Goal: Task Accomplishment & Management: Manage account settings

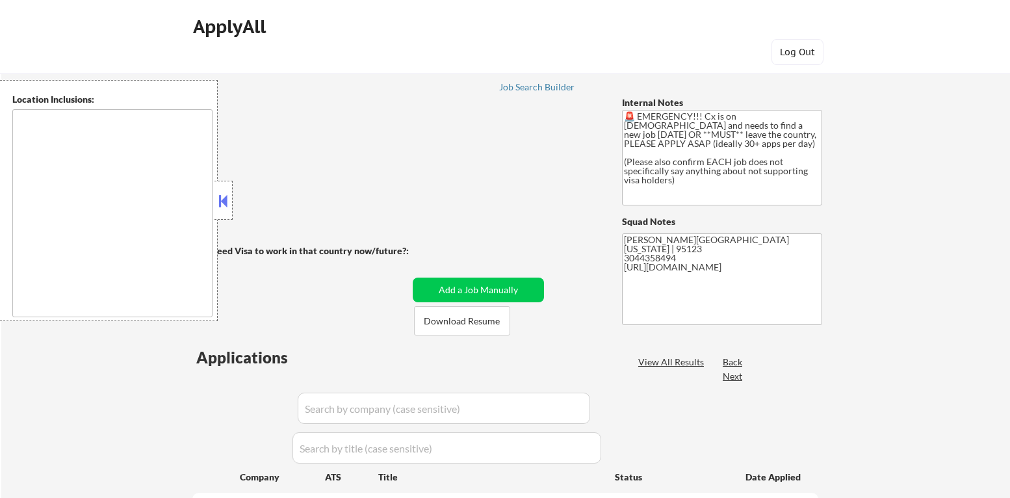
scroll to position [1423, 0]
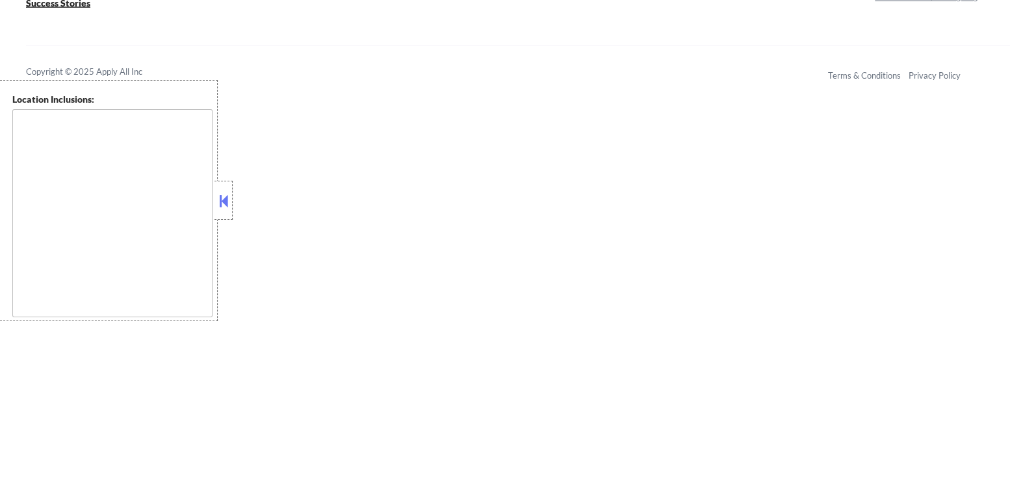
click at [224, 198] on button at bounding box center [223, 200] width 14 height 19
select select ""pending""
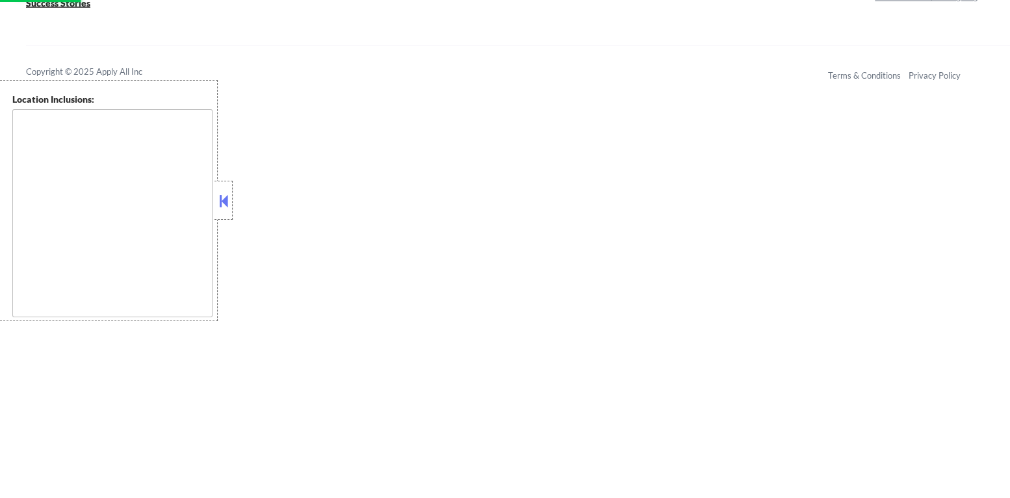
select select ""pending""
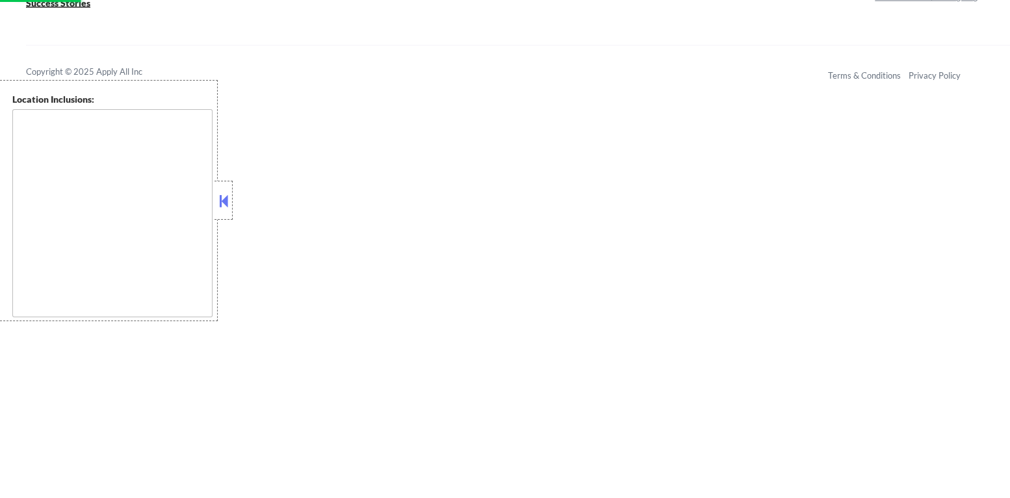
select select ""pending""
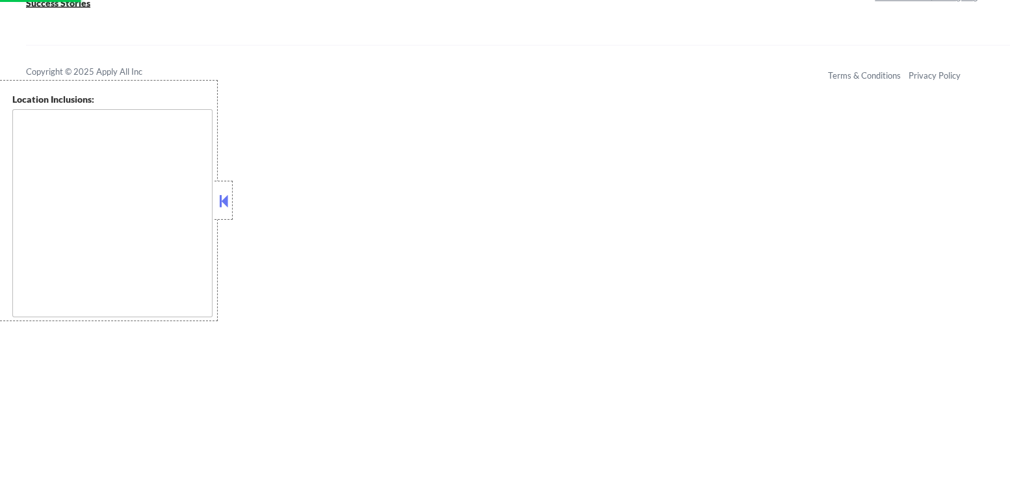
select select ""pending""
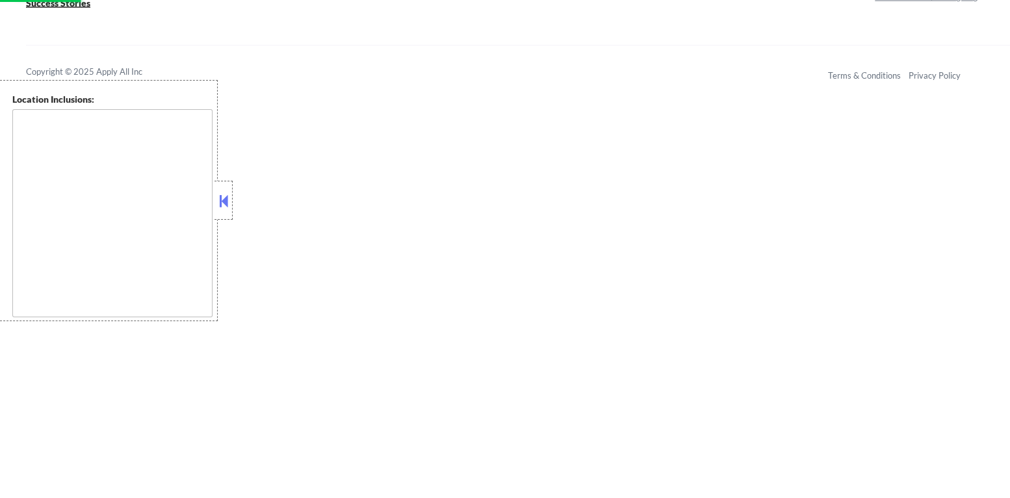
select select ""pending""
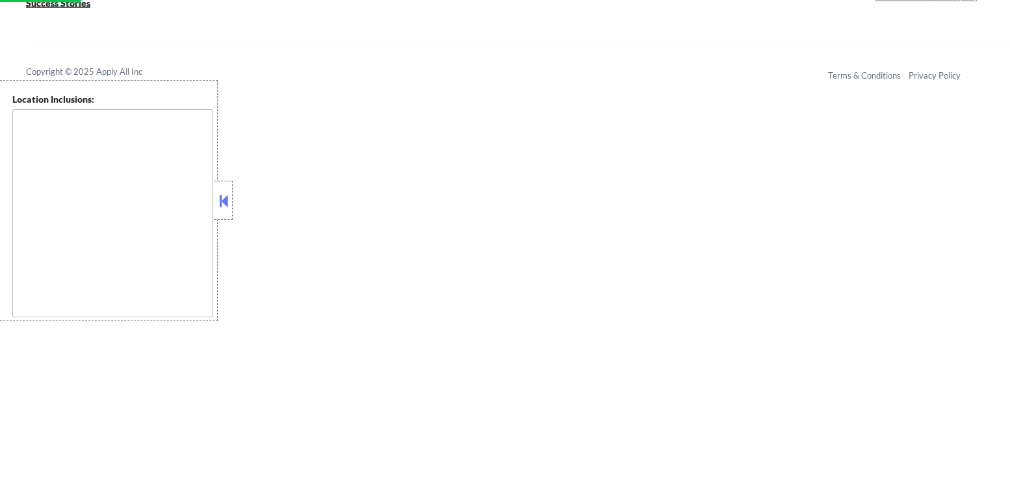
select select ""pending""
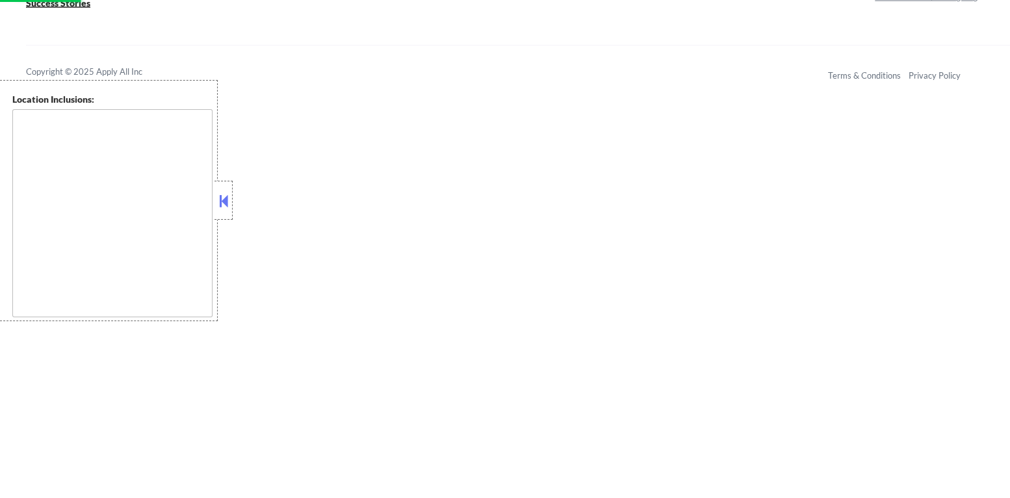
select select ""pending""
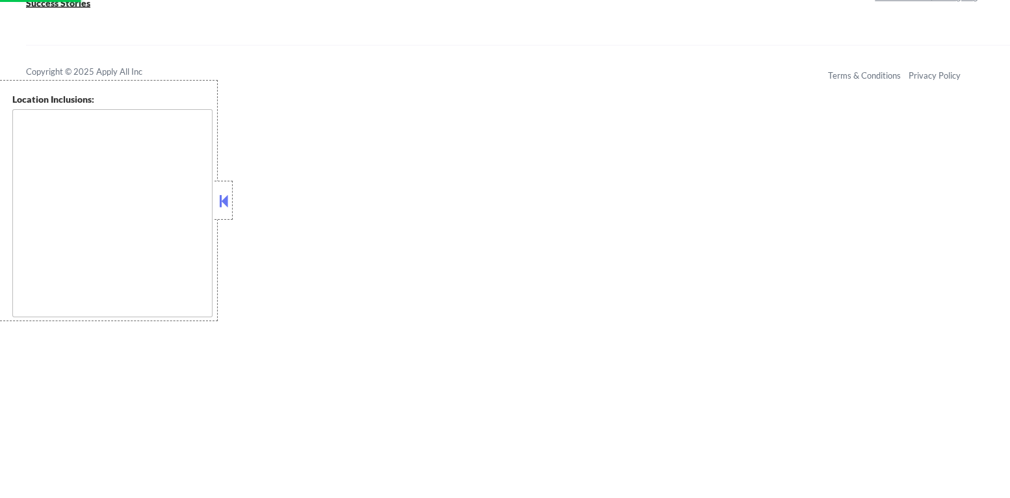
select select ""pending""
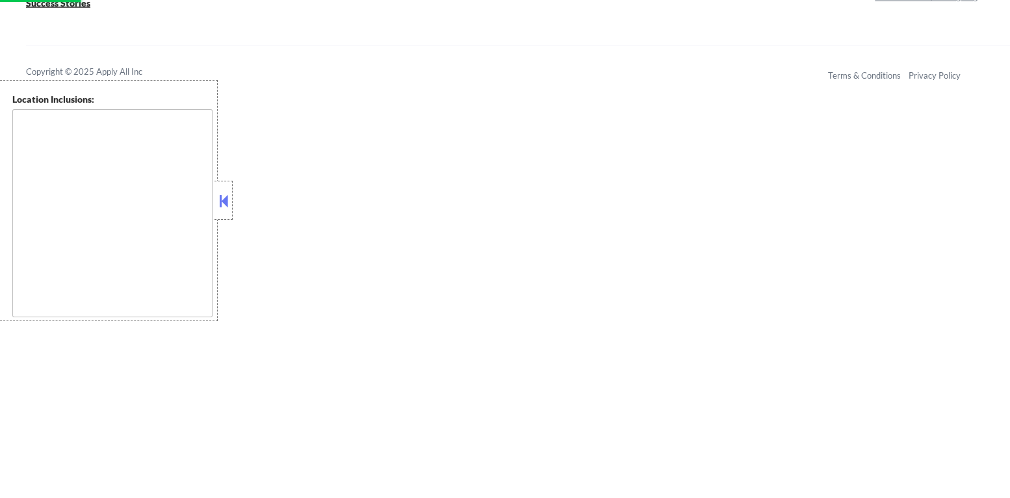
select select ""pending""
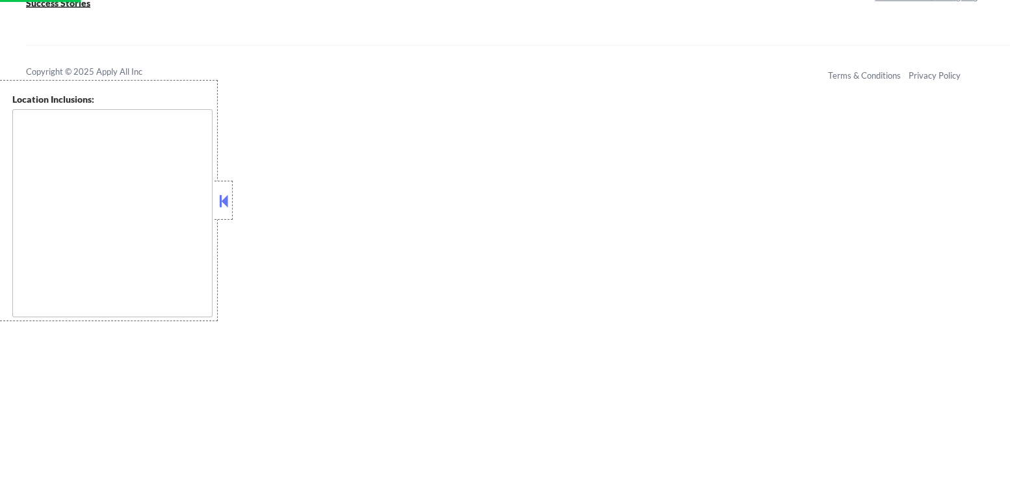
select select ""pending""
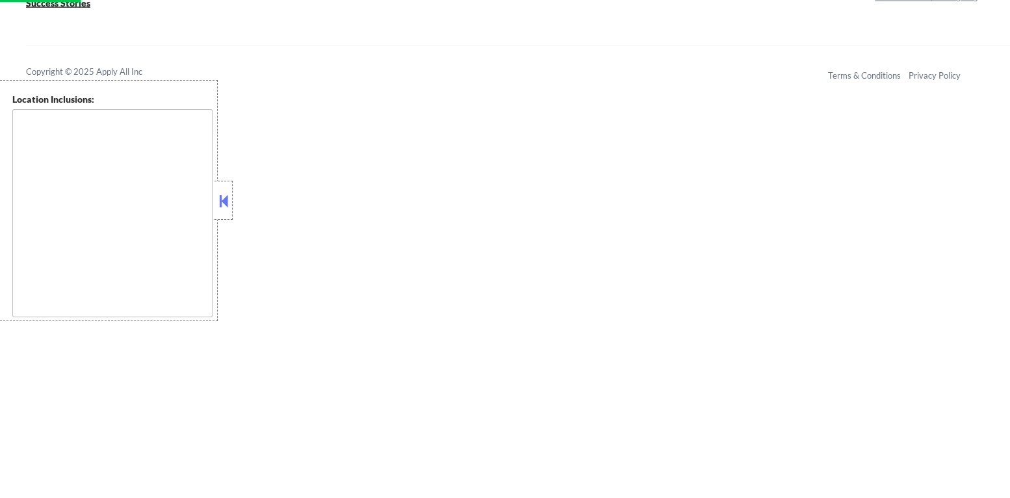
select select ""pending""
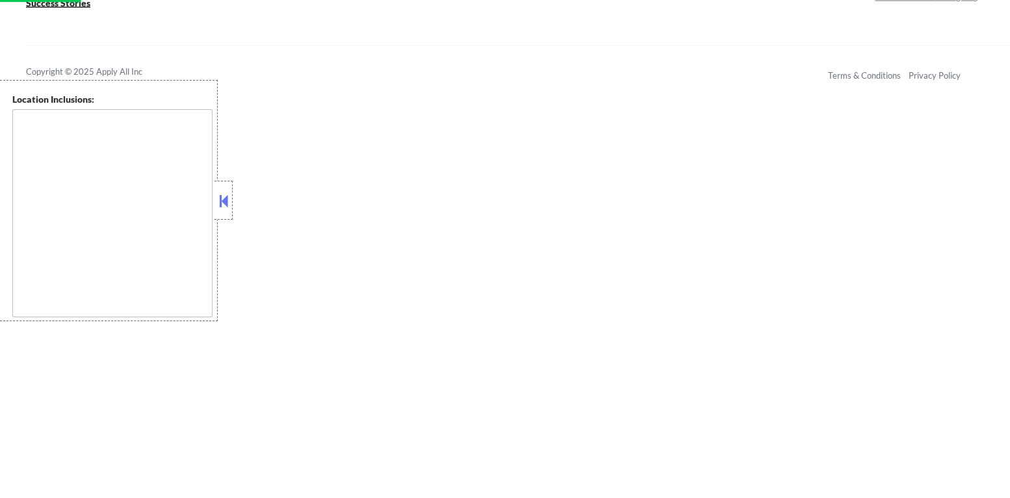
select select ""pending""
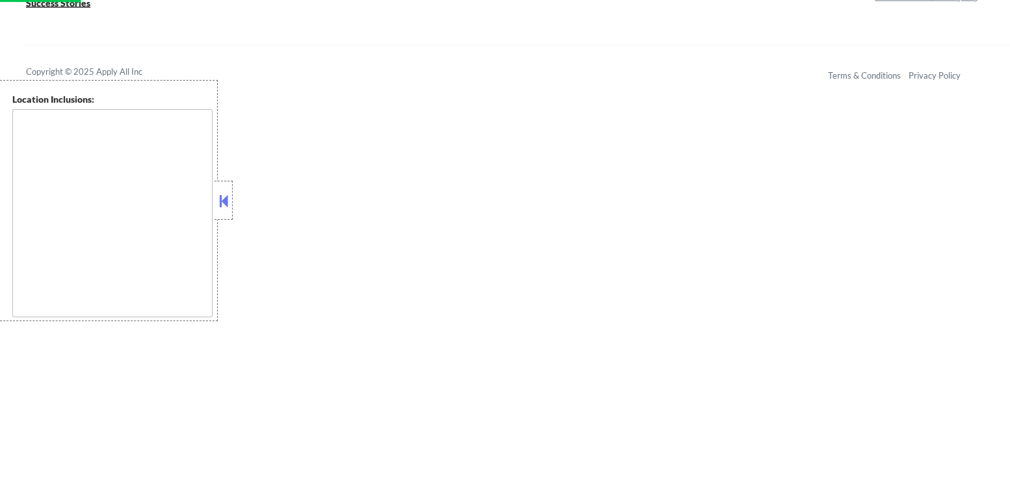
select select ""pending""
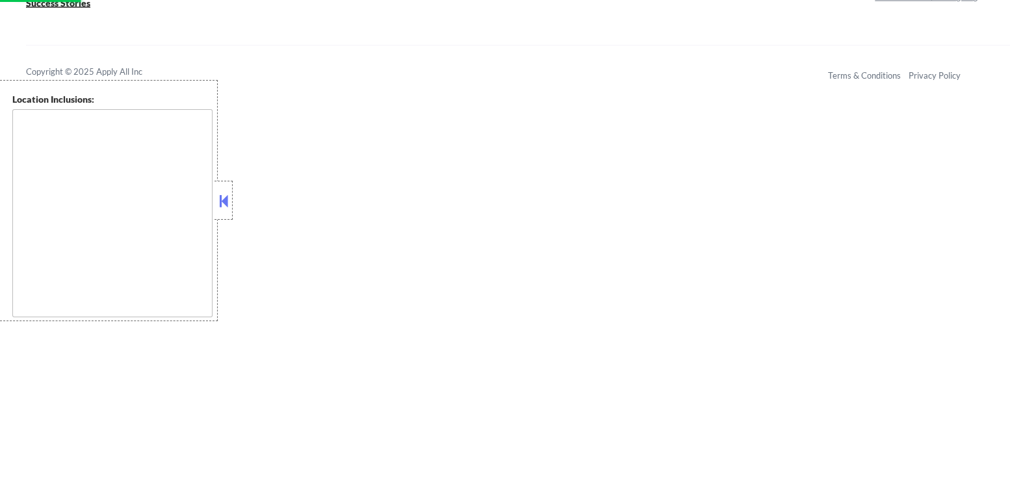
select select ""pending""
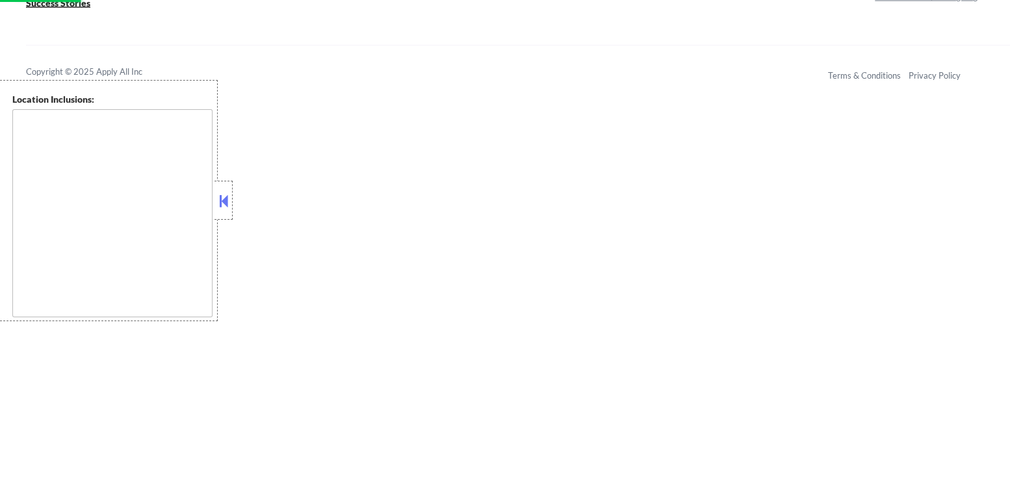
select select ""pending""
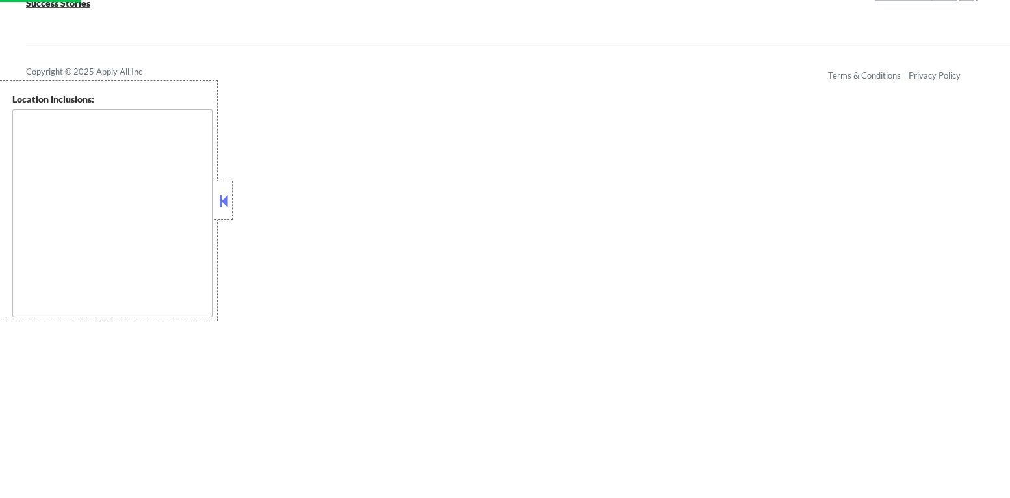
select select ""pending""
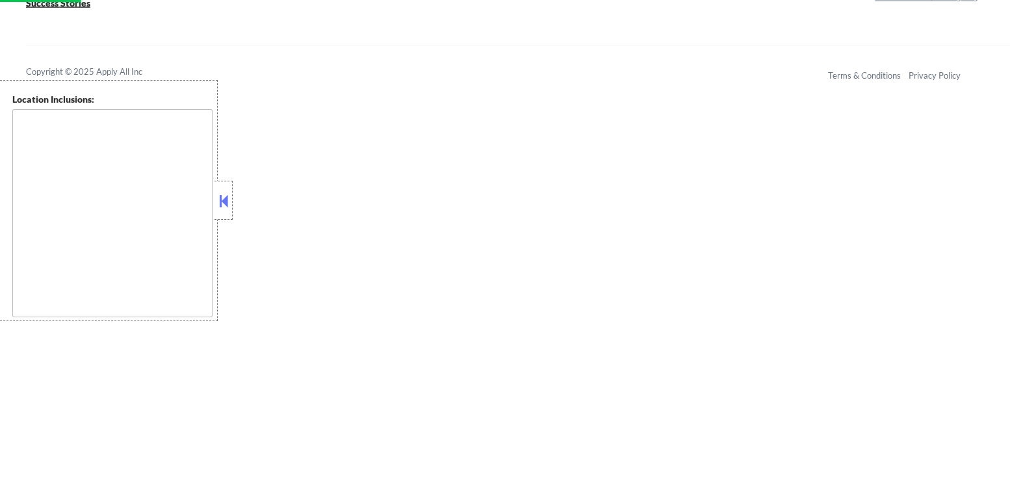
select select ""pending""
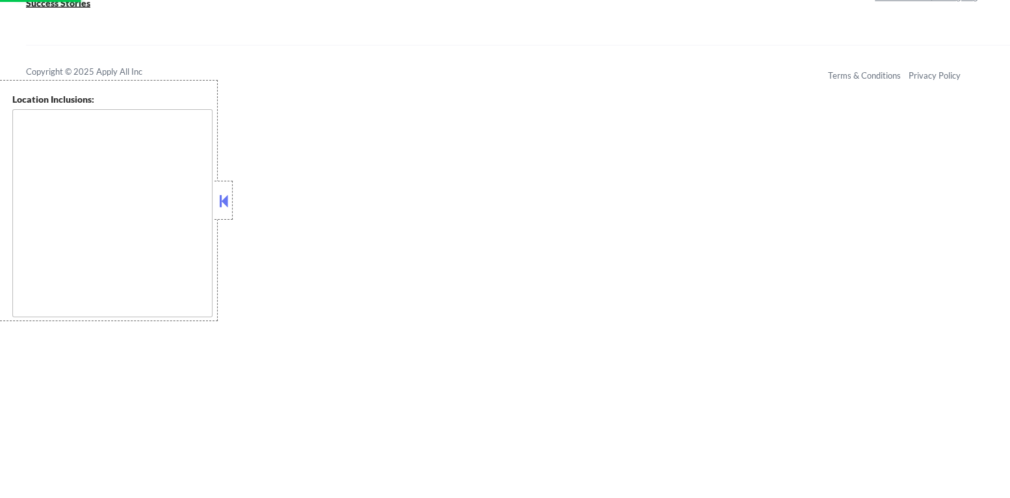
select select ""pending""
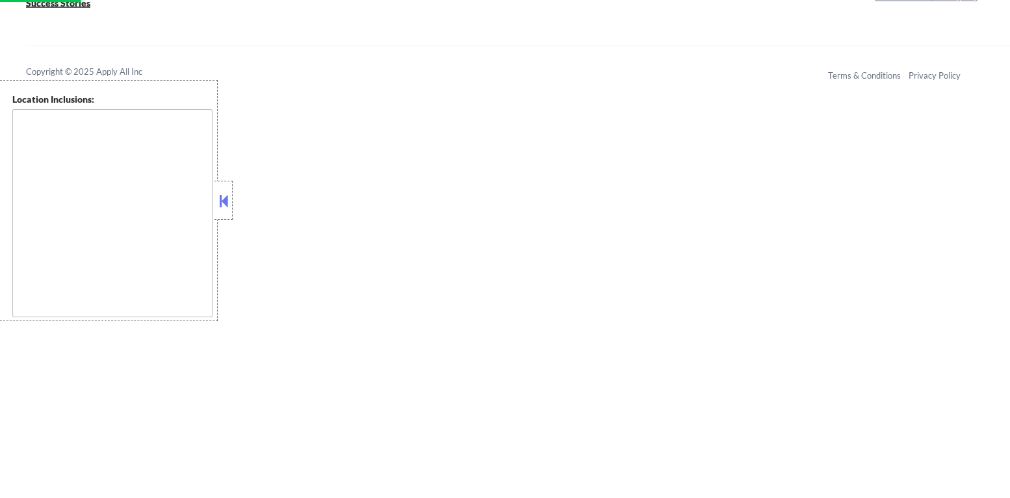
select select ""pending""
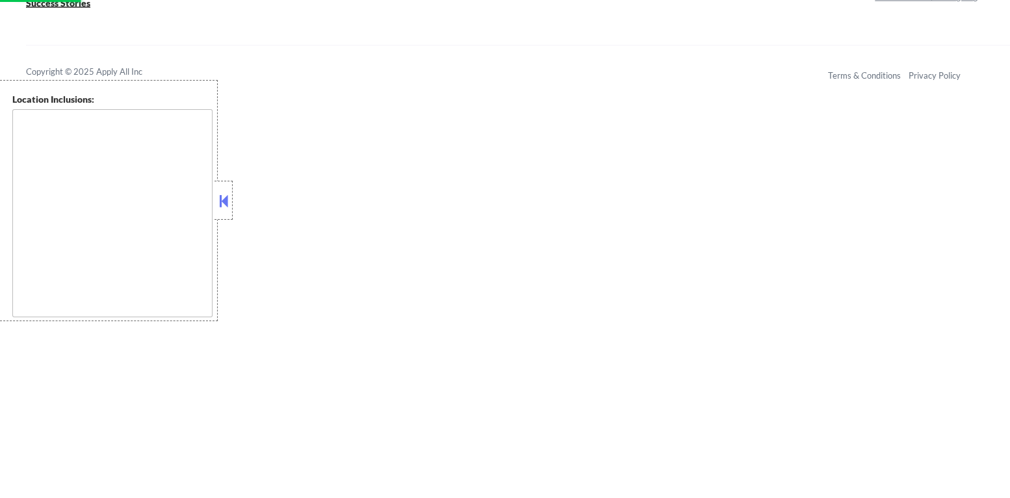
select select ""pending""
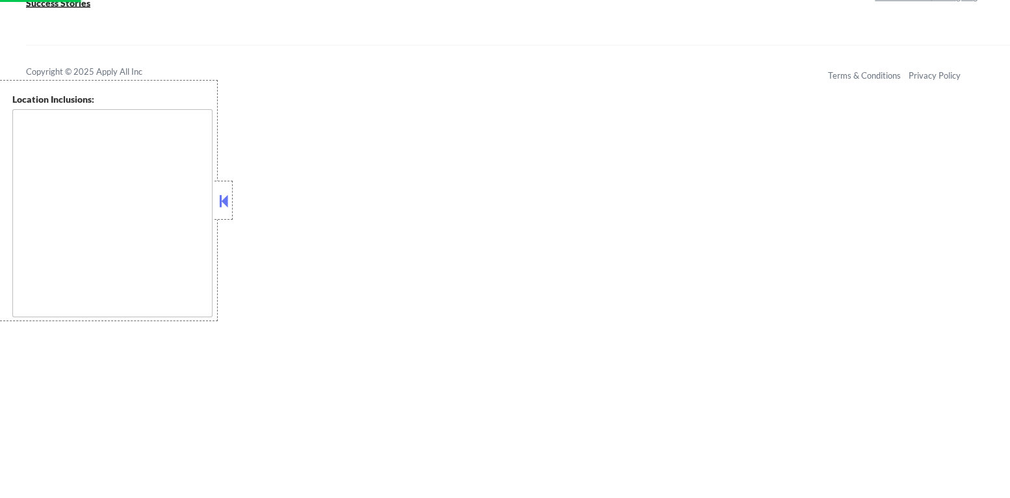
select select ""pending""
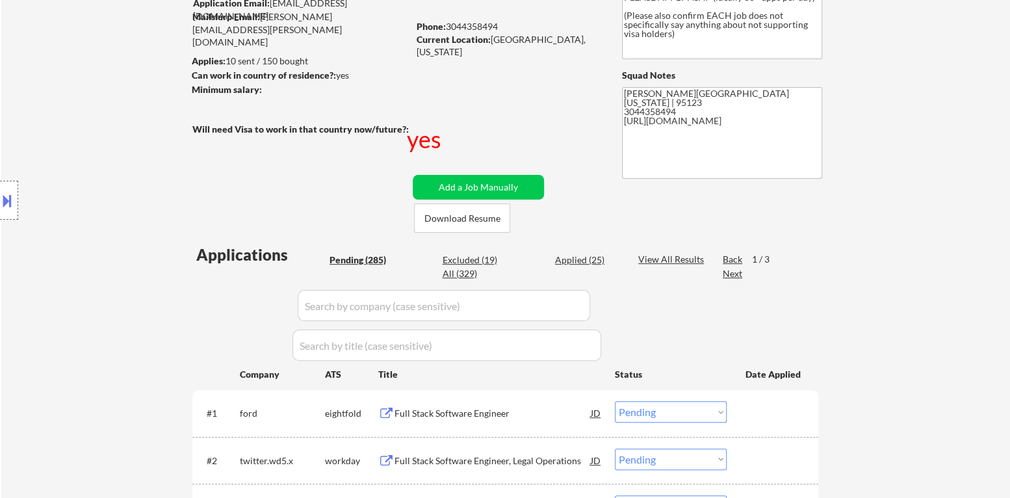
scroll to position [166, 0]
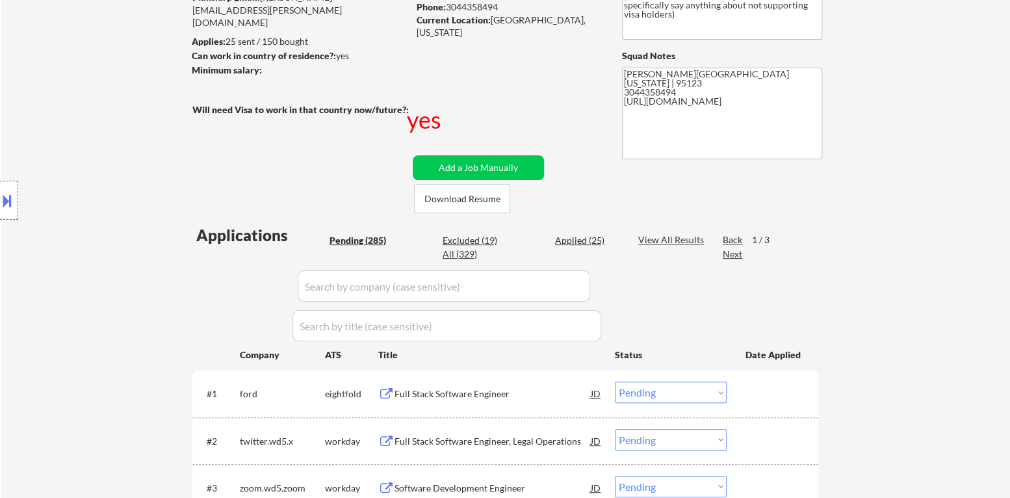
click at [584, 238] on div "Applied (25)" at bounding box center [587, 240] width 65 height 13
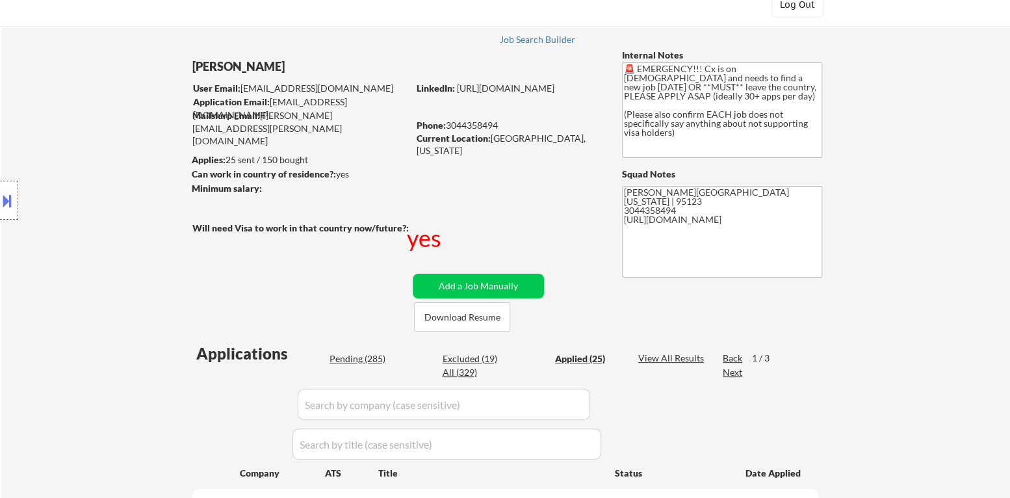
scroll to position [0, 0]
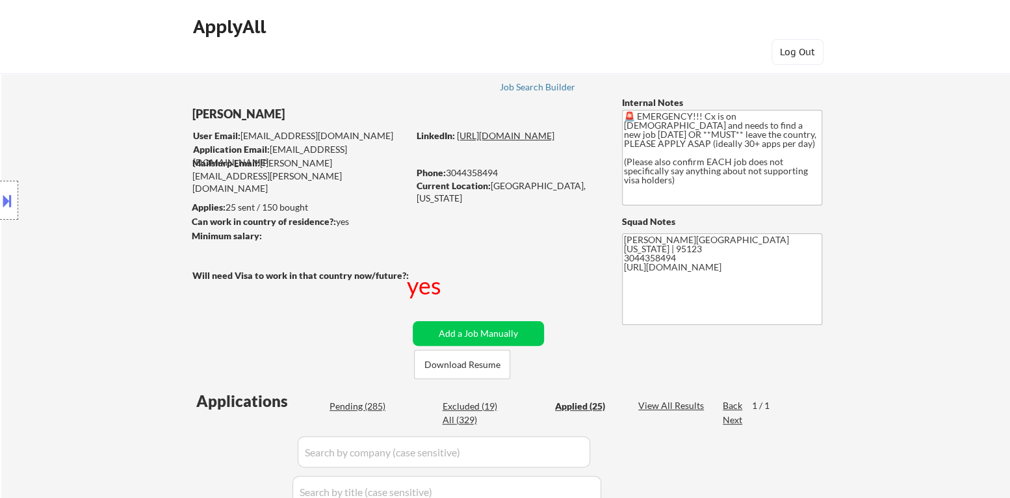
select select ""applied""
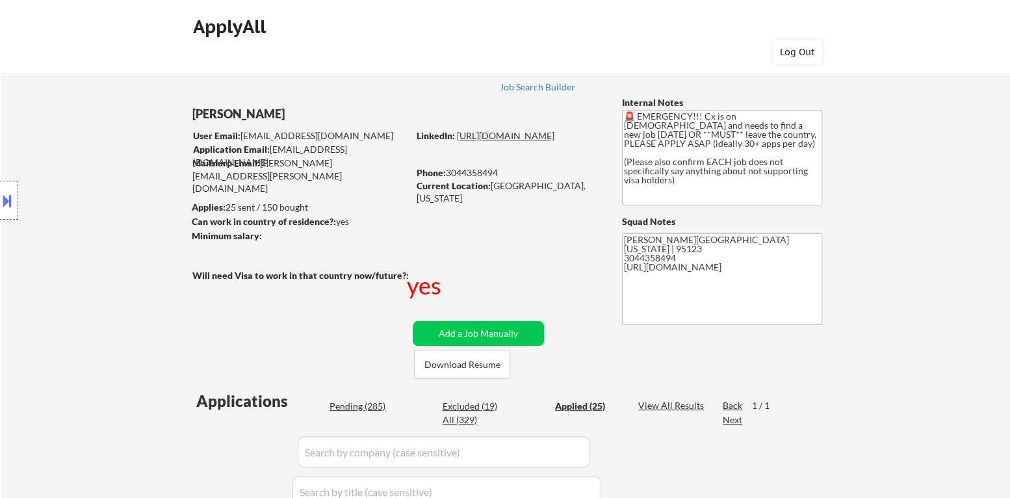
select select ""applied""
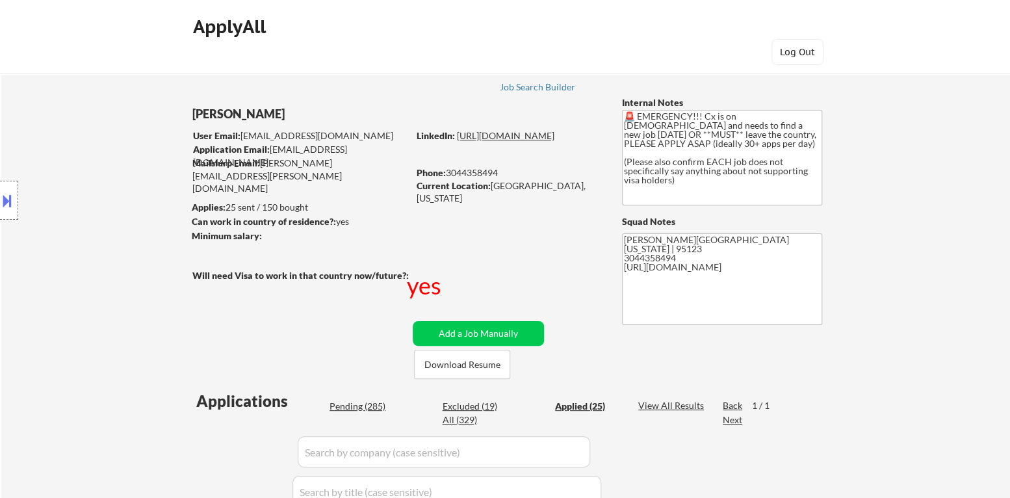
select select ""applied""
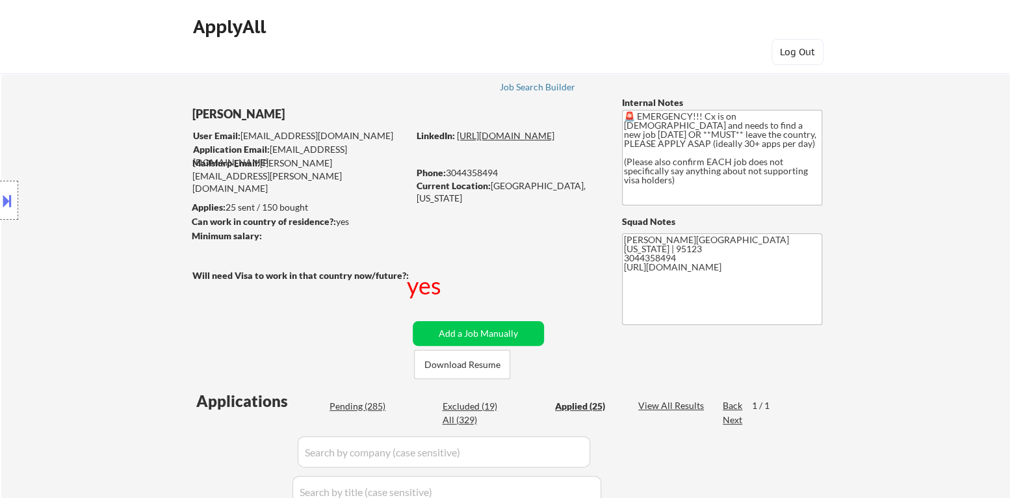
select select ""applied""
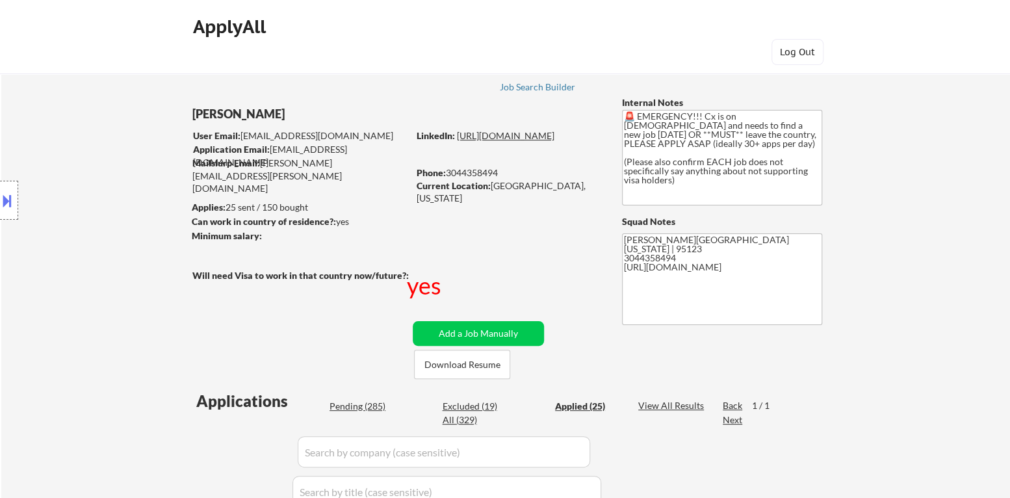
select select ""applied""
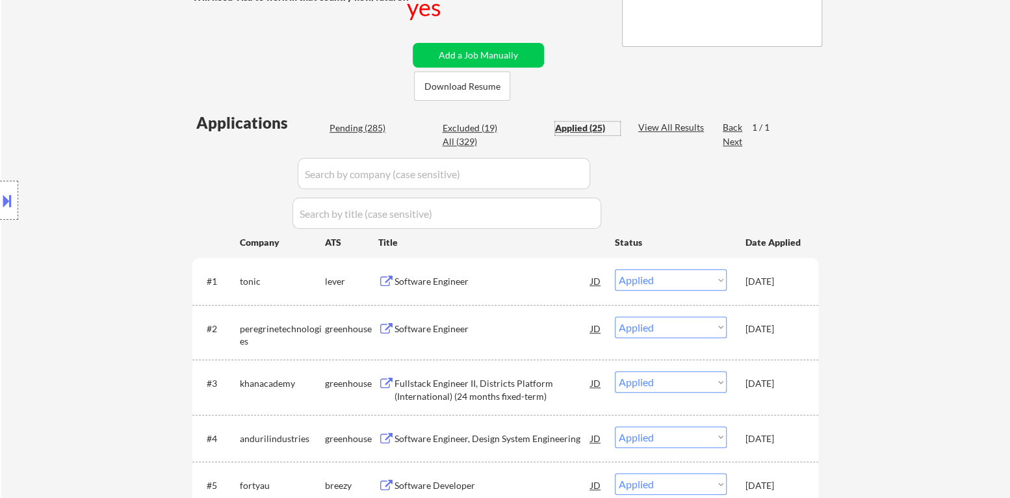
scroll to position [259, 0]
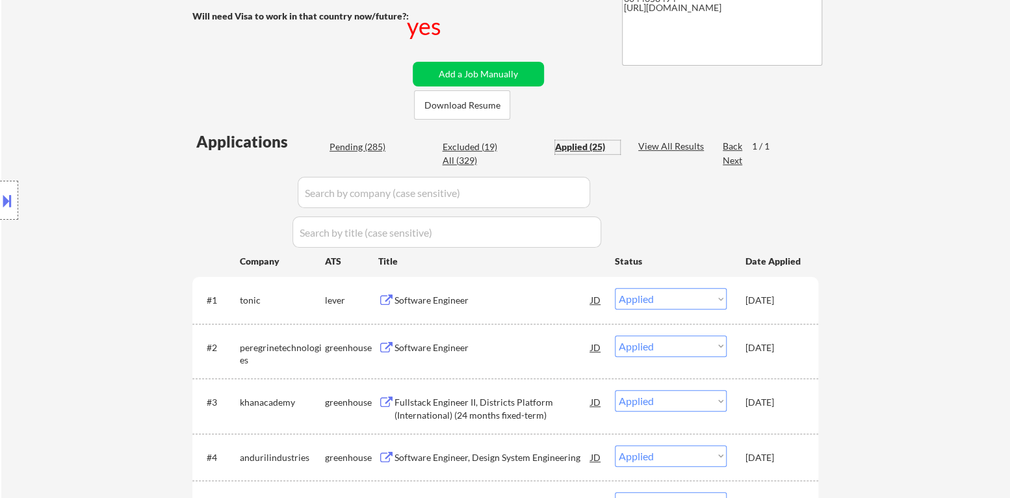
click at [372, 149] on div "Pending (285)" at bounding box center [362, 146] width 65 height 13
select select ""pending""
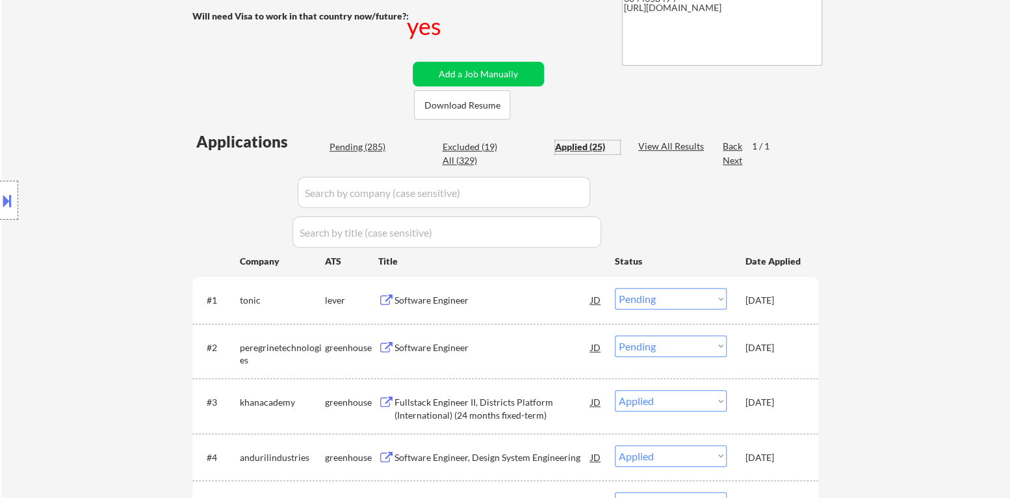
select select ""pending""
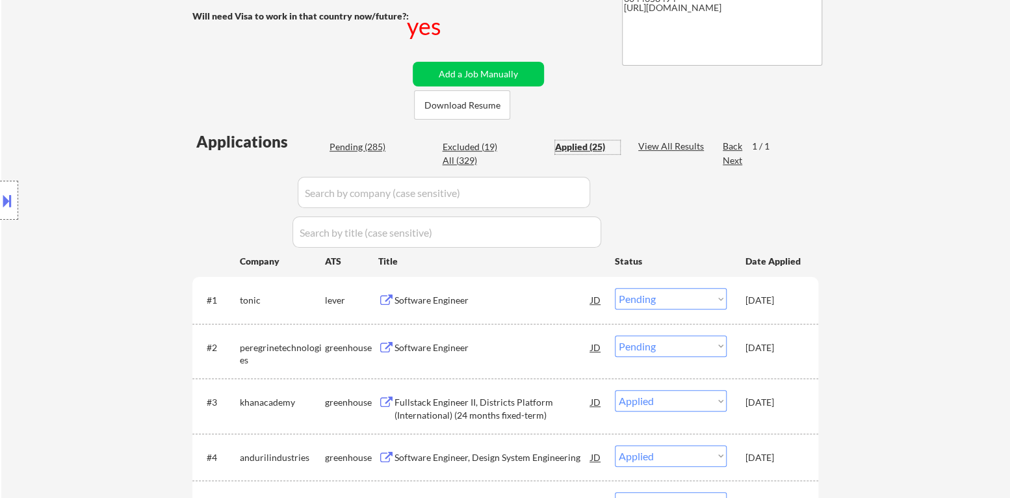
select select ""pending""
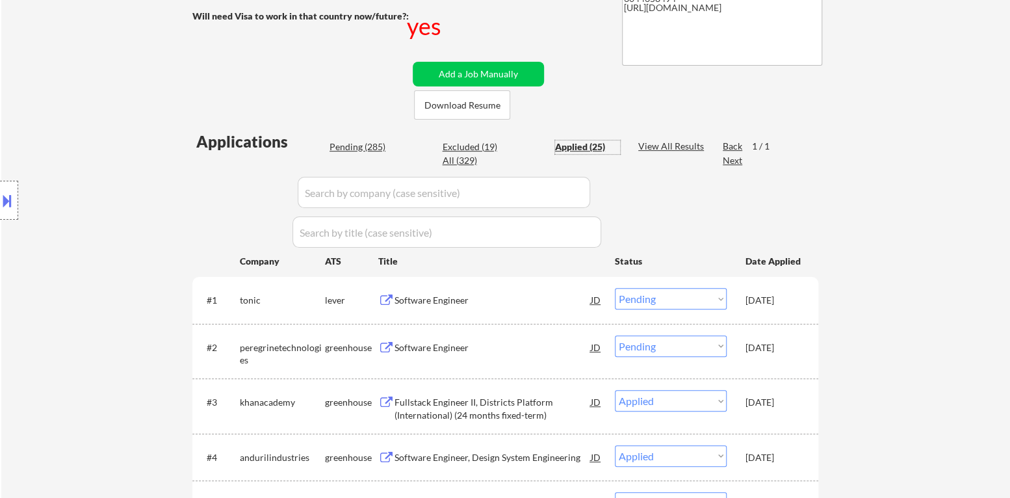
select select ""pending""
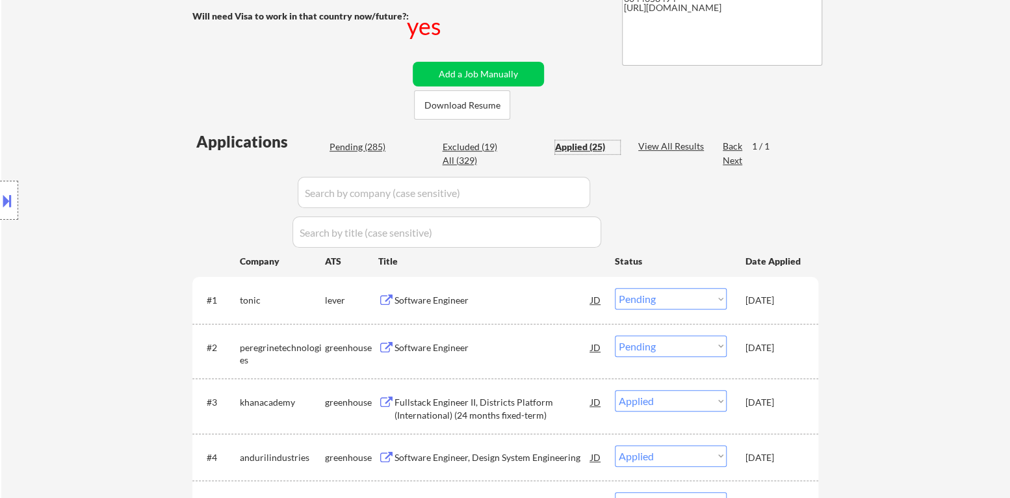
select select ""pending""
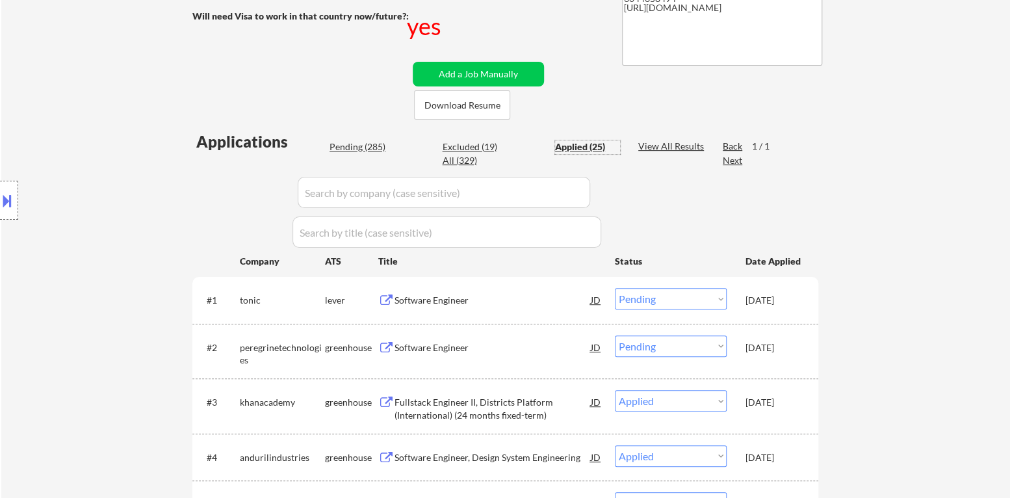
select select ""pending""
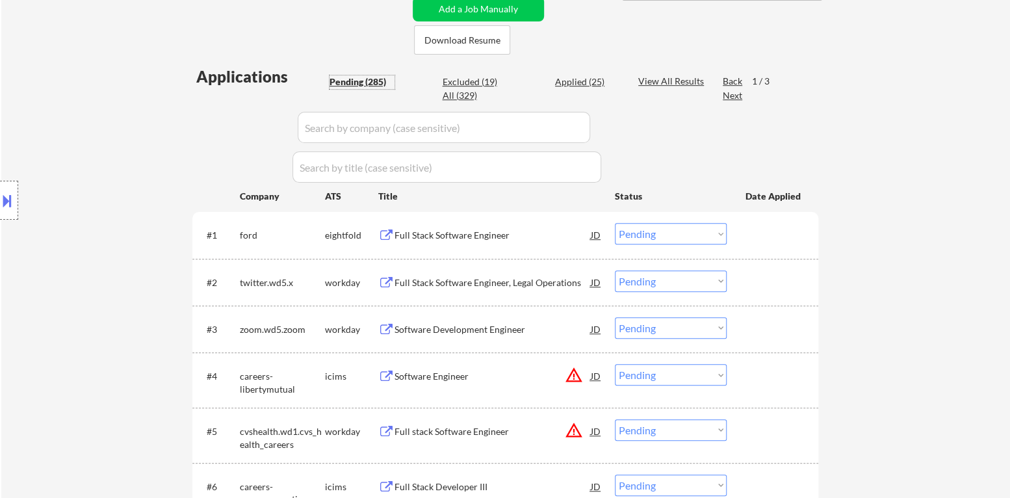
scroll to position [129, 0]
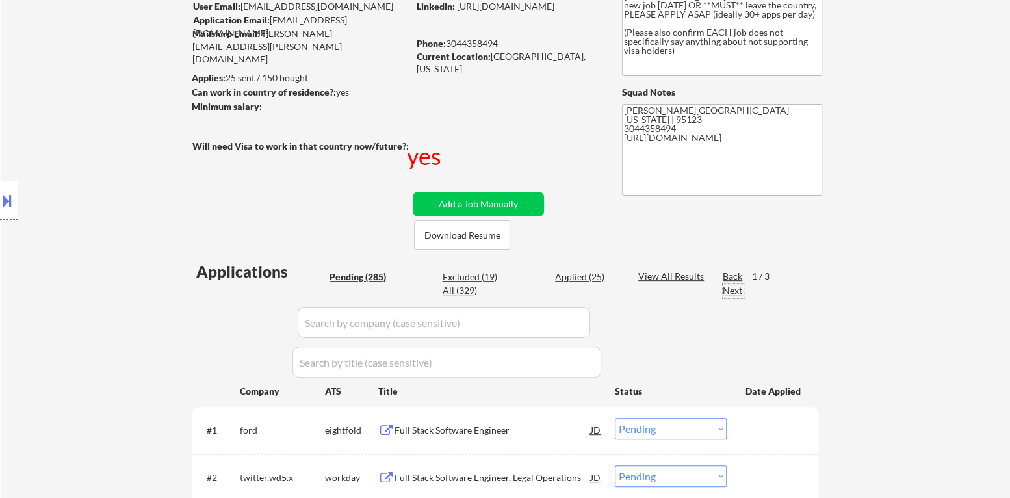
click at [736, 289] on div "Next" at bounding box center [733, 290] width 21 height 13
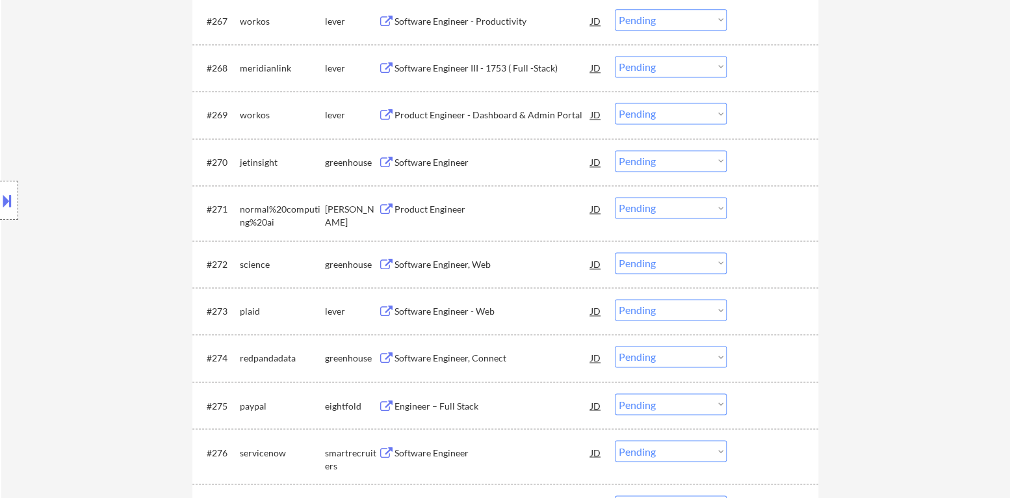
scroll to position [3705, 0]
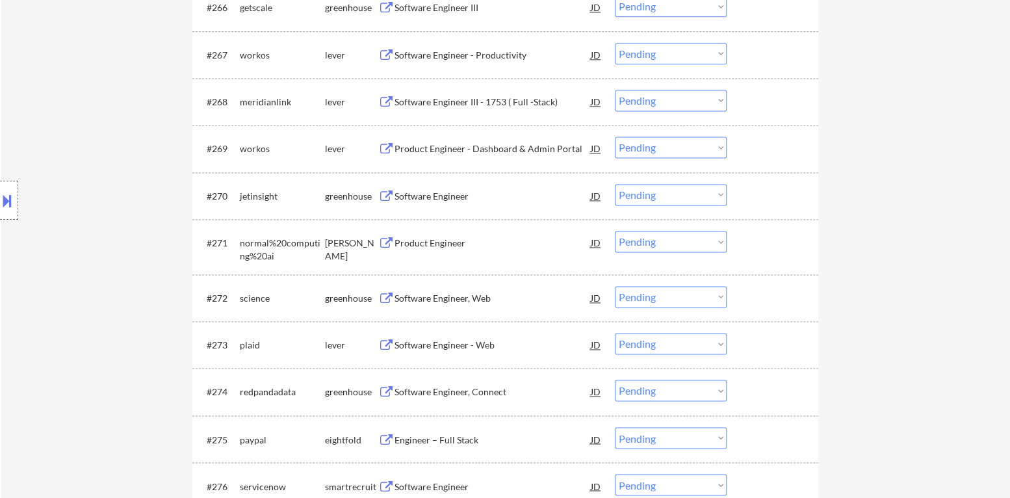
click at [456, 348] on div "Software Engineer - Web" at bounding box center [493, 345] width 196 height 13
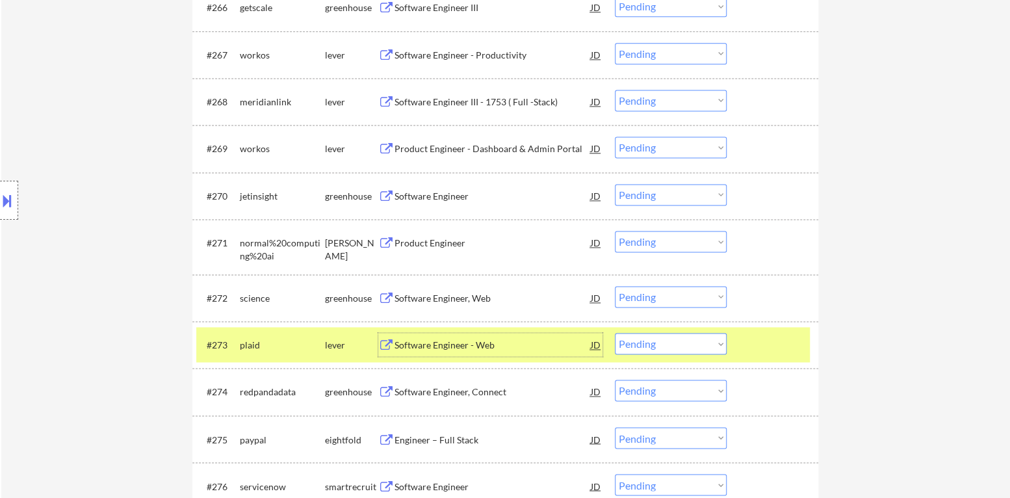
click at [435, 341] on div "Software Engineer - Web" at bounding box center [493, 345] width 196 height 13
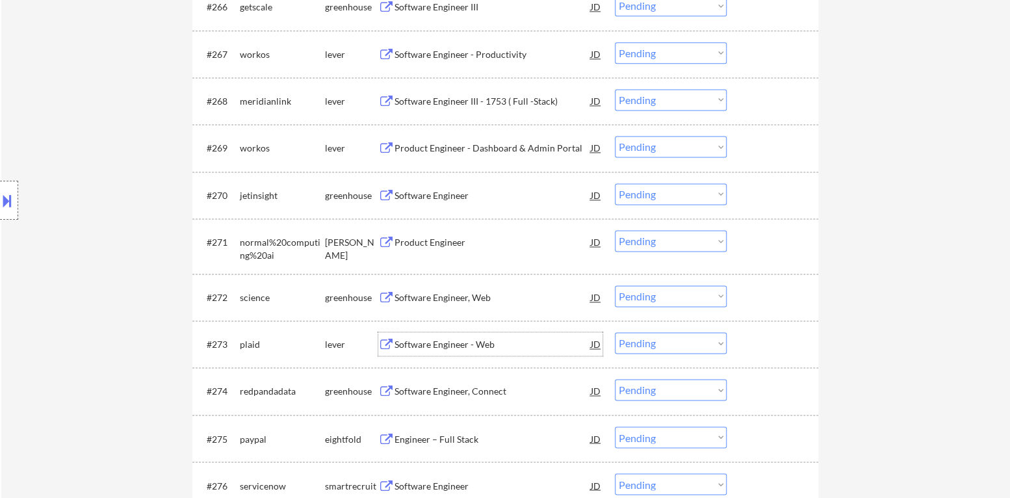
scroll to position [3770, 0]
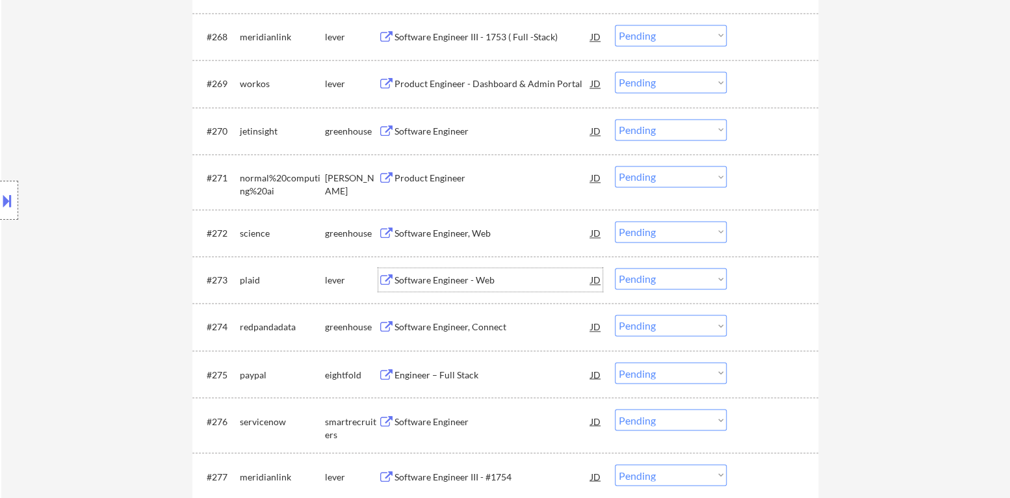
click at [658, 285] on select "Choose an option... Pending Applied Excluded (Questions) Excluded (Expired) Exc…" at bounding box center [671, 278] width 112 height 21
click at [615, 268] on select "Choose an option... Pending Applied Excluded (Questions) Excluded (Expired) Exc…" at bounding box center [671, 278] width 112 height 21
select select ""pending""
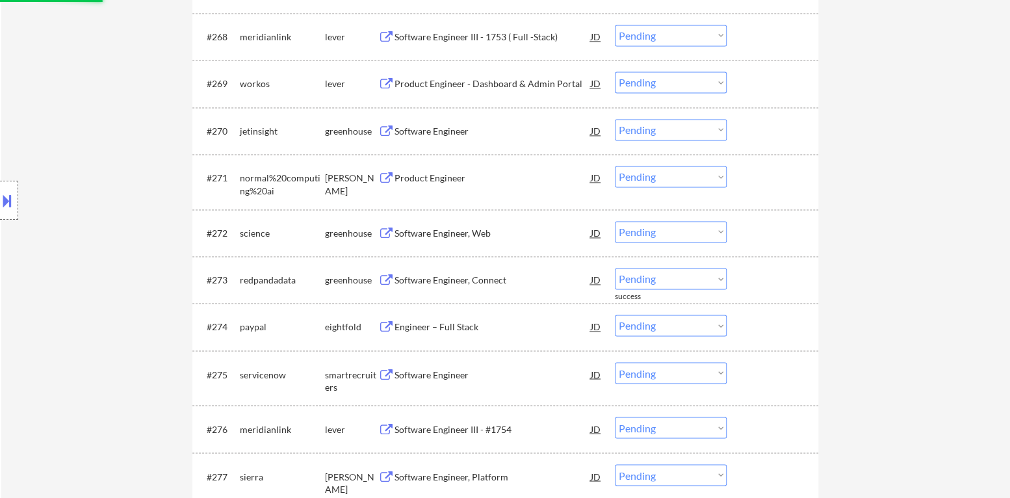
click at [458, 235] on div "Software Engineer, Web" at bounding box center [493, 233] width 196 height 13
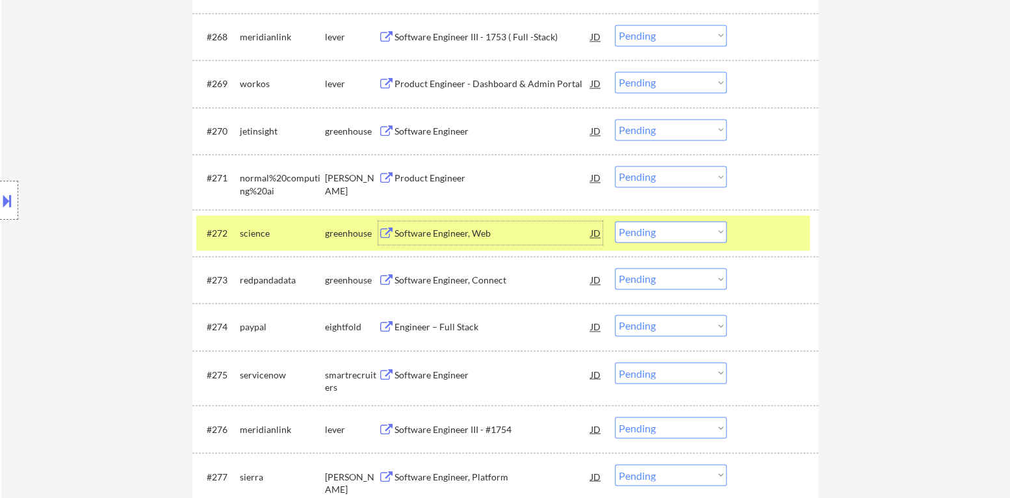
click at [482, 216] on div "#272 science greenhouse Software Engineer, Web JD Choose an option... Pending A…" at bounding box center [503, 232] width 614 height 35
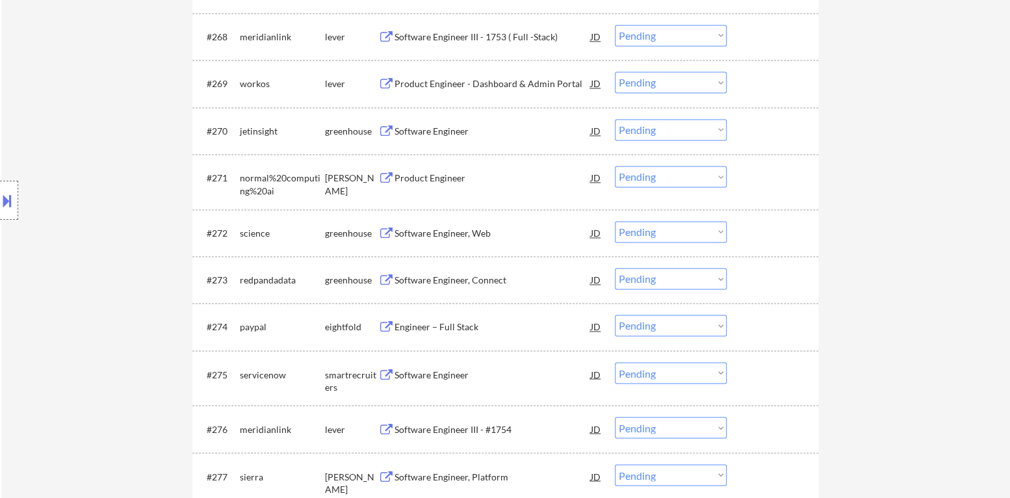
click at [476, 229] on div "Software Engineer, Web" at bounding box center [493, 233] width 196 height 13
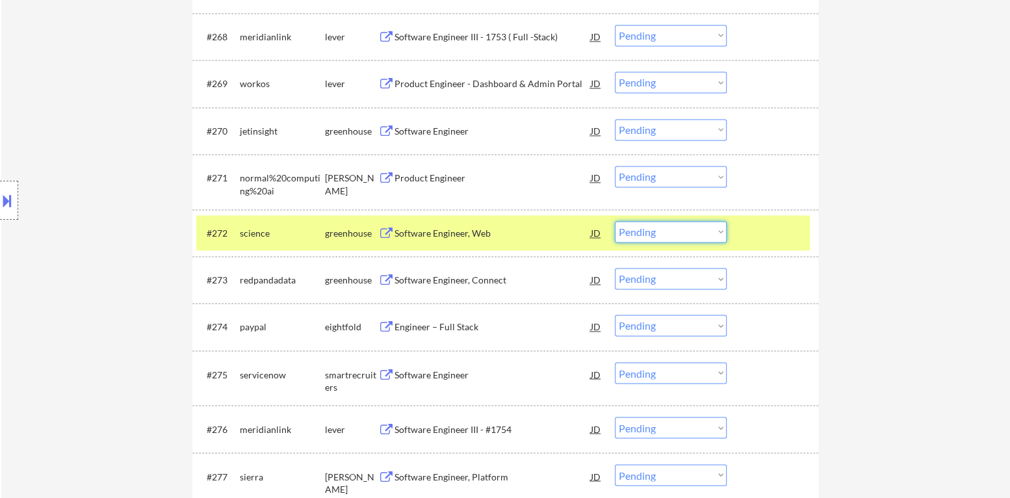
click at [697, 233] on select "Choose an option... Pending Applied Excluded (Questions) Excluded (Expired) Exc…" at bounding box center [671, 231] width 112 height 21
click at [615, 221] on select "Choose an option... Pending Applied Excluded (Questions) Excluded (Expired) Exc…" at bounding box center [671, 231] width 112 height 21
click at [755, 239] on div at bounding box center [774, 232] width 57 height 23
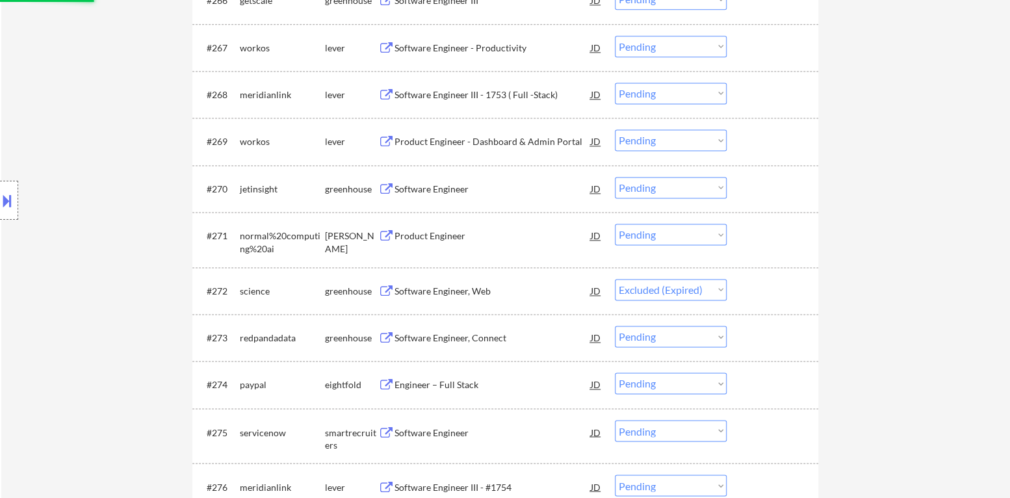
scroll to position [3705, 0]
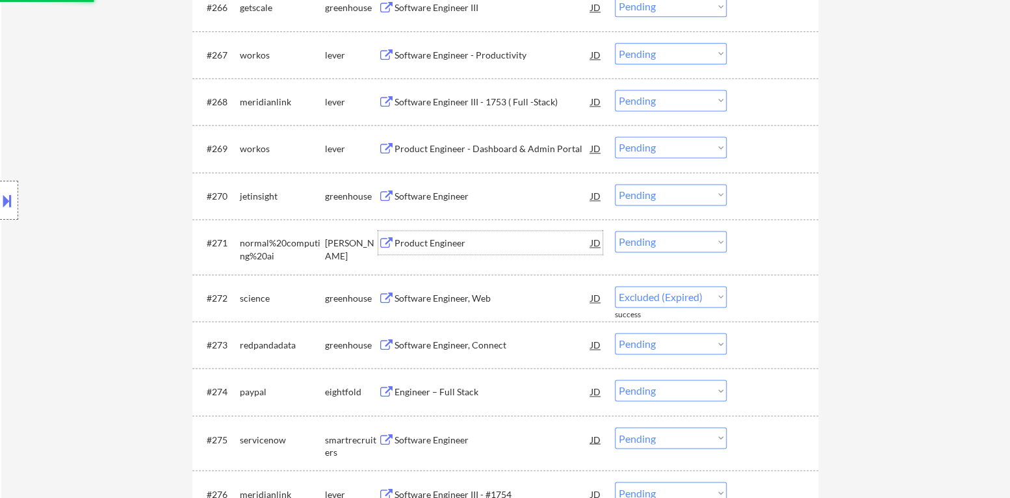
click at [432, 246] on div "Product Engineer" at bounding box center [493, 243] width 196 height 13
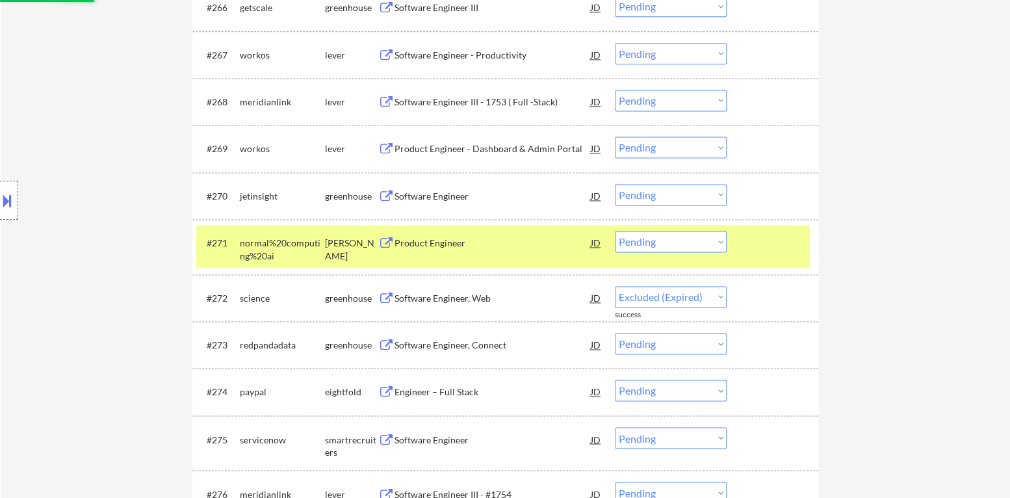
select select ""pending""
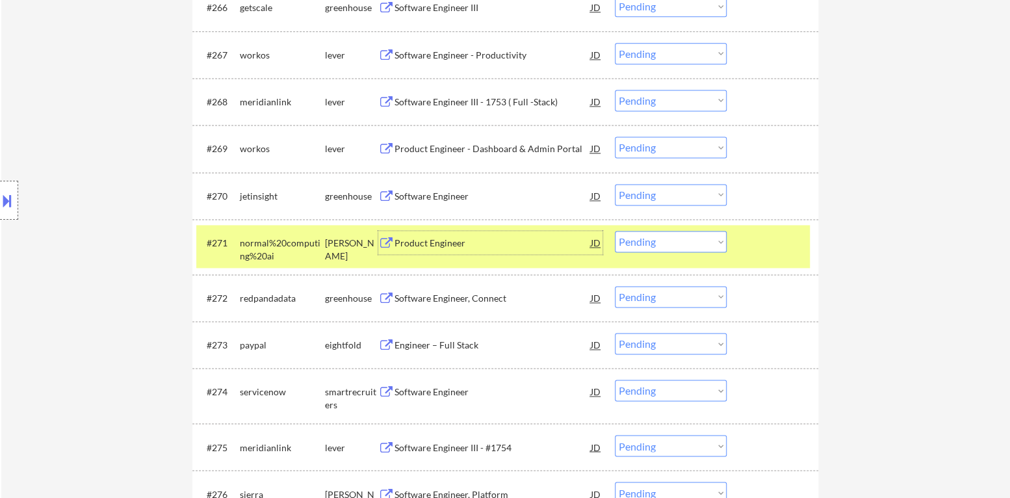
click at [662, 246] on select "Choose an option... Pending Applied Excluded (Questions) Excluded (Expired) Exc…" at bounding box center [671, 241] width 112 height 21
click at [615, 231] on select "Choose an option... Pending Applied Excluded (Questions) Excluded (Expired) Exc…" at bounding box center [671, 241] width 112 height 21
click at [747, 255] on div "#271 normal%20computing%20ai [PERSON_NAME] Product Engineer JD warning_amber Ch…" at bounding box center [503, 246] width 614 height 43
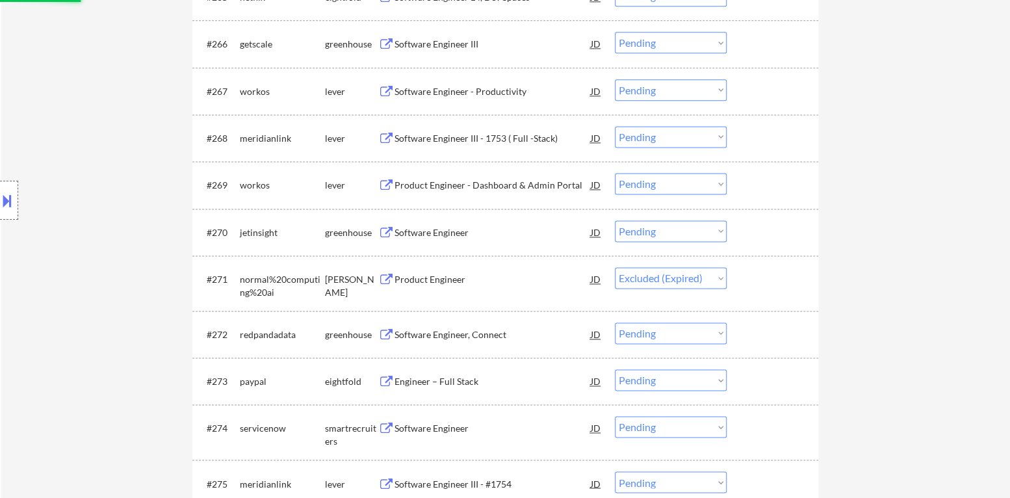
scroll to position [3640, 0]
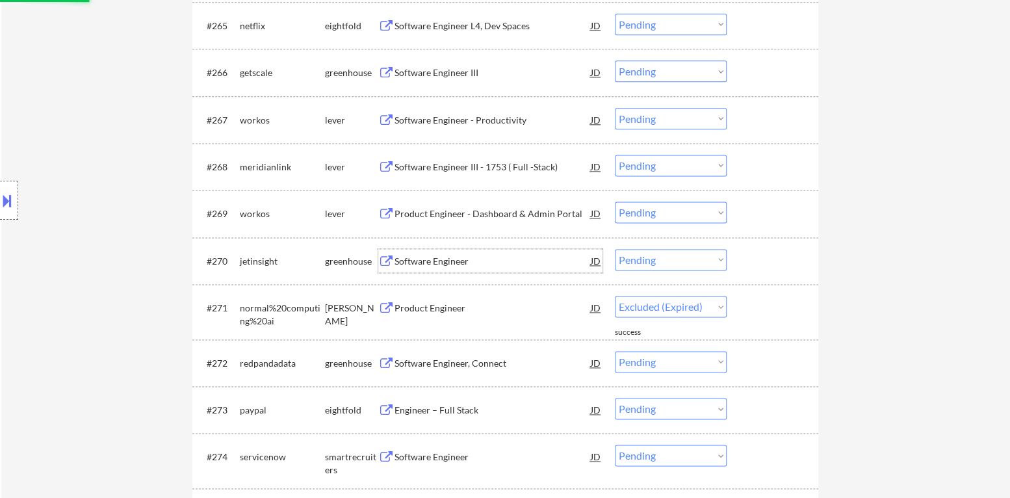
click at [449, 266] on div "Software Engineer" at bounding box center [493, 261] width 196 height 13
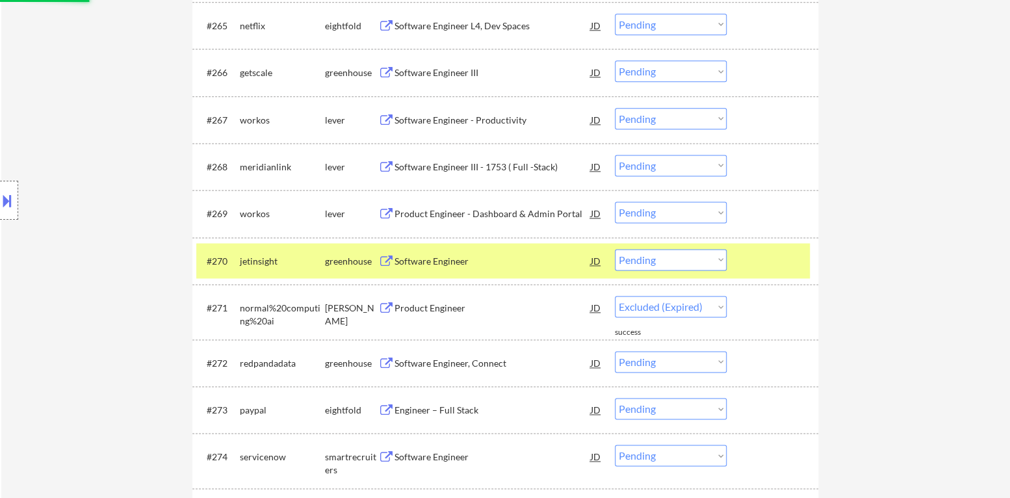
select select ""pending""
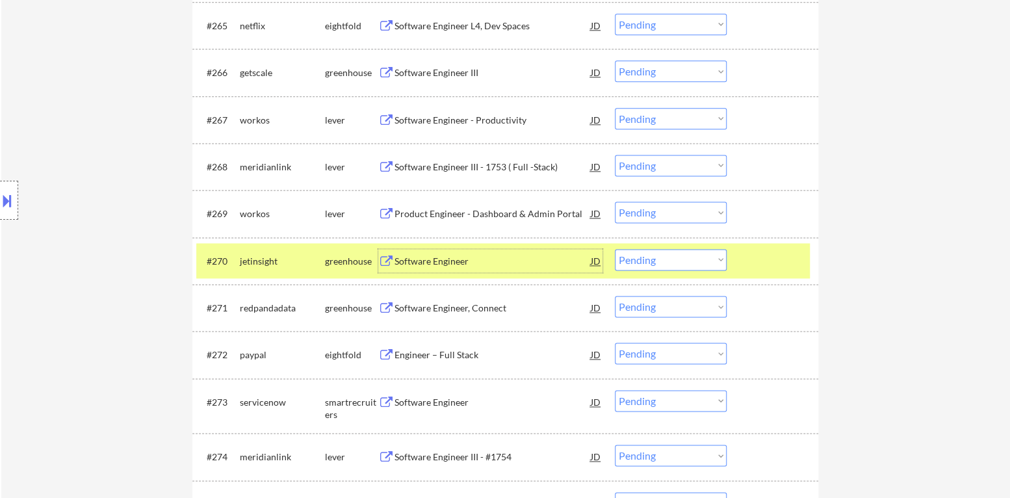
click at [657, 267] on select "Choose an option... Pending Applied Excluded (Questions) Excluded (Expired) Exc…" at bounding box center [671, 259] width 112 height 21
click at [615, 249] on select "Choose an option... Pending Applied Excluded (Questions) Excluded (Expired) Exc…" at bounding box center [671, 259] width 112 height 21
click at [769, 263] on div at bounding box center [774, 260] width 57 height 23
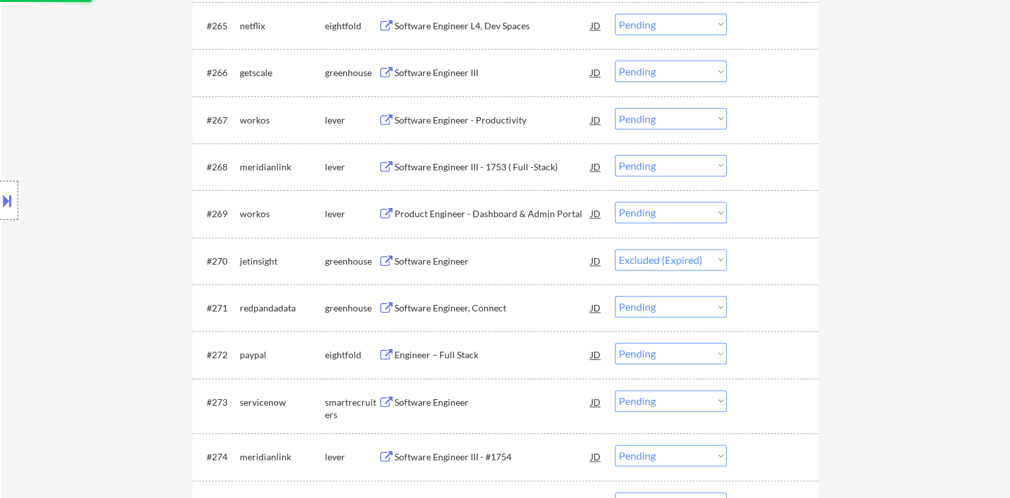
click at [486, 218] on div "Product Engineer - Dashboard & Admin Portal" at bounding box center [493, 213] width 196 height 13
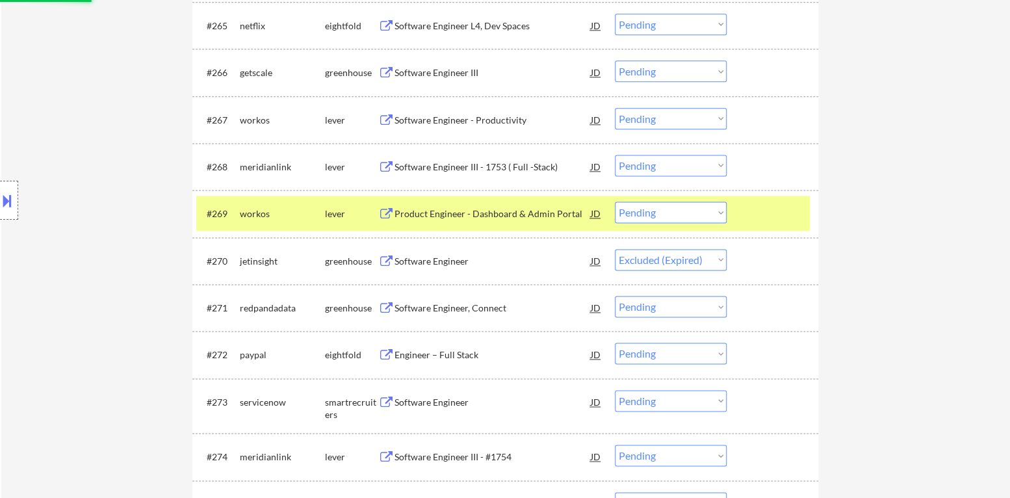
select select ""pending""
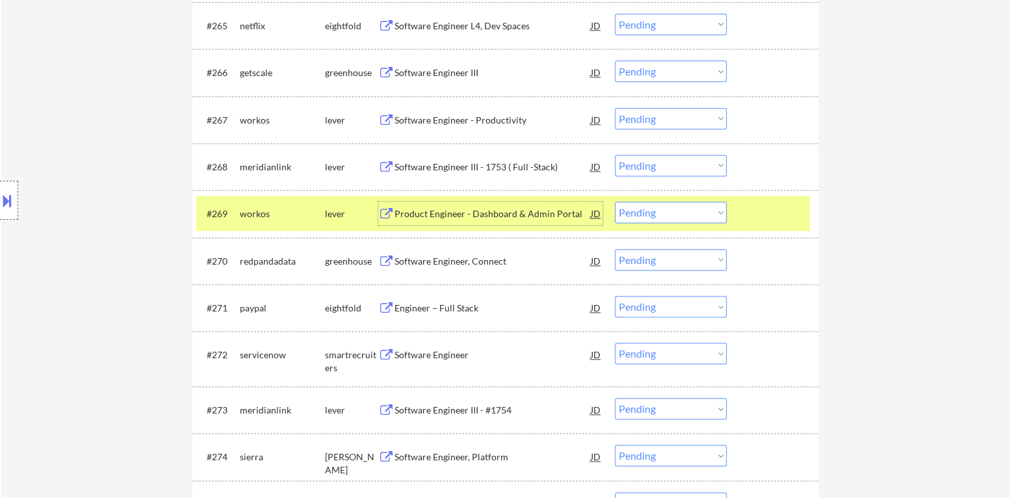
click at [661, 210] on select "Choose an option... Pending Applied Excluded (Questions) Excluded (Expired) Exc…" at bounding box center [671, 211] width 112 height 21
click at [615, 201] on select "Choose an option... Pending Applied Excluded (Questions) Excluded (Expired) Exc…" at bounding box center [671, 211] width 112 height 21
click at [751, 209] on div at bounding box center [774, 212] width 57 height 23
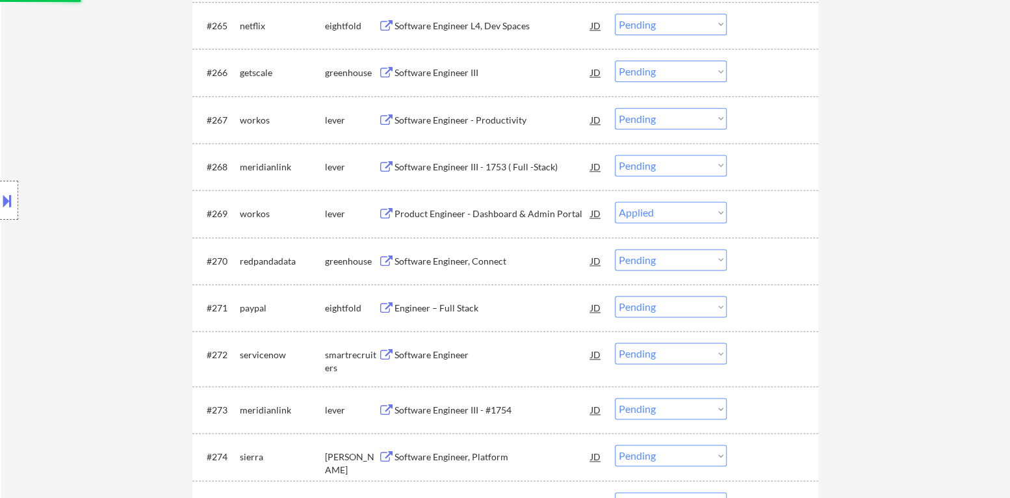
click at [499, 163] on div "Software Engineer III - 1753 ( Full -Stack)" at bounding box center [493, 167] width 196 height 13
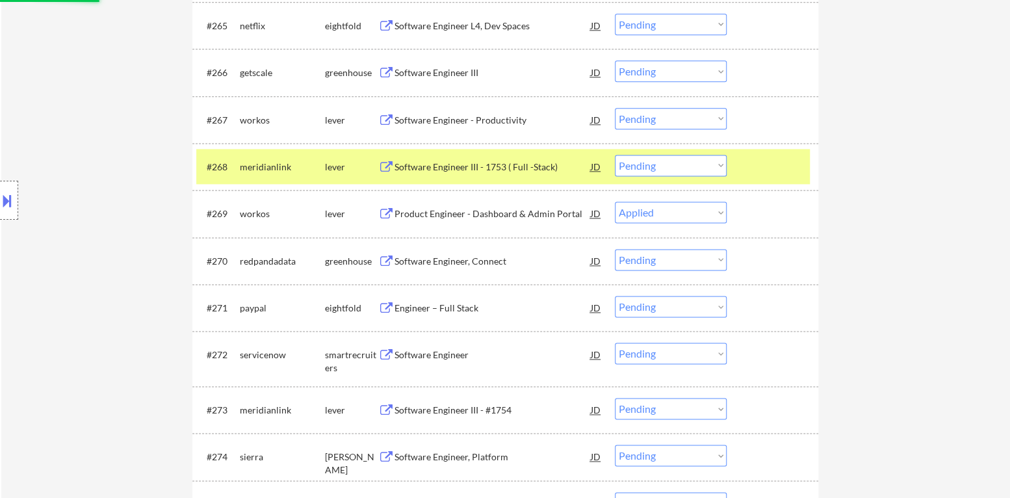
select select ""pending""
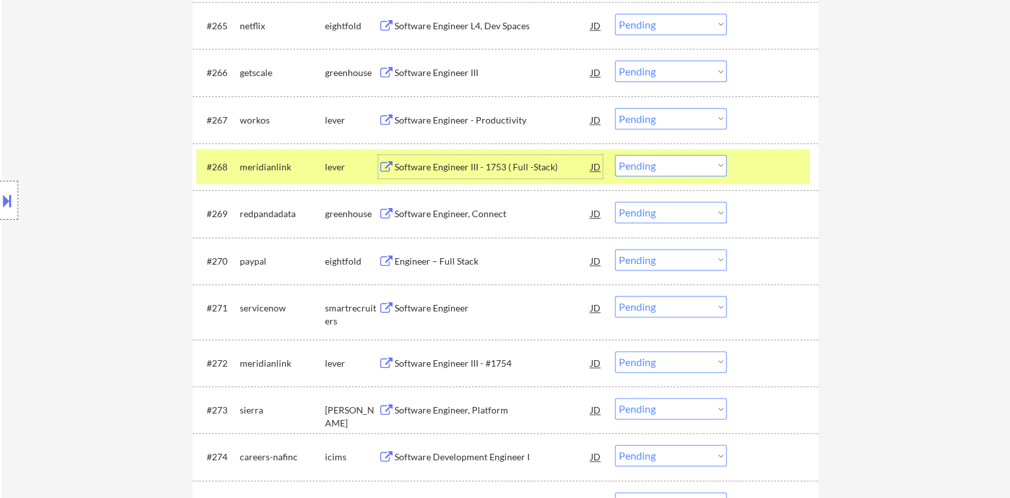
scroll to position [3575, 0]
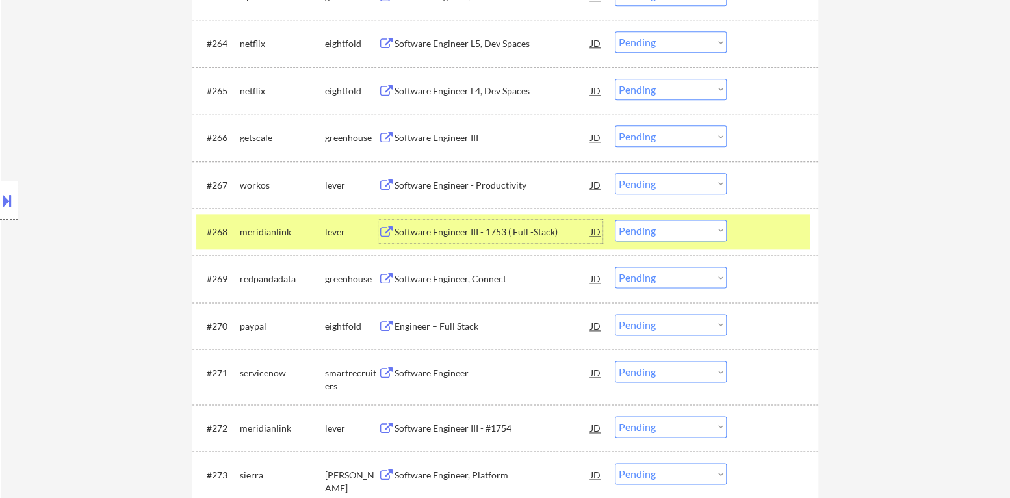
click at [740, 227] on div "#268 meridianlink lever Software Engineer III - 1753 ( Full -Stack) JD Choose a…" at bounding box center [503, 231] width 614 height 35
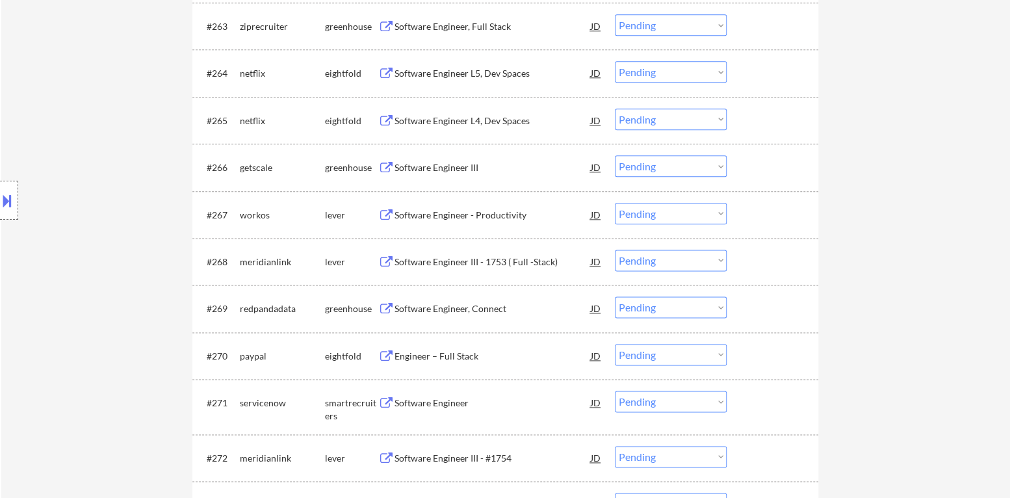
scroll to position [3510, 0]
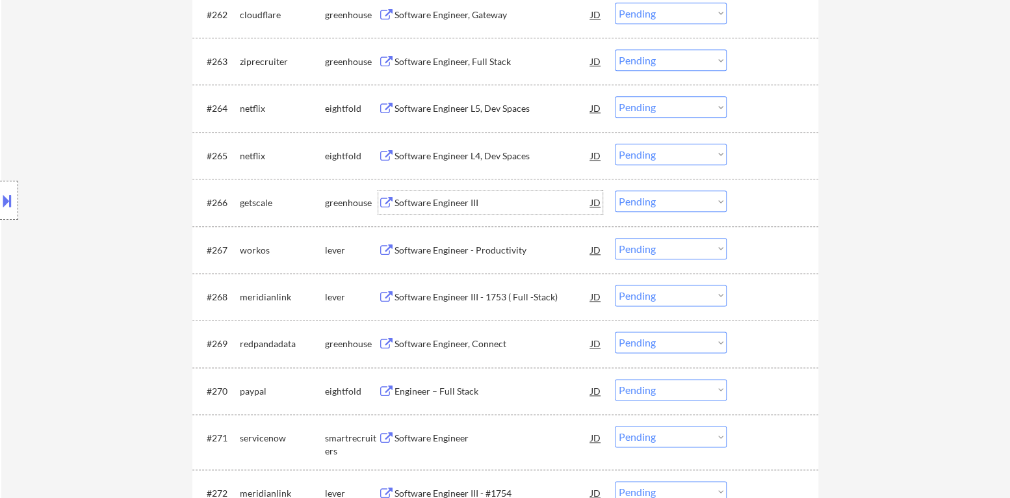
click at [462, 201] on div "Software Engineer III" at bounding box center [493, 202] width 196 height 13
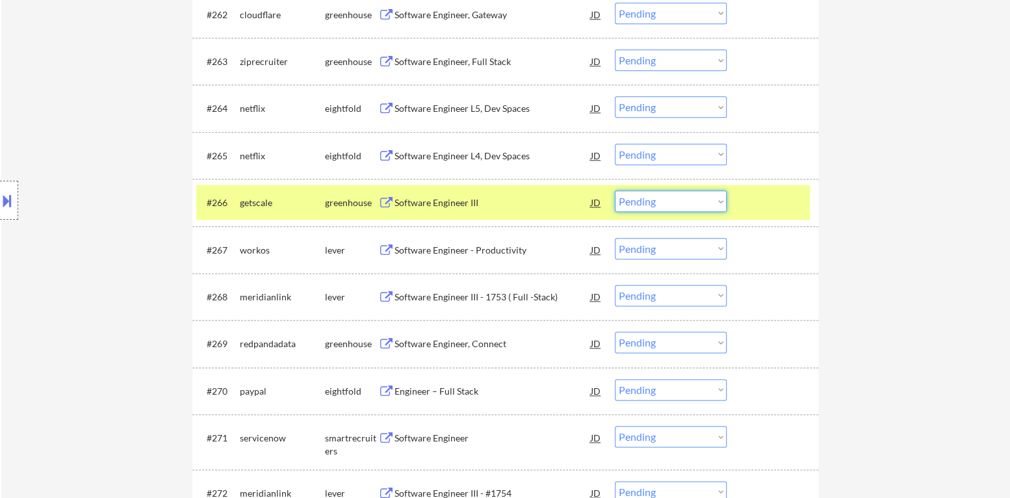
click at [668, 203] on select "Choose an option... Pending Applied Excluded (Questions) Excluded (Expired) Exc…" at bounding box center [671, 200] width 112 height 21
click at [615, 190] on select "Choose an option... Pending Applied Excluded (Questions) Excluded (Expired) Exc…" at bounding box center [671, 200] width 112 height 21
click at [759, 197] on div at bounding box center [774, 201] width 57 height 23
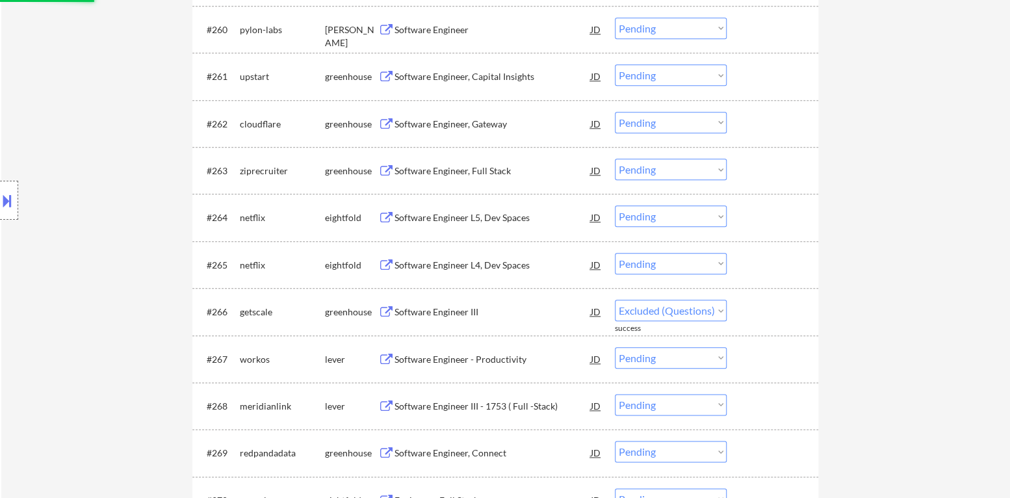
scroll to position [3379, 0]
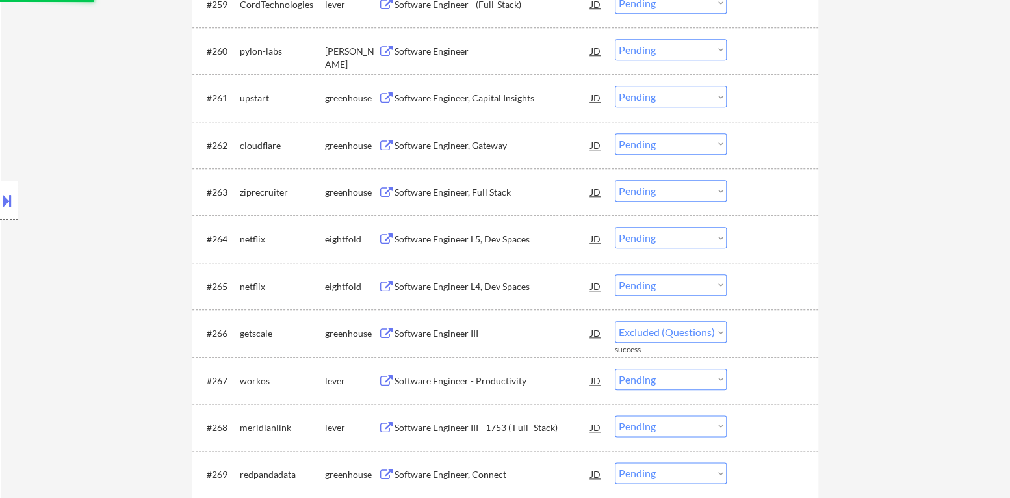
select select ""pending""
click at [493, 195] on div "Software Engineer, Full Stack" at bounding box center [493, 192] width 196 height 13
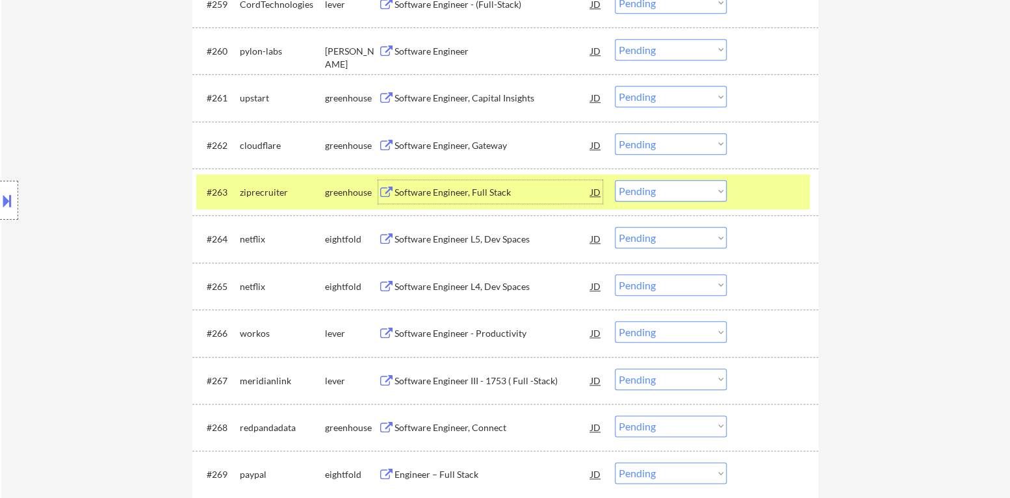
drag, startPoint x: 696, startPoint y: 190, endPoint x: 690, endPoint y: 199, distance: 11.2
click at [696, 190] on select "Choose an option... Pending Applied Excluded (Questions) Excluded (Expired) Exc…" at bounding box center [671, 190] width 112 height 21
click at [615, 180] on select "Choose an option... Pending Applied Excluded (Questions) Excluded (Expired) Exc…" at bounding box center [671, 190] width 112 height 21
click at [759, 196] on div at bounding box center [774, 191] width 57 height 23
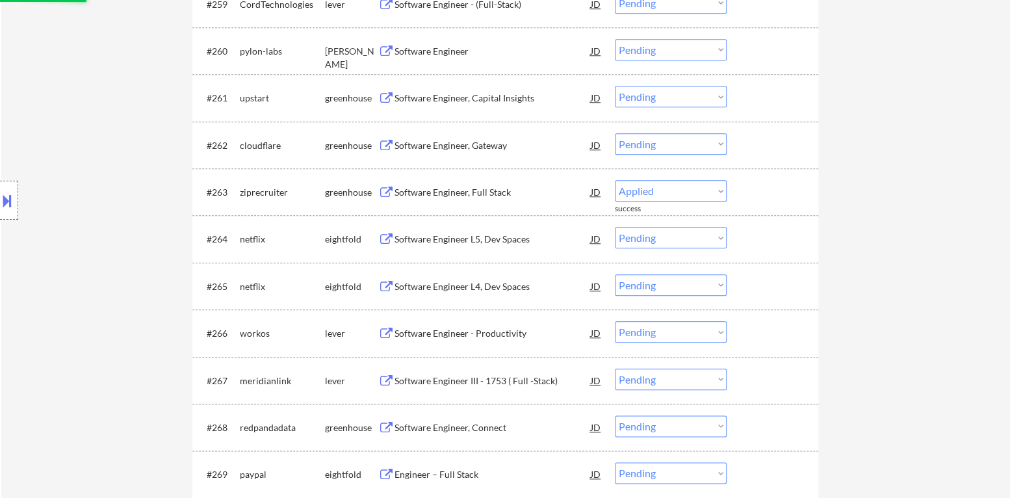
click at [452, 146] on div "Software Engineer, Gateway" at bounding box center [493, 145] width 196 height 13
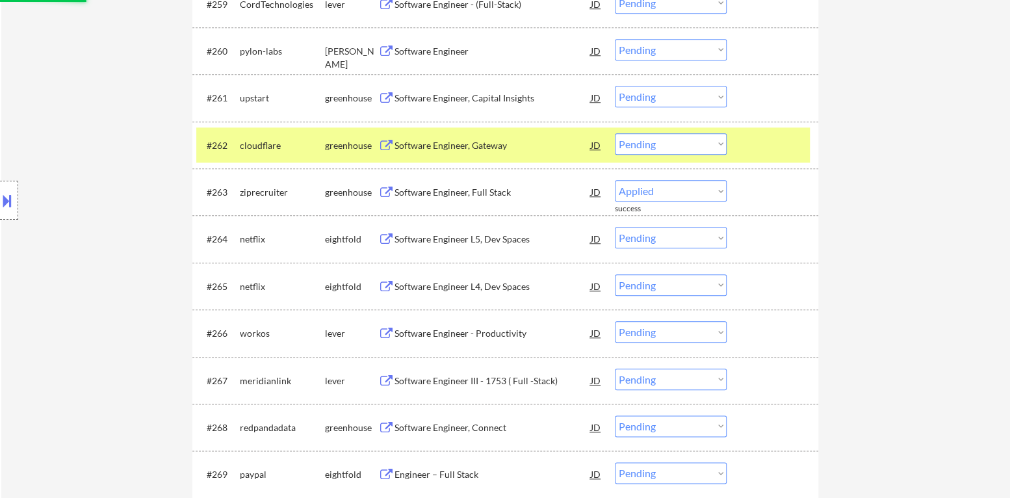
select select ""pending""
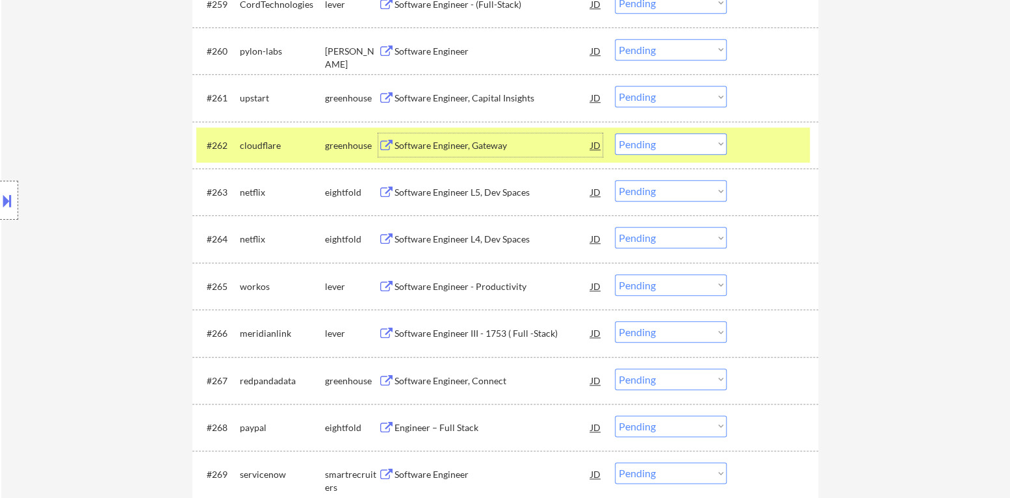
click at [0, 207] on button at bounding box center [7, 200] width 14 height 21
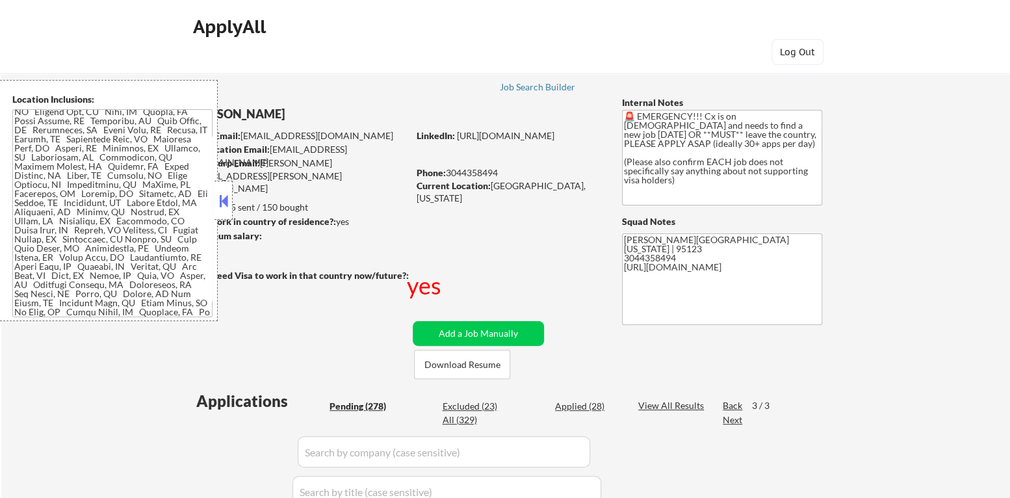
scroll to position [1330, 0]
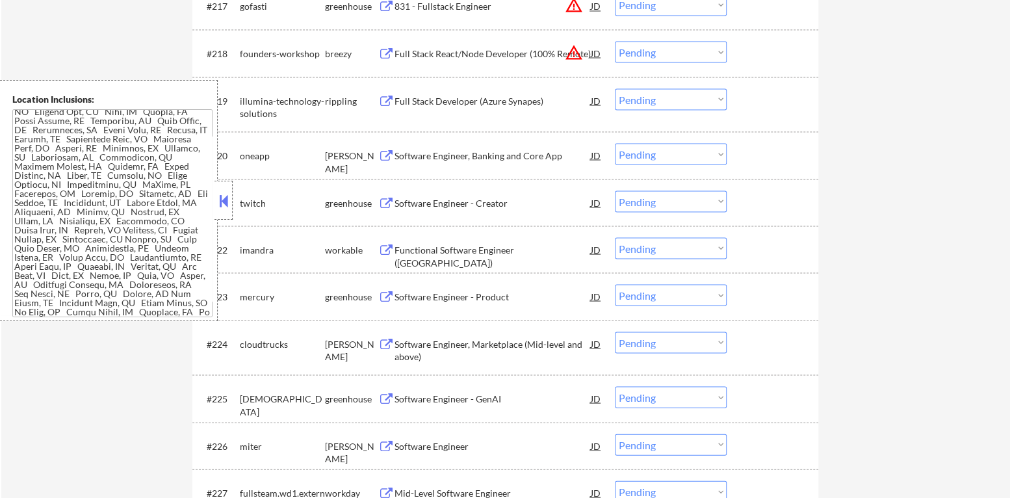
click at [220, 199] on button at bounding box center [223, 200] width 14 height 19
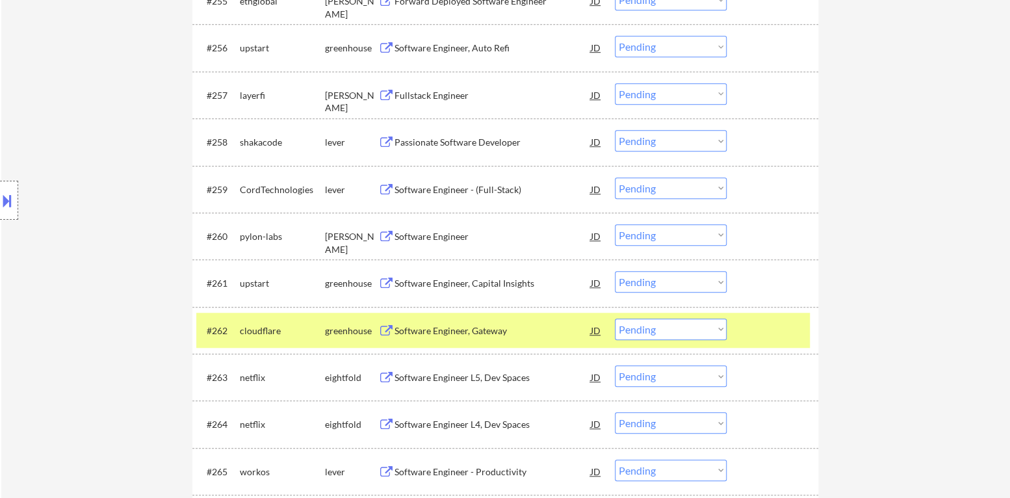
scroll to position [3345, 0]
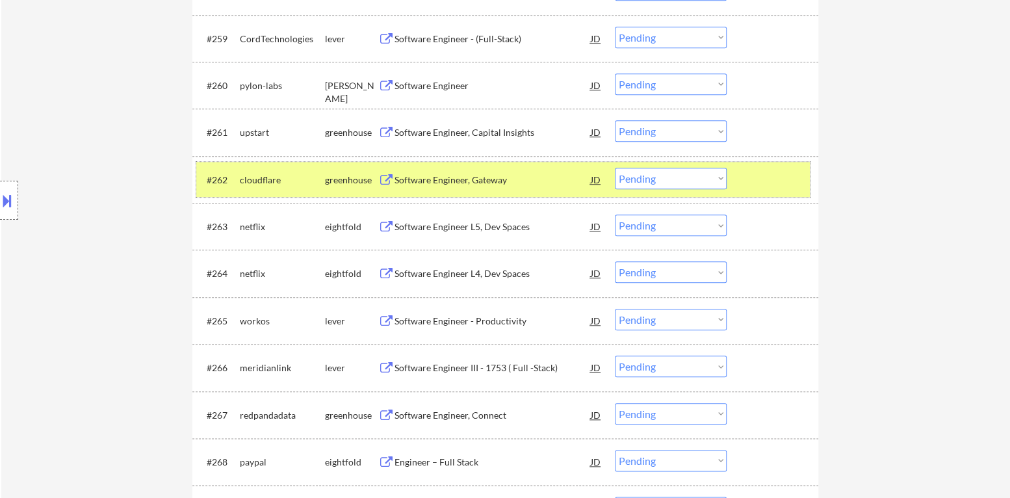
click at [792, 184] on div at bounding box center [774, 179] width 57 height 23
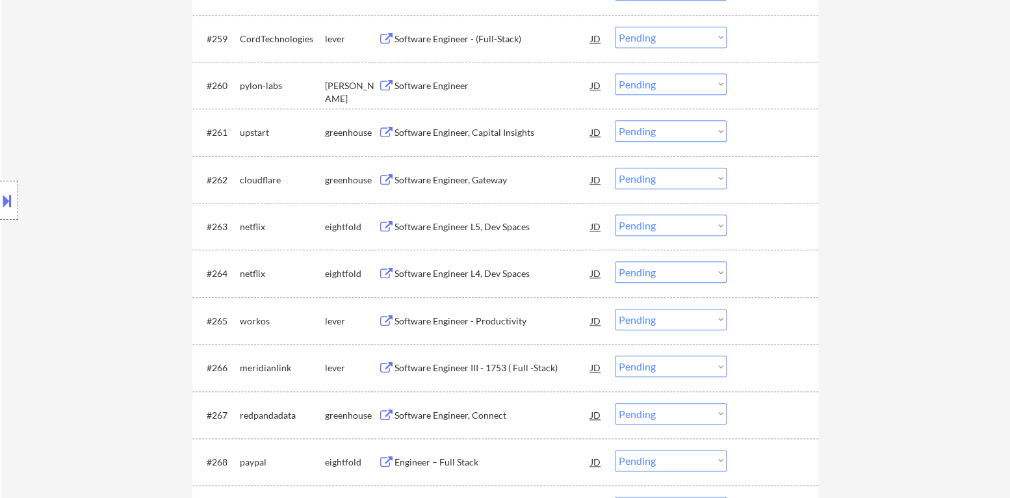
click at [481, 174] on div "Software Engineer, Gateway" at bounding box center [493, 180] width 196 height 13
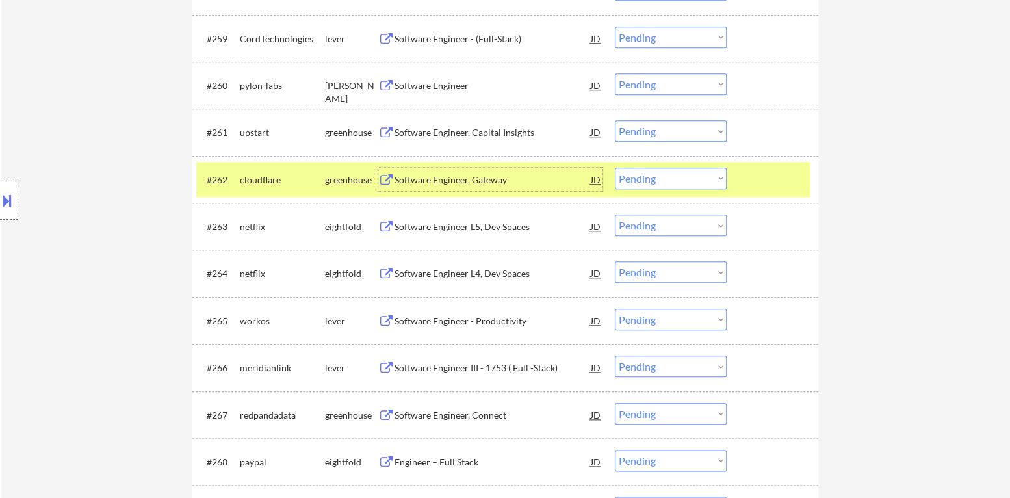
click at [714, 180] on select "Choose an option... Pending Applied Excluded (Questions) Excluded (Expired) Exc…" at bounding box center [671, 178] width 112 height 21
click at [615, 168] on select "Choose an option... Pending Applied Excluded (Questions) Excluded (Expired) Exc…" at bounding box center [671, 178] width 112 height 21
click at [751, 189] on div at bounding box center [774, 179] width 57 height 23
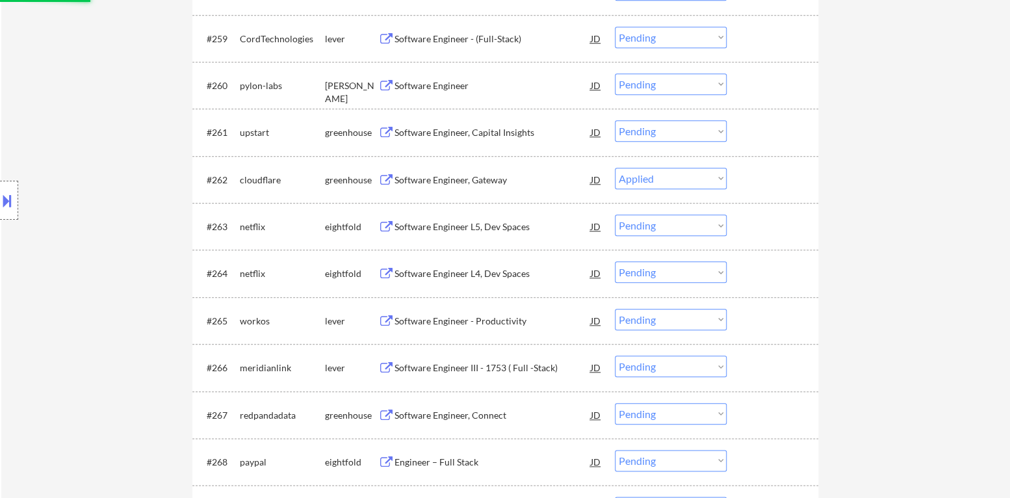
select select ""pending""
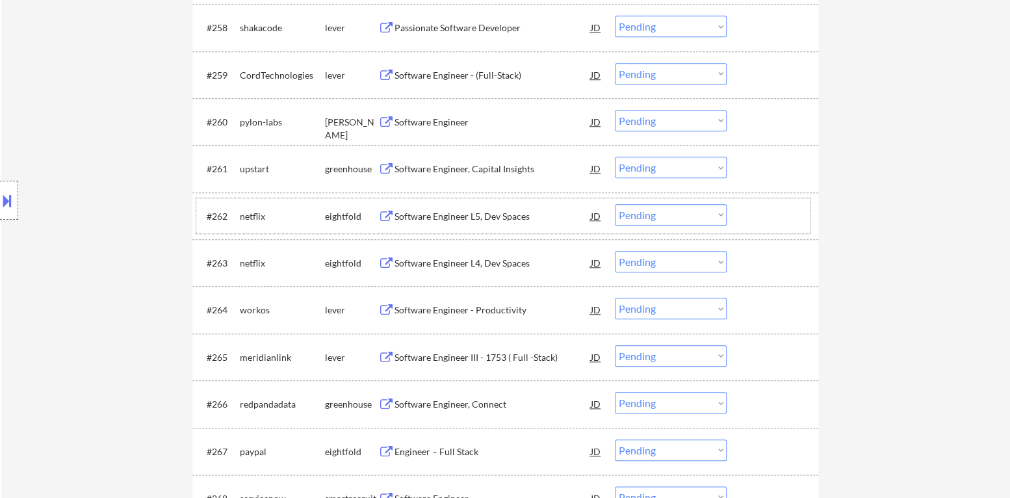
scroll to position [3280, 0]
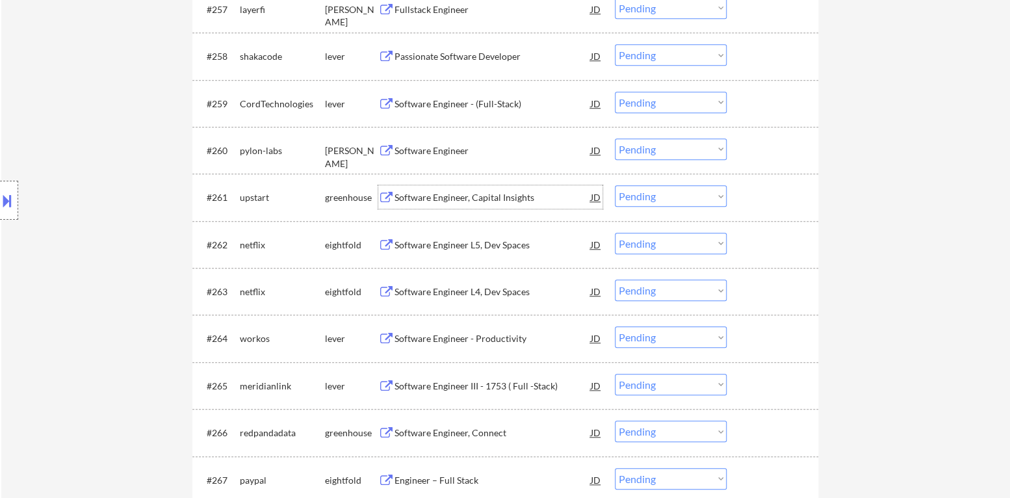
click at [502, 198] on div "Software Engineer, Capital Insights" at bounding box center [493, 197] width 196 height 13
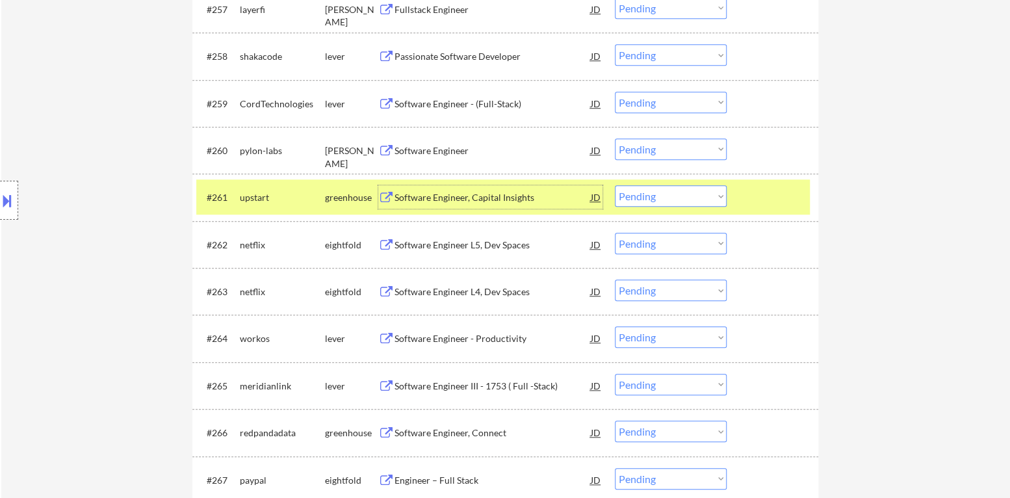
click at [692, 198] on select "Choose an option... Pending Applied Excluded (Questions) Excluded (Expired) Exc…" at bounding box center [671, 195] width 112 height 21
click at [615, 185] on select "Choose an option... Pending Applied Excluded (Questions) Excluded (Expired) Exc…" at bounding box center [671, 195] width 112 height 21
click at [767, 196] on div at bounding box center [774, 196] width 57 height 23
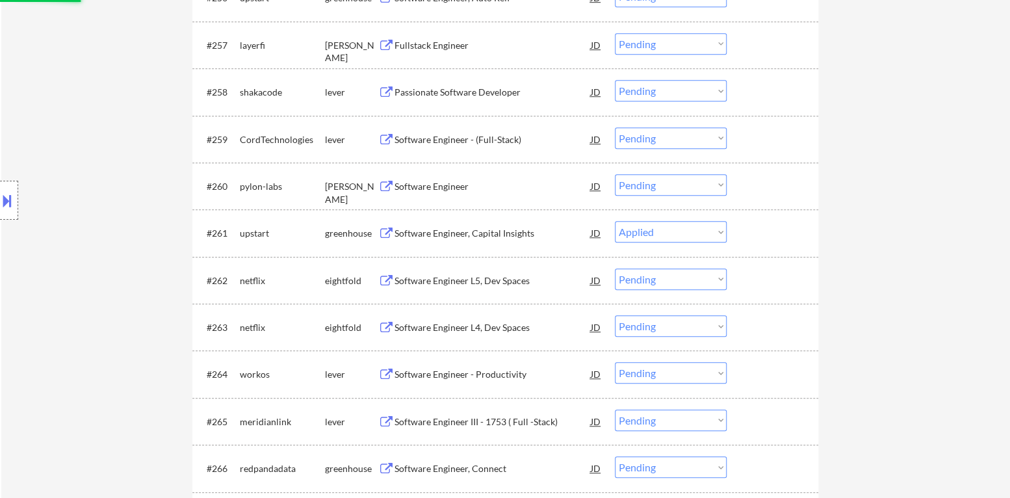
scroll to position [3215, 0]
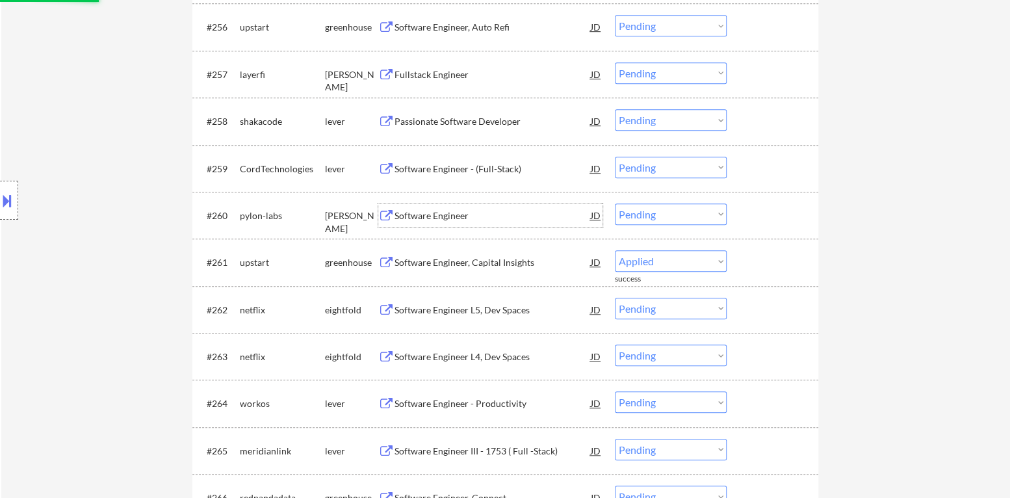
click at [474, 220] on div "Software Engineer" at bounding box center [493, 215] width 196 height 13
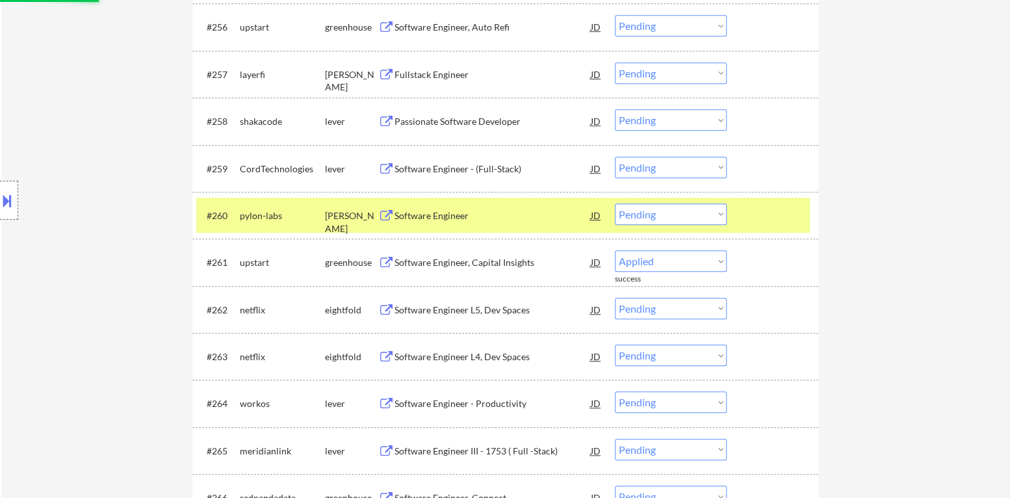
select select ""pending""
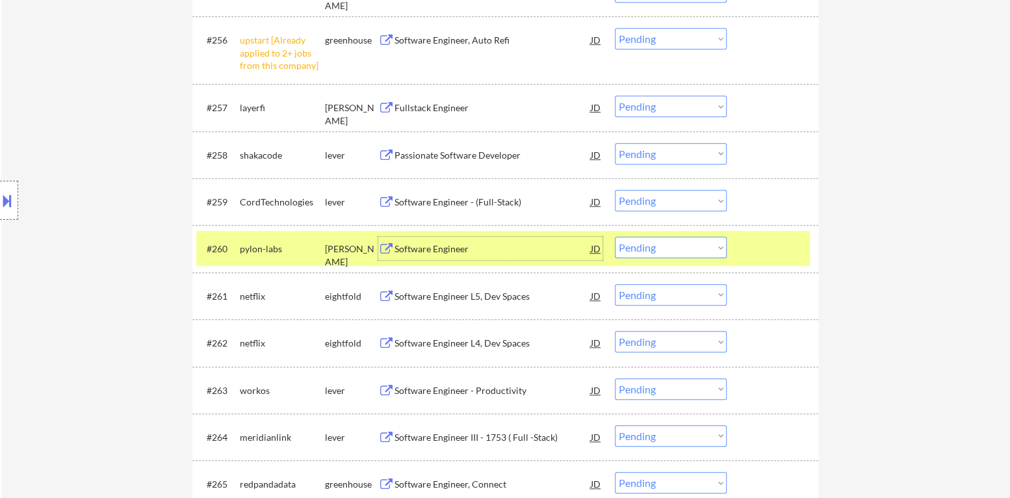
drag, startPoint x: 640, startPoint y: 245, endPoint x: 651, endPoint y: 254, distance: 14.3
click at [642, 245] on select "Choose an option... Pending Applied Excluded (Questions) Excluded (Expired) Exc…" at bounding box center [671, 247] width 112 height 21
click at [615, 237] on select "Choose an option... Pending Applied Excluded (Questions) Excluded (Expired) Exc…" at bounding box center [671, 247] width 112 height 21
click at [764, 253] on div at bounding box center [774, 248] width 57 height 23
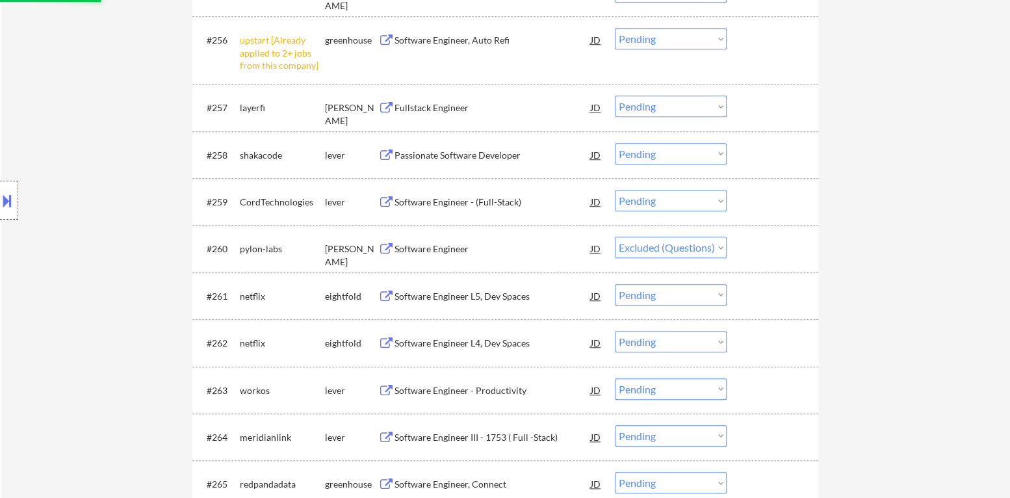
click at [480, 208] on div "Software Engineer - (Full-Stack)" at bounding box center [493, 201] width 196 height 23
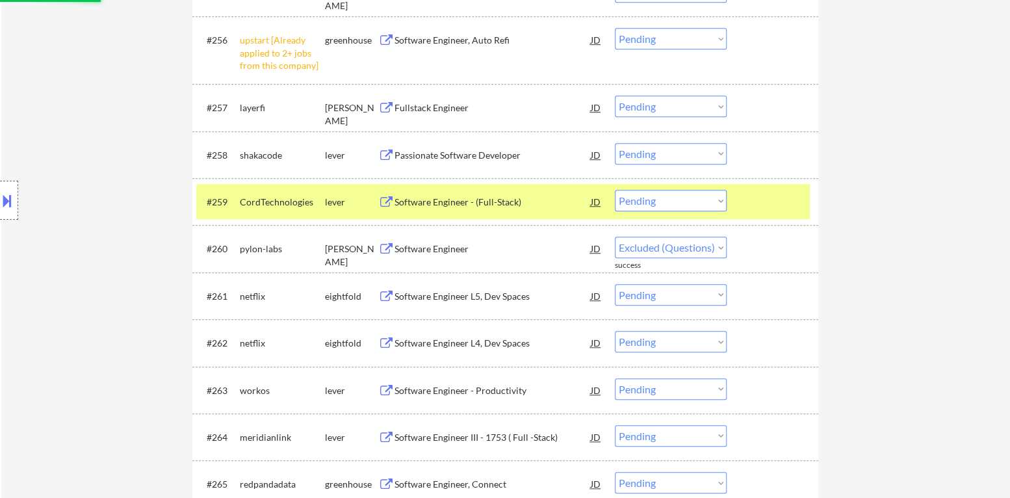
select select ""pending""
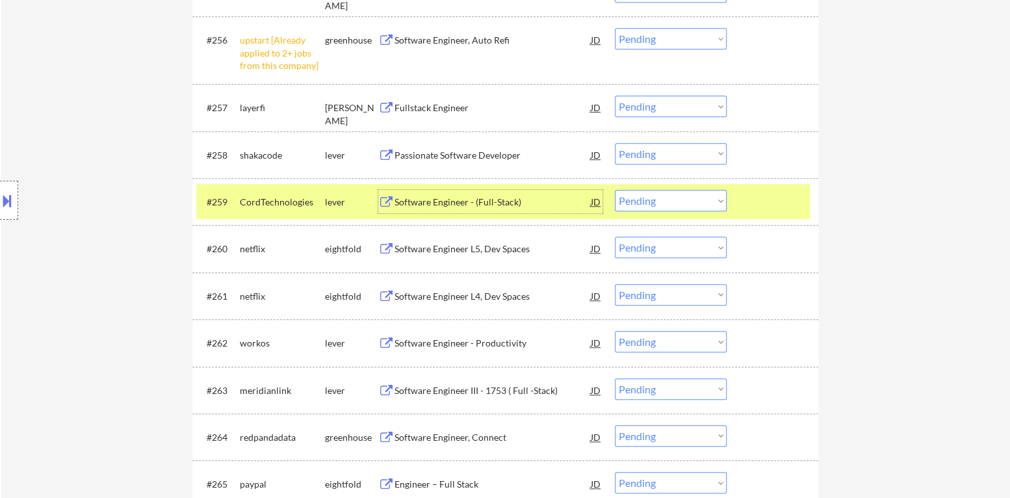
click at [672, 204] on select "Choose an option... Pending Applied Excluded (Questions) Excluded (Expired) Exc…" at bounding box center [671, 200] width 112 height 21
click at [615, 190] on select "Choose an option... Pending Applied Excluded (Questions) Excluded (Expired) Exc…" at bounding box center [671, 200] width 112 height 21
click at [755, 208] on div at bounding box center [774, 201] width 57 height 23
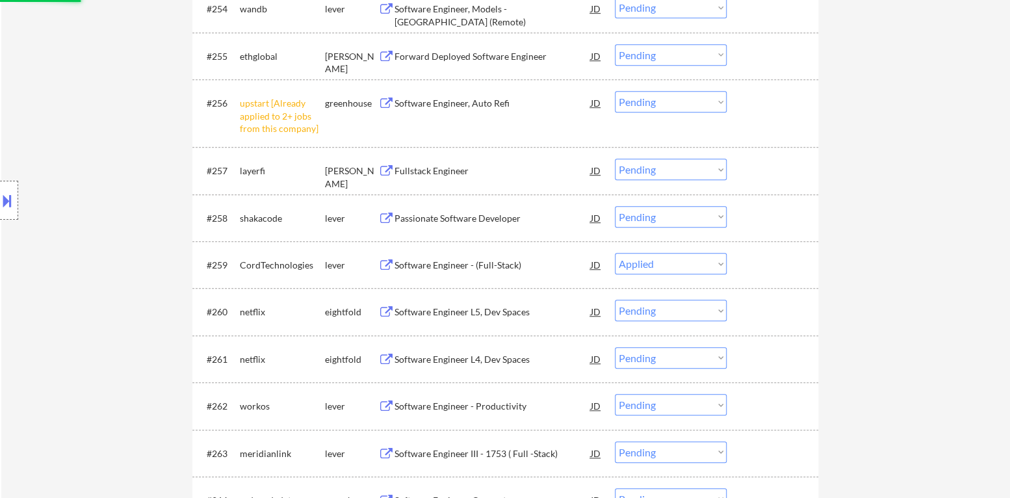
scroll to position [3150, 0]
select select ""pending""
click at [461, 223] on div "Passionate Software Developer" at bounding box center [493, 219] width 196 height 13
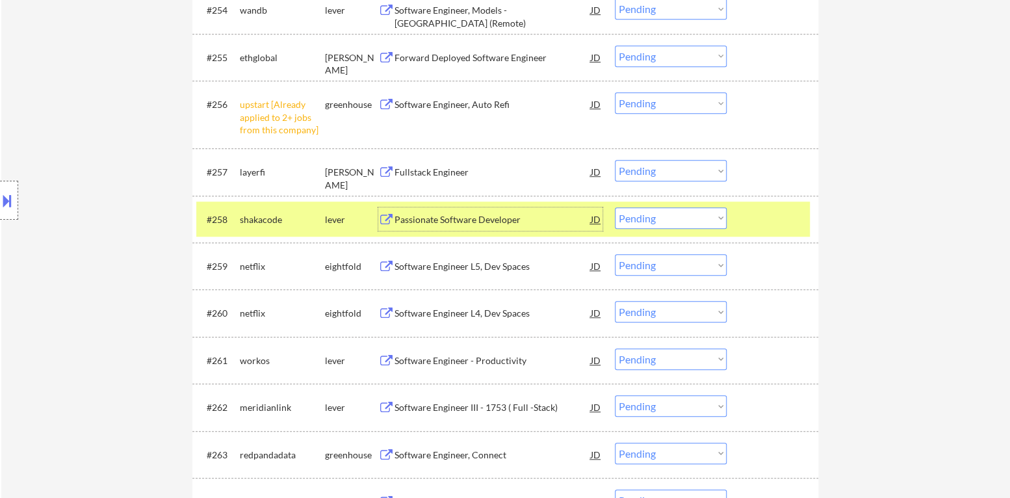
click at [658, 223] on select "Choose an option... Pending Applied Excluded (Questions) Excluded (Expired) Exc…" at bounding box center [671, 217] width 112 height 21
click at [615, 207] on select "Choose an option... Pending Applied Excluded (Questions) Excluded (Expired) Exc…" at bounding box center [671, 217] width 112 height 21
click at [786, 219] on div at bounding box center [774, 218] width 57 height 23
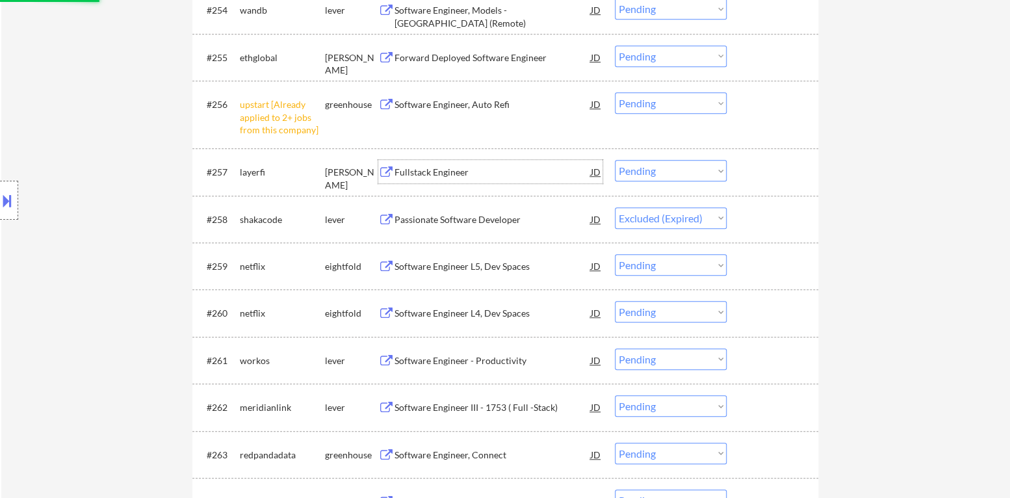
click at [483, 176] on div "Fullstack Engineer" at bounding box center [493, 172] width 196 height 13
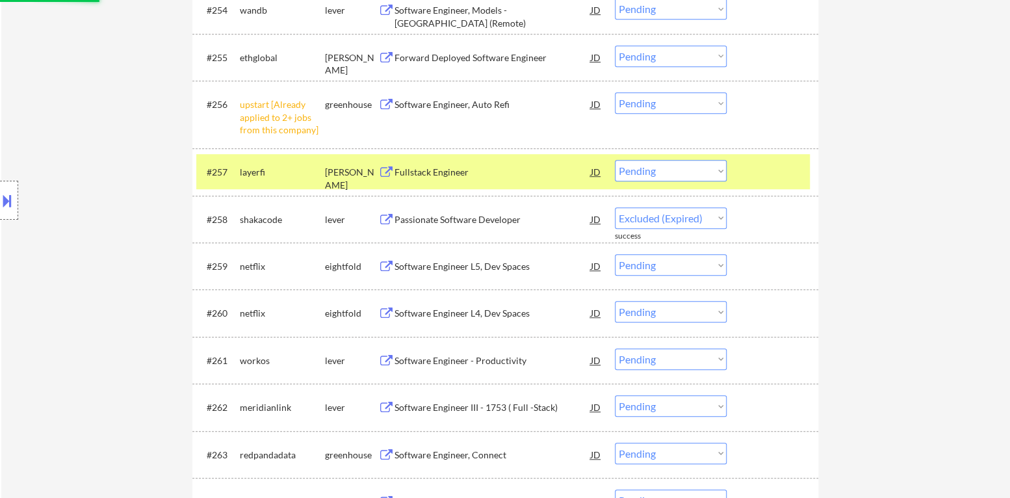
select select ""pending""
drag, startPoint x: 685, startPoint y: 164, endPoint x: 679, endPoint y: 170, distance: 8.7
click at [684, 164] on select "Choose an option... Pending Applied Excluded (Questions) Excluded (Expired) Exc…" at bounding box center [671, 170] width 112 height 21
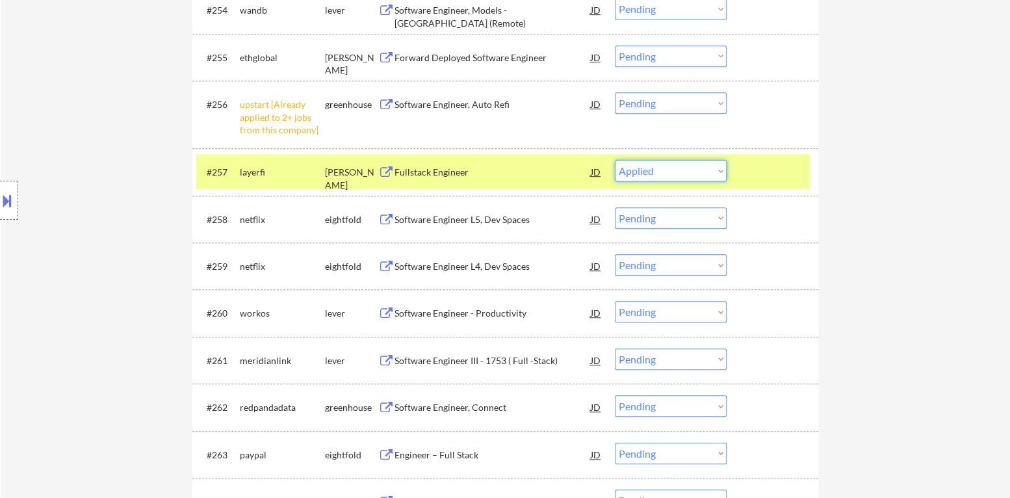
click at [615, 160] on select "Choose an option... Pending Applied Excluded (Questions) Excluded (Expired) Exc…" at bounding box center [671, 170] width 112 height 21
click at [781, 182] on div at bounding box center [774, 171] width 57 height 23
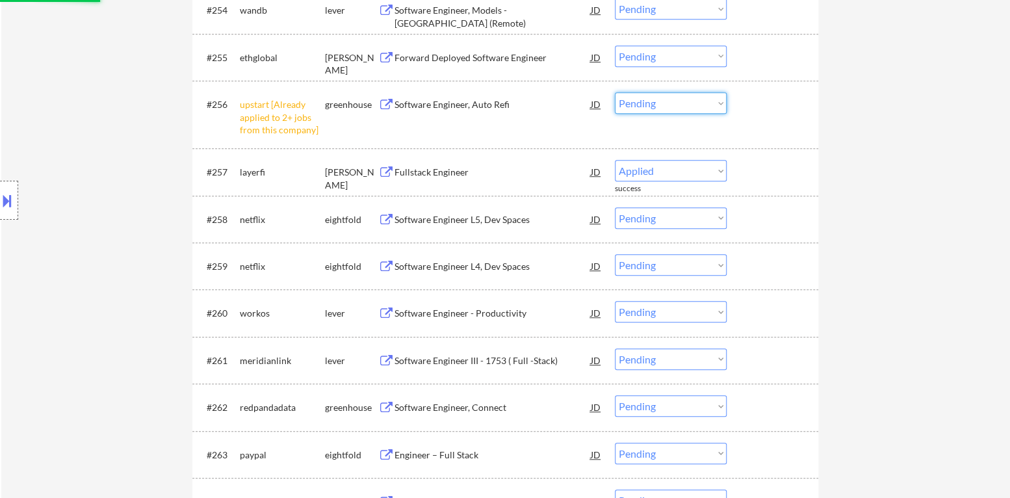
click at [677, 102] on select "Choose an option... Pending Applied Excluded (Questions) Excluded (Expired) Exc…" at bounding box center [671, 102] width 112 height 21
select select ""pending""
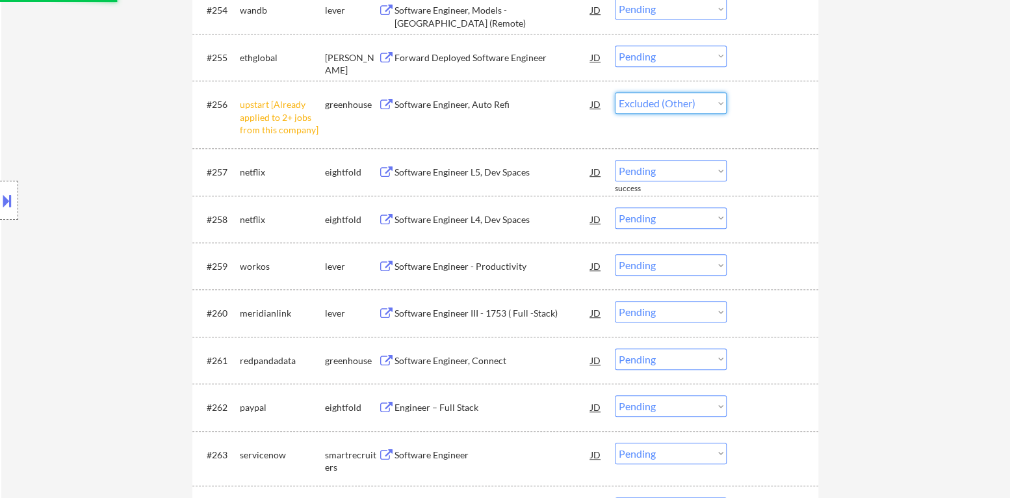
click at [615, 92] on select "Choose an option... Pending Applied Excluded (Questions) Excluded (Expired) Exc…" at bounding box center [671, 102] width 112 height 21
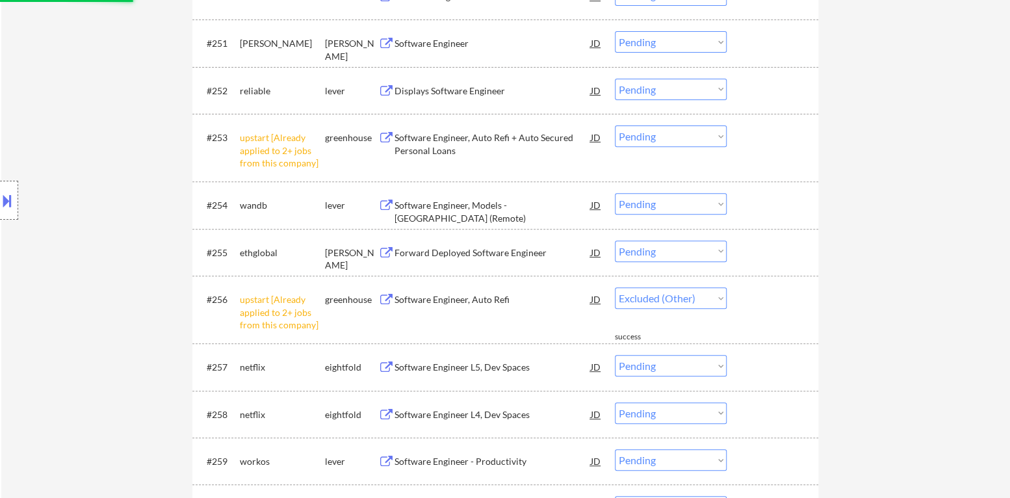
scroll to position [2955, 0]
select select ""pending""
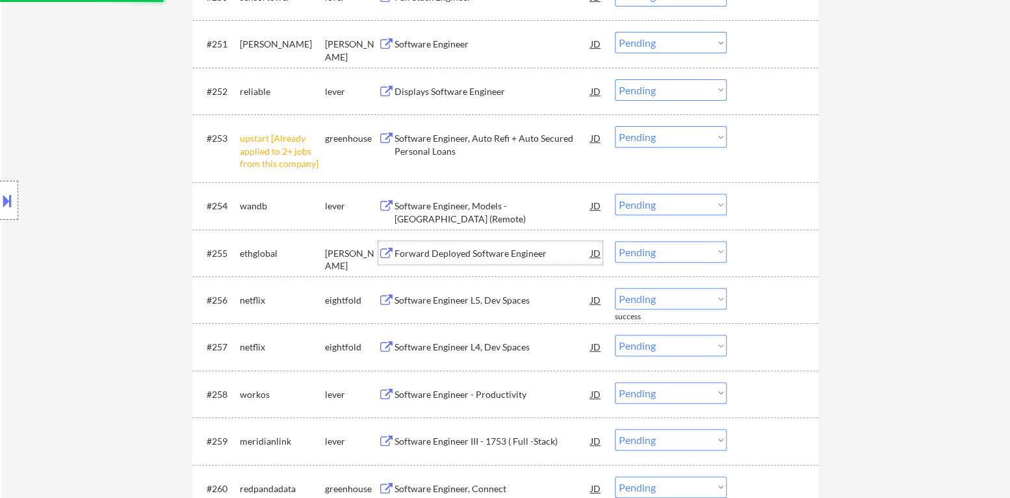
click at [461, 250] on div "Forward Deployed Software Engineer" at bounding box center [493, 253] width 196 height 13
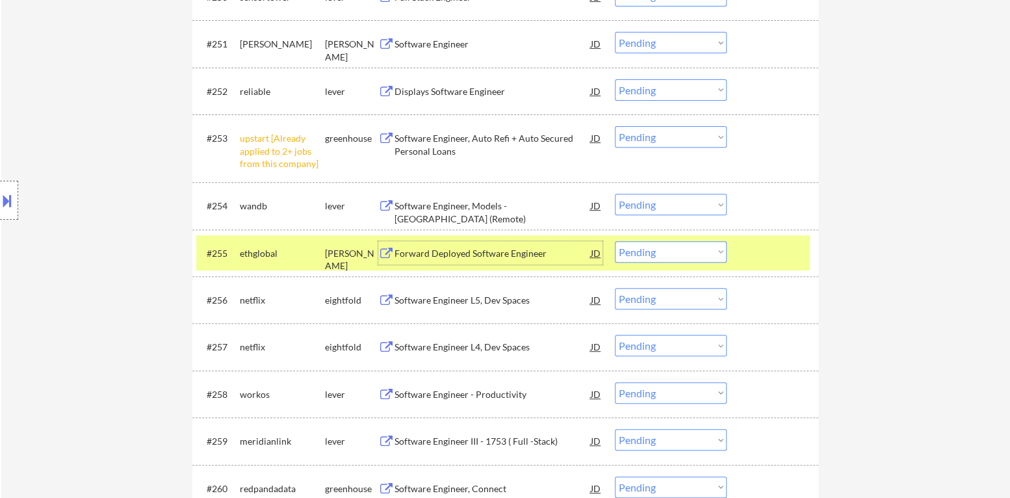
click at [677, 252] on select "Choose an option... Pending Applied Excluded (Questions) Excluded (Expired) Exc…" at bounding box center [671, 251] width 112 height 21
click at [615, 241] on select "Choose an option... Pending Applied Excluded (Questions) Excluded (Expired) Exc…" at bounding box center [671, 251] width 112 height 21
click at [768, 255] on div at bounding box center [774, 252] width 57 height 23
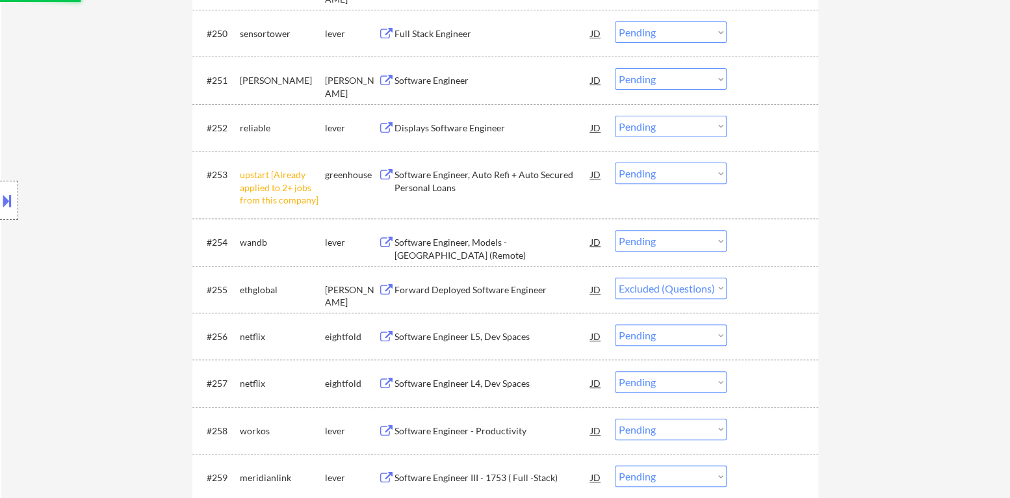
scroll to position [2890, 0]
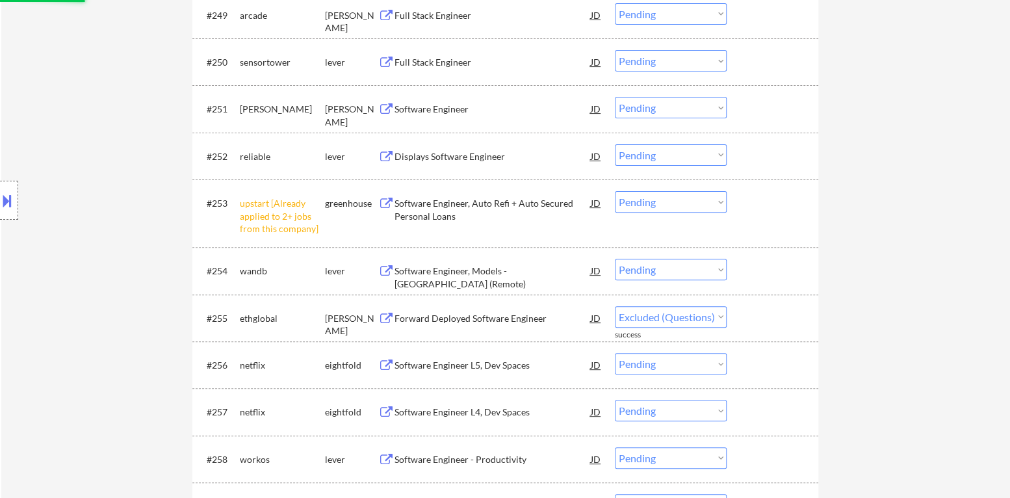
click at [510, 280] on div "Software Engineer, Models - [GEOGRAPHIC_DATA] (Remote)" at bounding box center [493, 270] width 196 height 23
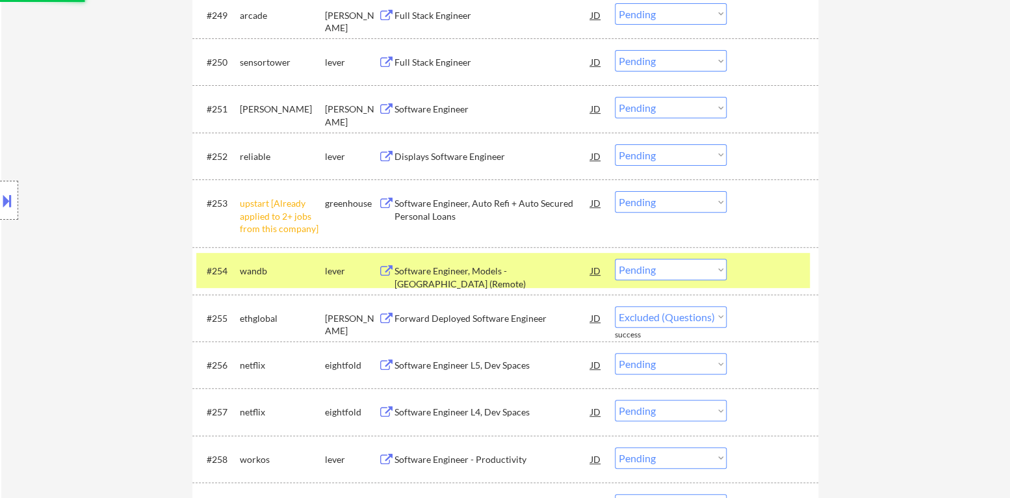
select select ""pending""
click at [676, 270] on select "Choose an option... Pending Applied Excluded (Questions) Excluded (Expired) Exc…" at bounding box center [671, 269] width 112 height 21
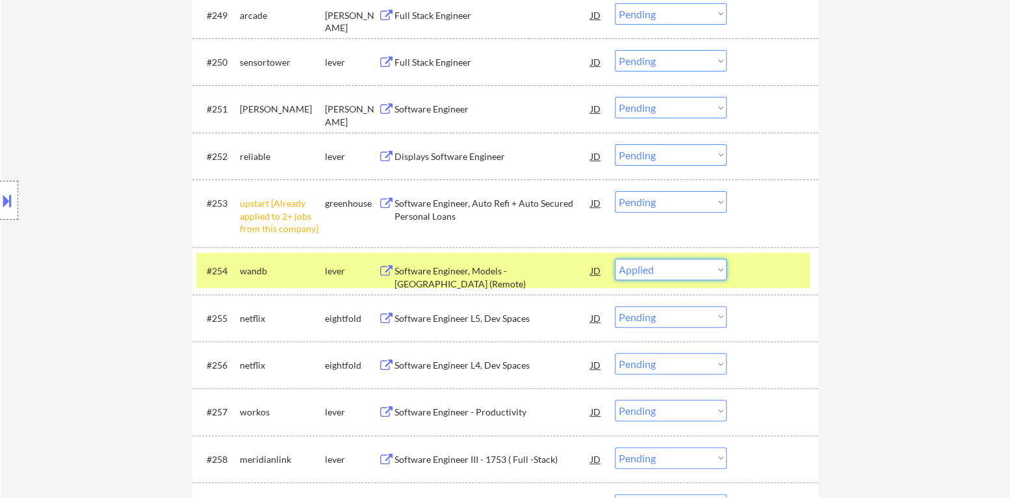
click at [615, 259] on select "Choose an option... Pending Applied Excluded (Questions) Excluded (Expired) Exc…" at bounding box center [671, 269] width 112 height 21
click at [751, 272] on div at bounding box center [774, 270] width 57 height 23
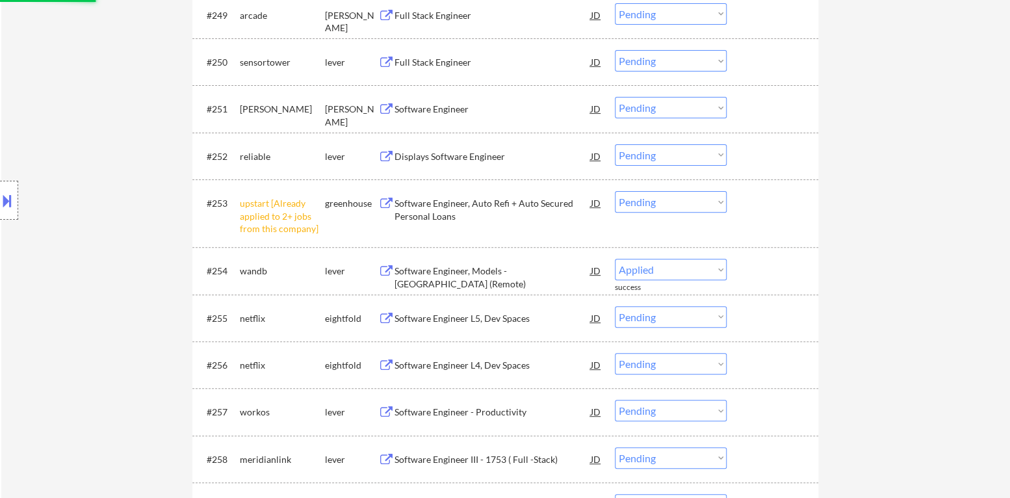
select select ""pending""
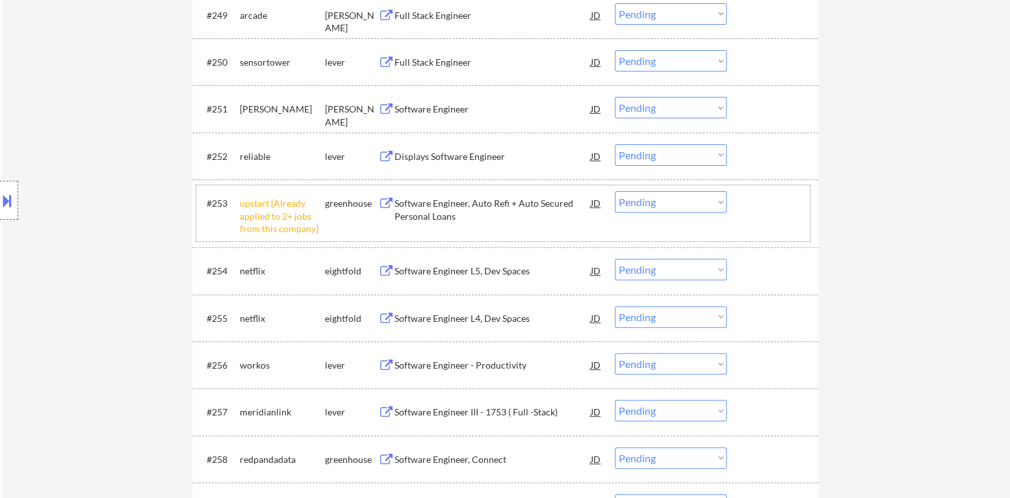
click at [688, 213] on div "#253 upstart [Already applied to 2+ jobs from this company] greenhouse Software…" at bounding box center [503, 213] width 614 height 56
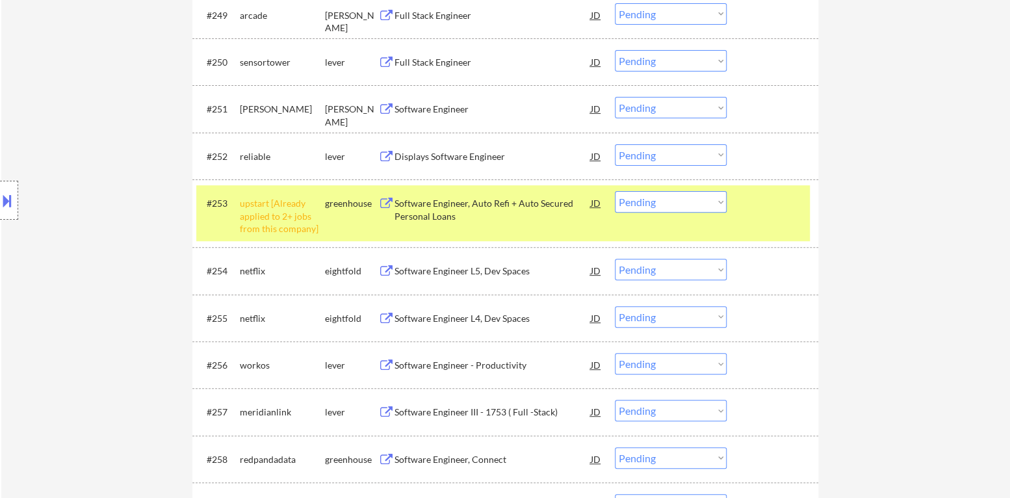
click at [693, 206] on select "Choose an option... Pending Applied Excluded (Questions) Excluded (Expired) Exc…" at bounding box center [671, 201] width 112 height 21
click at [615, 191] on select "Choose an option... Pending Applied Excluded (Questions) Excluded (Expired) Exc…" at bounding box center [671, 201] width 112 height 21
click at [770, 222] on div "#253 upstart [Already applied to 2+ jobs from this company] greenhouse Software…" at bounding box center [503, 213] width 614 height 56
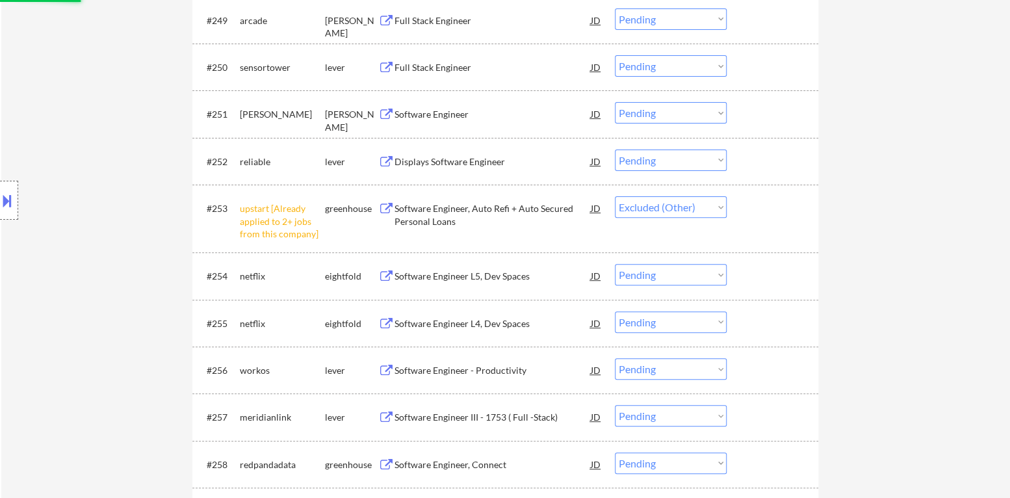
scroll to position [2825, 0]
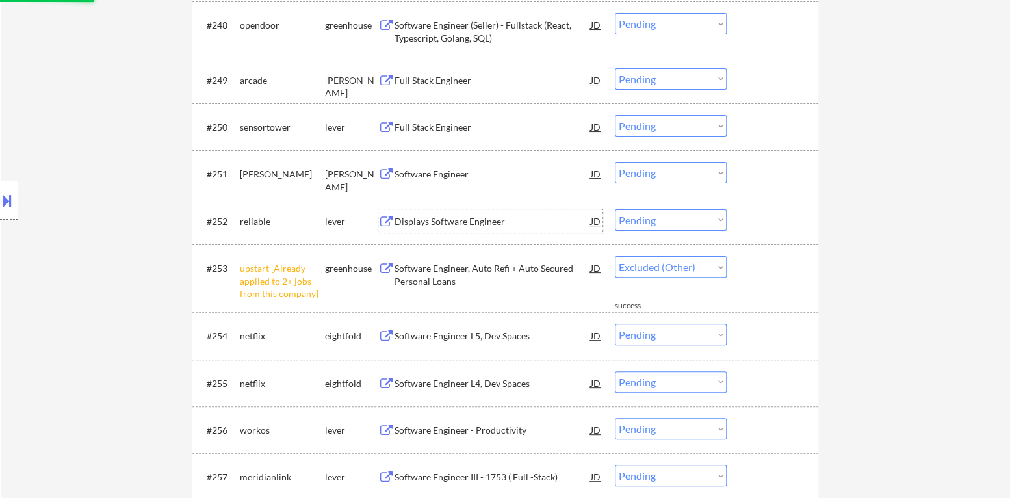
click at [472, 219] on div "Displays Software Engineer" at bounding box center [493, 221] width 196 height 13
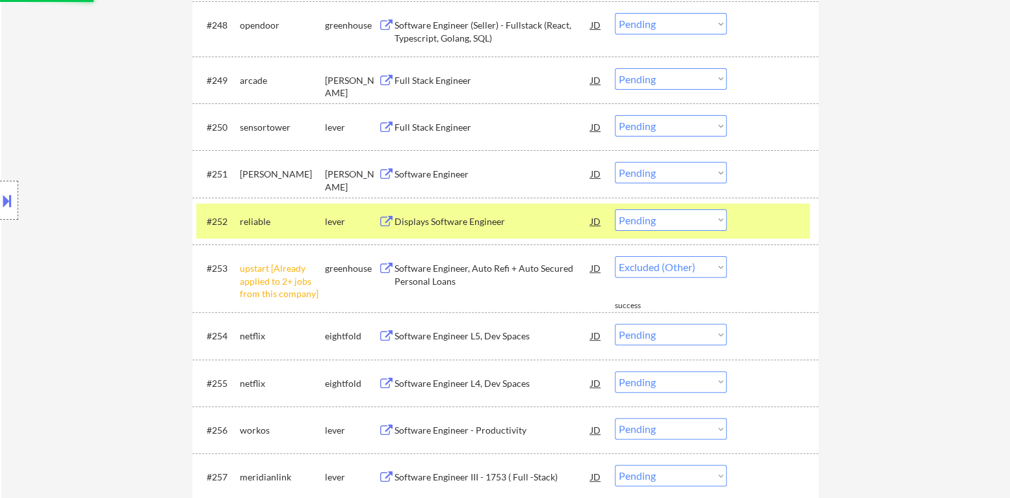
select select ""pending""
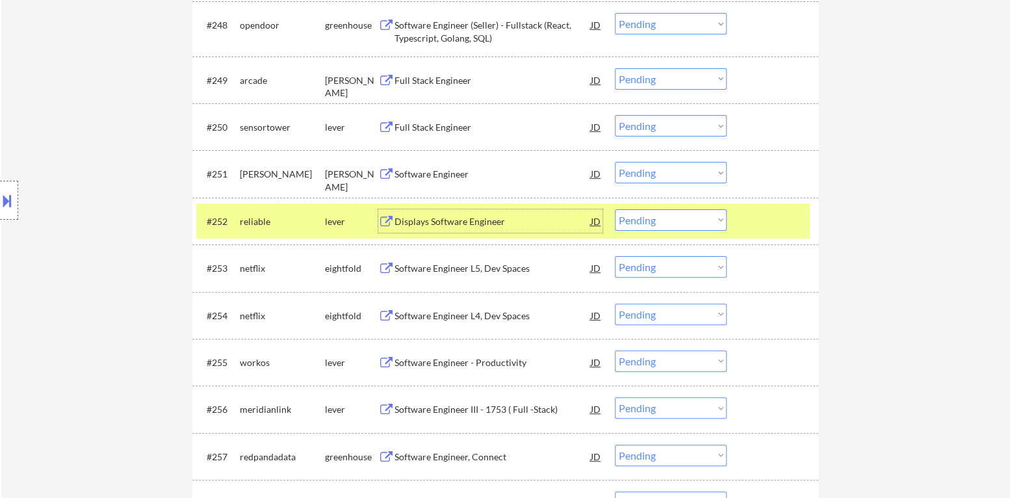
click at [687, 225] on select "Choose an option... Pending Applied Excluded (Questions) Excluded (Expired) Exc…" at bounding box center [671, 219] width 112 height 21
click at [615, 209] on select "Choose an option... Pending Applied Excluded (Questions) Excluded (Expired) Exc…" at bounding box center [671, 219] width 112 height 21
click at [767, 226] on div at bounding box center [774, 220] width 57 height 23
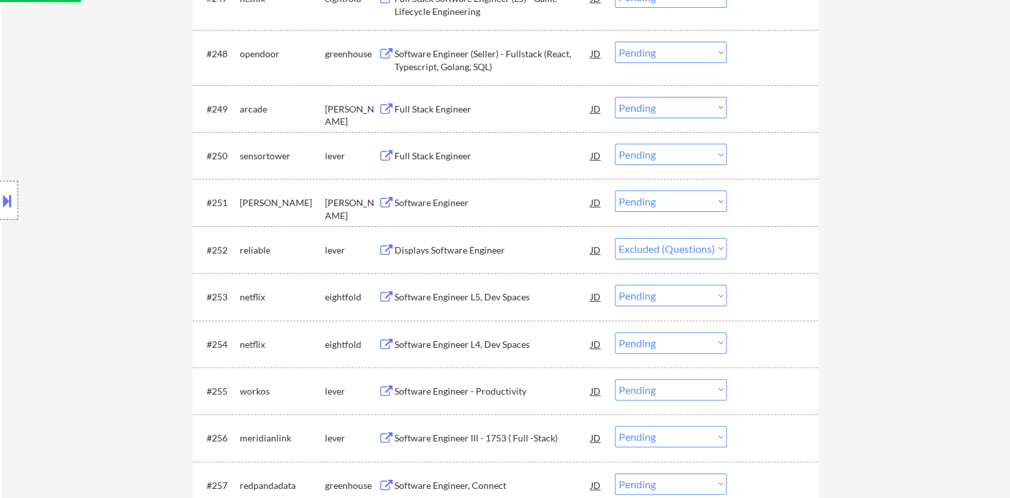
scroll to position [2760, 0]
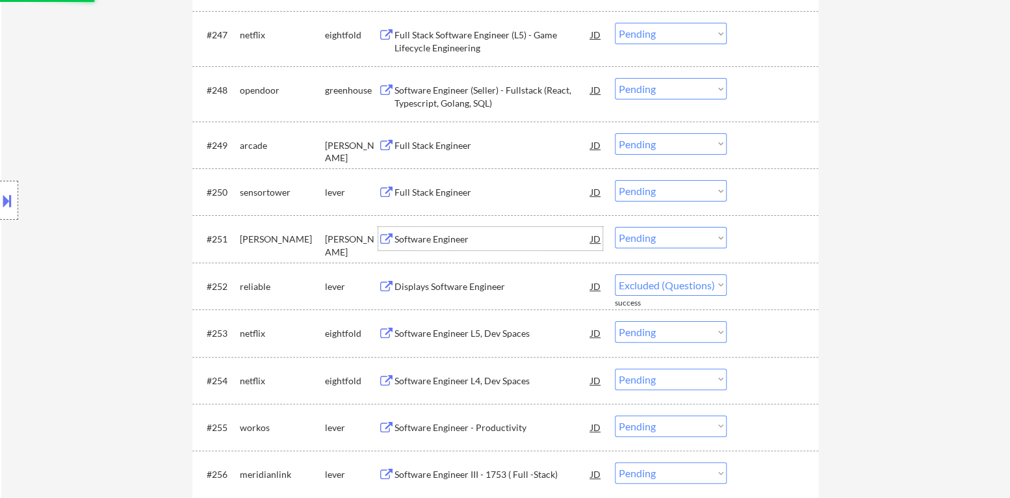
click at [447, 233] on div "Software Engineer" at bounding box center [493, 239] width 196 height 13
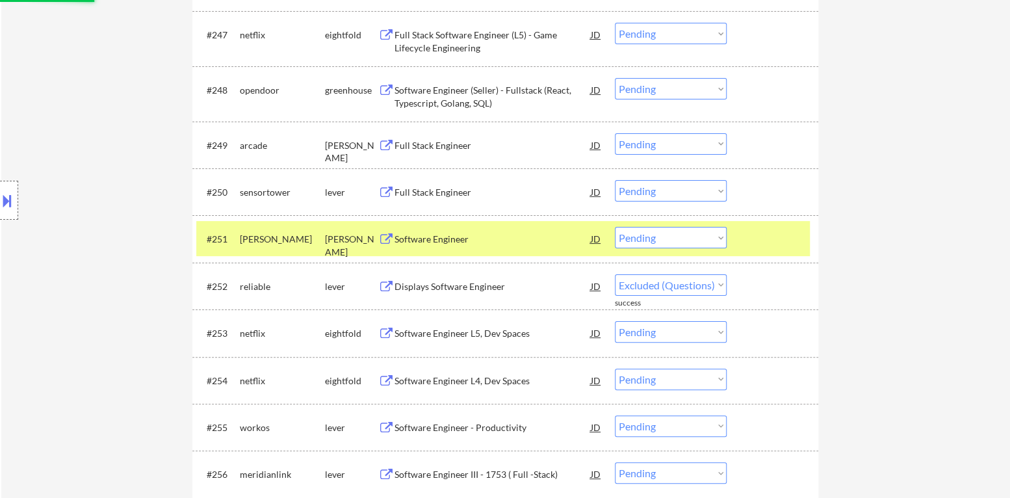
select select ""pending""
click at [671, 229] on select "Choose an option... Pending Applied Excluded (Questions) Excluded (Expired) Exc…" at bounding box center [671, 237] width 112 height 21
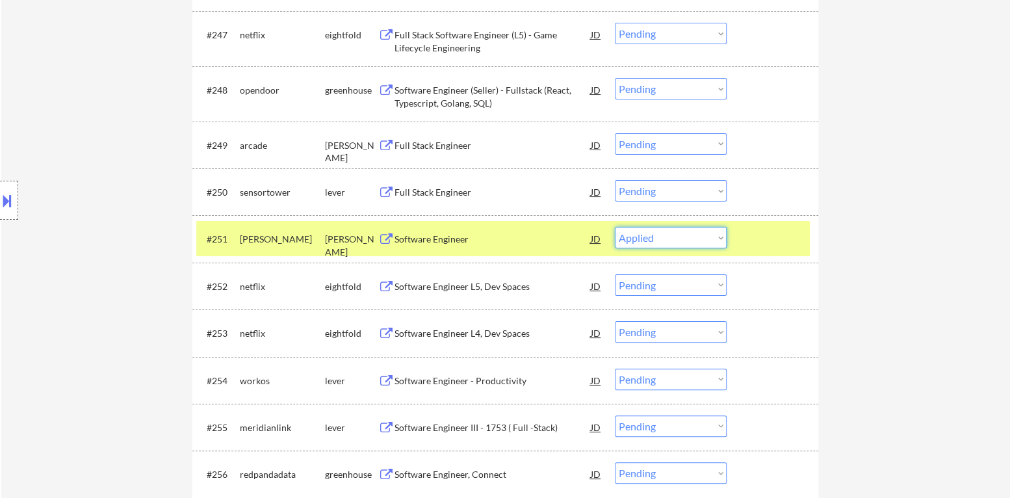
click at [615, 227] on select "Choose an option... Pending Applied Excluded (Questions) Excluded (Expired) Exc…" at bounding box center [671, 237] width 112 height 21
click at [749, 249] on div at bounding box center [774, 238] width 57 height 23
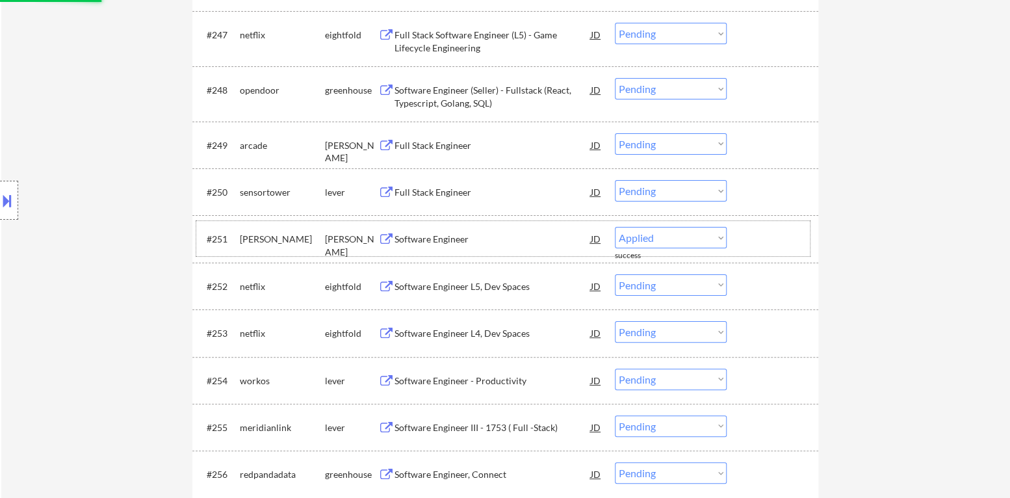
select select ""pending""
click at [470, 196] on div "Full Stack Engineer" at bounding box center [493, 192] width 196 height 13
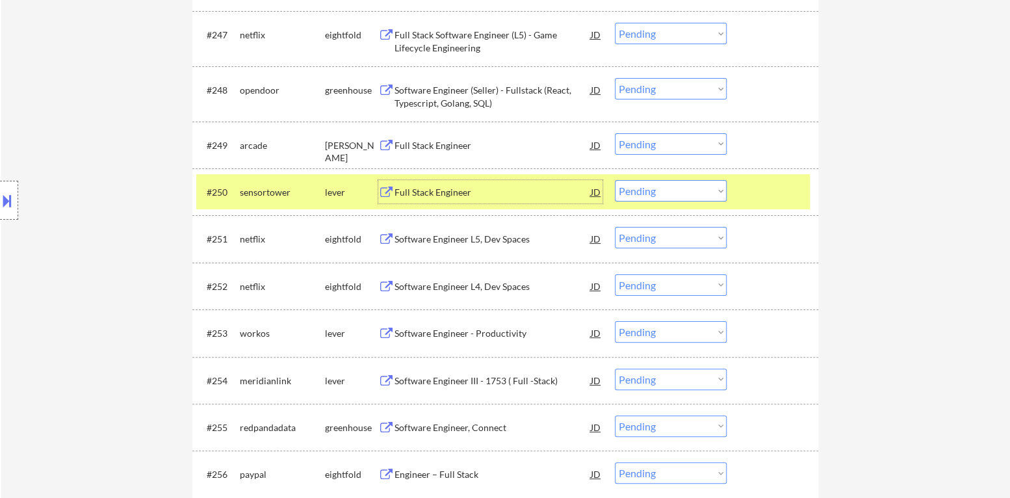
click at [0, 190] on button at bounding box center [7, 200] width 14 height 21
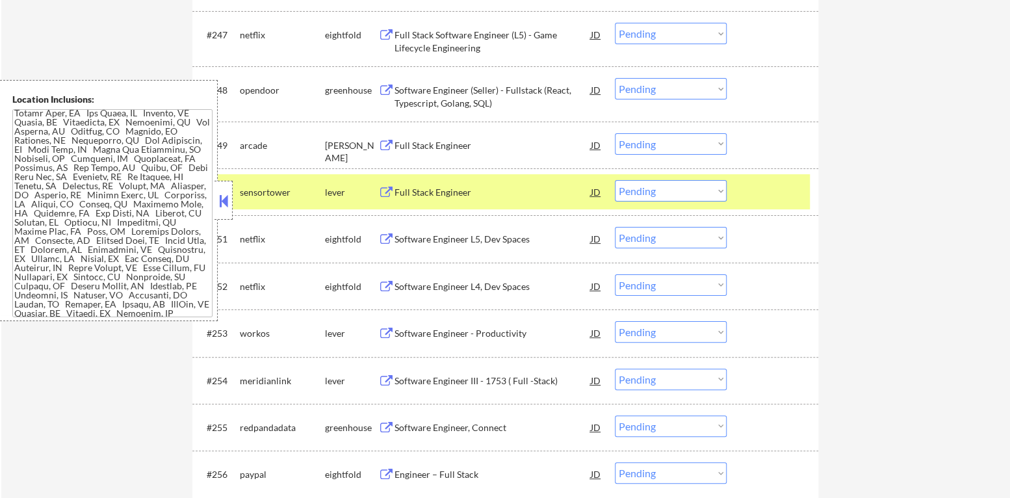
scroll to position [0, 0]
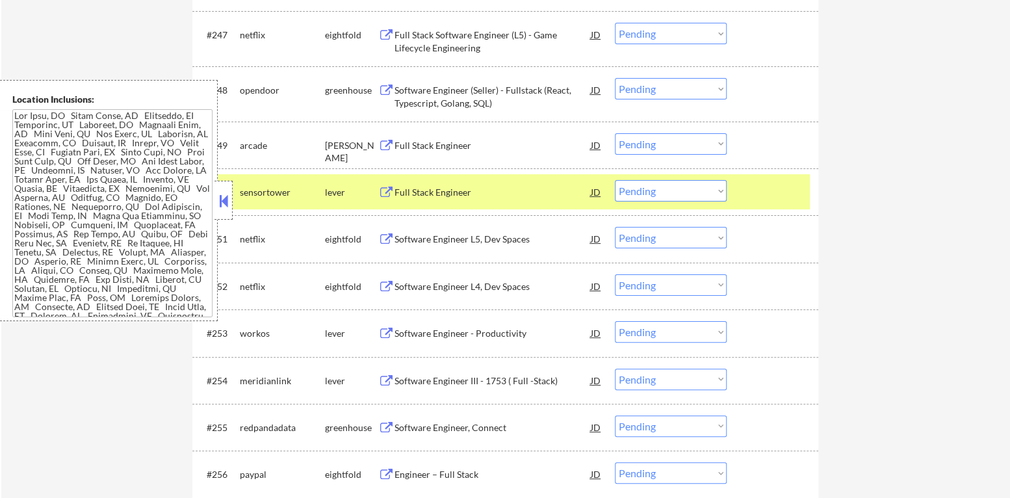
click at [678, 189] on select "Choose an option... Pending Applied Excluded (Questions) Excluded (Expired) Exc…" at bounding box center [671, 190] width 112 height 21
click at [615, 180] on select "Choose an option... Pending Applied Excluded (Questions) Excluded (Expired) Exc…" at bounding box center [671, 190] width 112 height 21
click at [759, 200] on div at bounding box center [774, 191] width 57 height 23
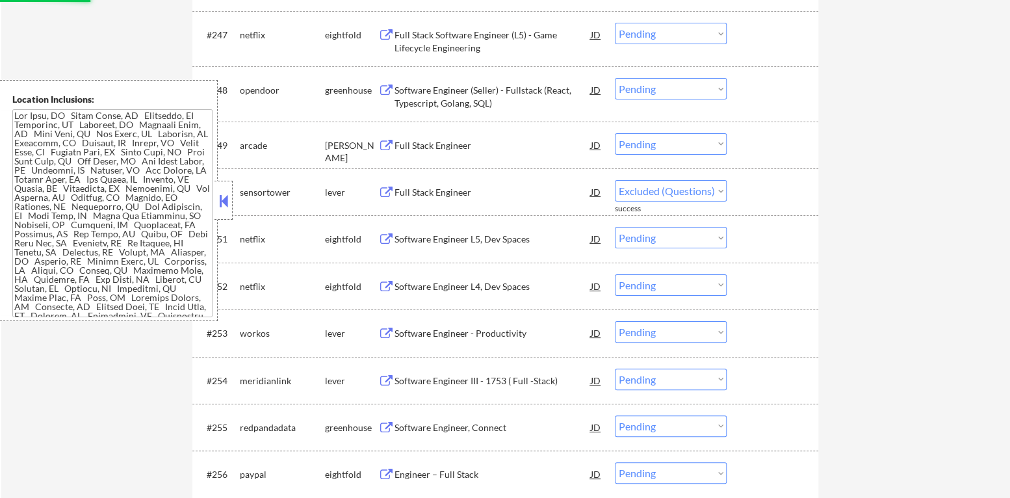
click at [224, 200] on button at bounding box center [223, 200] width 14 height 19
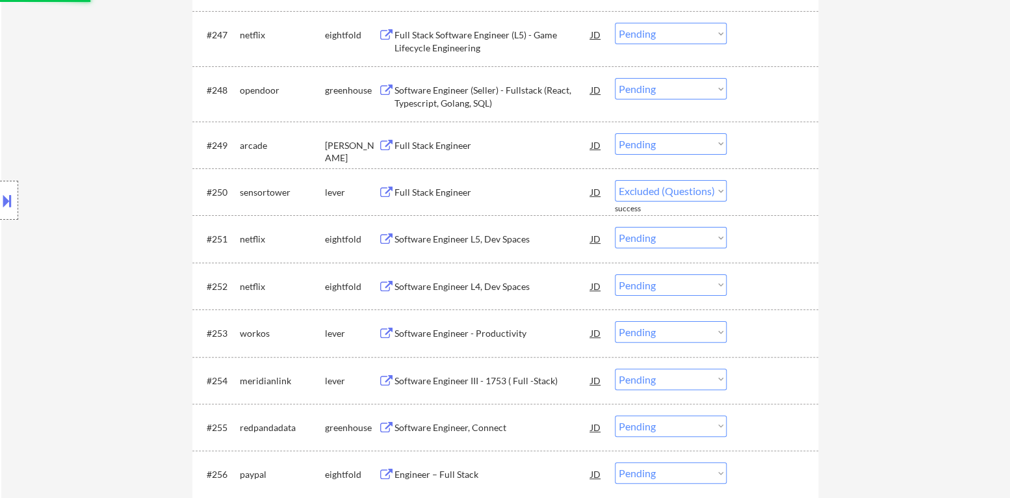
select select ""pending""
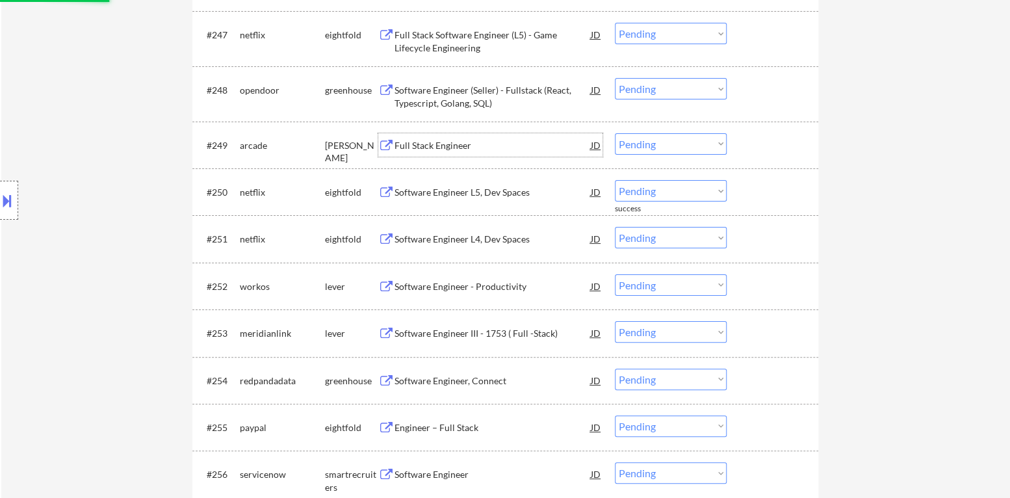
click at [449, 155] on div "Full Stack Engineer" at bounding box center [493, 144] width 196 height 23
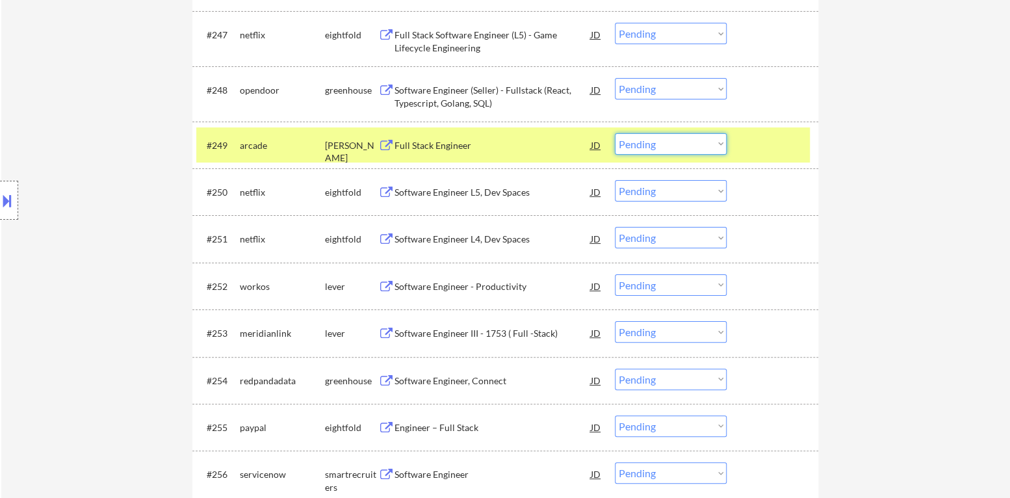
click at [694, 138] on select "Choose an option... Pending Applied Excluded (Questions) Excluded (Expired) Exc…" at bounding box center [671, 143] width 112 height 21
click at [615, 133] on select "Choose an option... Pending Applied Excluded (Questions) Excluded (Expired) Exc…" at bounding box center [671, 143] width 112 height 21
click at [764, 144] on div at bounding box center [774, 144] width 57 height 23
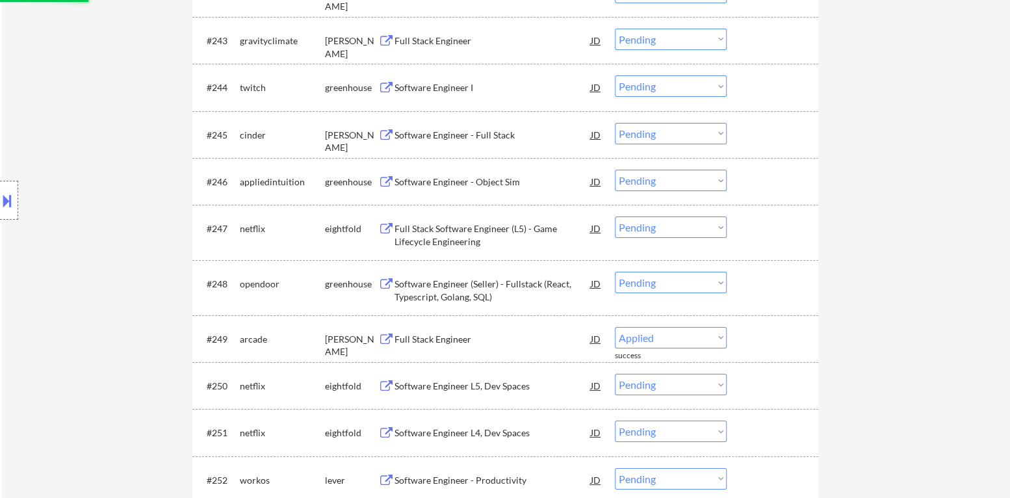
scroll to position [2565, 0]
select select ""pending""
click at [469, 298] on div "Software Engineer (Seller) - Fullstack (React, Typescript, Golang, SQL)" at bounding box center [493, 291] width 196 height 25
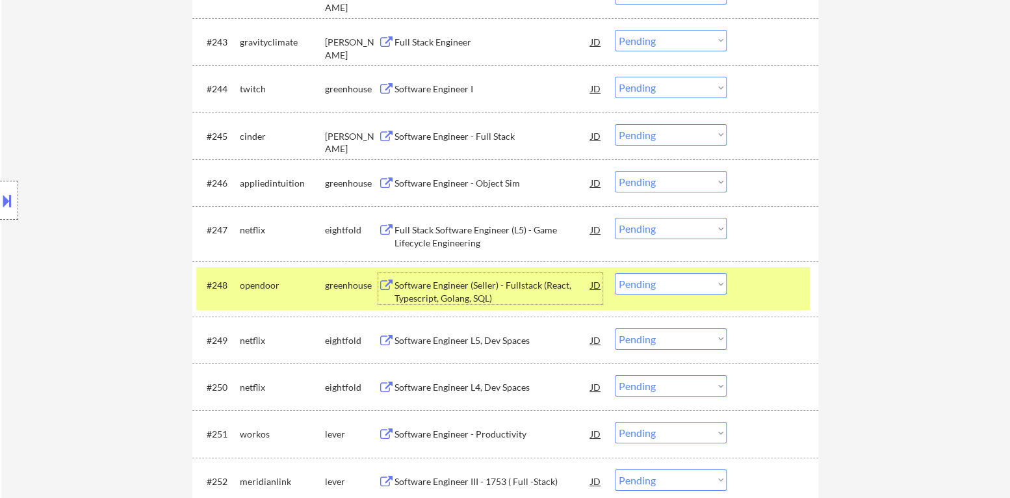
click at [686, 287] on select "Choose an option... Pending Applied Excluded (Questions) Excluded (Expired) Exc…" at bounding box center [671, 283] width 112 height 21
click at [615, 273] on select "Choose an option... Pending Applied Excluded (Questions) Excluded (Expired) Exc…" at bounding box center [671, 283] width 112 height 21
click at [770, 275] on div at bounding box center [774, 284] width 57 height 23
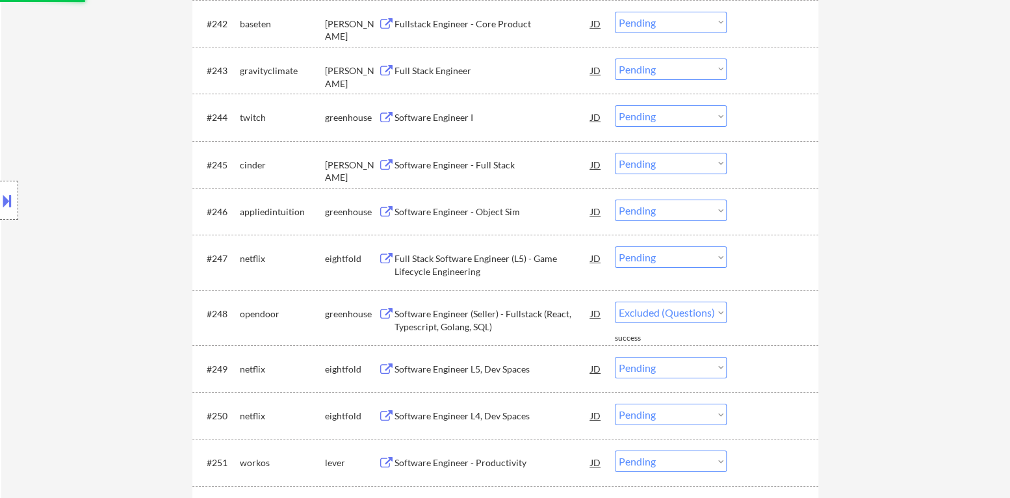
scroll to position [2500, 0]
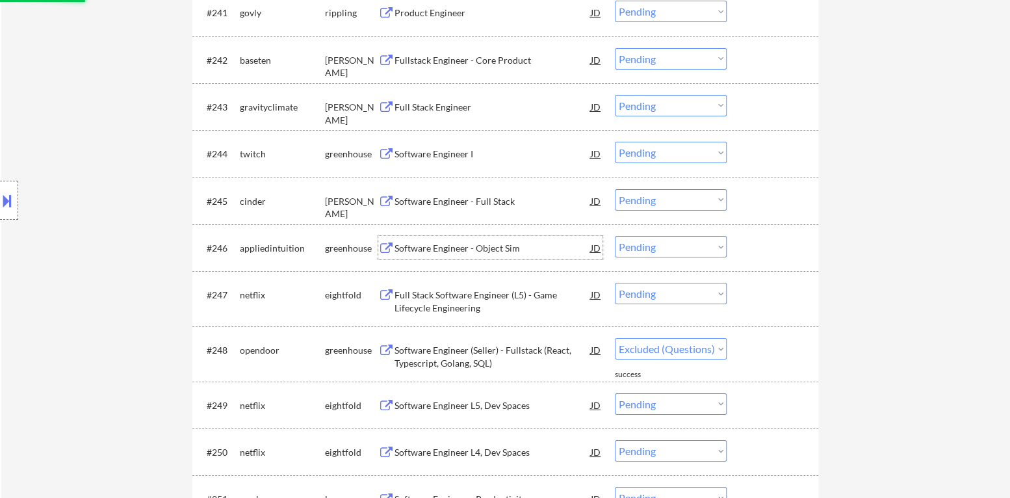
click at [478, 242] on div "Software Engineer - Object Sim" at bounding box center [493, 248] width 196 height 13
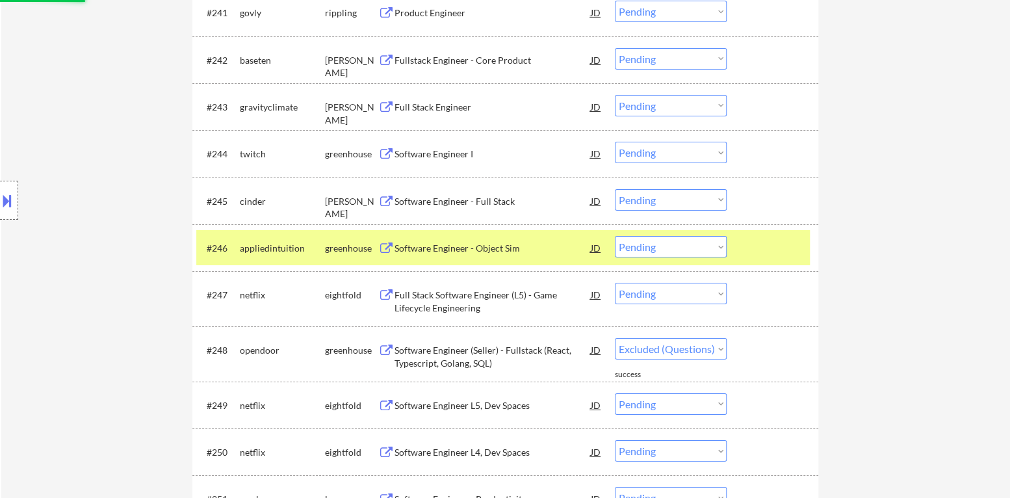
select select ""pending""
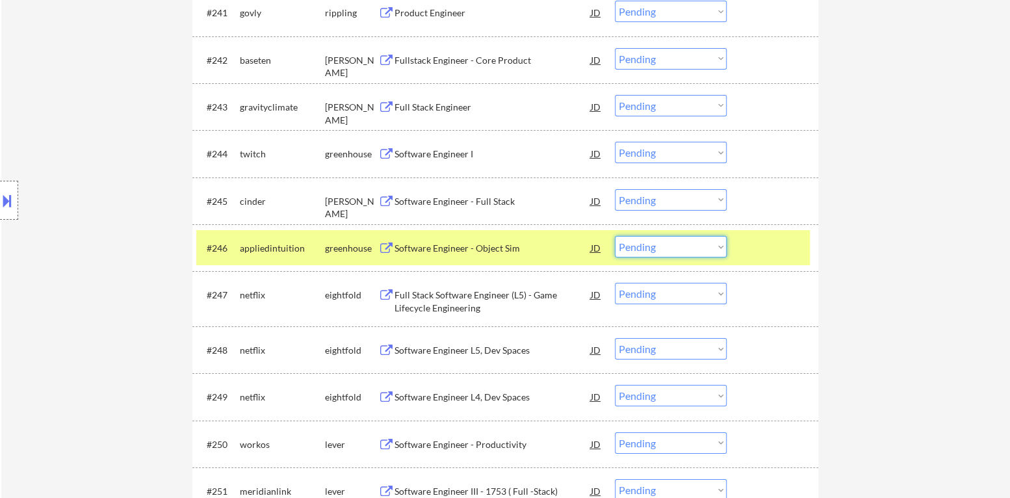
click at [680, 255] on select "Choose an option... Pending Applied Excluded (Questions) Excluded (Expired) Exc…" at bounding box center [671, 246] width 112 height 21
click at [615, 236] on select "Choose an option... Pending Applied Excluded (Questions) Excluded (Expired) Exc…" at bounding box center [671, 246] width 112 height 21
click at [744, 252] on div "#246 appliedintuition greenhouse Software Engineer - Object Sim JD Choose an op…" at bounding box center [503, 247] width 614 height 35
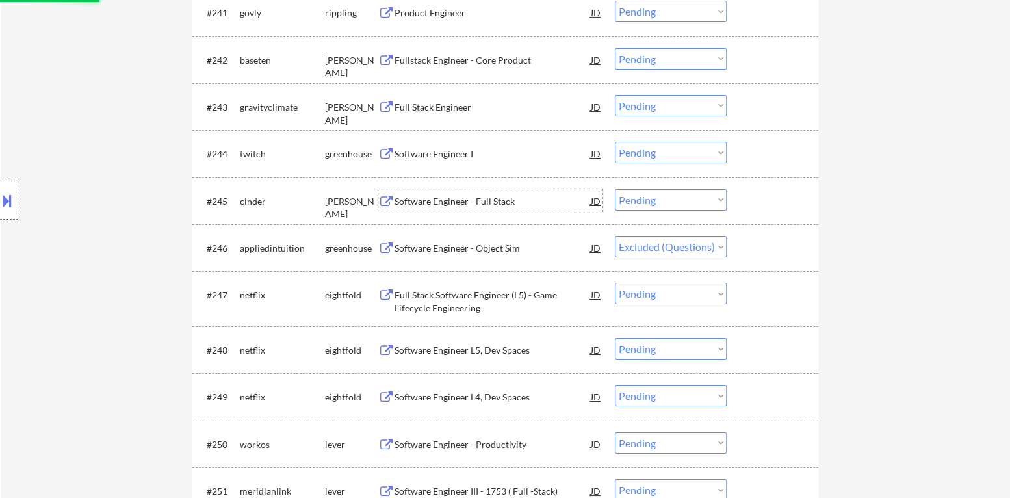
click at [489, 197] on div "Software Engineer - Full Stack" at bounding box center [493, 201] width 196 height 13
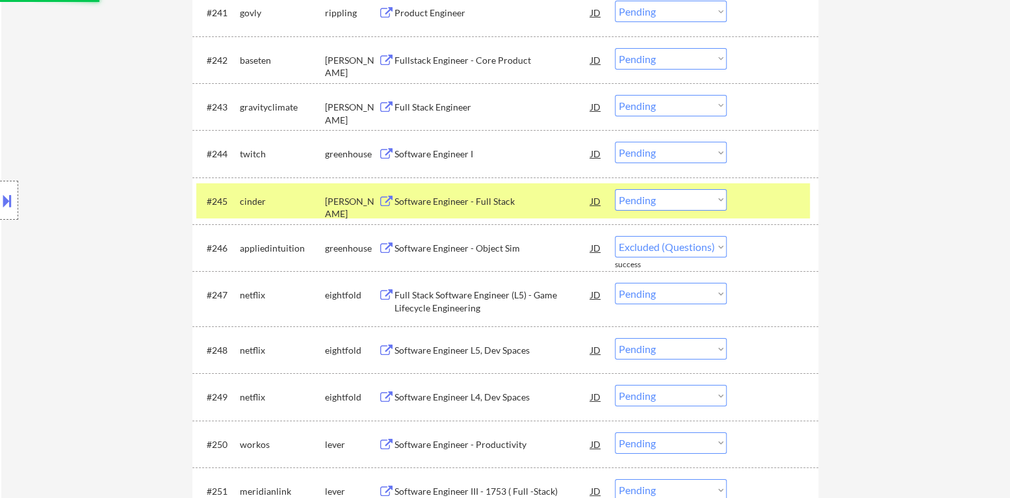
select select ""pending""
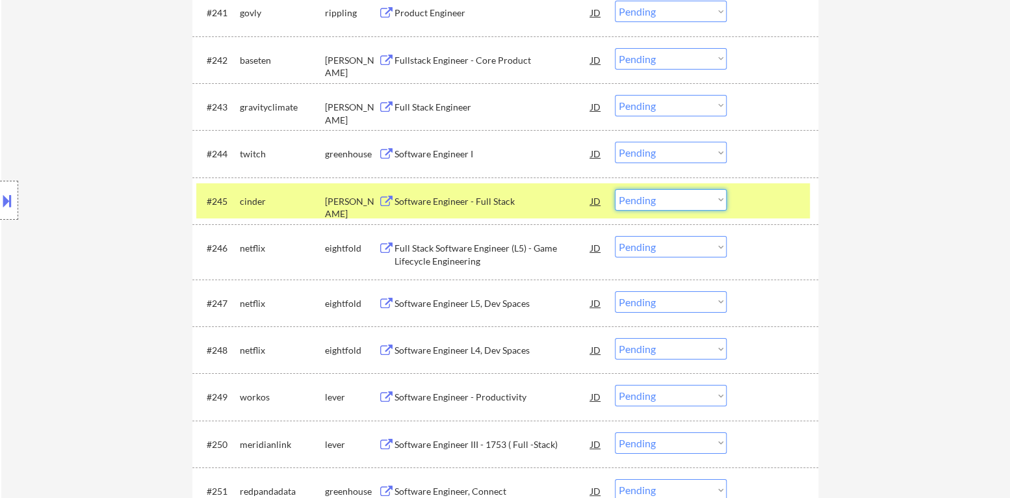
click at [648, 196] on select "Choose an option... Pending Applied Excluded (Questions) Excluded (Expired) Exc…" at bounding box center [671, 199] width 112 height 21
click at [615, 189] on select "Choose an option... Pending Applied Excluded (Questions) Excluded (Expired) Exc…" at bounding box center [671, 199] width 112 height 21
click at [775, 195] on div at bounding box center [774, 200] width 57 height 23
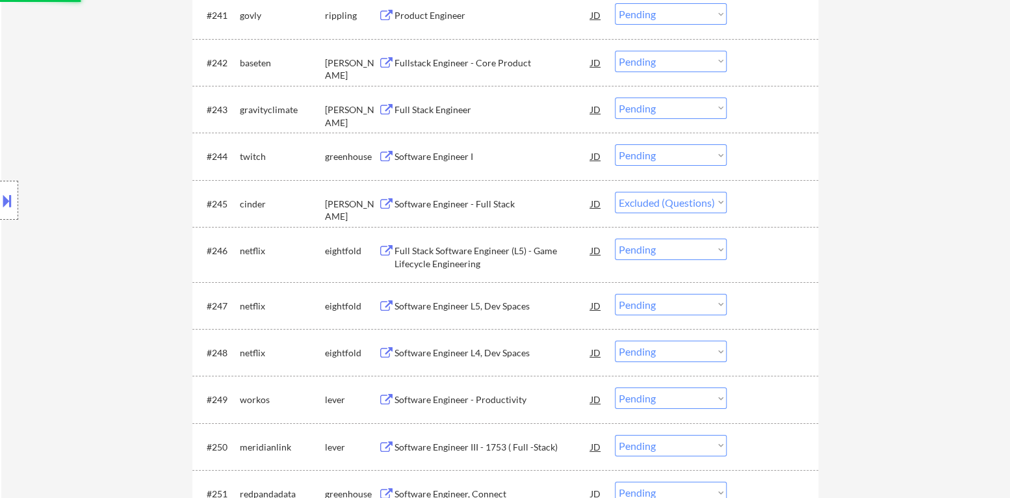
scroll to position [2435, 0]
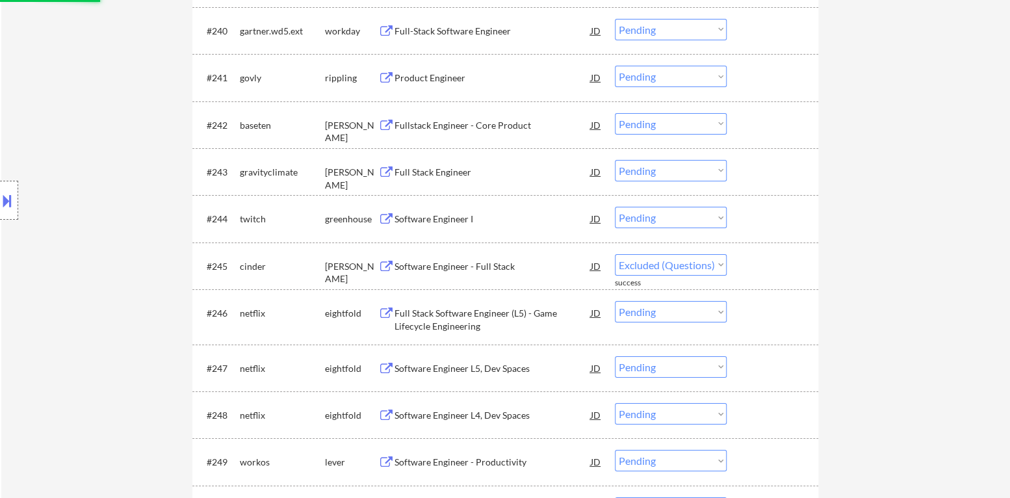
click at [454, 219] on div "Software Engineer I" at bounding box center [493, 219] width 196 height 13
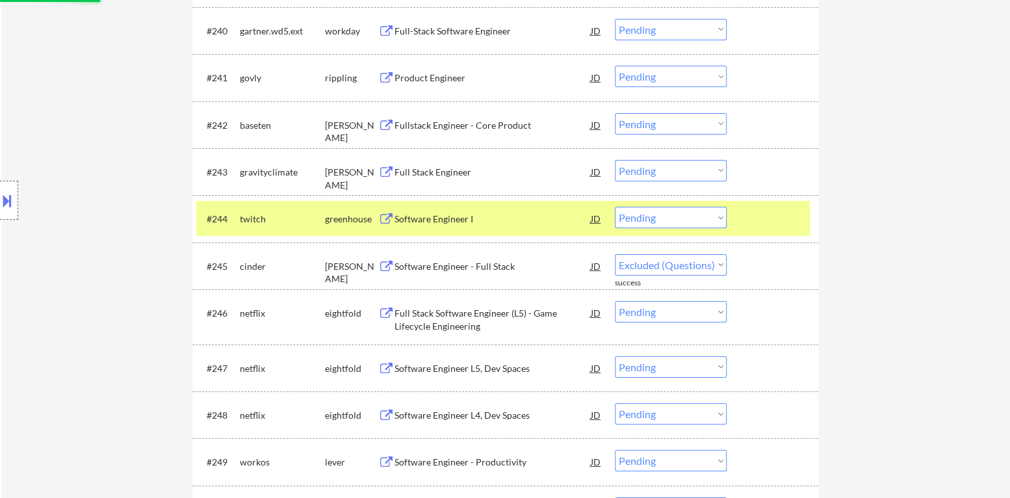
select select ""pending""
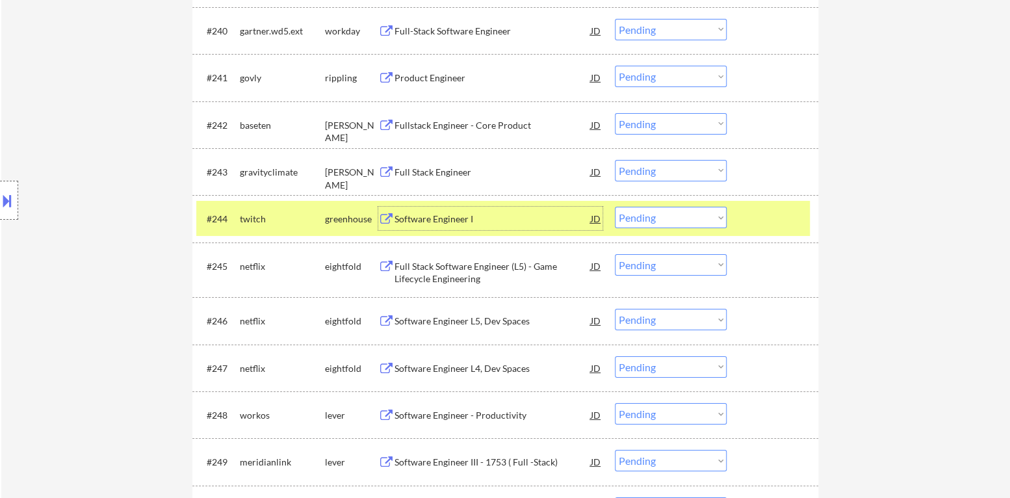
click at [697, 224] on select "Choose an option... Pending Applied Excluded (Questions) Excluded (Expired) Exc…" at bounding box center [671, 217] width 112 height 21
click at [615, 207] on select "Choose an option... Pending Applied Excluded (Questions) Excluded (Expired) Exc…" at bounding box center [671, 217] width 112 height 21
click at [764, 220] on div at bounding box center [774, 218] width 57 height 23
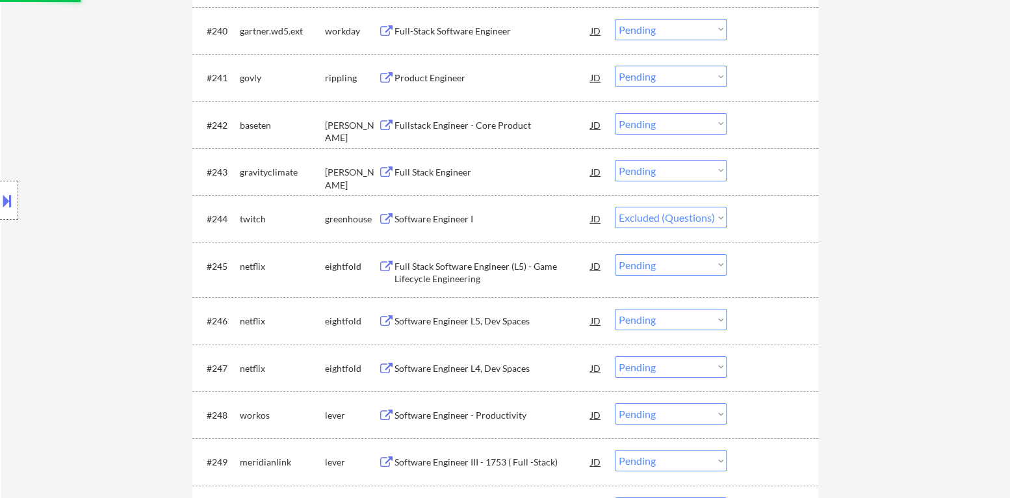
scroll to position [2370, 0]
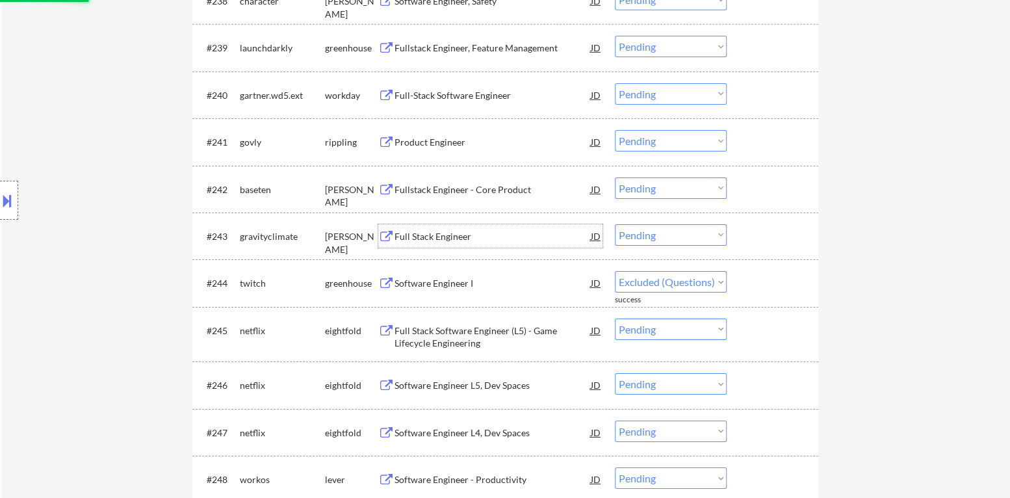
click at [458, 240] on div "Full Stack Engineer" at bounding box center [493, 236] width 196 height 13
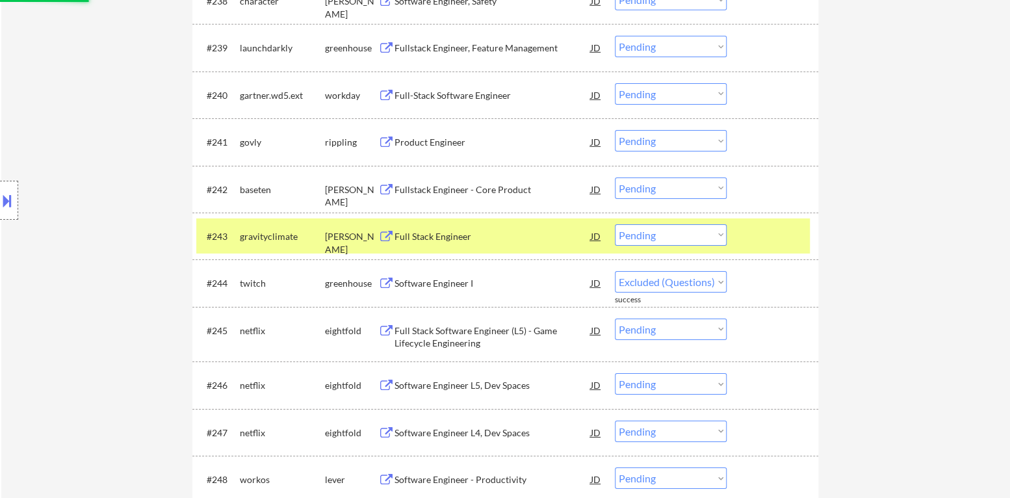
select select ""pending""
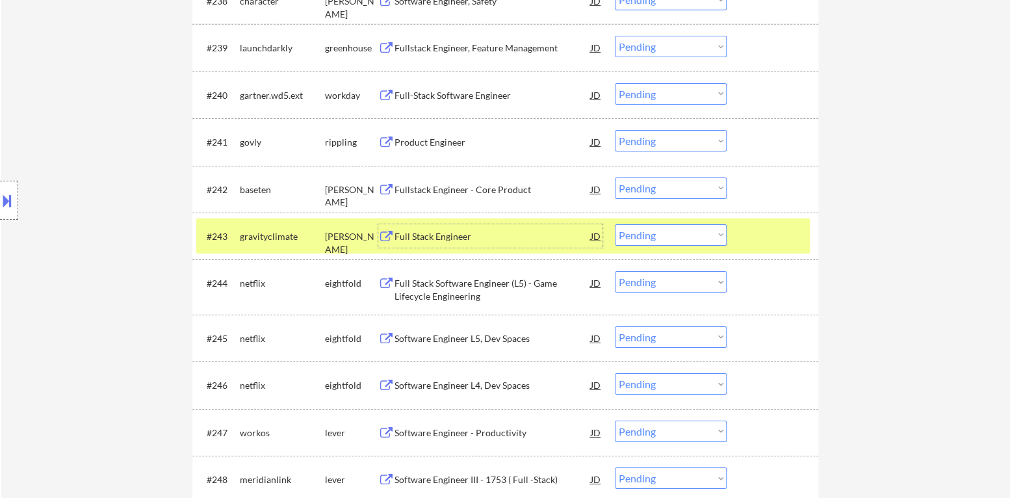
click at [675, 237] on select "Choose an option... Pending Applied Excluded (Questions) Excluded (Expired) Exc…" at bounding box center [671, 234] width 112 height 21
click at [615, 224] on select "Choose an option... Pending Applied Excluded (Questions) Excluded (Expired) Exc…" at bounding box center [671, 234] width 112 height 21
click at [762, 246] on div at bounding box center [774, 235] width 57 height 23
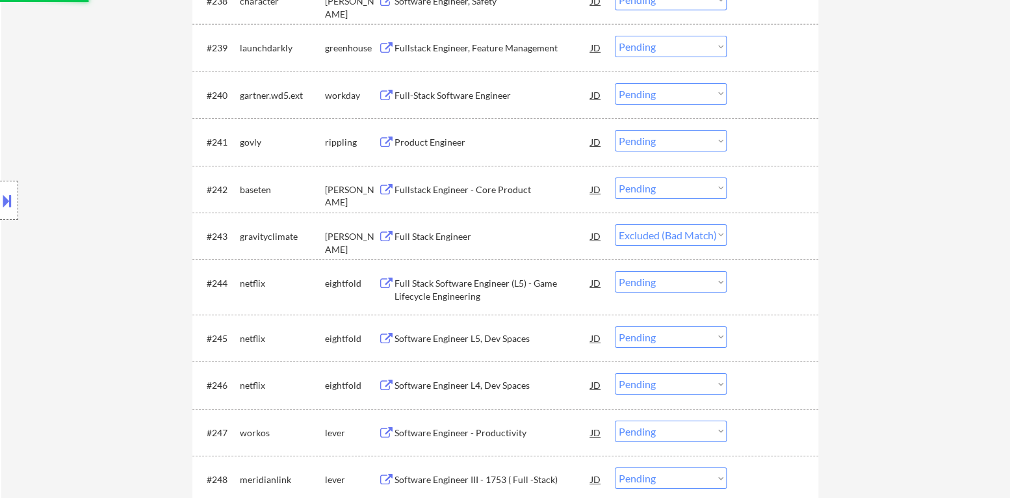
click at [497, 194] on div "Fullstack Engineer - Core Product" at bounding box center [493, 189] width 196 height 13
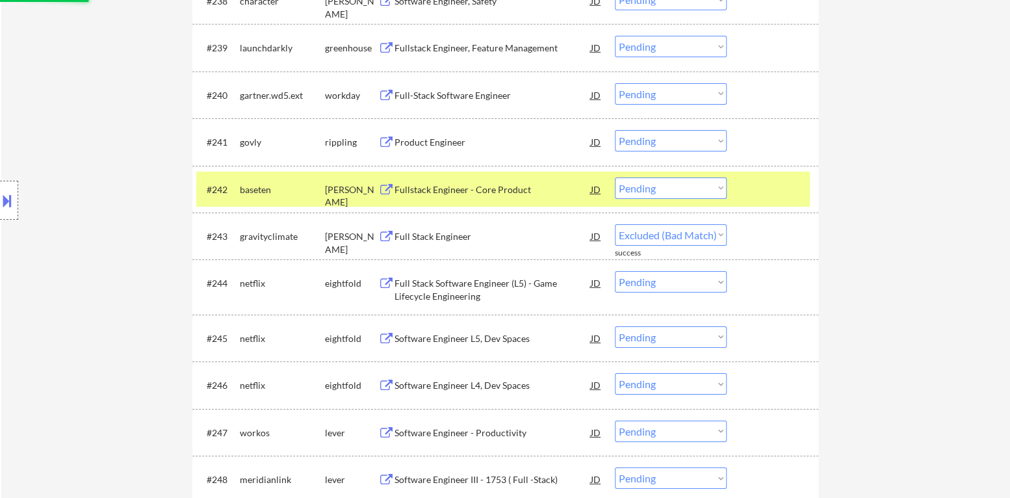
select select ""pending""
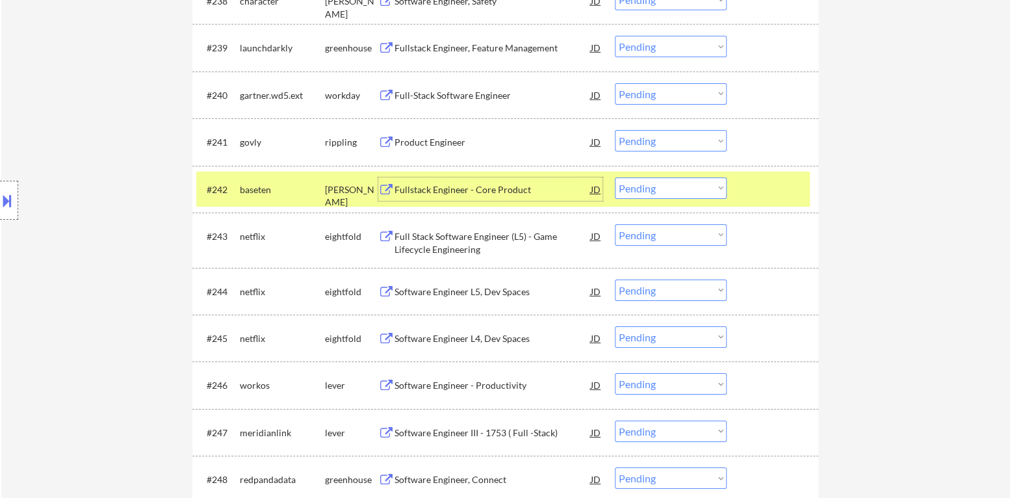
click at [673, 188] on select "Choose an option... Pending Applied Excluded (Questions) Excluded (Expired) Exc…" at bounding box center [671, 187] width 112 height 21
click at [615, 177] on select "Choose an option... Pending Applied Excluded (Questions) Excluded (Expired) Exc…" at bounding box center [671, 187] width 112 height 21
click at [761, 188] on div at bounding box center [774, 188] width 57 height 23
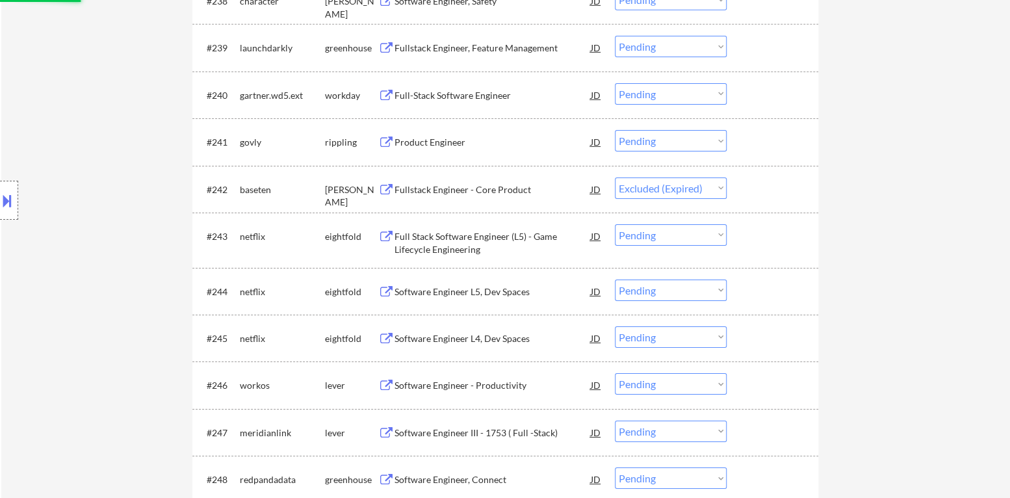
click at [460, 140] on div "Product Engineer" at bounding box center [493, 142] width 196 height 13
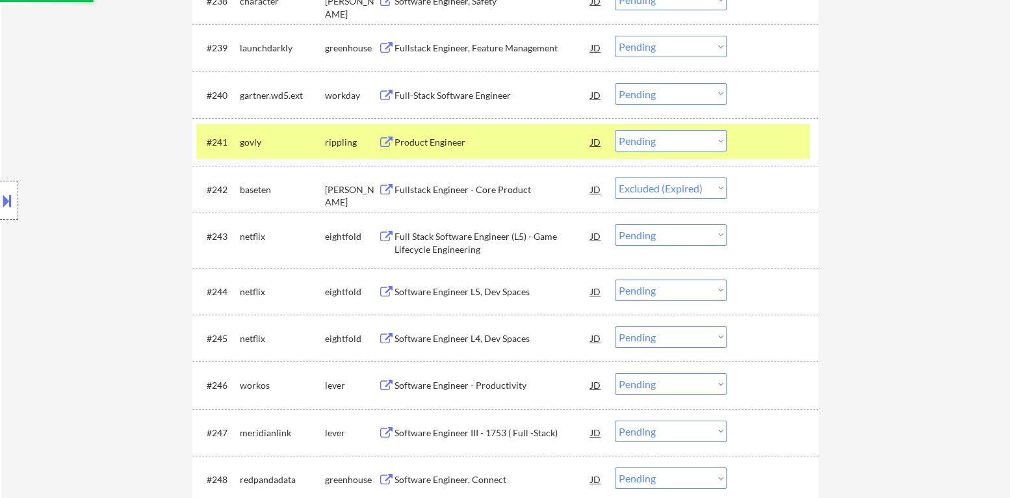
select select ""pending""
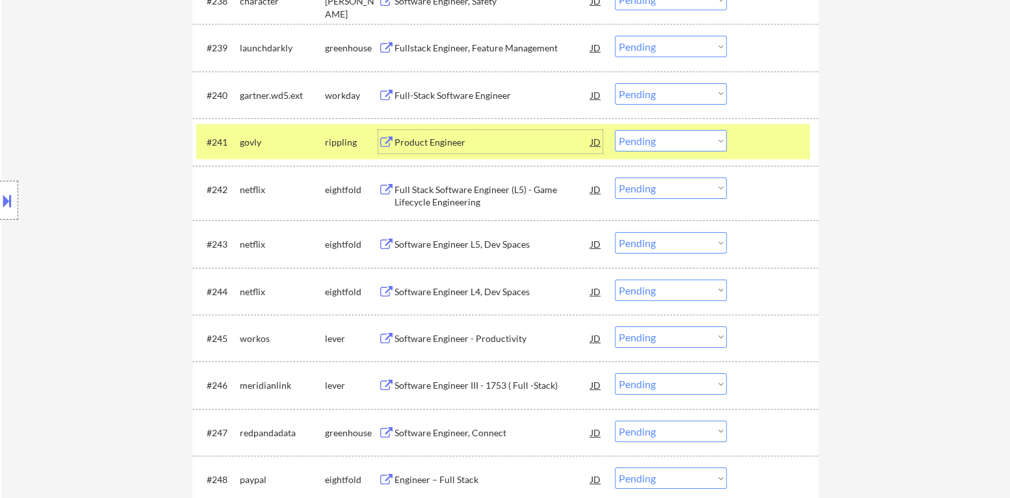
click at [691, 147] on select "Choose an option... Pending Applied Excluded (Questions) Excluded (Expired) Exc…" at bounding box center [671, 140] width 112 height 21
click at [615, 130] on select "Choose an option... Pending Applied Excluded (Questions) Excluded (Expired) Exc…" at bounding box center [671, 140] width 112 height 21
click at [752, 141] on div at bounding box center [774, 141] width 57 height 23
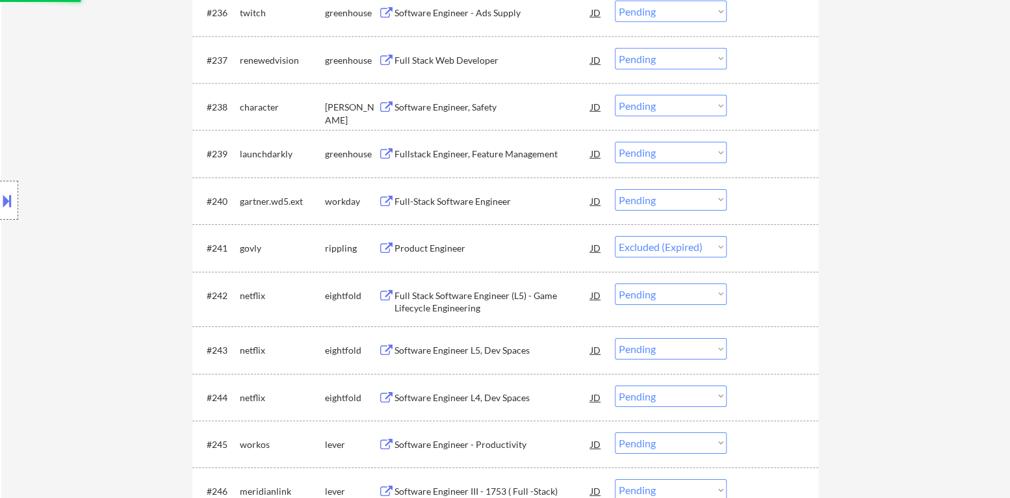
scroll to position [2240, 0]
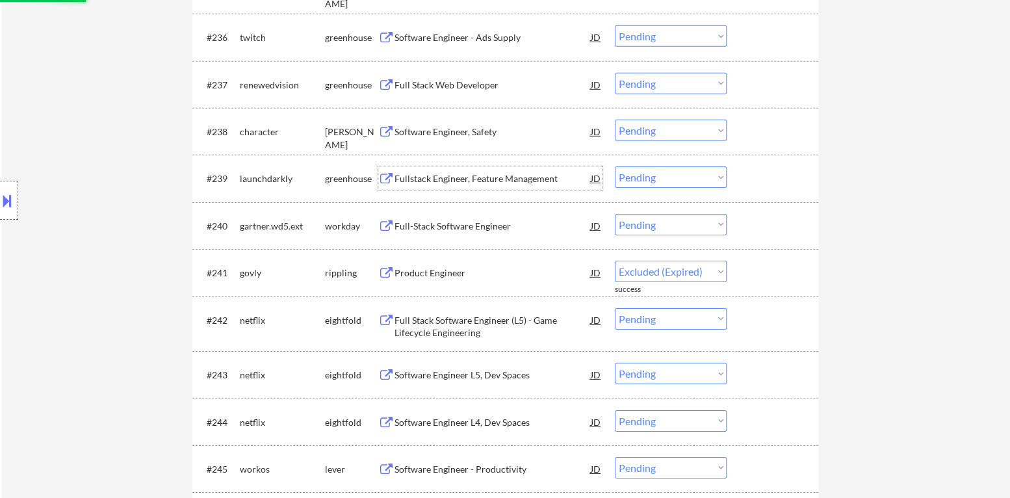
click at [458, 189] on div "Fullstack Engineer, Feature Management" at bounding box center [493, 177] width 196 height 23
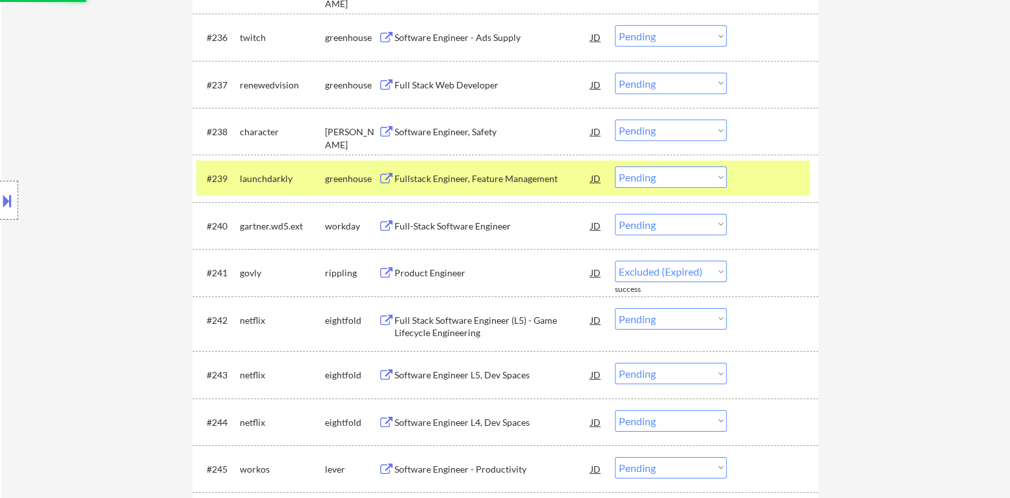
select select ""pending""
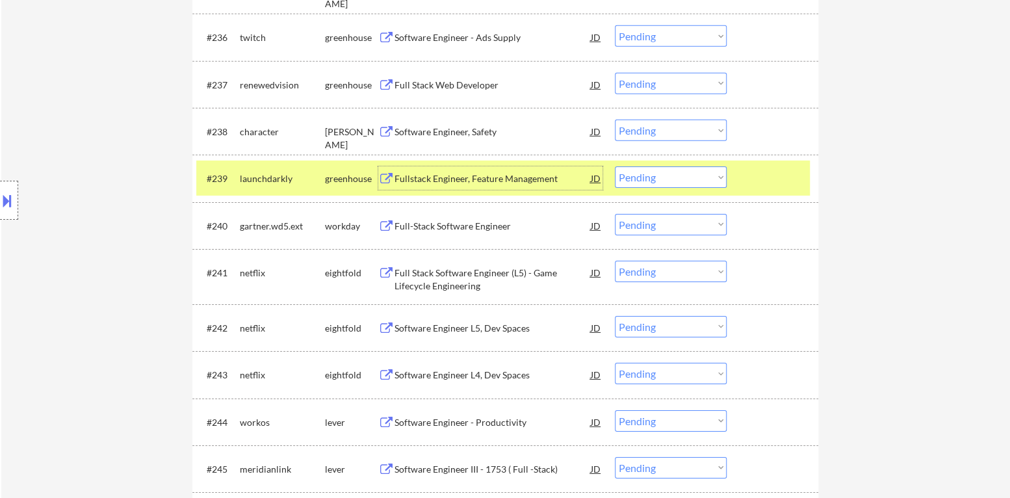
click at [698, 178] on select "Choose an option... Pending Applied Excluded (Questions) Excluded (Expired) Exc…" at bounding box center [671, 176] width 112 height 21
click at [615, 166] on select "Choose an option... Pending Applied Excluded (Questions) Excluded (Expired) Exc…" at bounding box center [671, 176] width 112 height 21
click at [771, 184] on div at bounding box center [774, 177] width 57 height 23
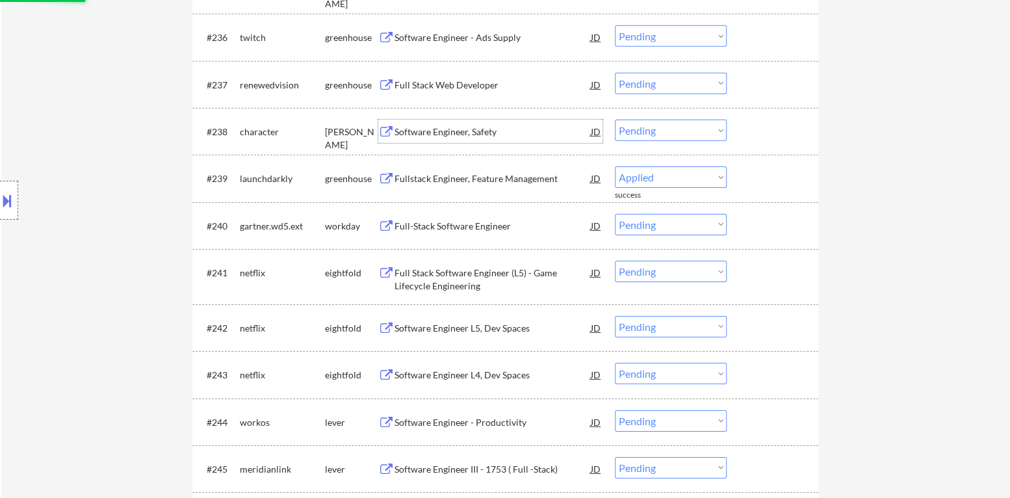
click at [487, 136] on div "Software Engineer, Safety" at bounding box center [493, 131] width 196 height 13
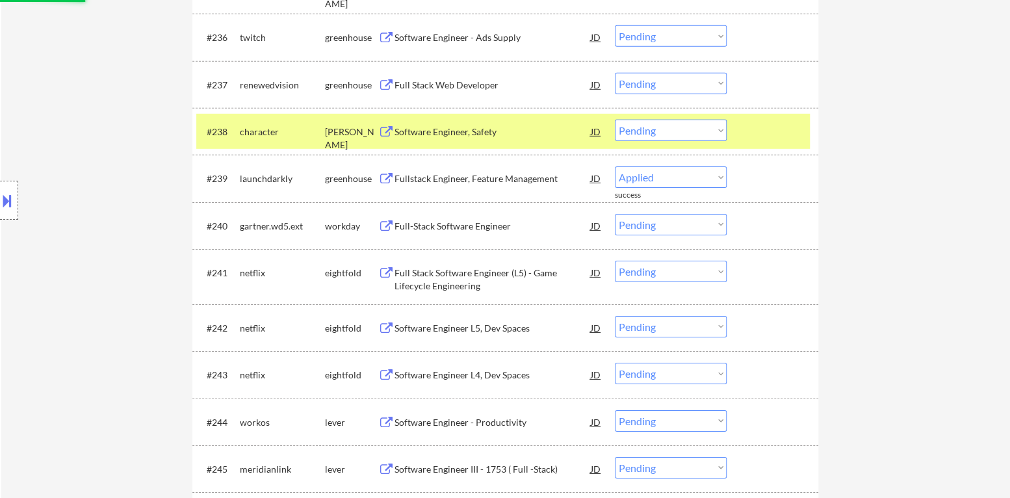
select select ""pending""
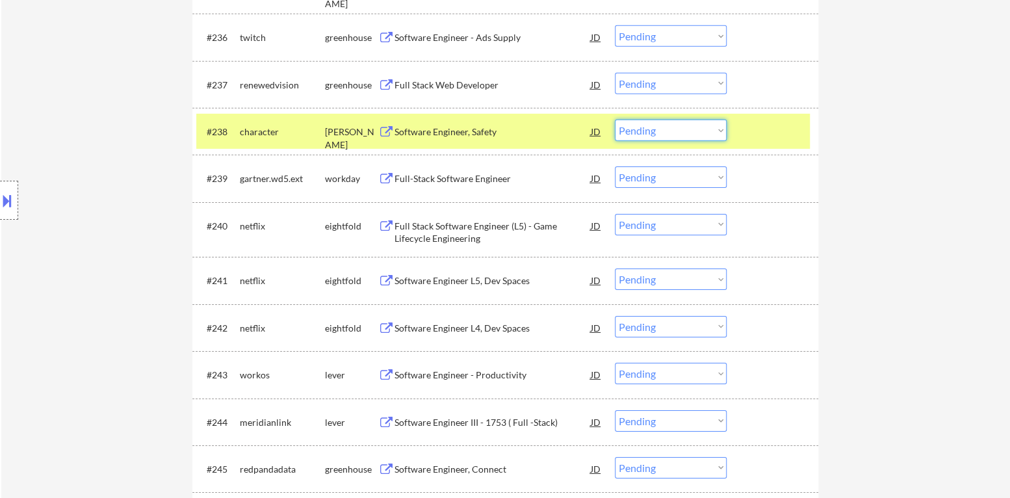
click at [660, 135] on select "Choose an option... Pending Applied Excluded (Questions) Excluded (Expired) Exc…" at bounding box center [671, 130] width 112 height 21
click at [615, 120] on select "Choose an option... Pending Applied Excluded (Questions) Excluded (Expired) Exc…" at bounding box center [671, 130] width 112 height 21
click at [765, 136] on div at bounding box center [774, 131] width 57 height 23
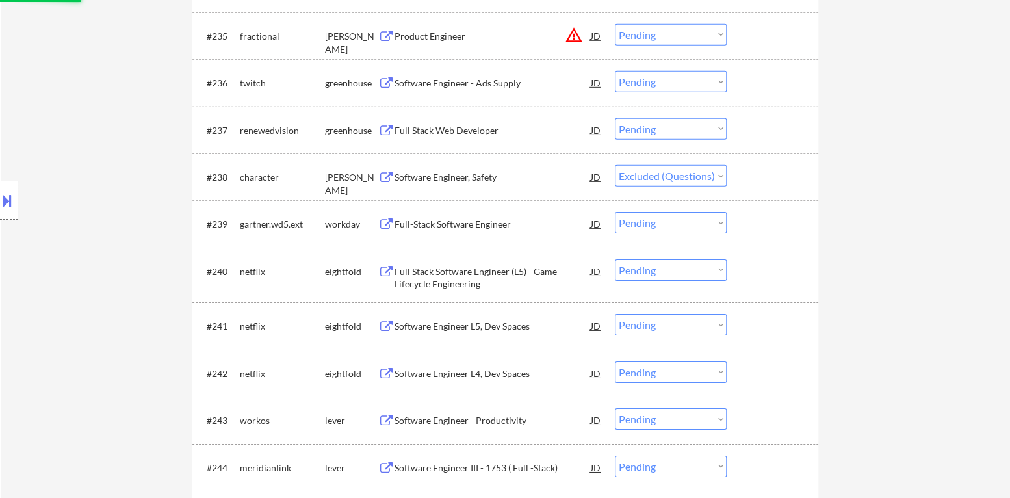
scroll to position [2175, 0]
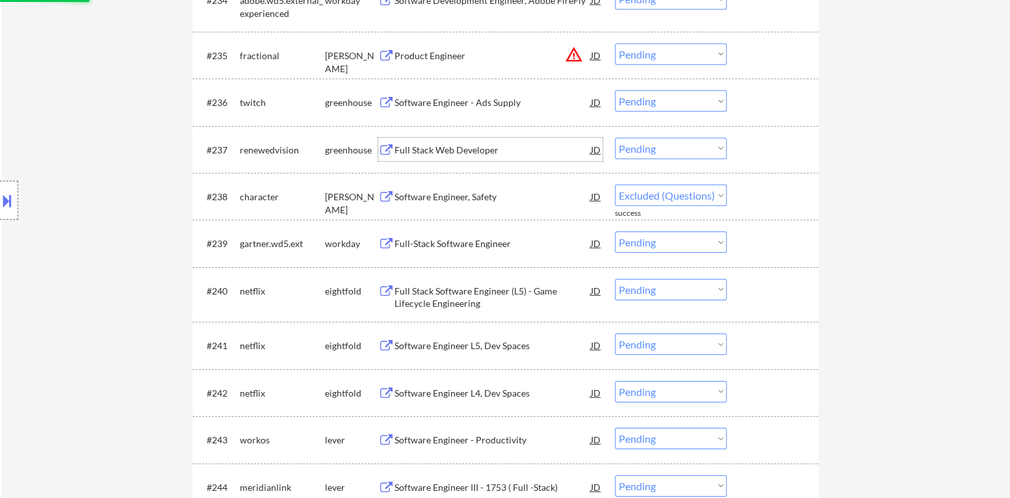
click at [484, 151] on div "Full Stack Web Developer" at bounding box center [493, 150] width 196 height 13
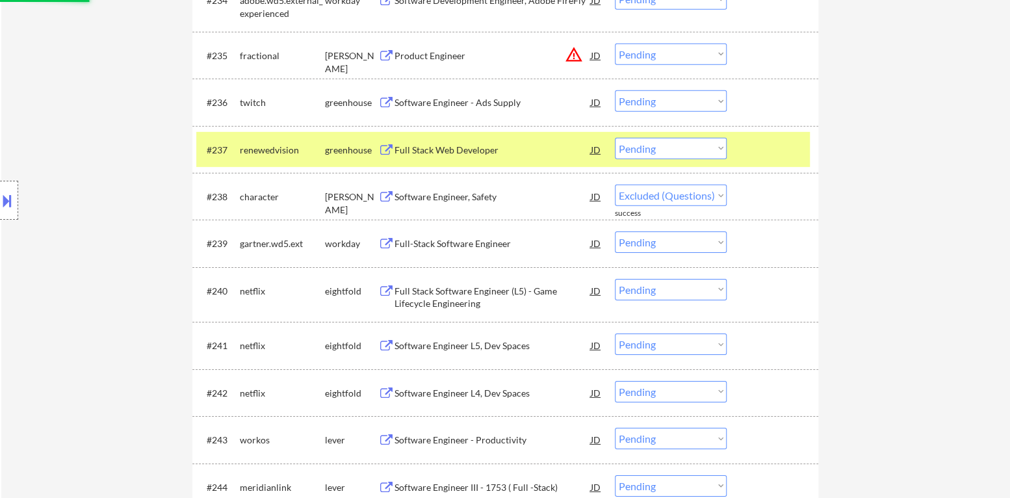
select select ""pending""
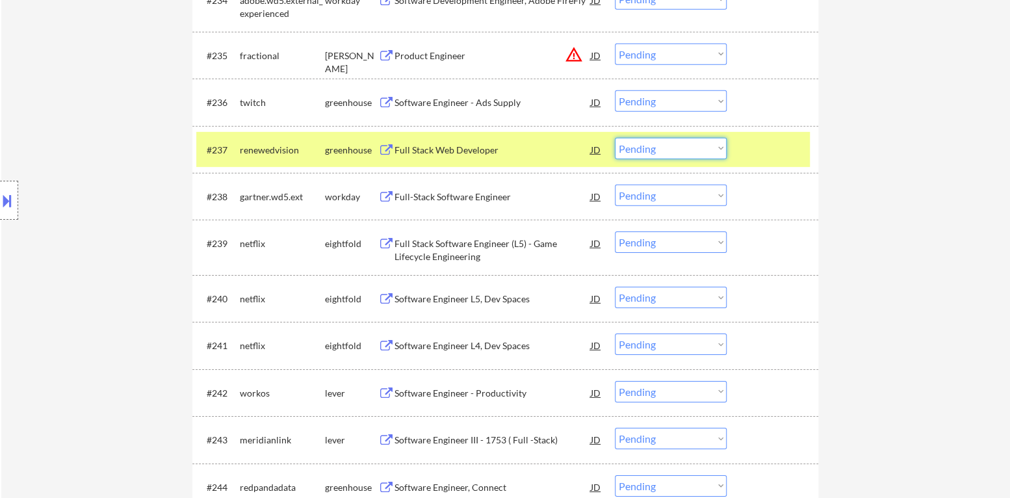
click at [691, 153] on select "Choose an option... Pending Applied Excluded (Questions) Excluded (Expired) Exc…" at bounding box center [671, 148] width 112 height 21
click at [615, 138] on select "Choose an option... Pending Applied Excluded (Questions) Excluded (Expired) Exc…" at bounding box center [671, 148] width 112 height 21
click at [752, 156] on div at bounding box center [774, 149] width 57 height 23
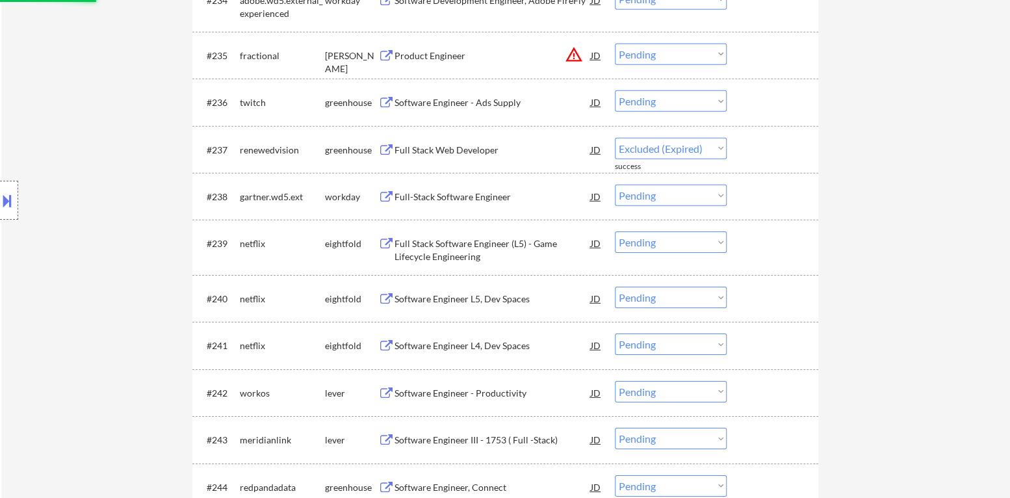
click at [474, 97] on div "Software Engineer - Ads Supply" at bounding box center [493, 102] width 196 height 13
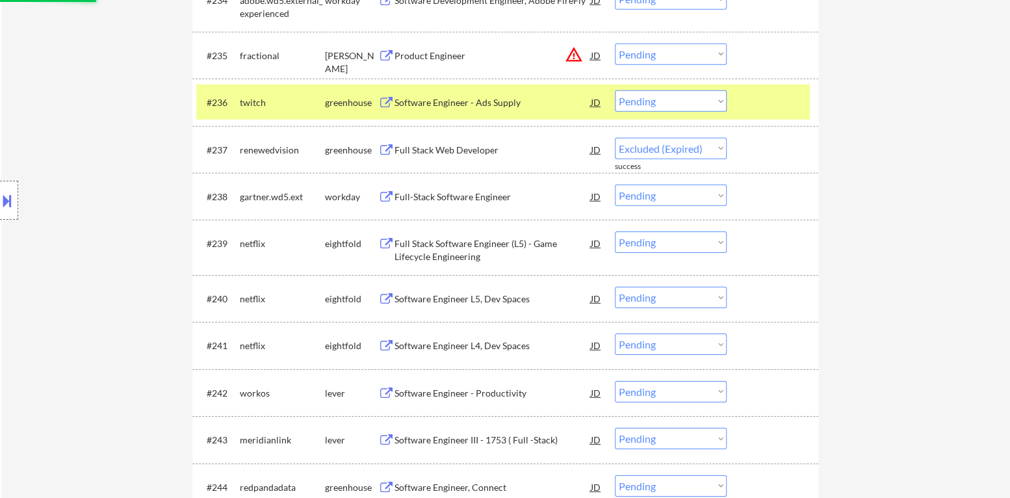
select select ""pending""
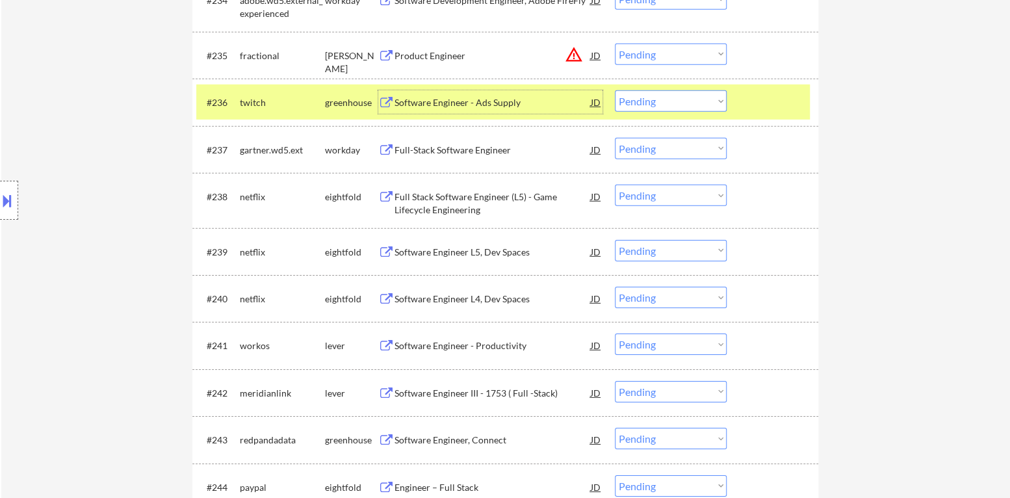
click at [678, 102] on select "Choose an option... Pending Applied Excluded (Questions) Excluded (Expired) Exc…" at bounding box center [671, 100] width 112 height 21
click at [615, 90] on select "Choose an option... Pending Applied Excluded (Questions) Excluded (Expired) Exc…" at bounding box center [671, 100] width 112 height 21
click at [740, 118] on div "#236 twitch greenhouse Software Engineer - Ads Supply JD Choose an option... Pe…" at bounding box center [503, 101] width 614 height 35
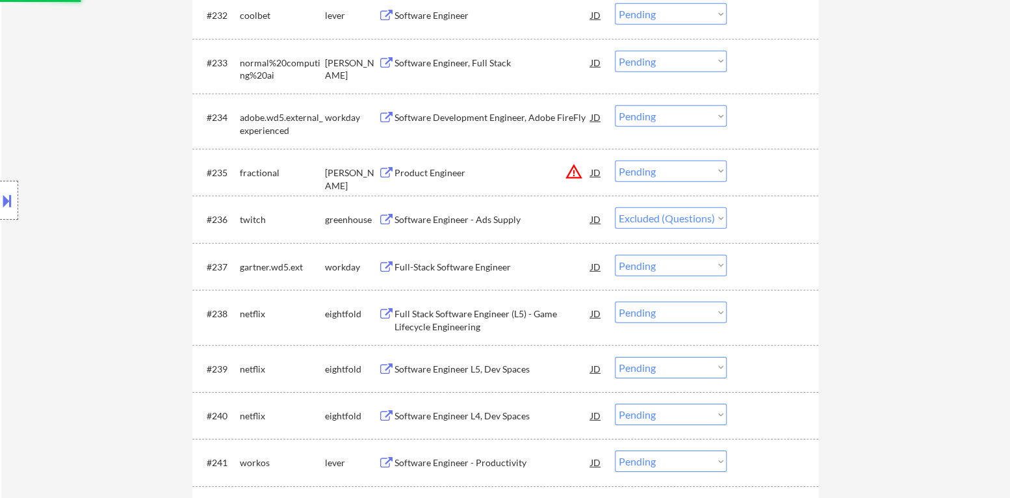
scroll to position [2045, 0]
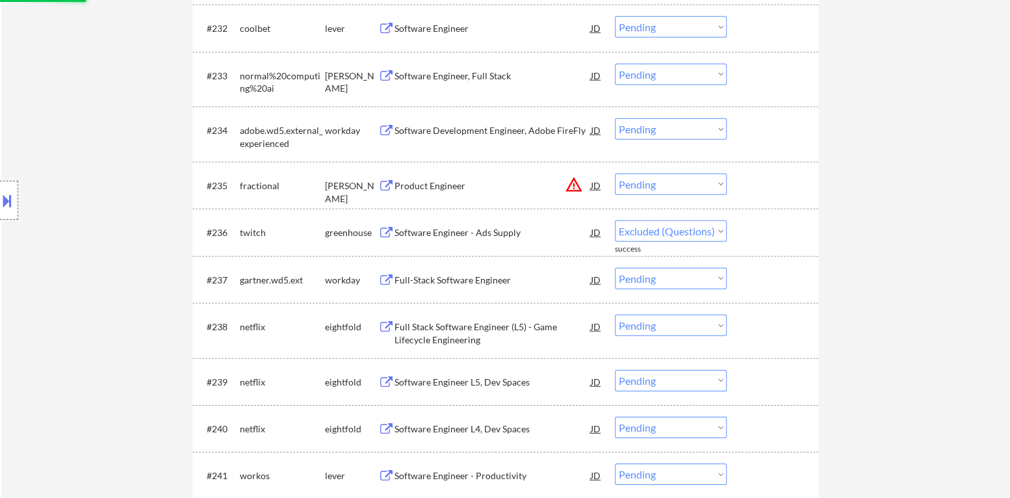
click at [576, 188] on button "warning_amber" at bounding box center [574, 184] width 18 height 18
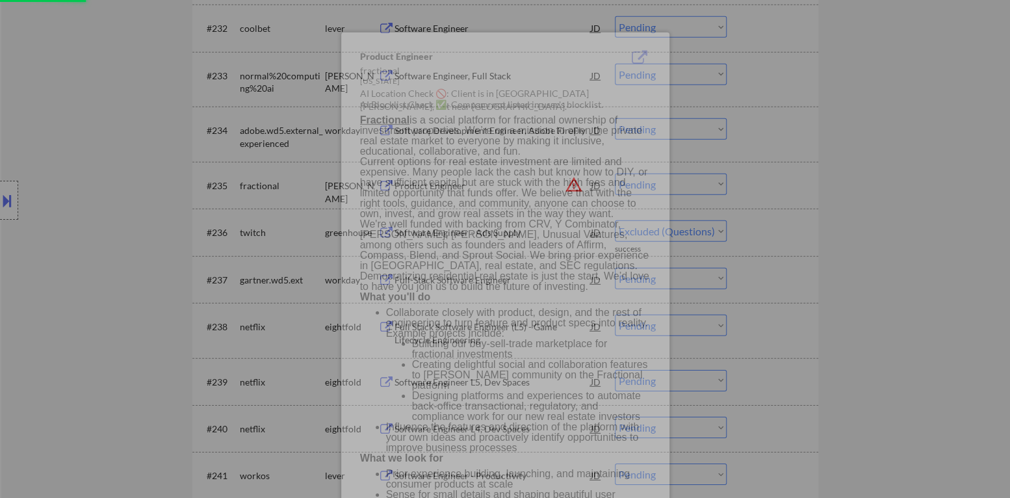
select select ""pending""
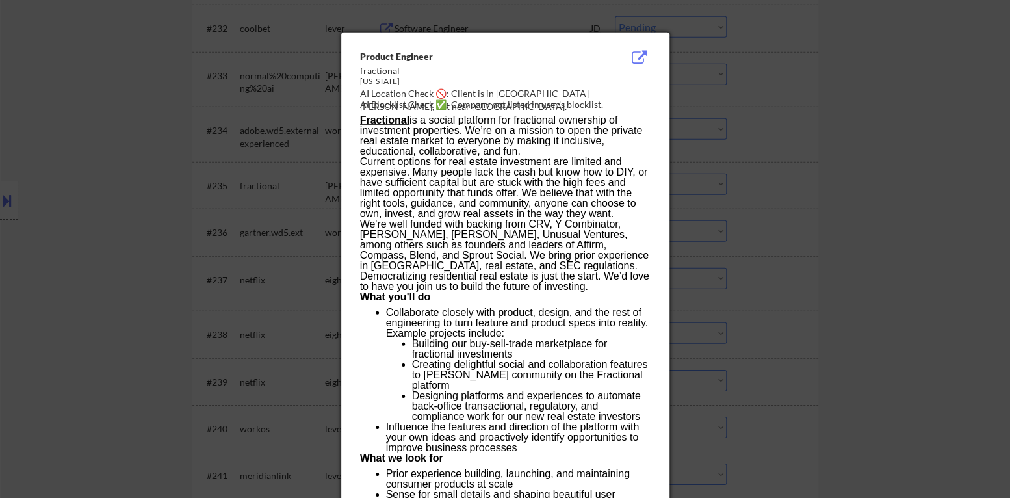
click at [765, 237] on div at bounding box center [505, 249] width 1010 height 498
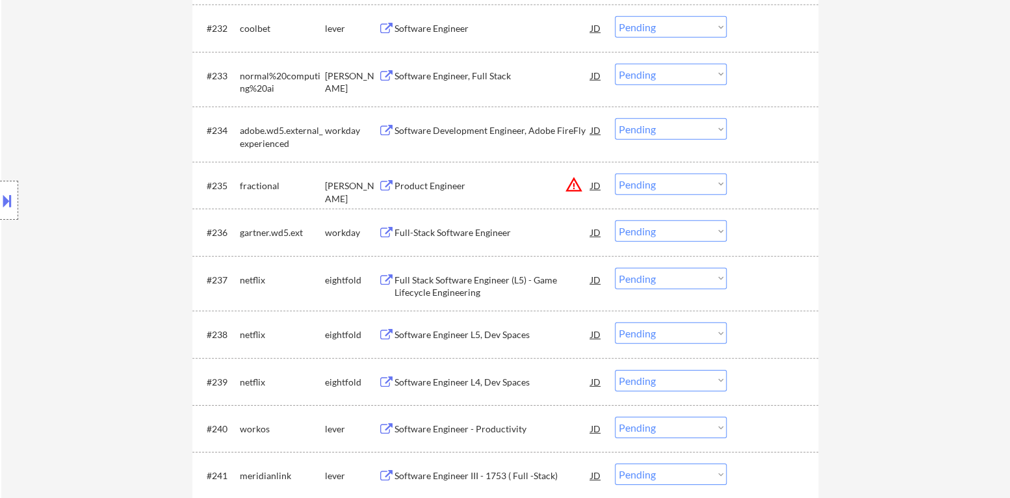
click at [669, 185] on select "Choose an option... Pending Applied Excluded (Questions) Excluded (Expired) Exc…" at bounding box center [671, 184] width 112 height 21
click at [615, 174] on select "Choose an option... Pending Applied Excluded (Questions) Excluded (Expired) Exc…" at bounding box center [671, 184] width 112 height 21
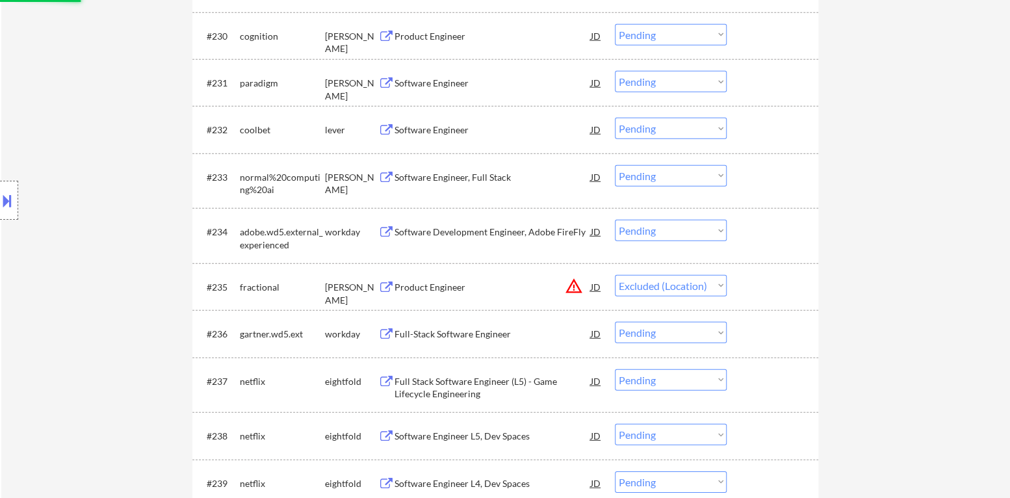
scroll to position [1915, 0]
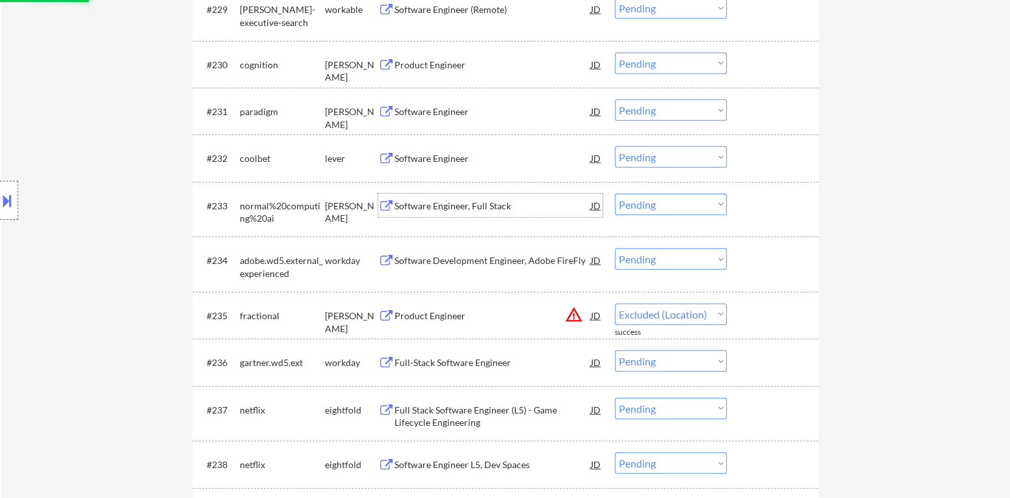
click at [469, 211] on div "Software Engineer, Full Stack" at bounding box center [493, 205] width 196 height 23
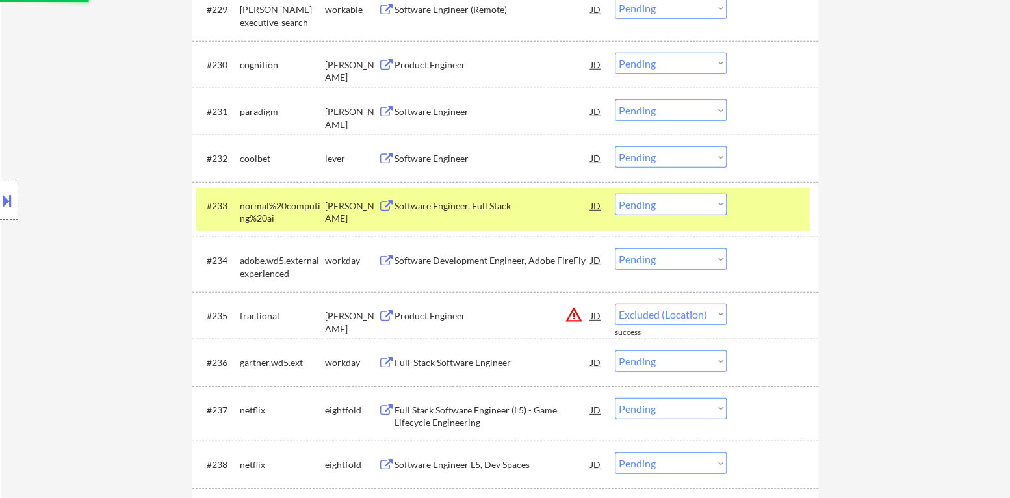
select select ""pending""
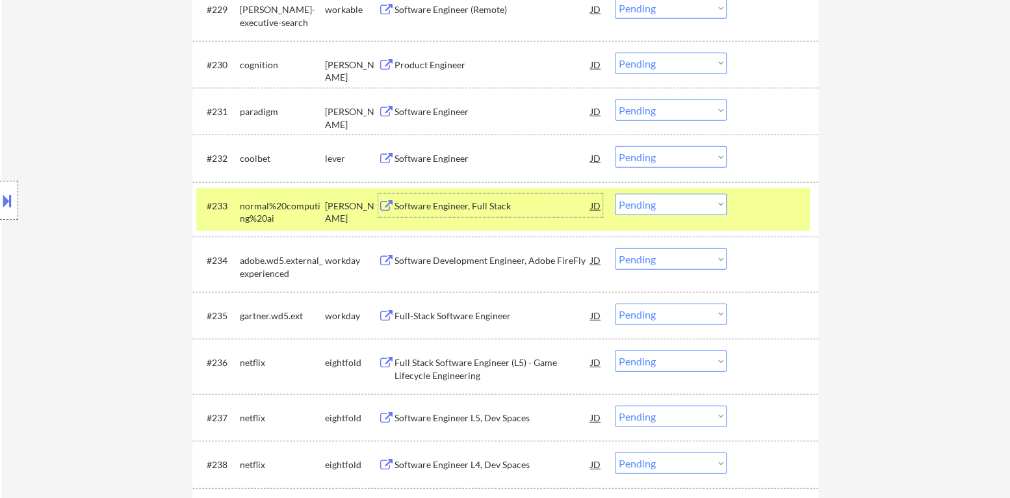
click at [693, 211] on select "Choose an option... Pending Applied Excluded (Questions) Excluded (Expired) Exc…" at bounding box center [671, 204] width 112 height 21
click at [615, 194] on select "Choose an option... Pending Applied Excluded (Questions) Excluded (Expired) Exc…" at bounding box center [671, 204] width 112 height 21
click at [753, 207] on div at bounding box center [774, 205] width 57 height 23
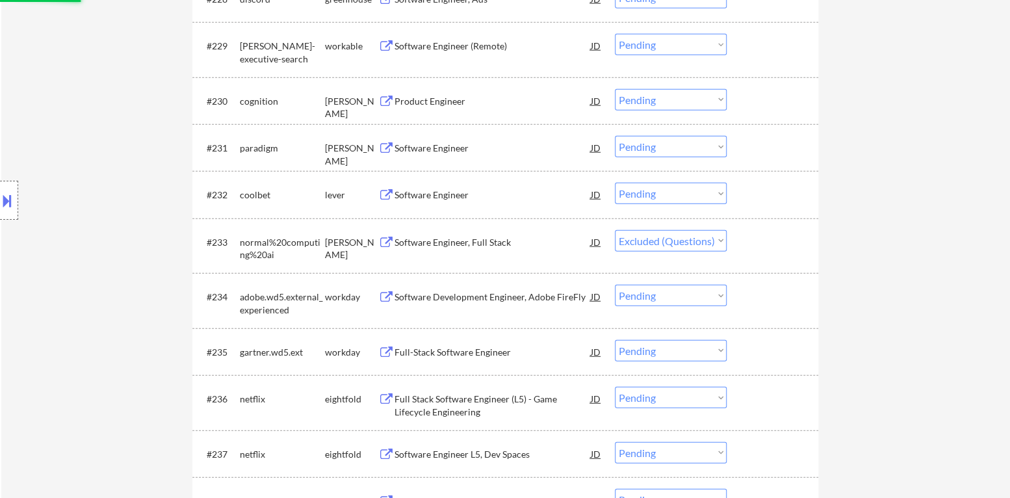
scroll to position [1850, 0]
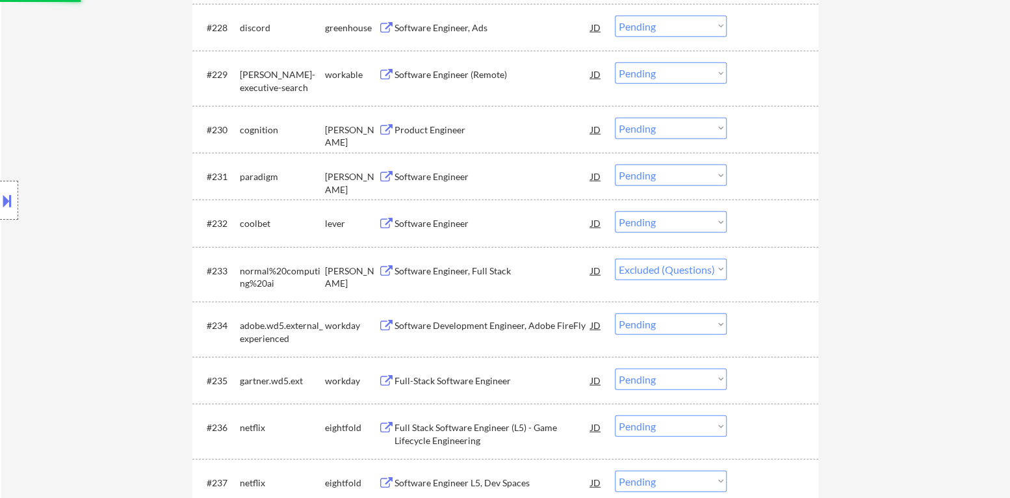
click at [437, 225] on div "Software Engineer" at bounding box center [493, 223] width 196 height 13
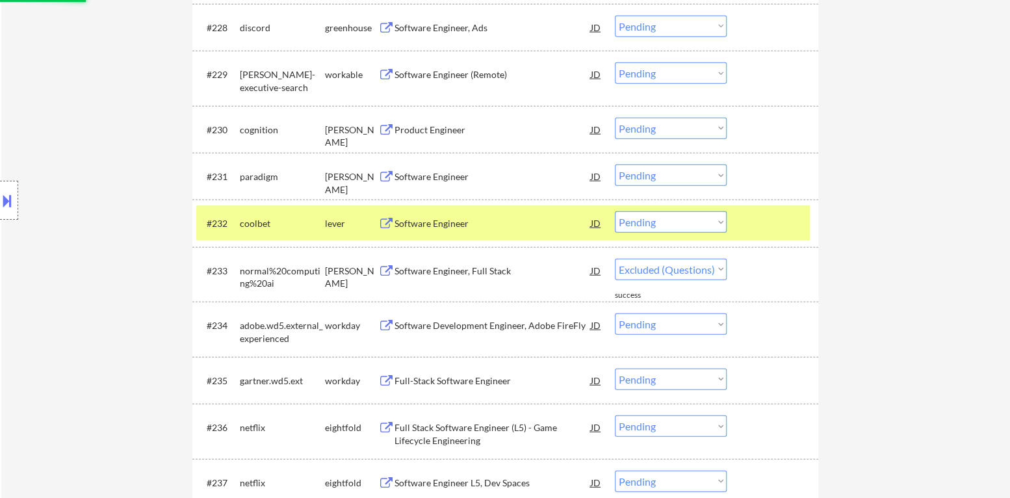
select select ""pending""
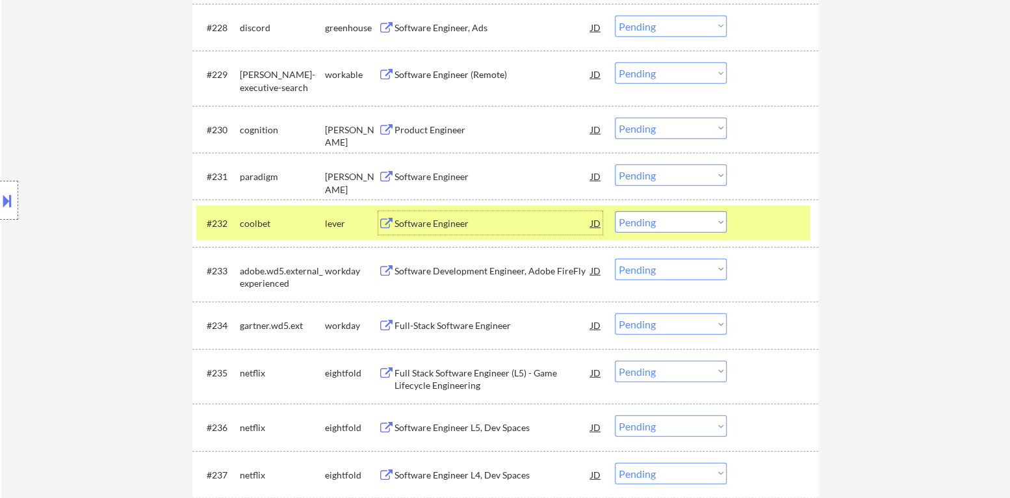
click at [497, 224] on div "Software Engineer" at bounding box center [493, 223] width 196 height 13
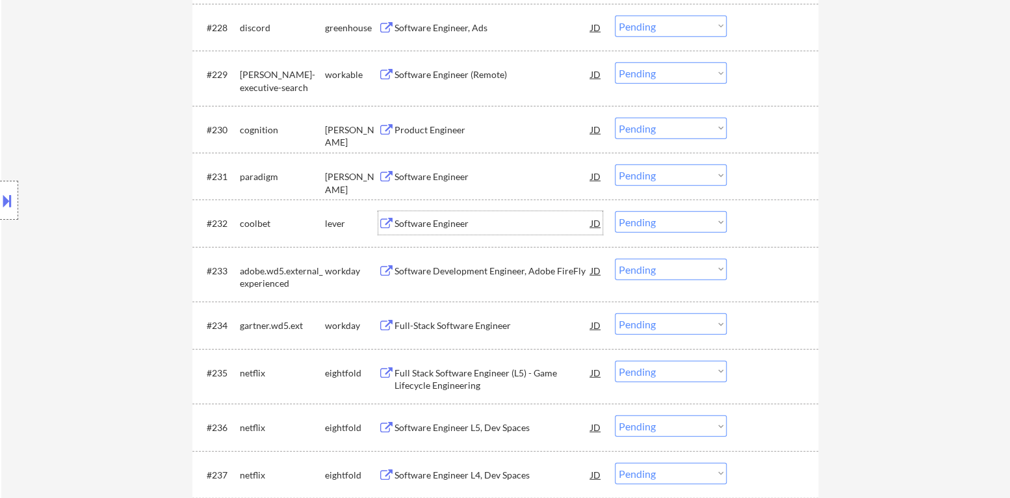
click at [663, 225] on select "Choose an option... Pending Applied Excluded (Questions) Excluded (Expired) Exc…" at bounding box center [671, 221] width 112 height 21
click at [615, 211] on select "Choose an option... Pending Applied Excluded (Questions) Excluded (Expired) Exc…" at bounding box center [671, 221] width 112 height 21
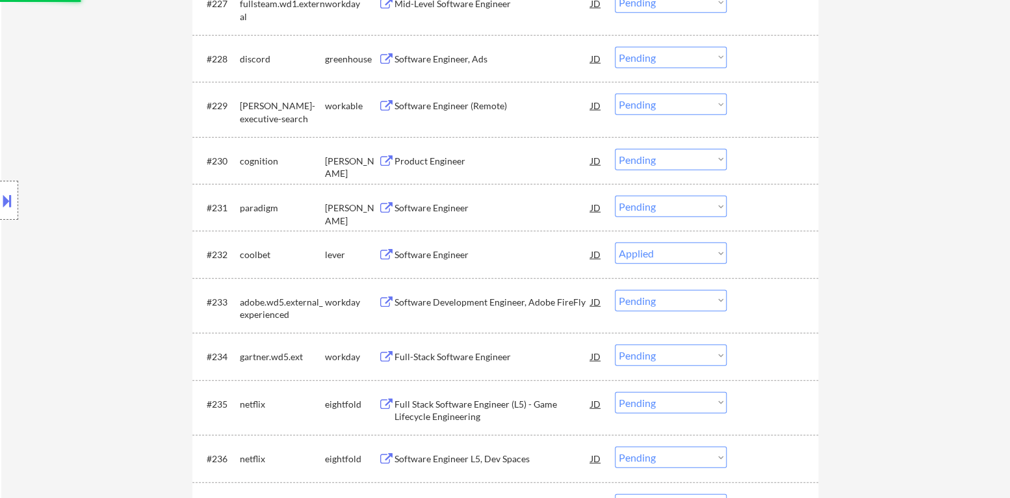
scroll to position [1785, 0]
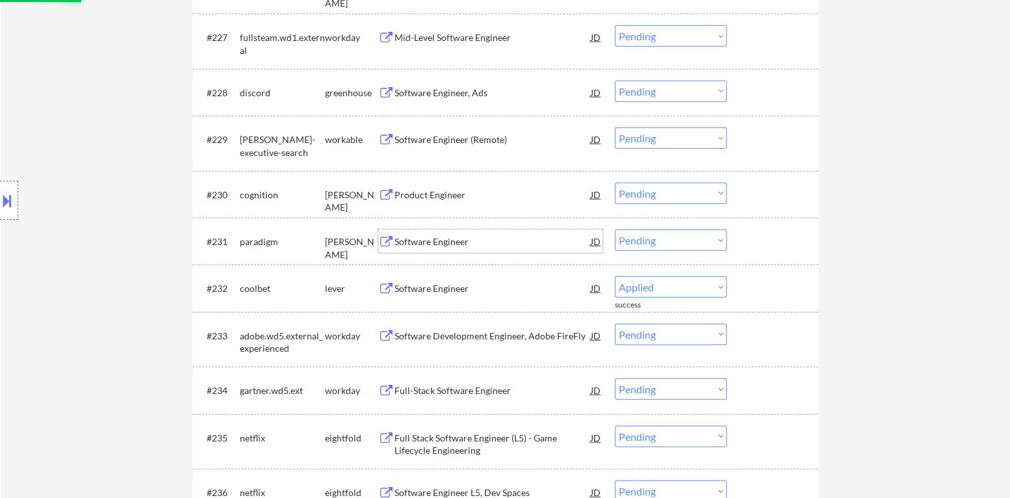
click at [439, 240] on div "Software Engineer" at bounding box center [493, 241] width 196 height 13
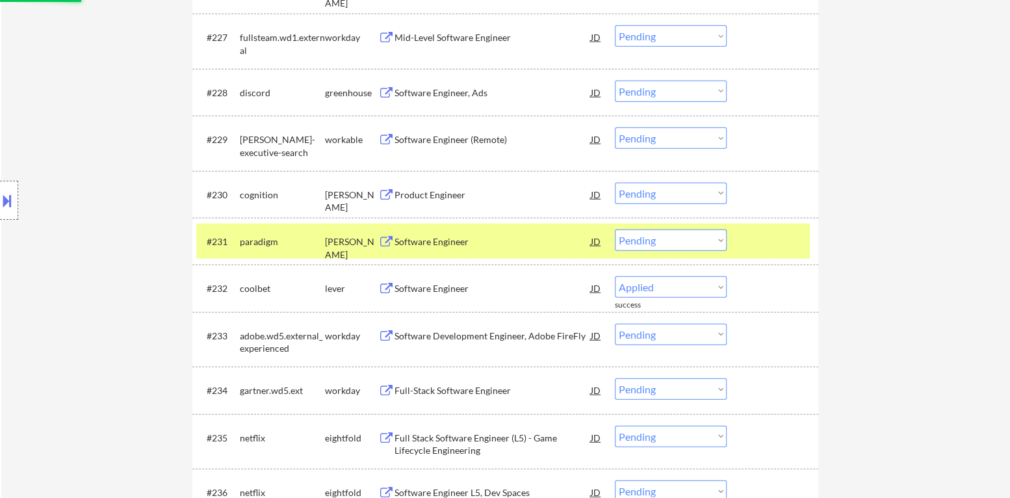
select select ""pending""
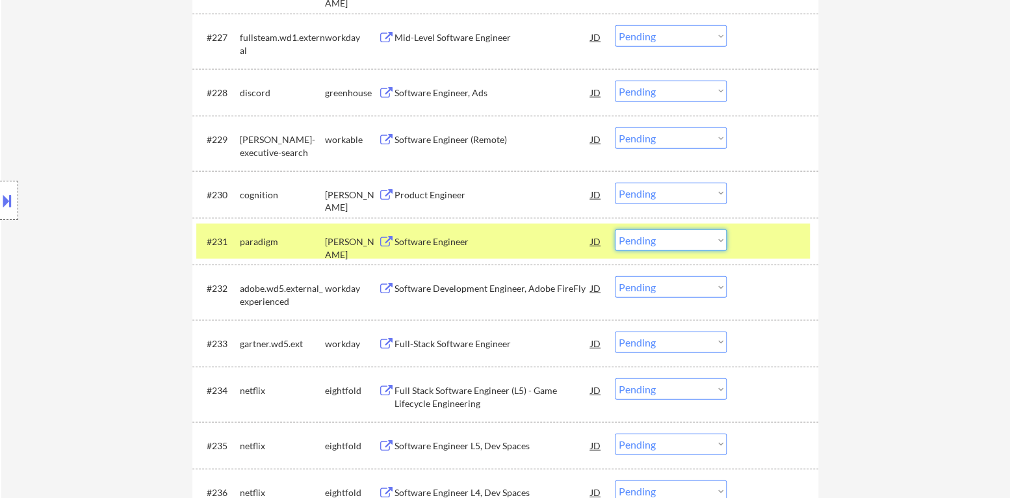
drag, startPoint x: 694, startPoint y: 239, endPoint x: 689, endPoint y: 248, distance: 10.5
click at [694, 239] on select "Choose an option... Pending Applied Excluded (Questions) Excluded (Expired) Exc…" at bounding box center [671, 239] width 112 height 21
click at [615, 229] on select "Choose an option... Pending Applied Excluded (Questions) Excluded (Expired) Exc…" at bounding box center [671, 239] width 112 height 21
click at [758, 239] on div at bounding box center [774, 240] width 57 height 23
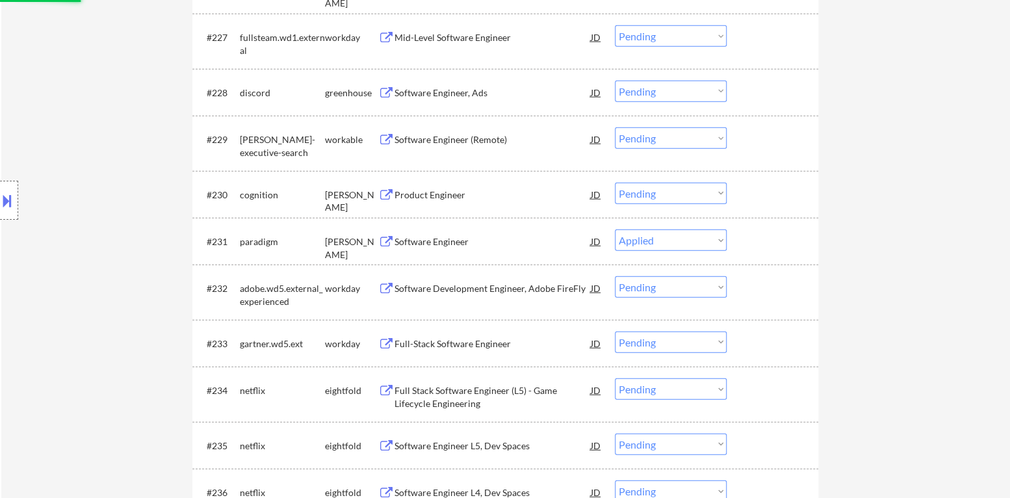
click at [429, 192] on div "Product Engineer" at bounding box center [493, 194] width 196 height 13
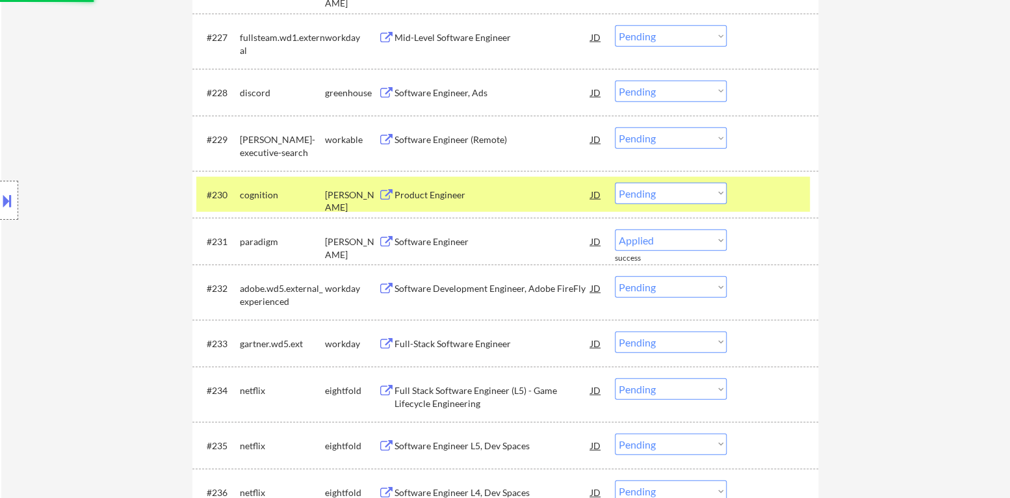
select select ""pending""
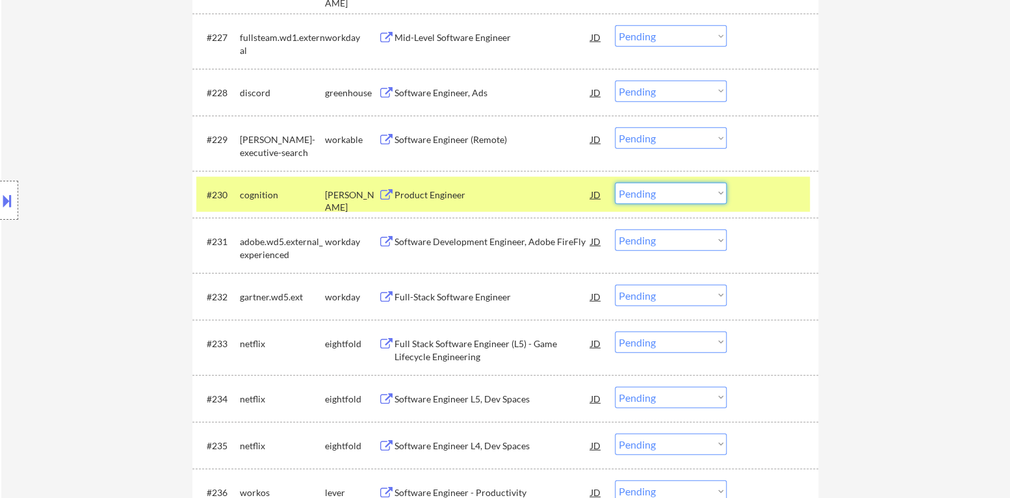
click at [672, 189] on select "Choose an option... Pending Applied Excluded (Questions) Excluded (Expired) Exc…" at bounding box center [671, 193] width 112 height 21
click at [615, 183] on select "Choose an option... Pending Applied Excluded (Questions) Excluded (Expired) Exc…" at bounding box center [671, 193] width 112 height 21
click at [785, 203] on div at bounding box center [774, 194] width 57 height 23
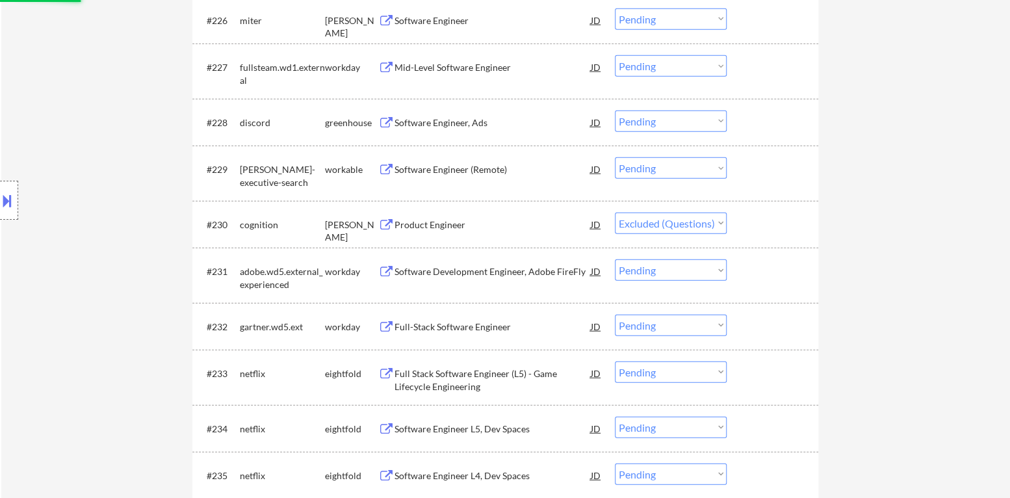
scroll to position [1720, 0]
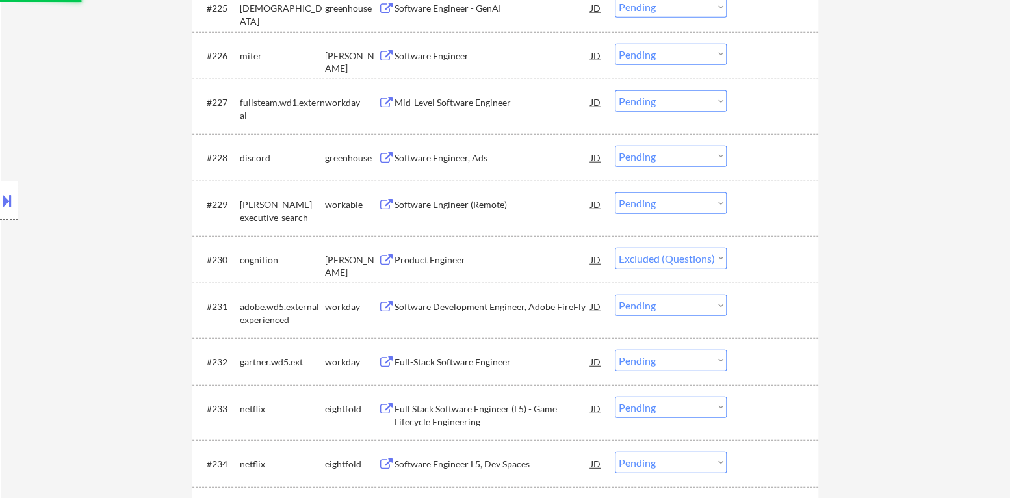
click at [480, 212] on div "Software Engineer (Remote)" at bounding box center [493, 203] width 196 height 23
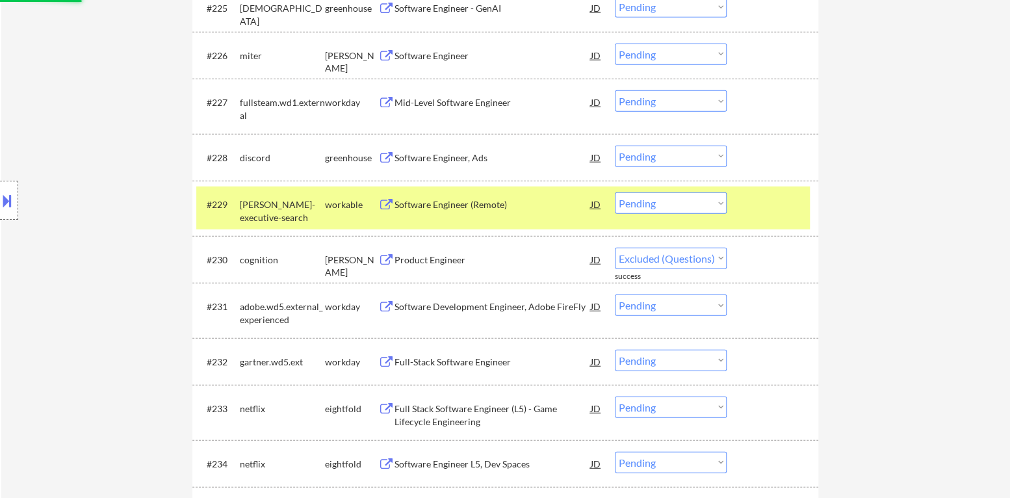
select select ""pending""
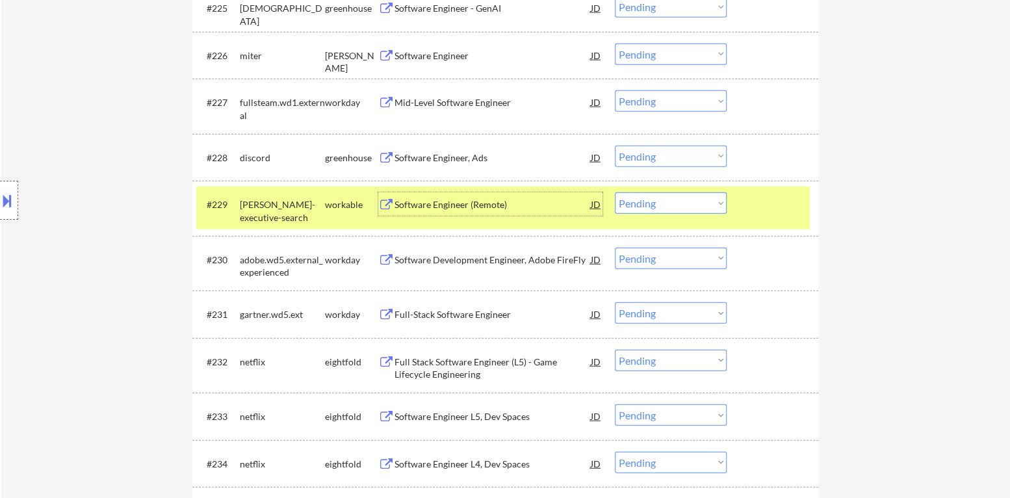
click at [634, 207] on select "Choose an option... Pending Applied Excluded (Questions) Excluded (Expired) Exc…" at bounding box center [671, 202] width 112 height 21
click at [615, 192] on select "Choose an option... Pending Applied Excluded (Questions) Excluded (Expired) Exc…" at bounding box center [671, 202] width 112 height 21
drag, startPoint x: 753, startPoint y: 203, endPoint x: 729, endPoint y: 203, distance: 24.1
click at [753, 203] on div at bounding box center [774, 203] width 57 height 23
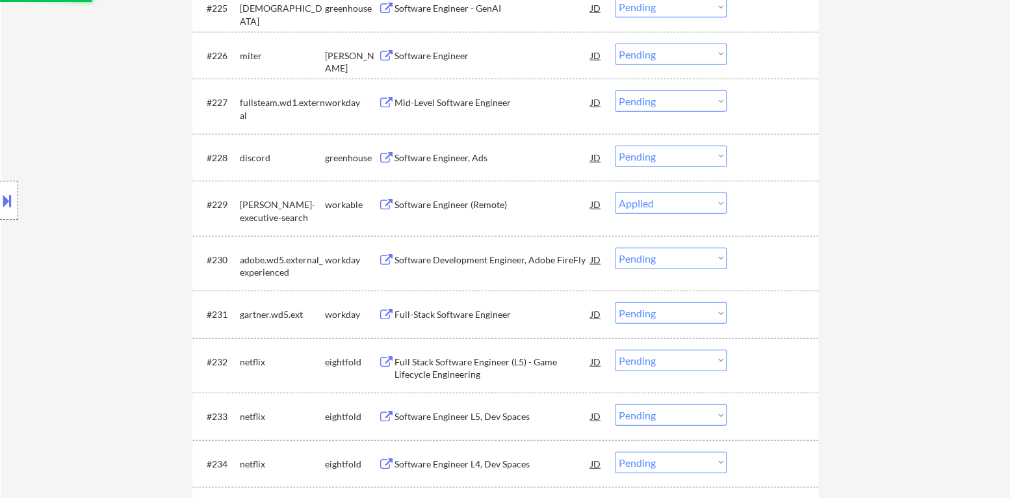
click at [467, 154] on div "Software Engineer, Ads" at bounding box center [493, 157] width 196 height 13
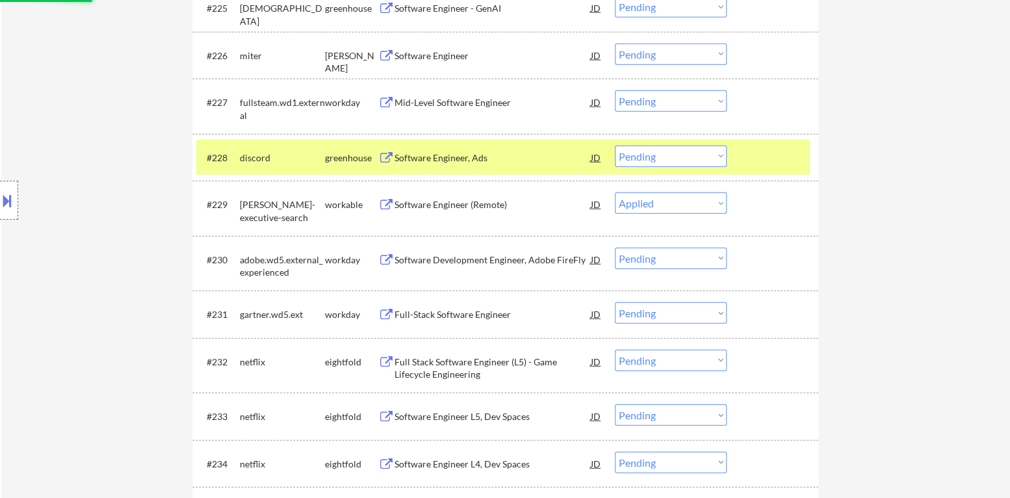
select select ""pending""
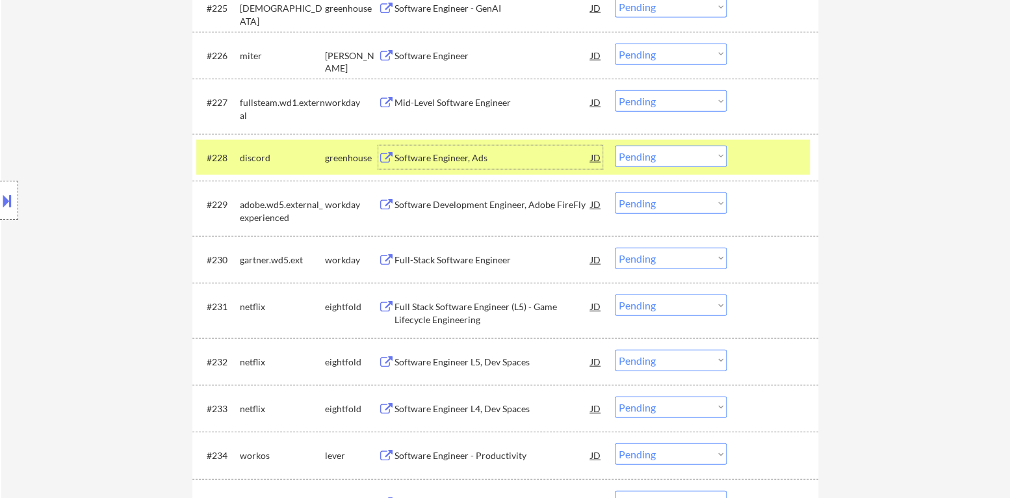
click at [697, 159] on select "Choose an option... Pending Applied Excluded (Questions) Excluded (Expired) Exc…" at bounding box center [671, 156] width 112 height 21
click at [615, 146] on select "Choose an option... Pending Applied Excluded (Questions) Excluded (Expired) Exc…" at bounding box center [671, 156] width 112 height 21
click at [753, 151] on div at bounding box center [774, 157] width 57 height 23
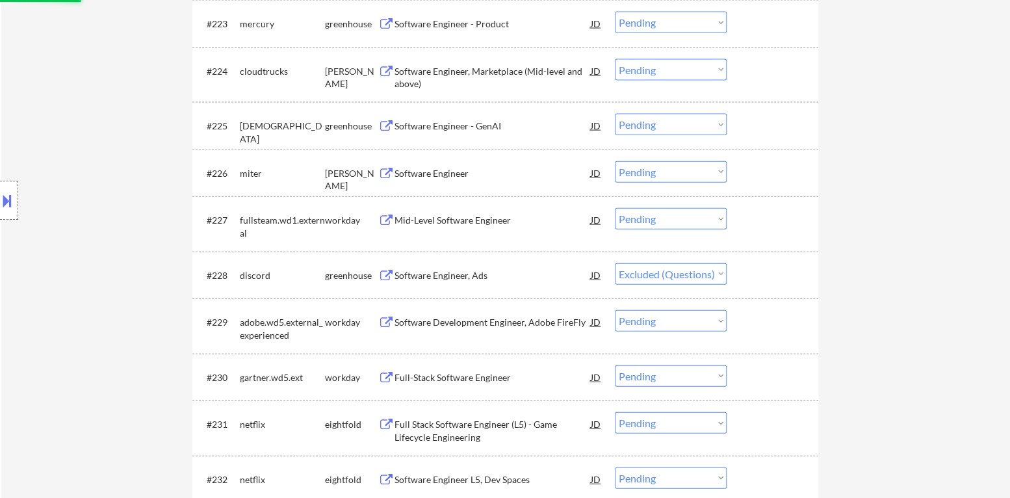
scroll to position [1590, 0]
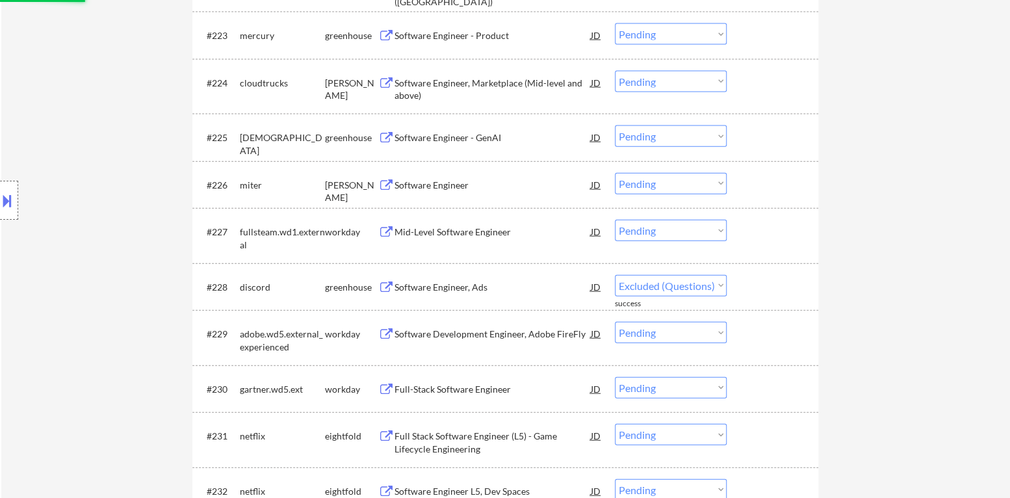
select select ""pending""
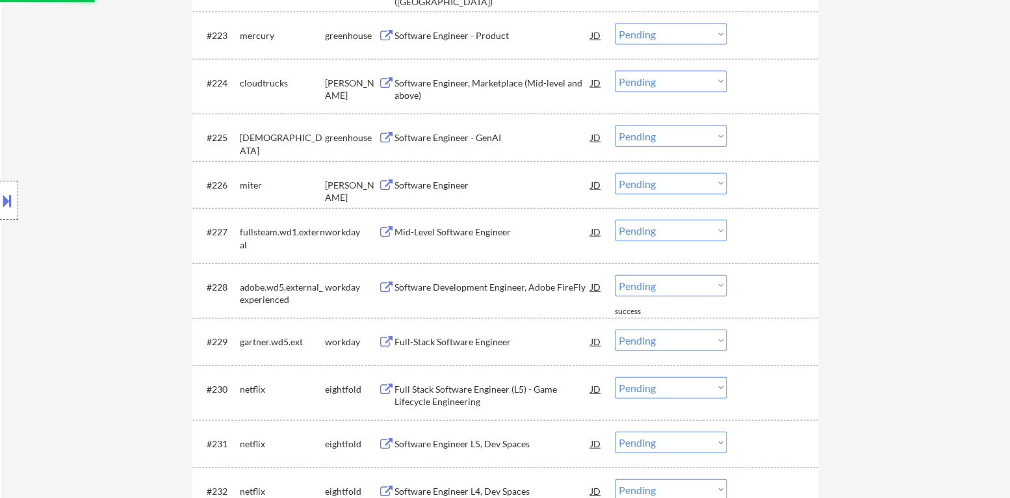
click at [478, 188] on div "Software Engineer" at bounding box center [493, 185] width 196 height 13
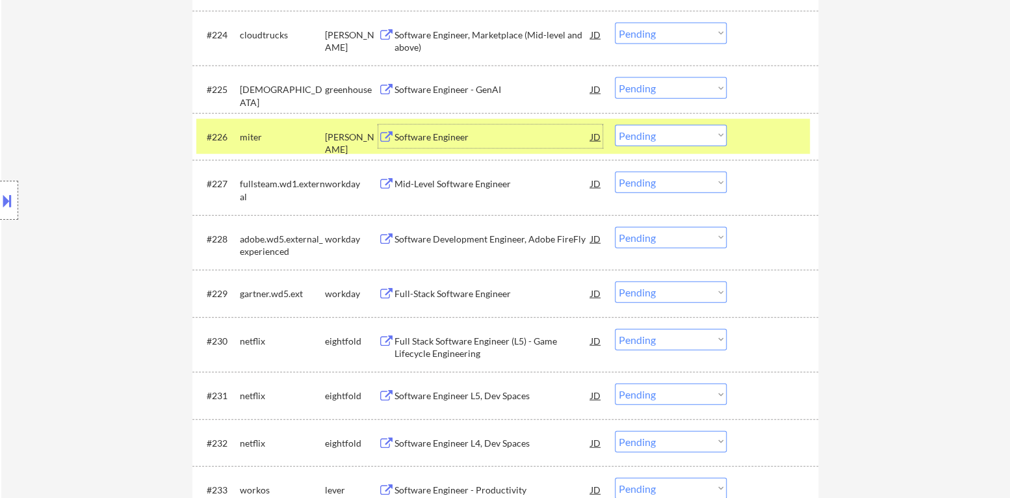
scroll to position [1673, 0]
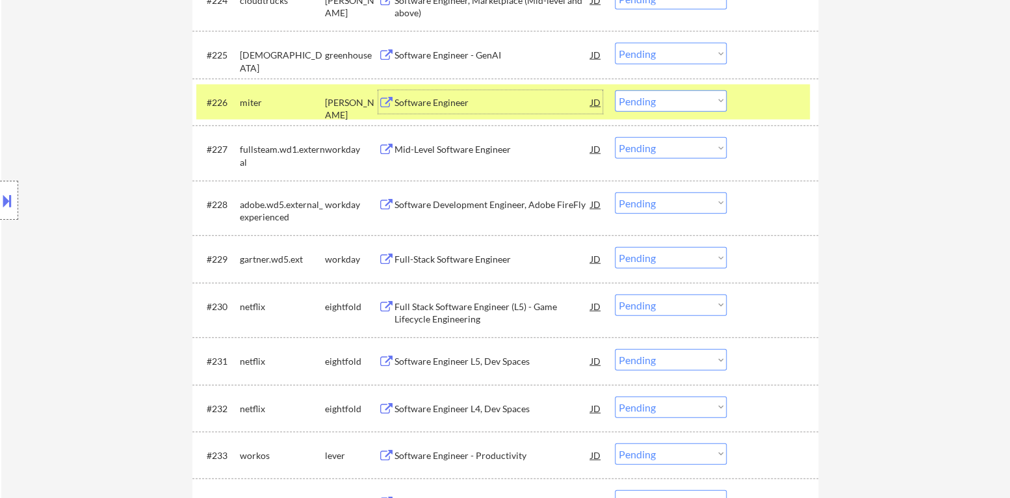
drag, startPoint x: 705, startPoint y: 103, endPoint x: 700, endPoint y: 109, distance: 7.9
click at [705, 103] on select "Choose an option... Pending Applied Excluded (Questions) Excluded (Expired) Exc…" at bounding box center [671, 100] width 112 height 21
click at [615, 90] on select "Choose an option... Pending Applied Excluded (Questions) Excluded (Expired) Exc…" at bounding box center [671, 100] width 112 height 21
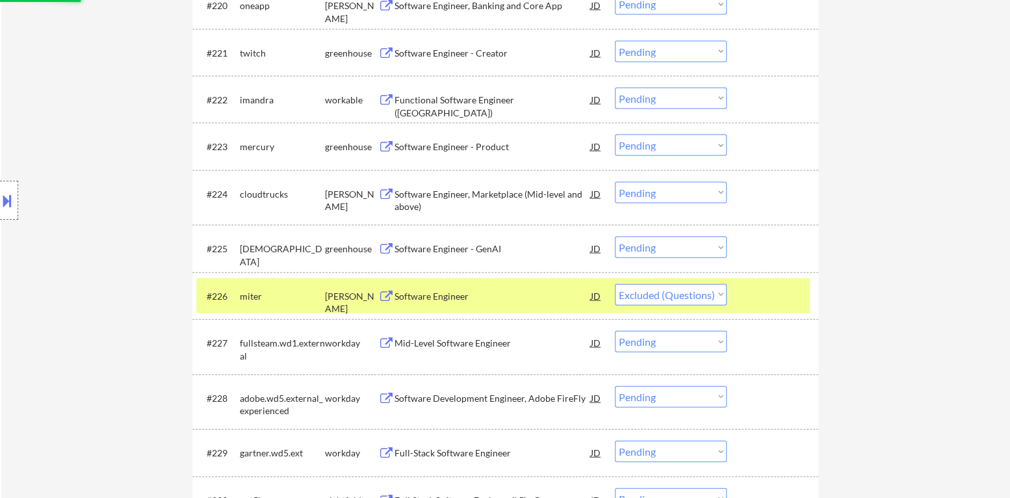
scroll to position [1478, 0]
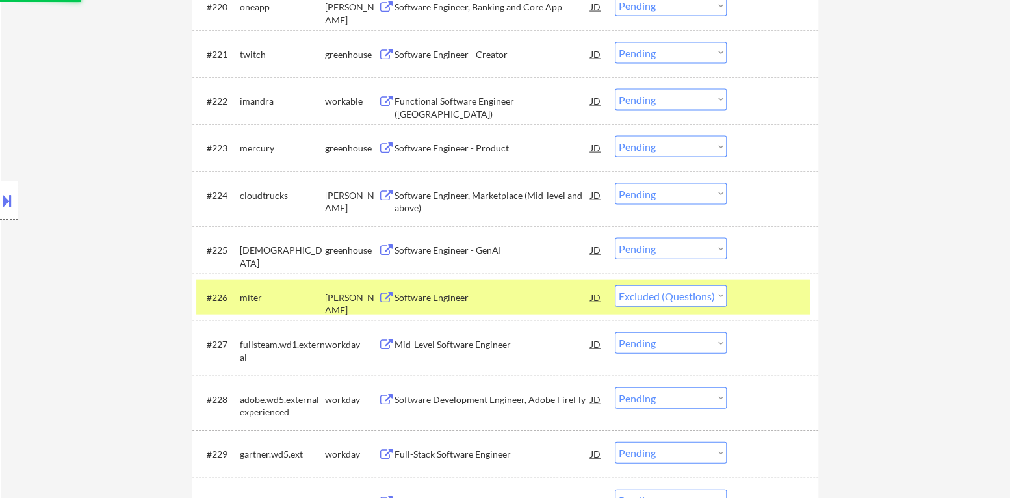
click at [760, 285] on div at bounding box center [774, 296] width 57 height 23
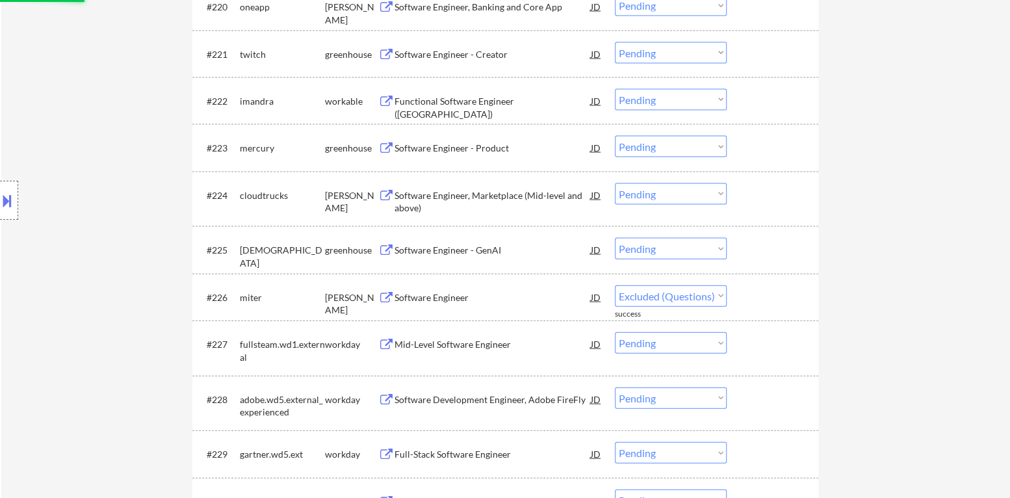
select select ""pending""
click at [481, 244] on div "Software Engineer - GenAI" at bounding box center [493, 250] width 196 height 13
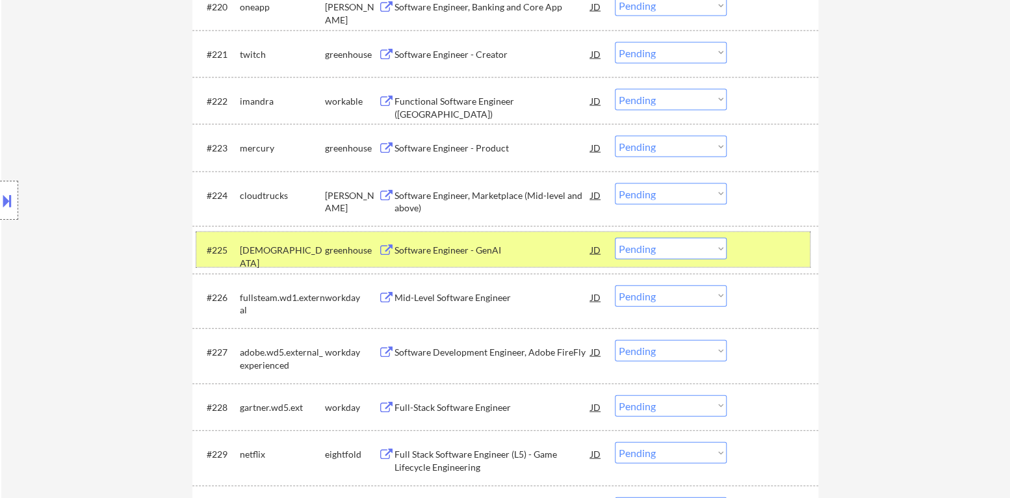
click at [792, 252] on div at bounding box center [774, 249] width 57 height 23
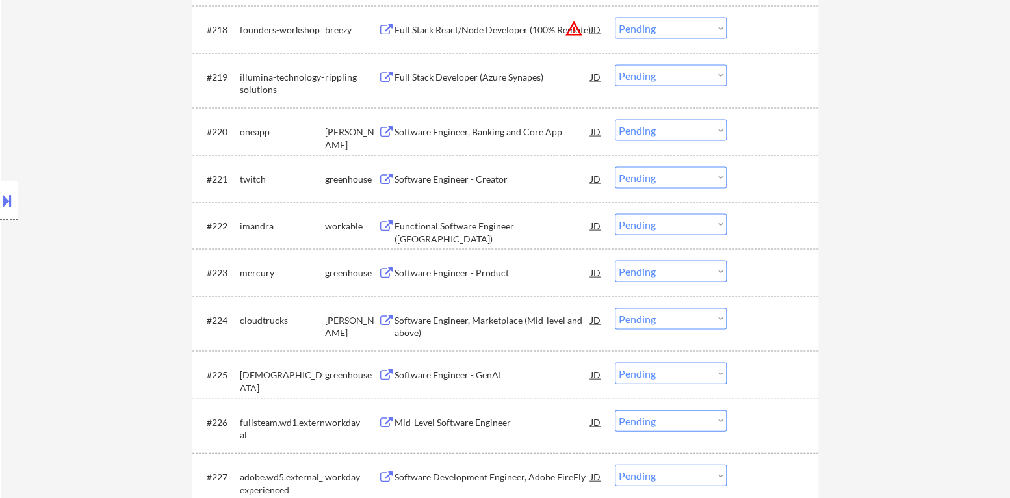
scroll to position [1348, 0]
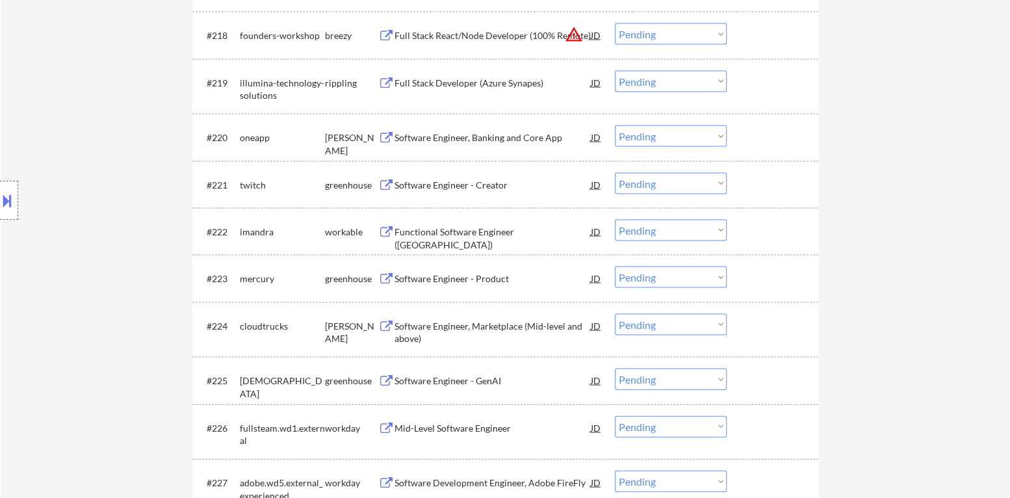
click at [469, 322] on div "Software Engineer, Marketplace (Mid-level and above)" at bounding box center [493, 331] width 196 height 25
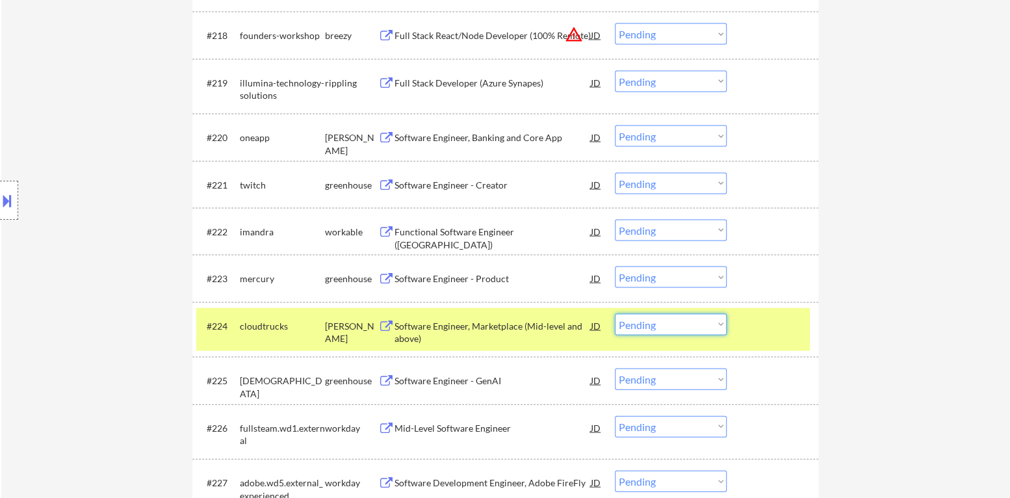
click at [669, 328] on select "Choose an option... Pending Applied Excluded (Questions) Excluded (Expired) Exc…" at bounding box center [671, 323] width 112 height 21
click at [615, 313] on select "Choose an option... Pending Applied Excluded (Questions) Excluded (Expired) Exc…" at bounding box center [671, 323] width 112 height 21
click at [758, 340] on div "#224 cloudtrucks [PERSON_NAME] Software Engineer, Marketplace (Mid-level and ab…" at bounding box center [503, 328] width 614 height 43
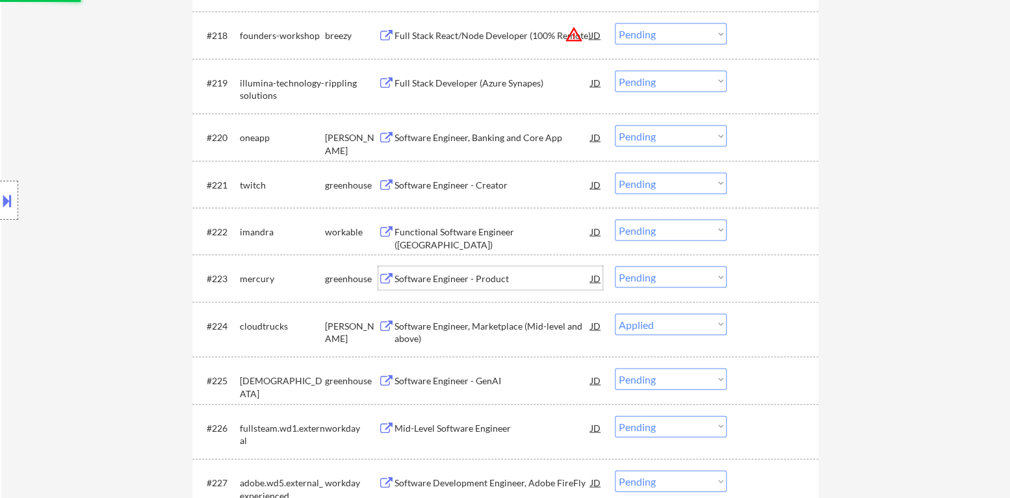
click at [475, 278] on div "Software Engineer - Product" at bounding box center [493, 278] width 196 height 13
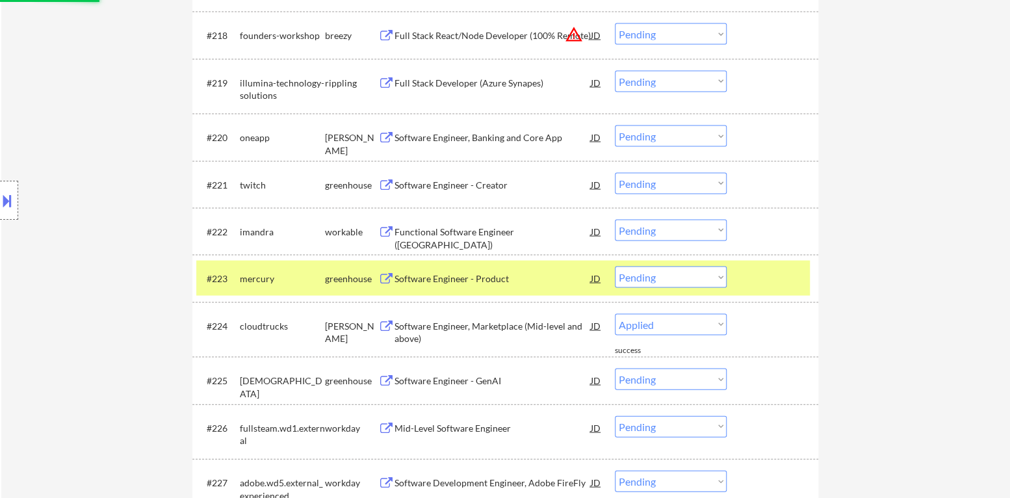
select select ""pending""
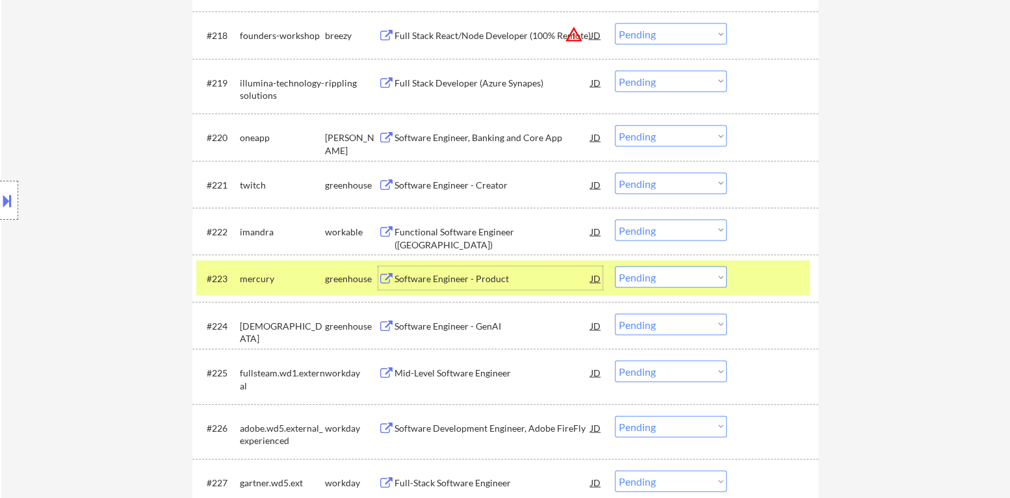
click at [664, 278] on select "Choose an option... Pending Applied Excluded (Questions) Excluded (Expired) Exc…" at bounding box center [671, 276] width 112 height 21
click at [615, 266] on select "Choose an option... Pending Applied Excluded (Questions) Excluded (Expired) Exc…" at bounding box center [671, 276] width 112 height 21
click at [770, 270] on div at bounding box center [774, 277] width 57 height 23
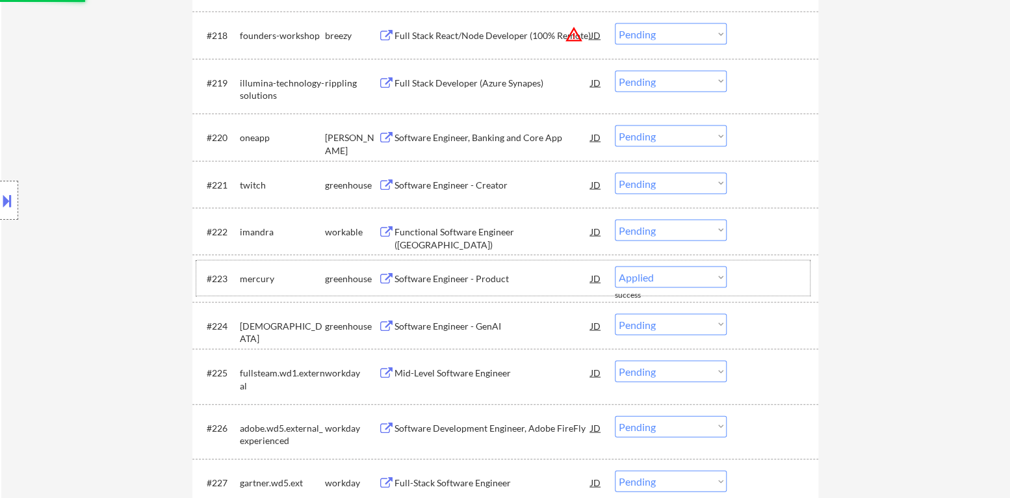
select select ""pending""
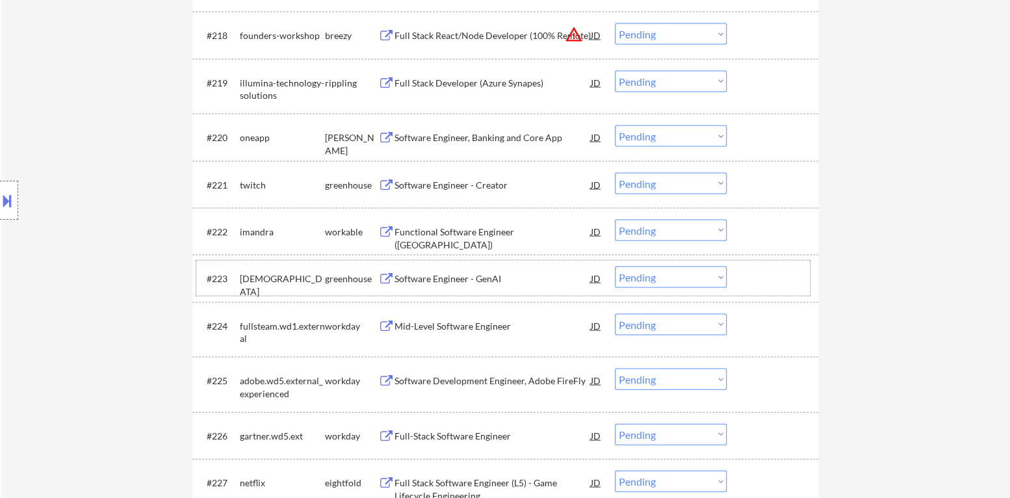
click at [458, 235] on div "Functional Software Engineer ([GEOGRAPHIC_DATA])" at bounding box center [493, 237] width 196 height 25
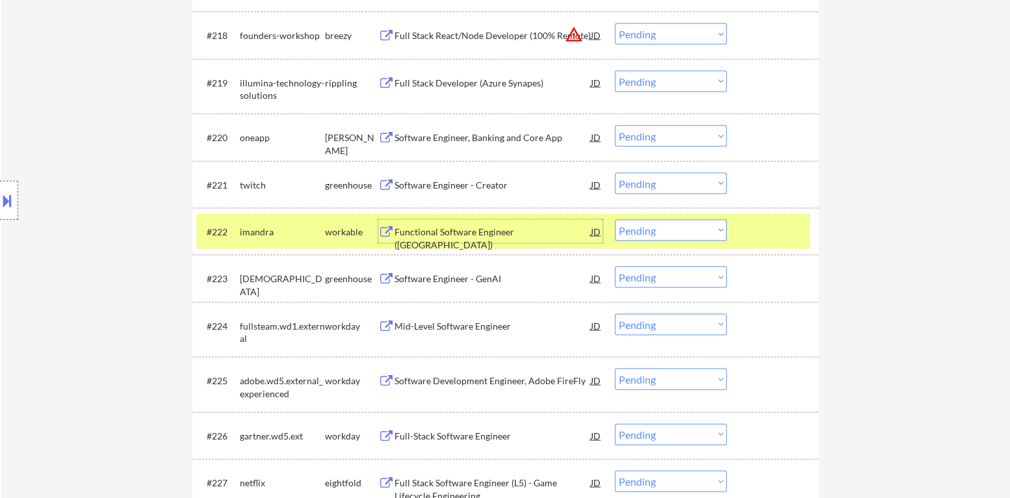
click at [664, 235] on select "Choose an option... Pending Applied Excluded (Questions) Excluded (Expired) Exc…" at bounding box center [671, 229] width 112 height 21
click at [615, 219] on select "Choose an option... Pending Applied Excluded (Questions) Excluded (Expired) Exc…" at bounding box center [671, 229] width 112 height 21
click at [758, 237] on div at bounding box center [774, 230] width 57 height 23
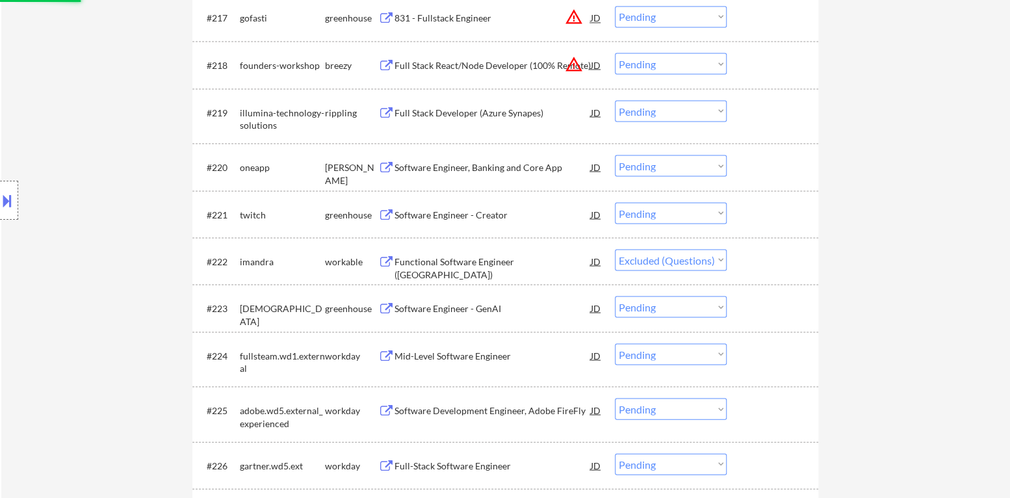
scroll to position [1283, 0]
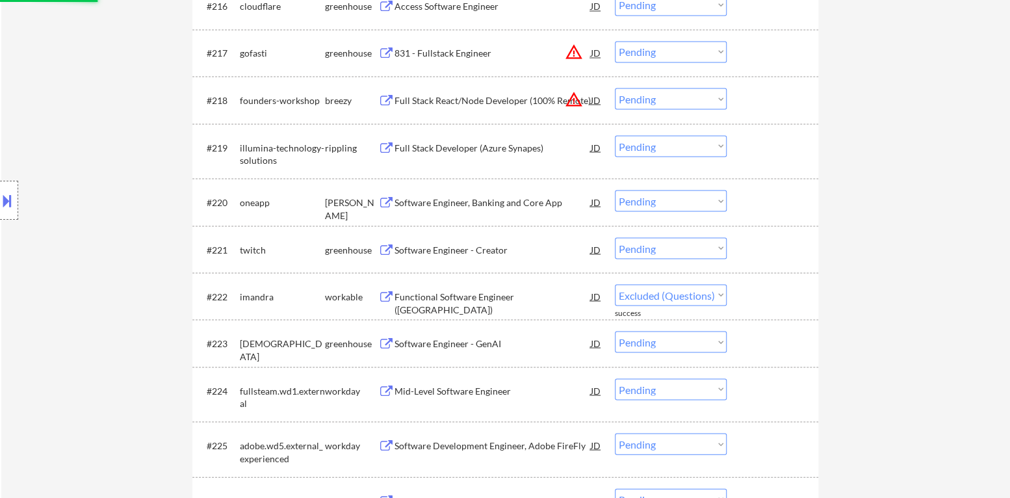
select select ""pending""
click at [504, 203] on div "Software Engineer, Banking and Core App" at bounding box center [493, 202] width 196 height 13
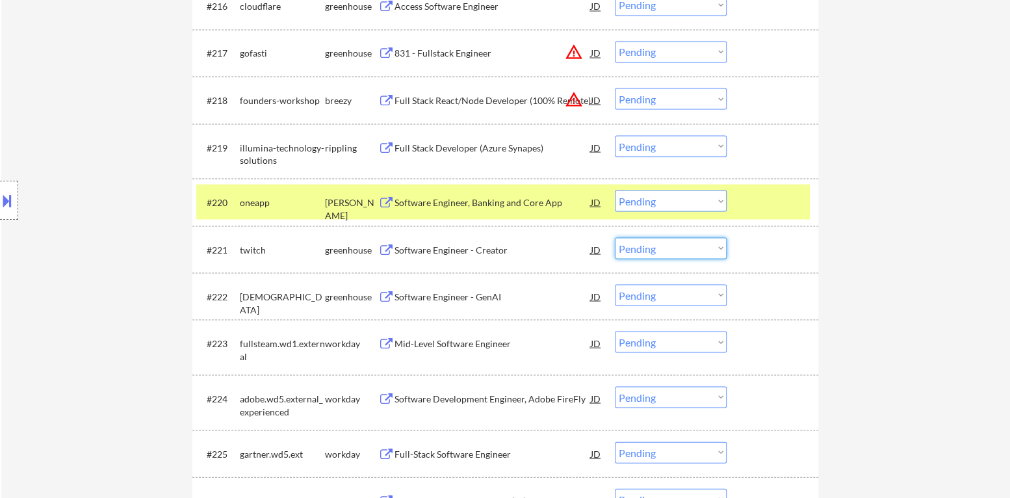
click at [694, 252] on select "Choose an option... Pending Applied Excluded (Questions) Excluded (Expired) Exc…" at bounding box center [671, 247] width 112 height 21
click at [615, 237] on select "Choose an option... Pending Applied Excluded (Questions) Excluded (Expired) Exc…" at bounding box center [671, 247] width 112 height 21
select select ""pending""
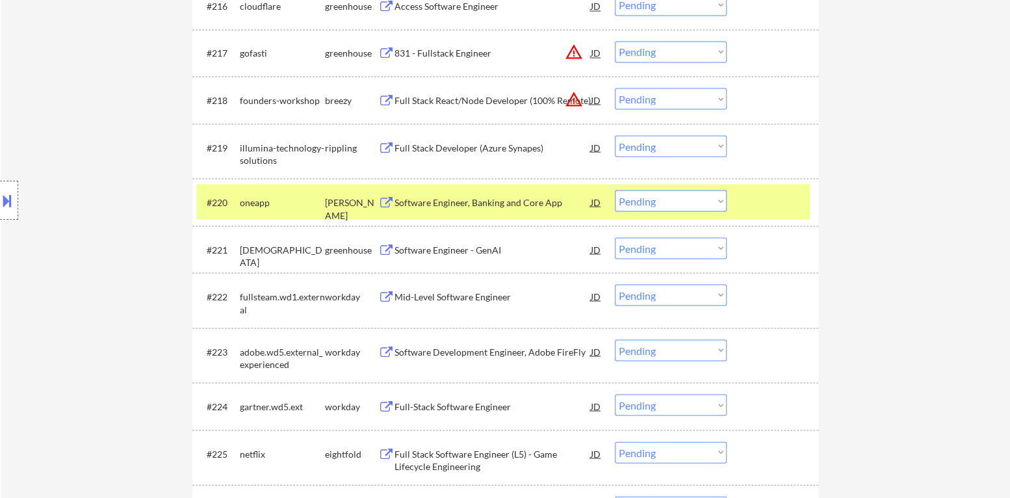
click at [695, 196] on select "Choose an option... Pending Applied Excluded (Questions) Excluded (Expired) Exc…" at bounding box center [671, 200] width 112 height 21
click at [615, 190] on select "Choose an option... Pending Applied Excluded (Questions) Excluded (Expired) Exc…" at bounding box center [671, 200] width 112 height 21
click at [738, 199] on div "#220 oneapp [PERSON_NAME] Software Engineer, Banking and Core App JD Choose an …" at bounding box center [503, 201] width 614 height 35
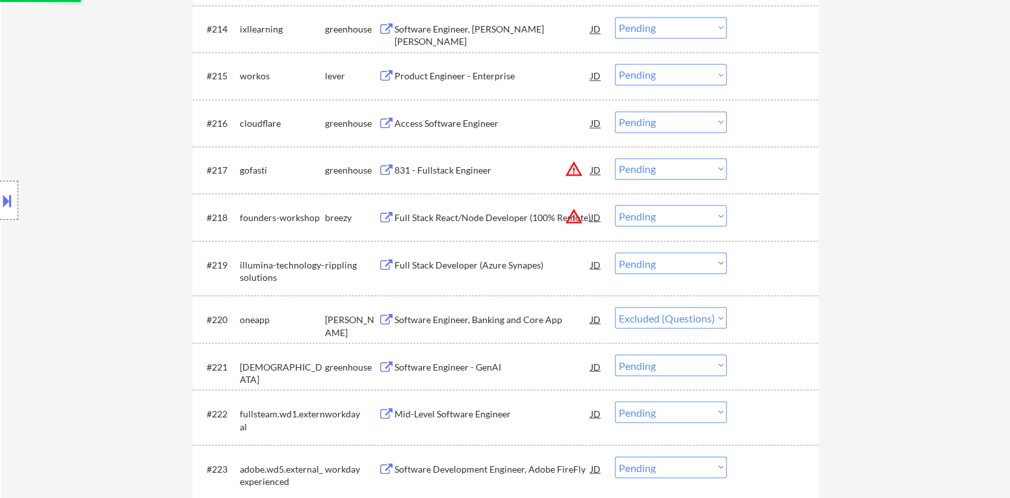
scroll to position [1153, 0]
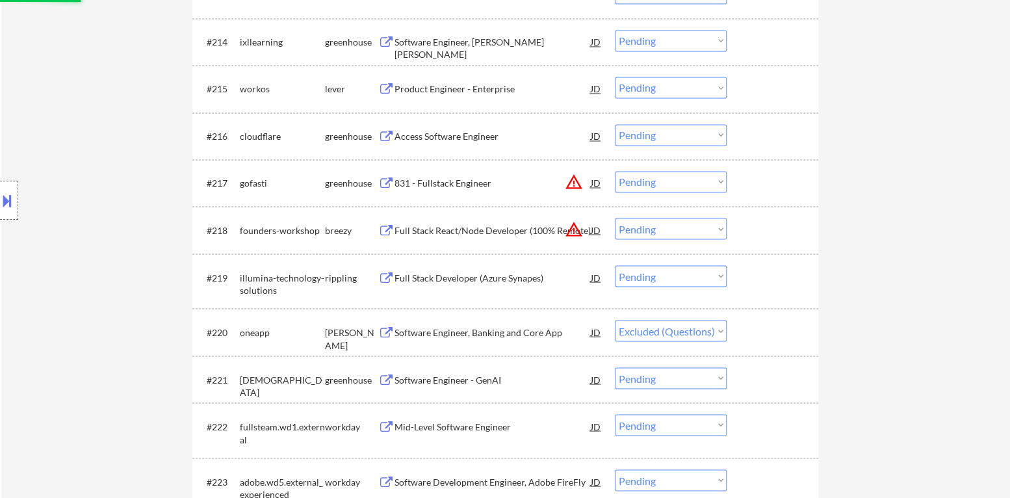
click at [492, 279] on div "Full Stack Developer (Azure Synapes)" at bounding box center [493, 277] width 196 height 13
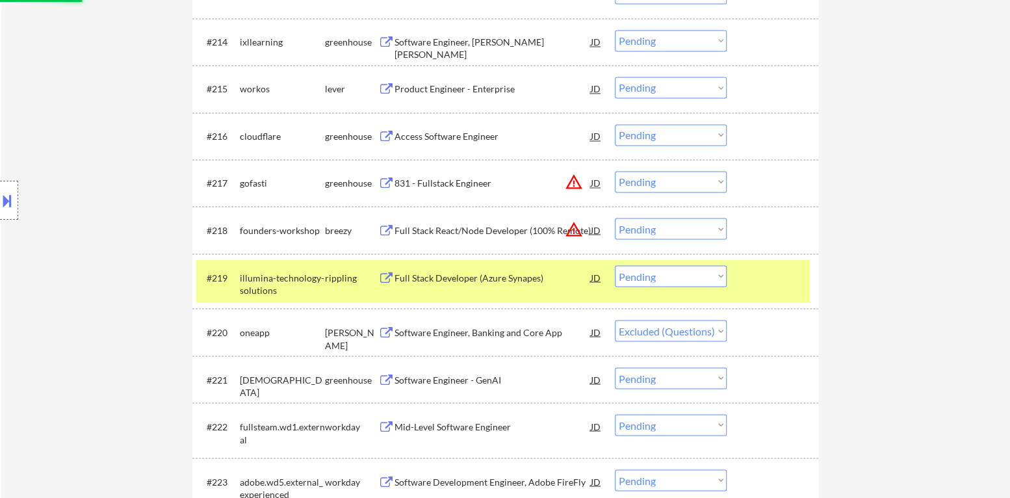
select select ""pending""
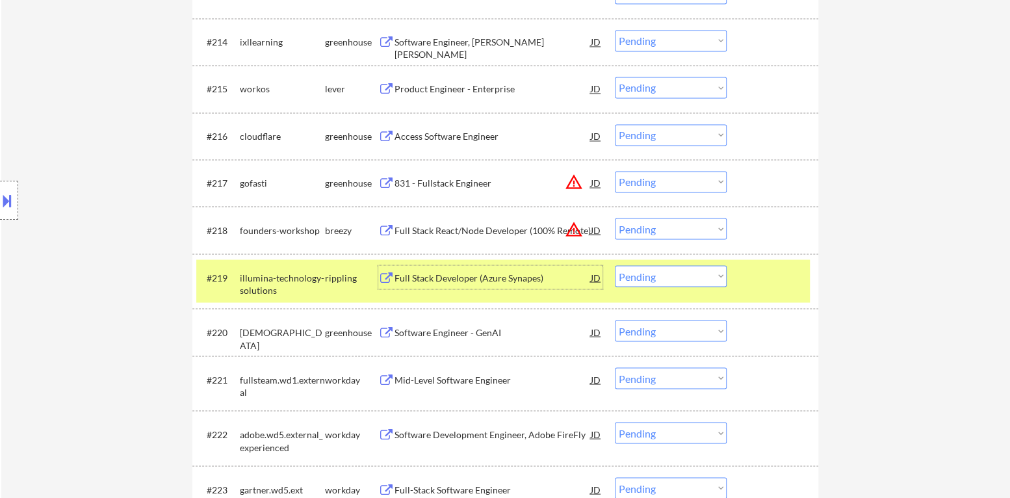
click at [674, 268] on select "Choose an option... Pending Applied Excluded (Questions) Excluded (Expired) Exc…" at bounding box center [671, 275] width 112 height 21
click at [615, 265] on select "Choose an option... Pending Applied Excluded (Questions) Excluded (Expired) Exc…" at bounding box center [671, 275] width 112 height 21
click at [762, 287] on div at bounding box center [774, 276] width 57 height 23
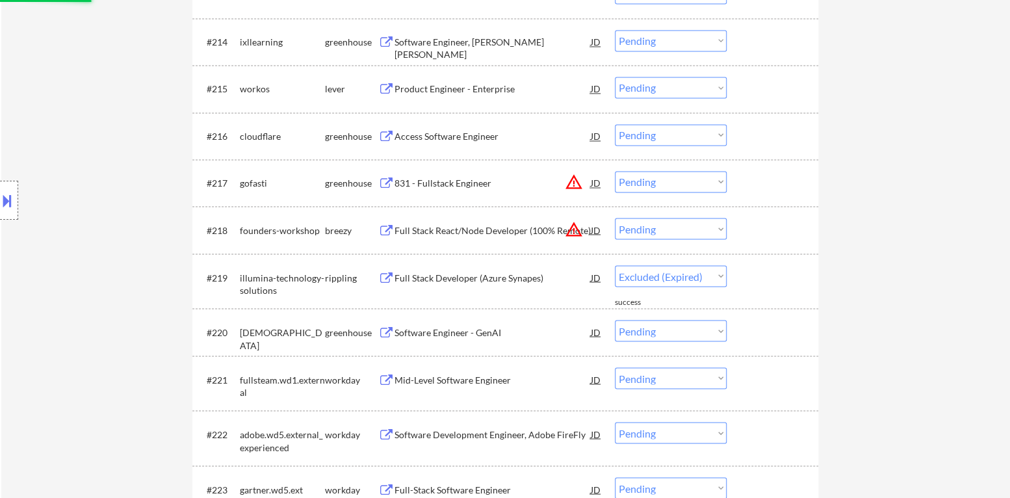
select select ""pending""
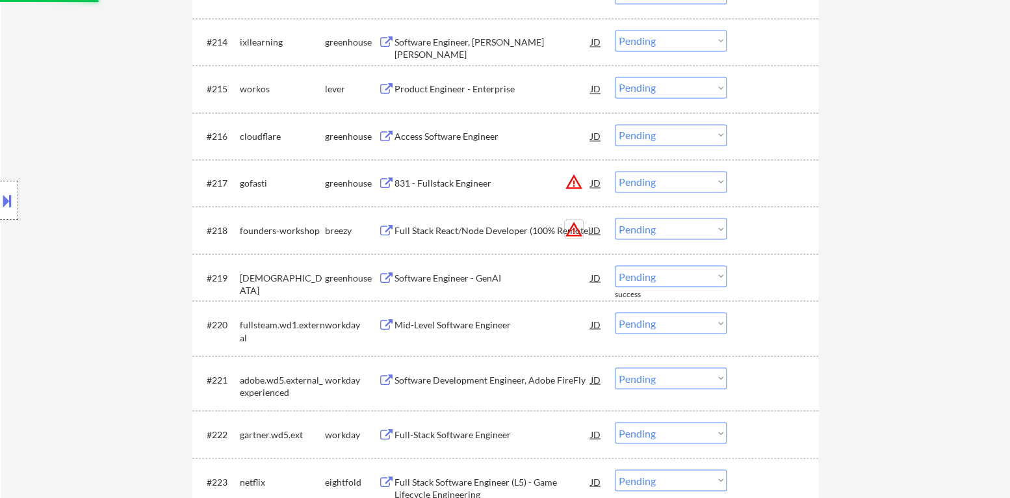
click at [575, 233] on button "warning_amber" at bounding box center [574, 229] width 18 height 18
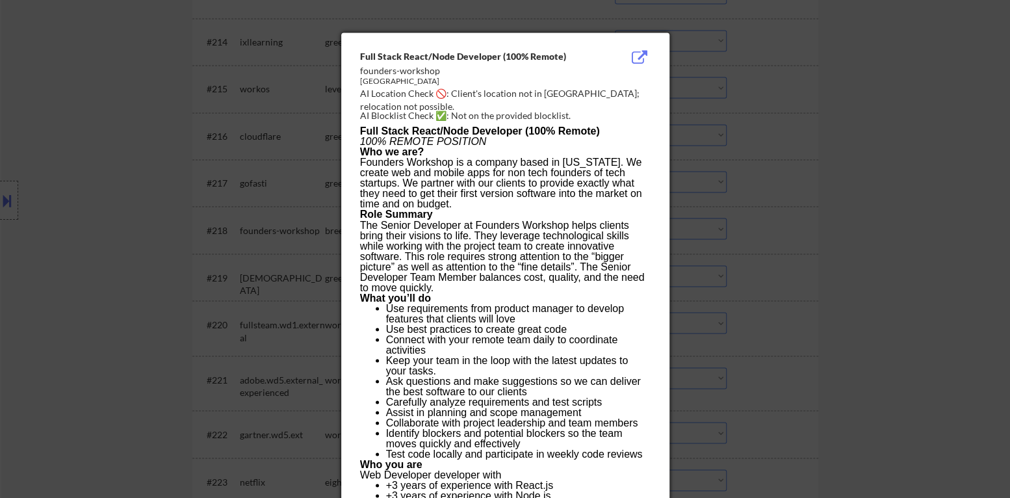
click at [773, 235] on div at bounding box center [505, 249] width 1010 height 498
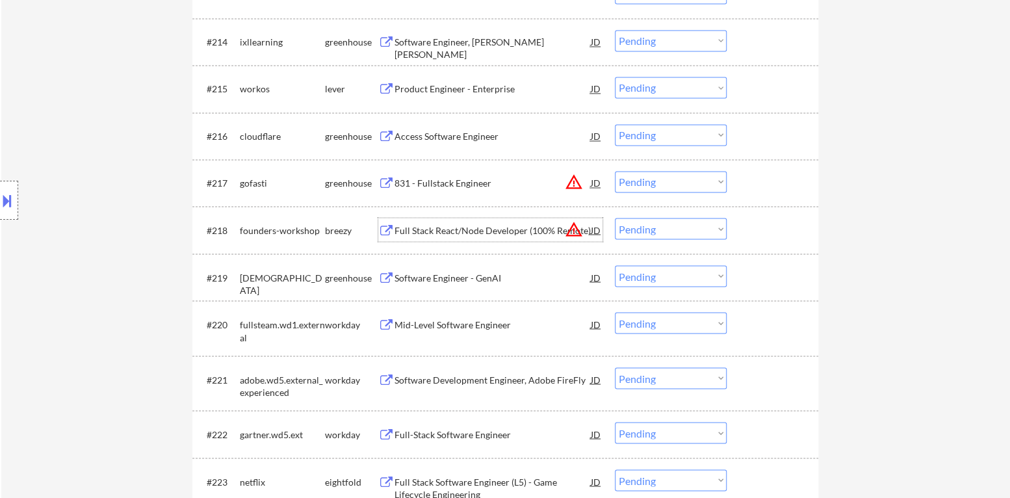
click at [495, 222] on div "Full Stack React/Node Developer (100% Remote)" at bounding box center [493, 229] width 196 height 23
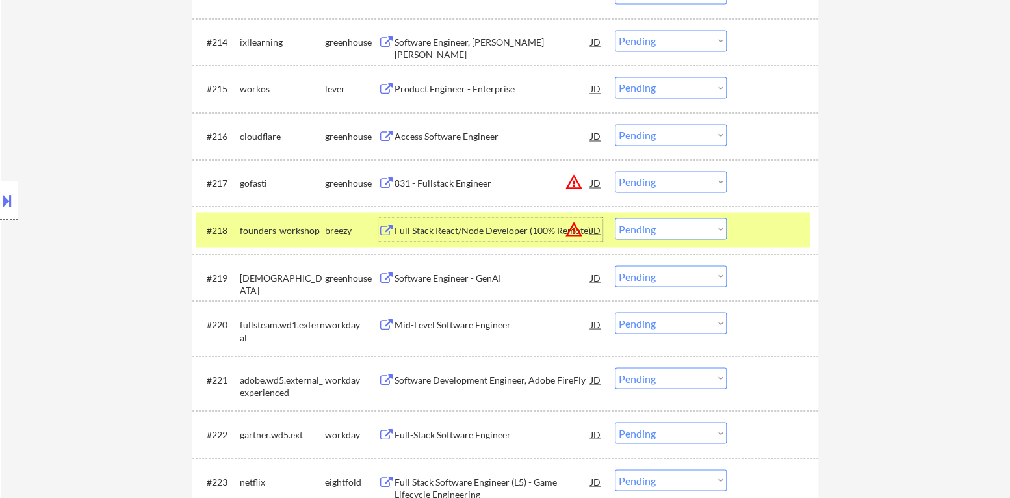
click at [704, 231] on select "Choose an option... Pending Applied Excluded (Questions) Excluded (Expired) Exc…" at bounding box center [671, 228] width 112 height 21
click at [615, 218] on select "Choose an option... Pending Applied Excluded (Questions) Excluded (Expired) Exc…" at bounding box center [671, 228] width 112 height 21
click at [756, 231] on div at bounding box center [774, 229] width 57 height 23
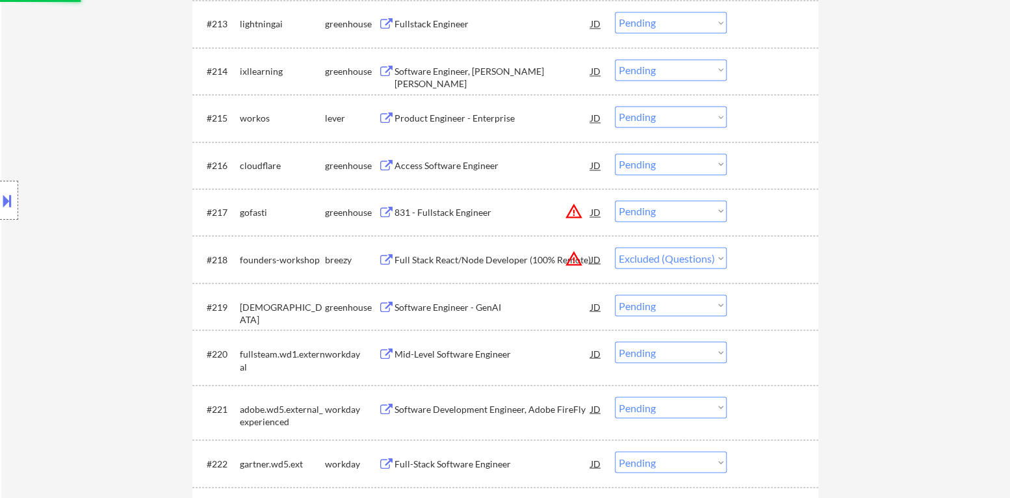
scroll to position [1088, 0]
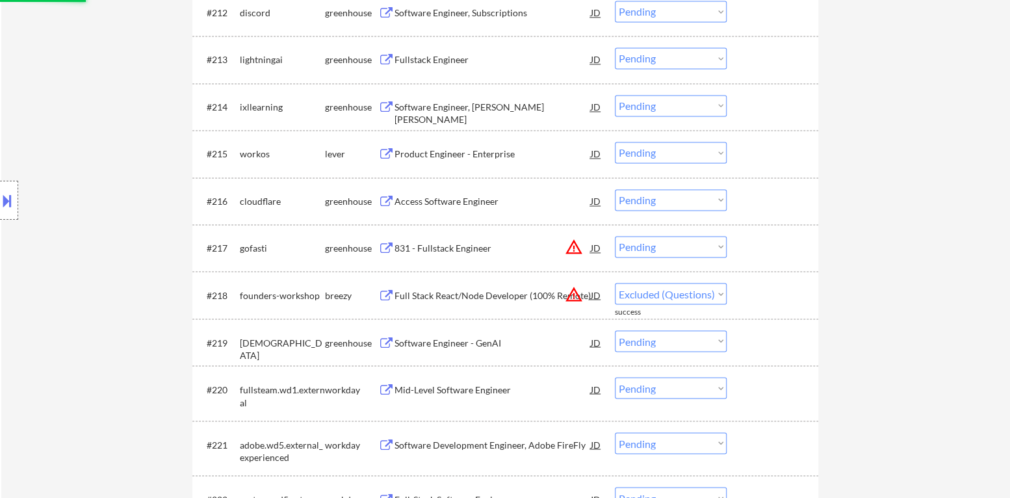
select select ""pending""
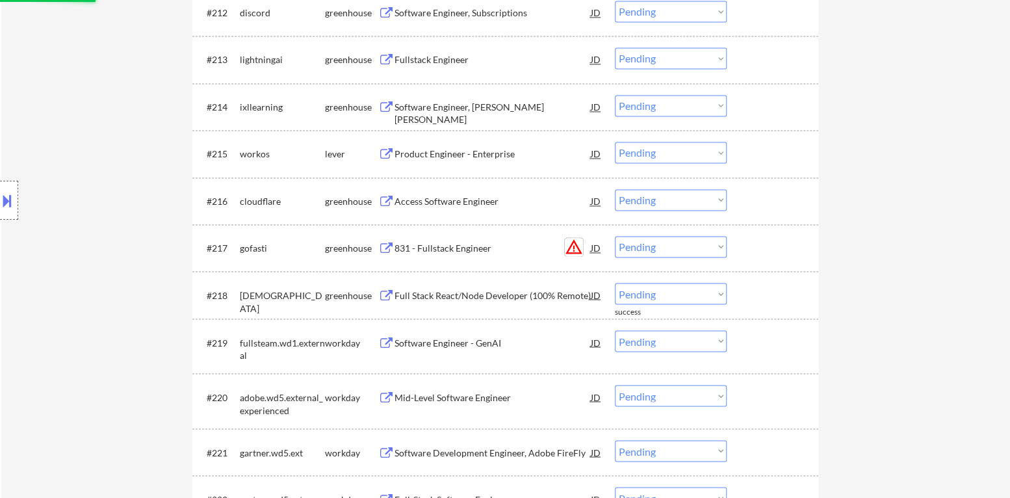
click at [575, 252] on button "warning_amber" at bounding box center [574, 247] width 18 height 18
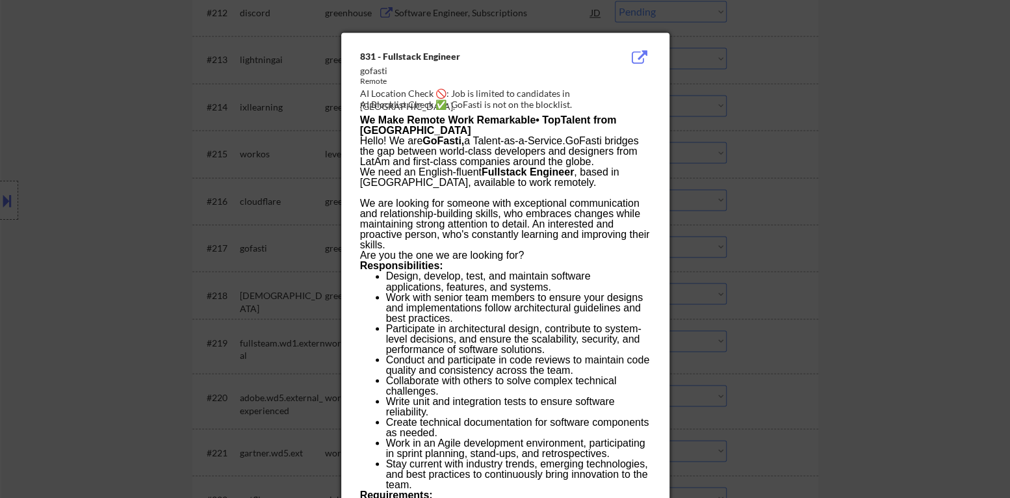
click at [812, 268] on div at bounding box center [505, 249] width 1010 height 498
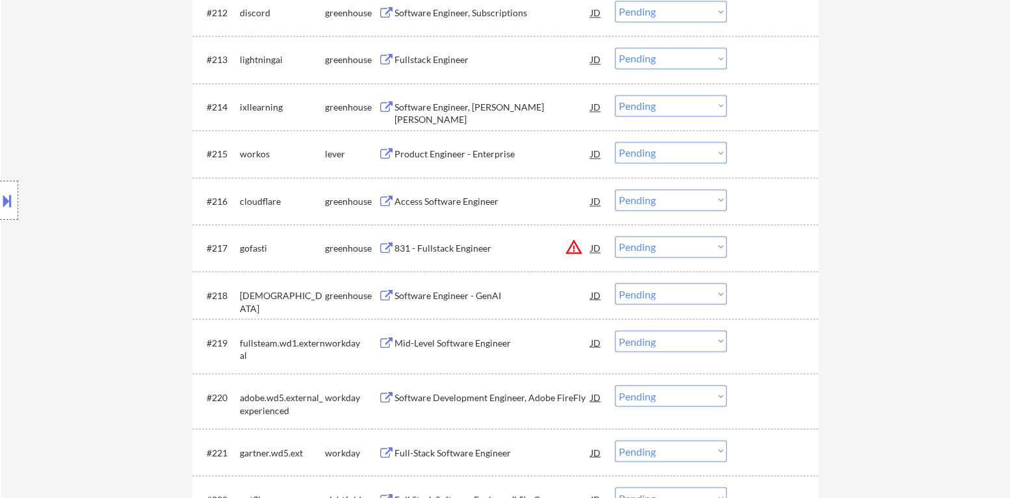
click at [576, 246] on button "warning_amber" at bounding box center [574, 247] width 18 height 18
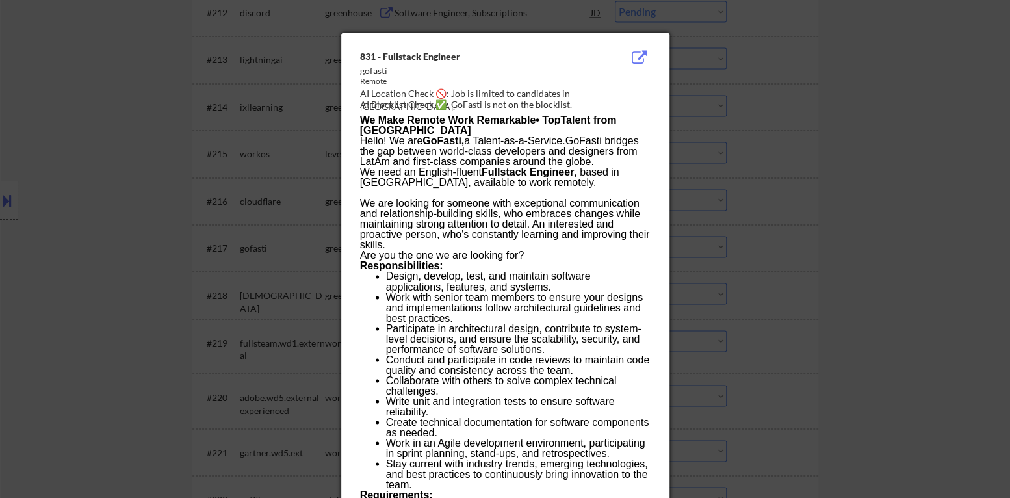
click at [816, 257] on div at bounding box center [505, 249] width 1010 height 498
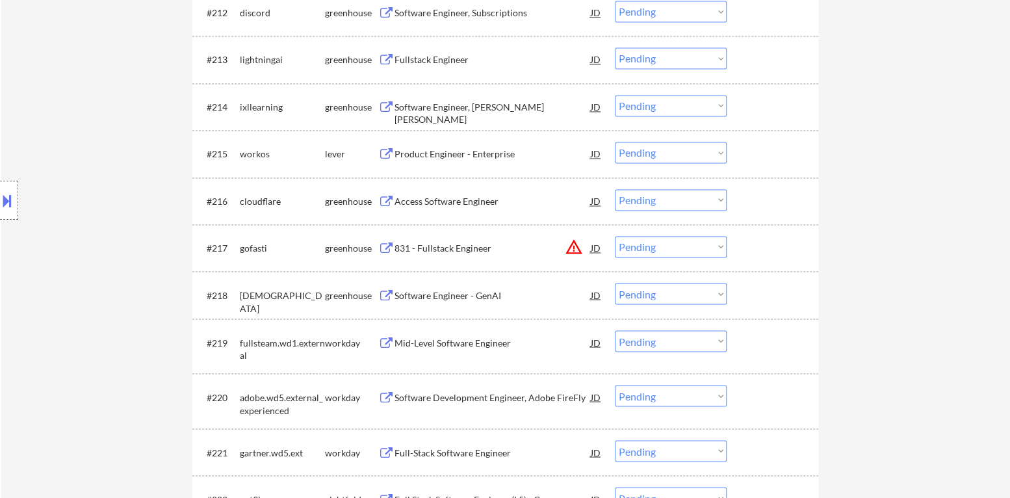
click at [506, 237] on div "831 - Fullstack Engineer" at bounding box center [493, 247] width 196 height 23
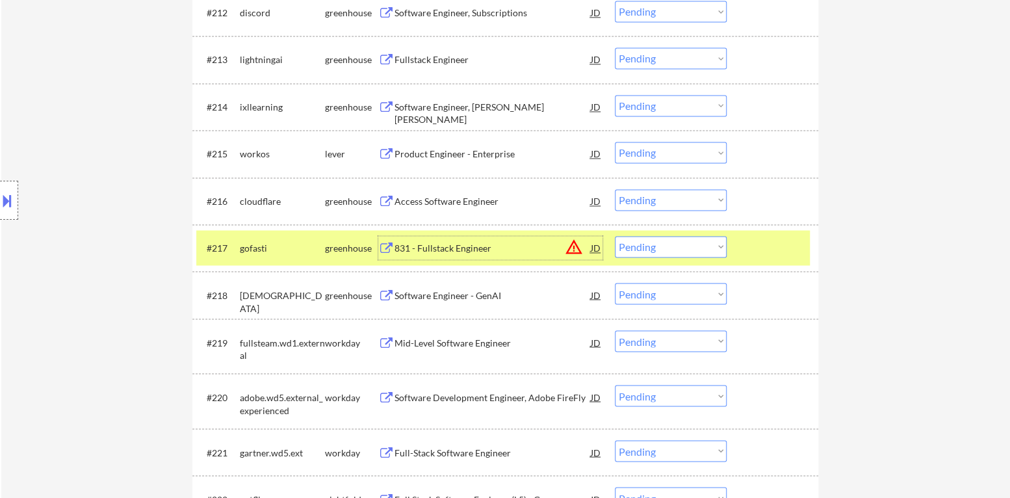
click at [718, 250] on select "Choose an option... Pending Applied Excluded (Questions) Excluded (Expired) Exc…" at bounding box center [671, 246] width 112 height 21
click at [615, 236] on select "Choose an option... Pending Applied Excluded (Questions) Excluded (Expired) Exc…" at bounding box center [671, 246] width 112 height 21
click at [749, 255] on div at bounding box center [774, 247] width 57 height 23
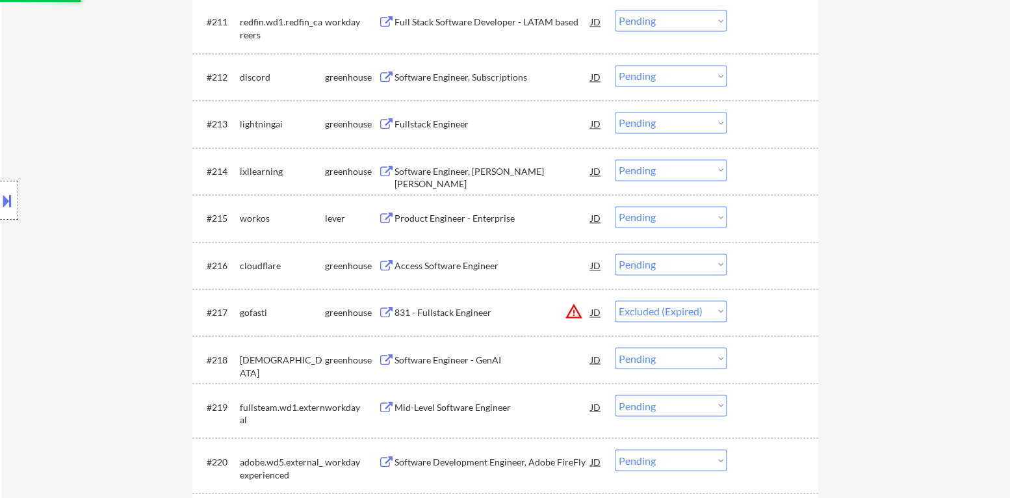
scroll to position [1023, 0]
click at [457, 257] on div "Access Software Engineer" at bounding box center [493, 265] width 196 height 23
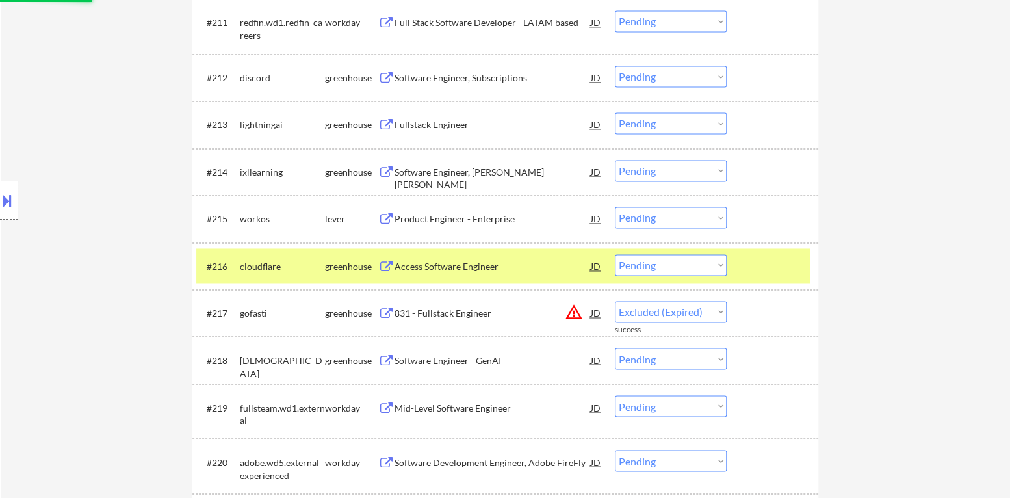
select select ""pending""
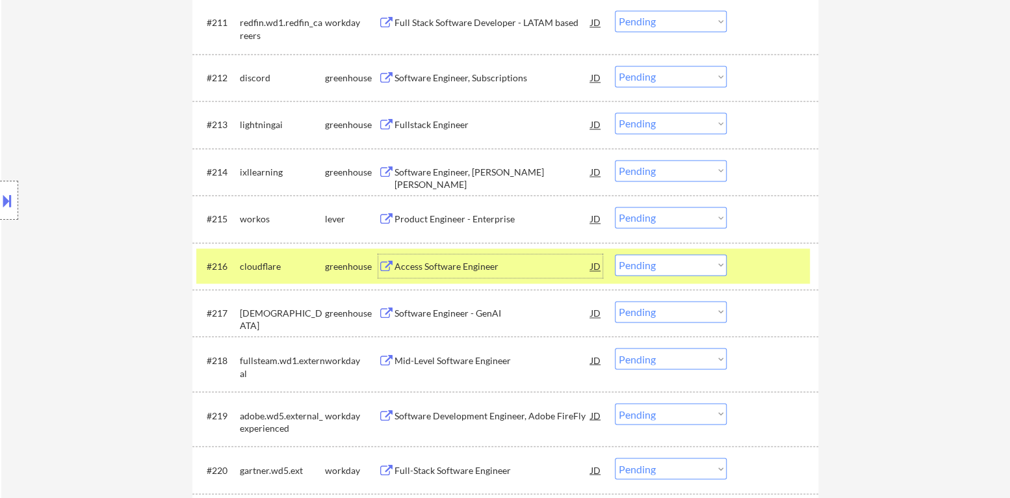
click at [660, 261] on select "Choose an option... Pending Applied Excluded (Questions) Excluded (Expired) Exc…" at bounding box center [671, 264] width 112 height 21
click at [615, 254] on select "Choose an option... Pending Applied Excluded (Questions) Excluded (Expired) Exc…" at bounding box center [671, 264] width 112 height 21
click at [773, 269] on div at bounding box center [774, 265] width 57 height 23
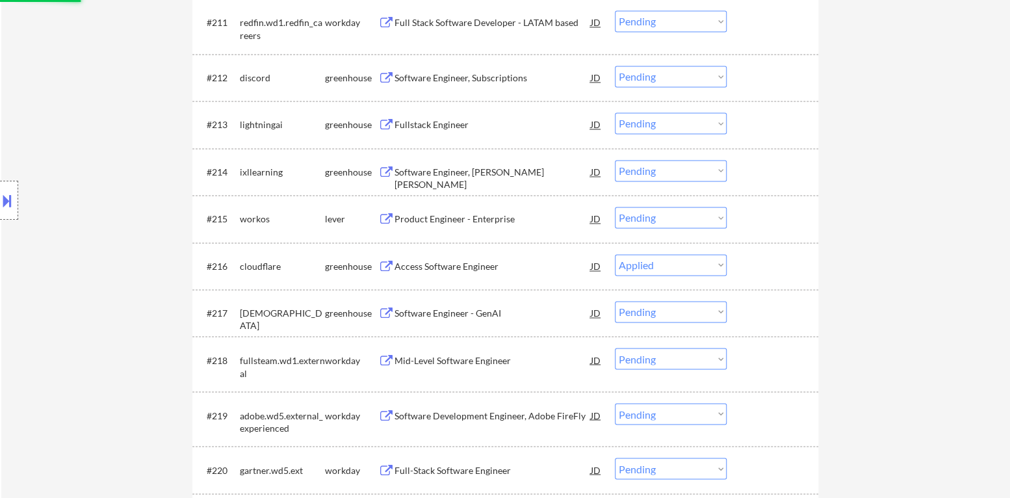
click at [476, 221] on div "Product Engineer - Enterprise" at bounding box center [493, 219] width 196 height 13
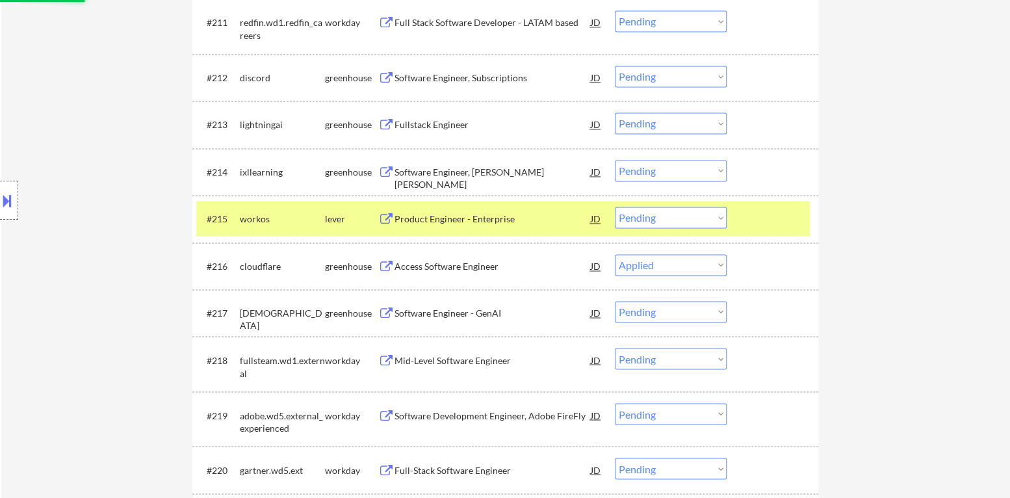
select select ""pending""
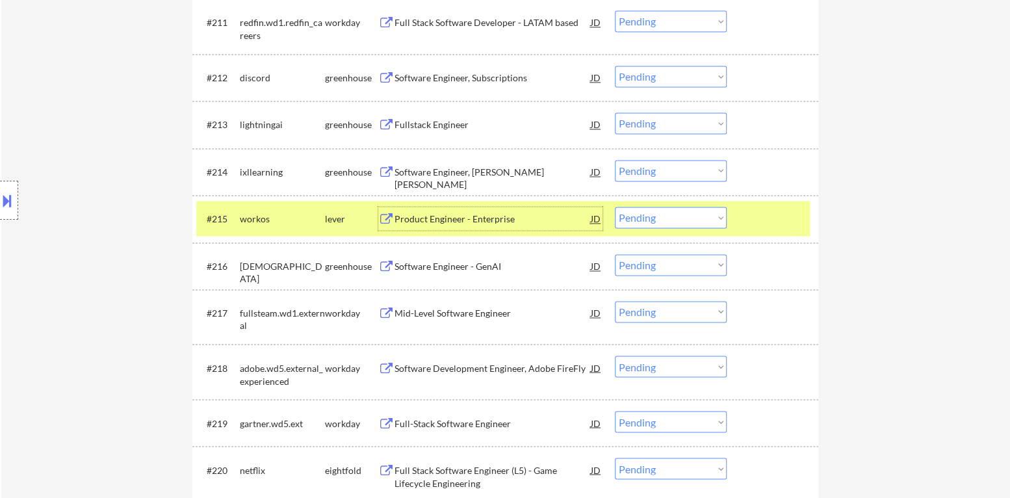
click at [668, 218] on select "Choose an option... Pending Applied Excluded (Questions) Excluded (Expired) Exc…" at bounding box center [671, 217] width 112 height 21
click at [615, 207] on select "Choose an option... Pending Applied Excluded (Questions) Excluded (Expired) Exc…" at bounding box center [671, 217] width 112 height 21
click at [762, 212] on div at bounding box center [774, 218] width 57 height 23
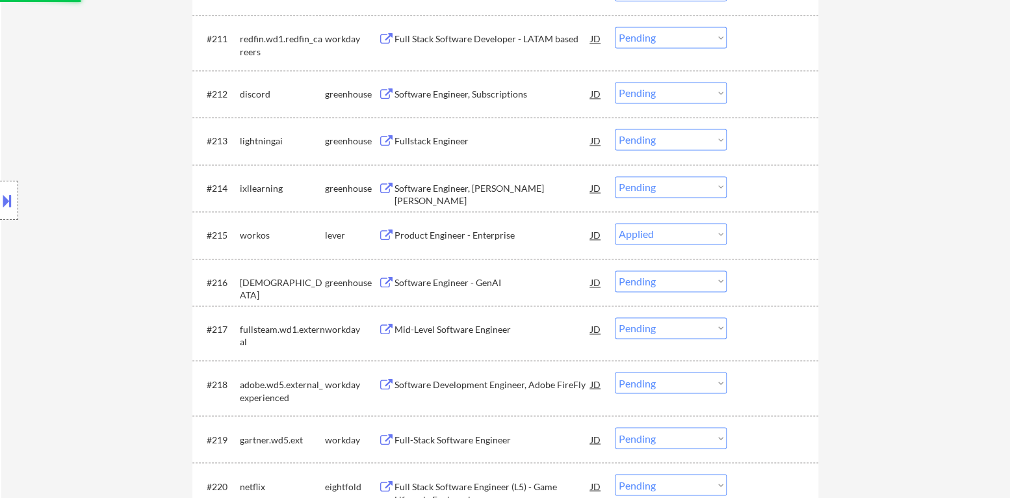
scroll to position [958, 0]
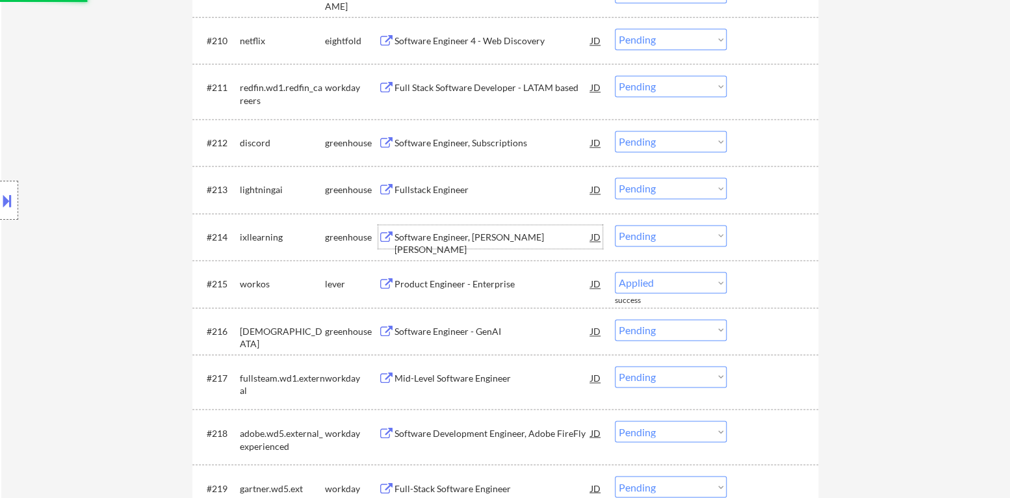
click at [488, 237] on div "Software Engineer, [PERSON_NAME] [PERSON_NAME]" at bounding box center [493, 243] width 196 height 25
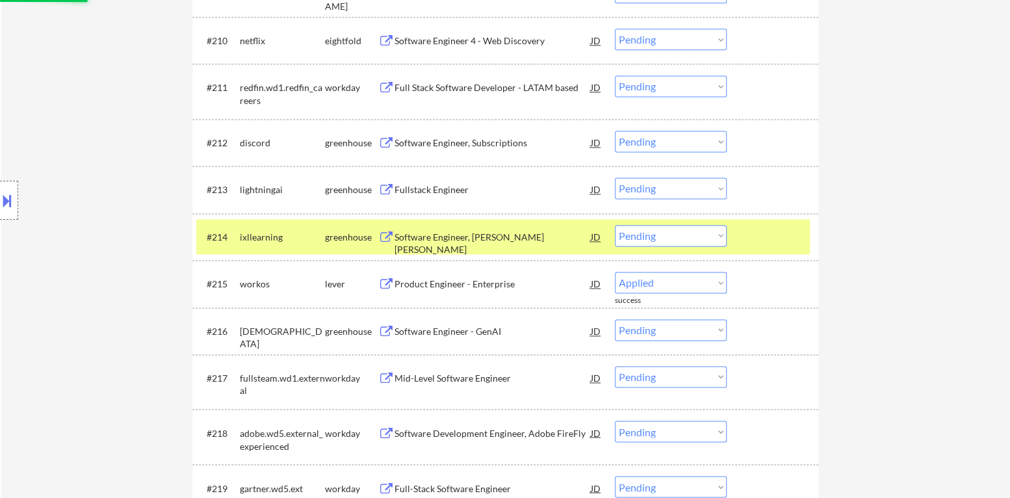
select select ""pending""
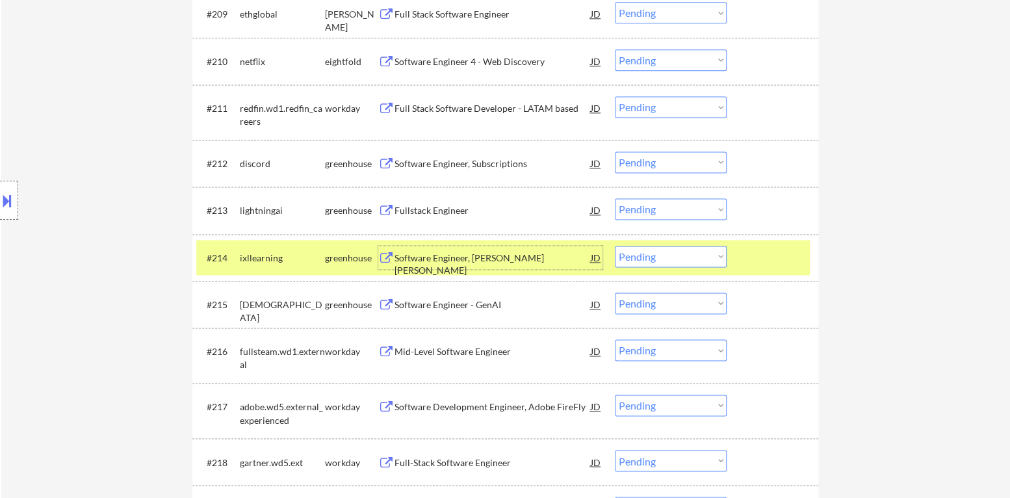
click at [658, 259] on select "Choose an option... Pending Applied Excluded (Questions) Excluded (Expired) Exc…" at bounding box center [671, 256] width 112 height 21
click at [615, 246] on select "Choose an option... Pending Applied Excluded (Questions) Excluded (Expired) Exc…" at bounding box center [671, 256] width 112 height 21
click at [759, 250] on div at bounding box center [774, 257] width 57 height 23
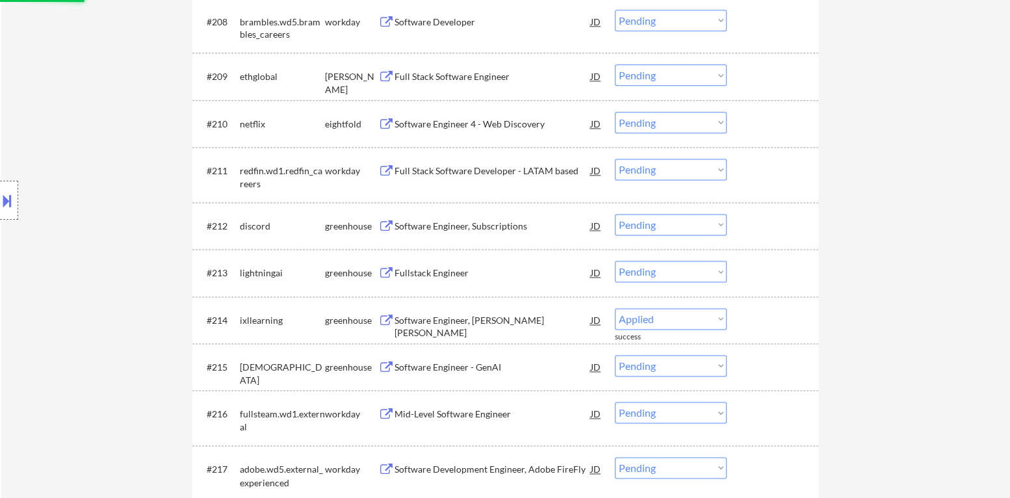
scroll to position [893, 0]
click at [480, 279] on div "Fullstack Engineer" at bounding box center [493, 275] width 196 height 13
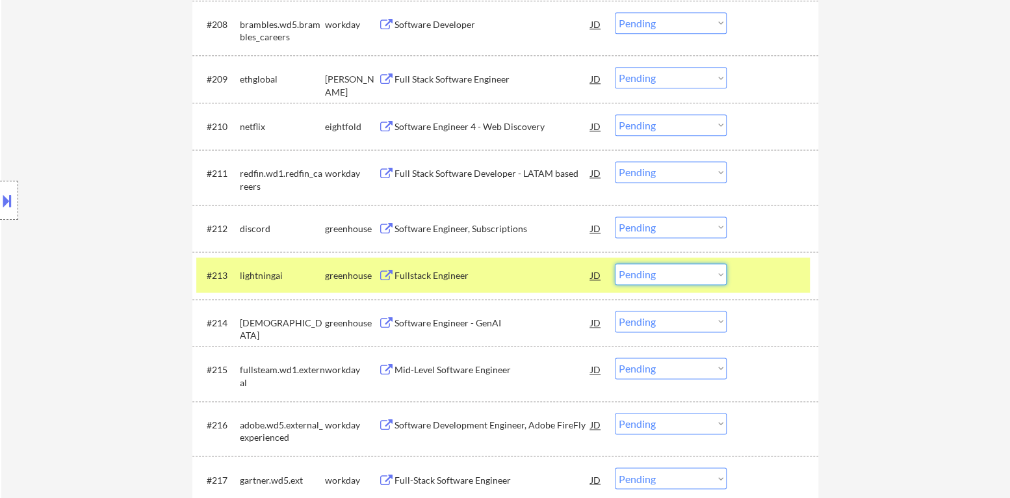
click at [669, 281] on select "Choose an option... Pending Applied Excluded (Questions) Excluded (Expired) Exc…" at bounding box center [671, 273] width 112 height 21
click at [615, 263] on select "Choose an option... Pending Applied Excluded (Questions) Excluded (Expired) Exc…" at bounding box center [671, 273] width 112 height 21
click at [744, 277] on div "#213 lightningai greenhouse Fullstack Engineer JD Choose an option... Pending A…" at bounding box center [503, 274] width 614 height 35
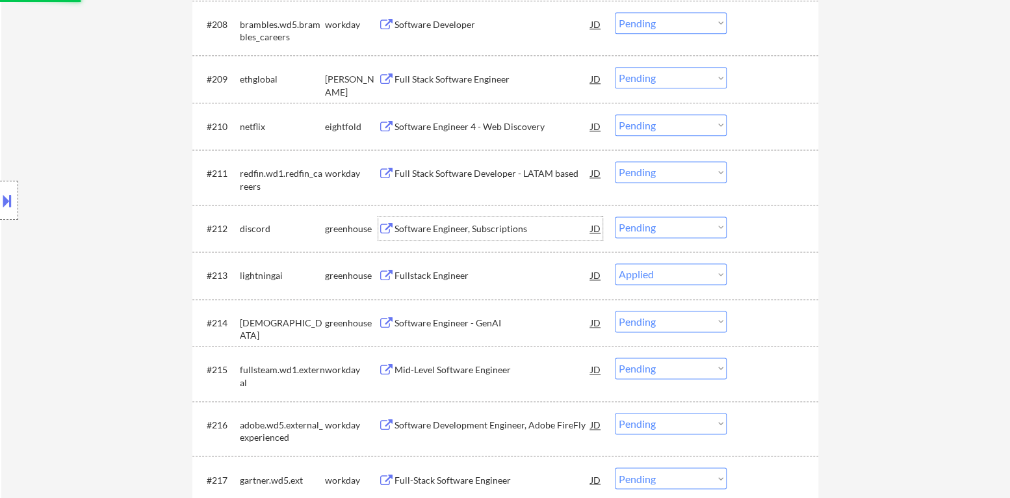
click at [495, 228] on div "Software Engineer, Subscriptions" at bounding box center [493, 228] width 196 height 13
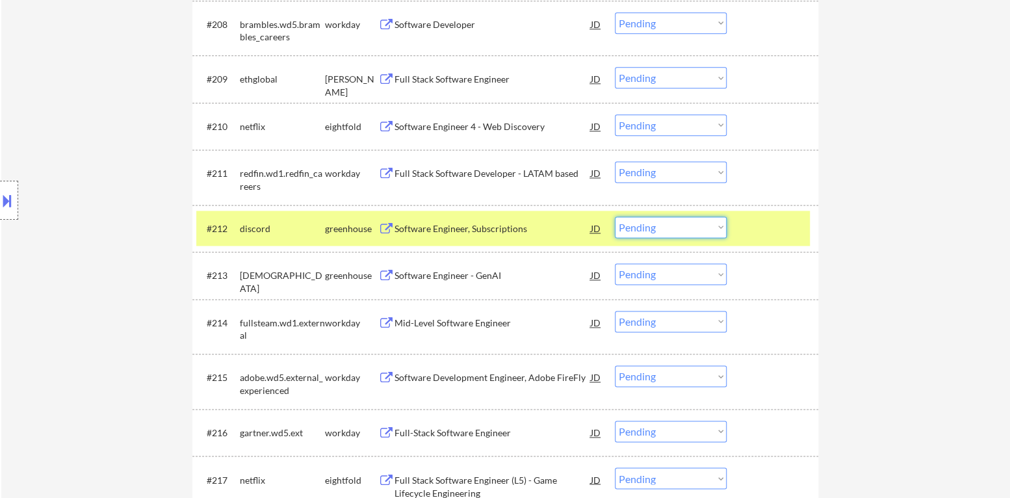
drag, startPoint x: 690, startPoint y: 219, endPoint x: 690, endPoint y: 233, distance: 14.3
click at [691, 220] on select "Choose an option... Pending Applied Excluded (Questions) Excluded (Expired) Exc…" at bounding box center [671, 226] width 112 height 21
click at [615, 216] on select "Choose an option... Pending Applied Excluded (Questions) Excluded (Expired) Exc…" at bounding box center [671, 226] width 112 height 21
click at [783, 222] on div at bounding box center [774, 227] width 57 height 23
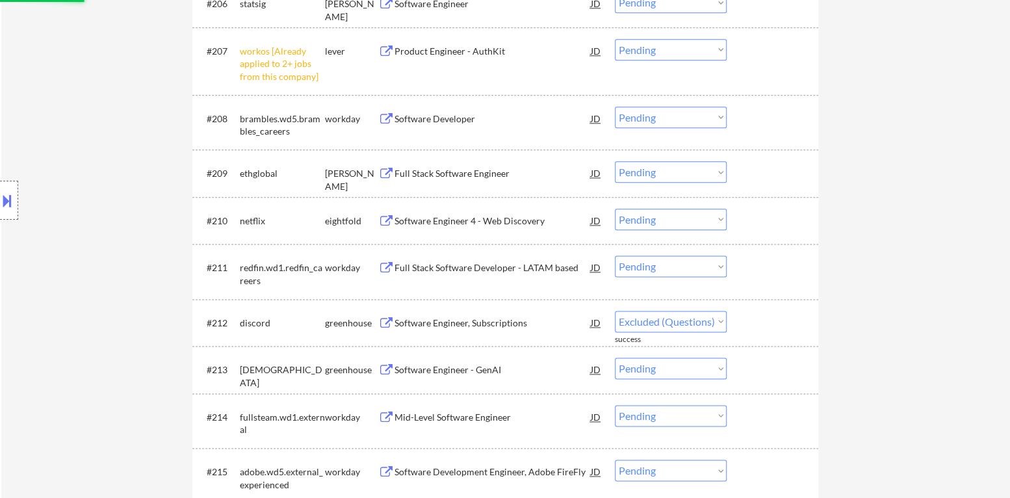
scroll to position [763, 0]
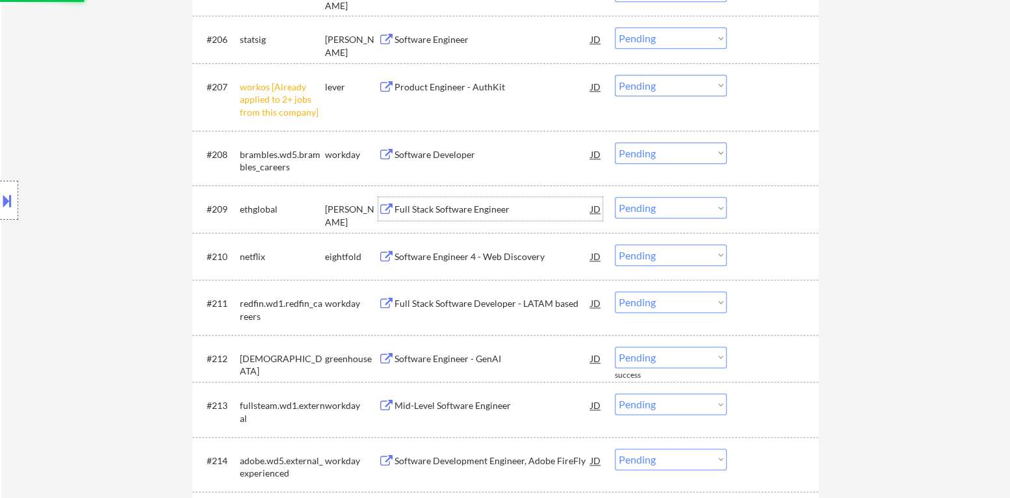
click at [479, 214] on div "Full Stack Software Engineer" at bounding box center [493, 209] width 196 height 13
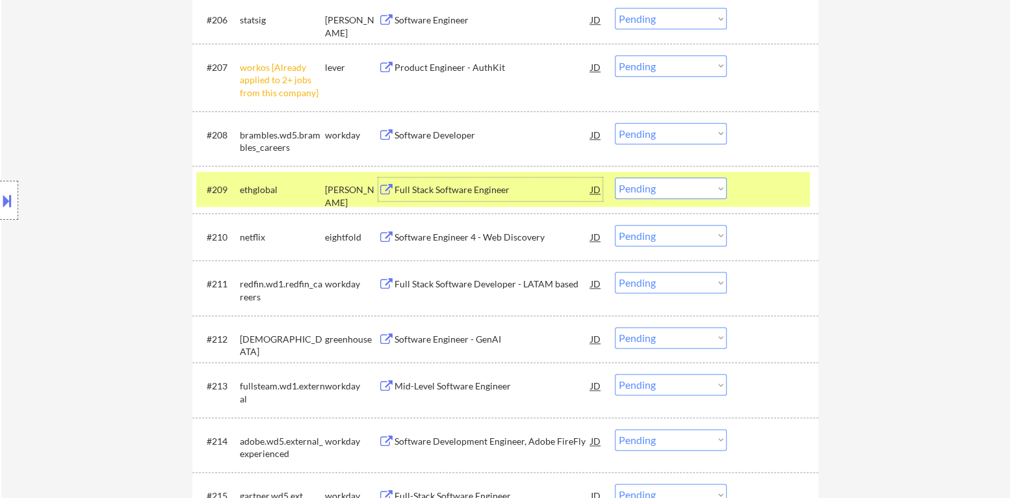
scroll to position [756, 0]
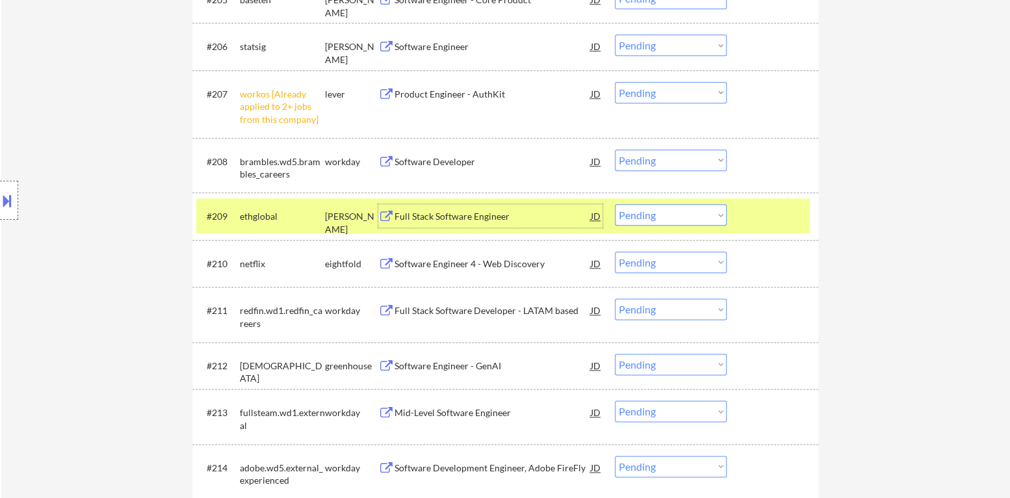
drag, startPoint x: 687, startPoint y: 214, endPoint x: 690, endPoint y: 222, distance: 8.2
click at [688, 217] on select "Choose an option... Pending Applied Excluded (Questions) Excluded (Expired) Exc…" at bounding box center [671, 214] width 112 height 21
click at [615, 204] on select "Choose an option... Pending Applied Excluded (Questions) Excluded (Expired) Exc…" at bounding box center [671, 214] width 112 height 21
click at [723, 224] on select "Choose an option... Pending Applied Excluded (Questions) Excluded (Expired) Exc…" at bounding box center [671, 214] width 112 height 21
click at [754, 215] on div at bounding box center [774, 215] width 57 height 23
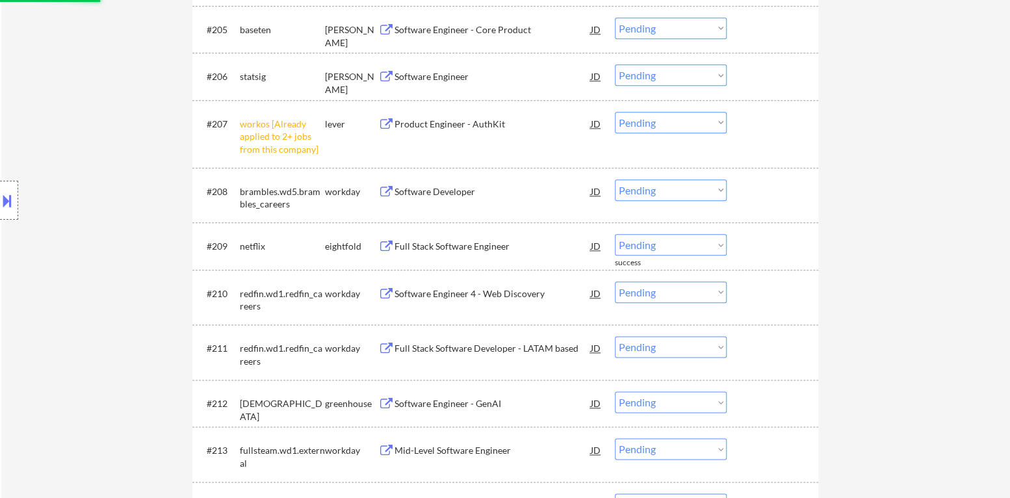
scroll to position [691, 0]
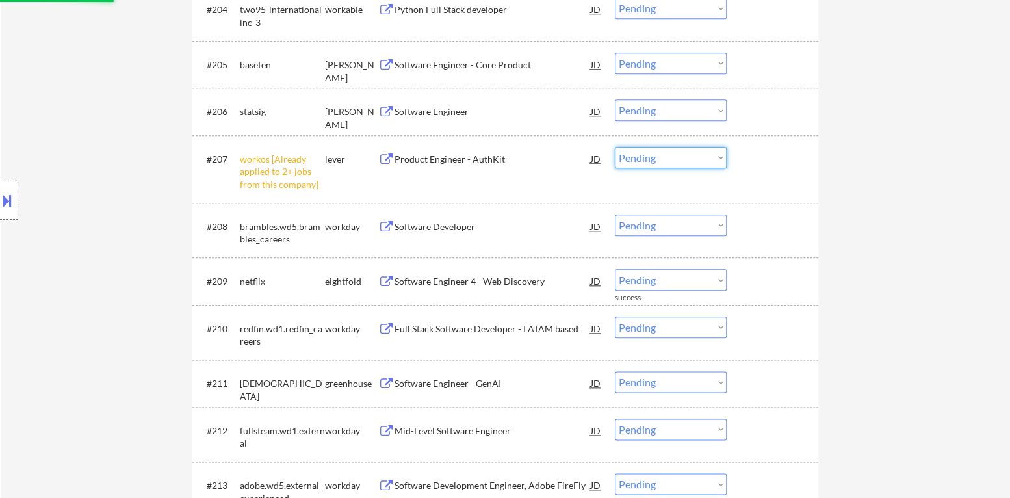
click at [668, 163] on select "Choose an option... Pending Applied Excluded (Questions) Excluded (Expired) Exc…" at bounding box center [671, 157] width 112 height 21
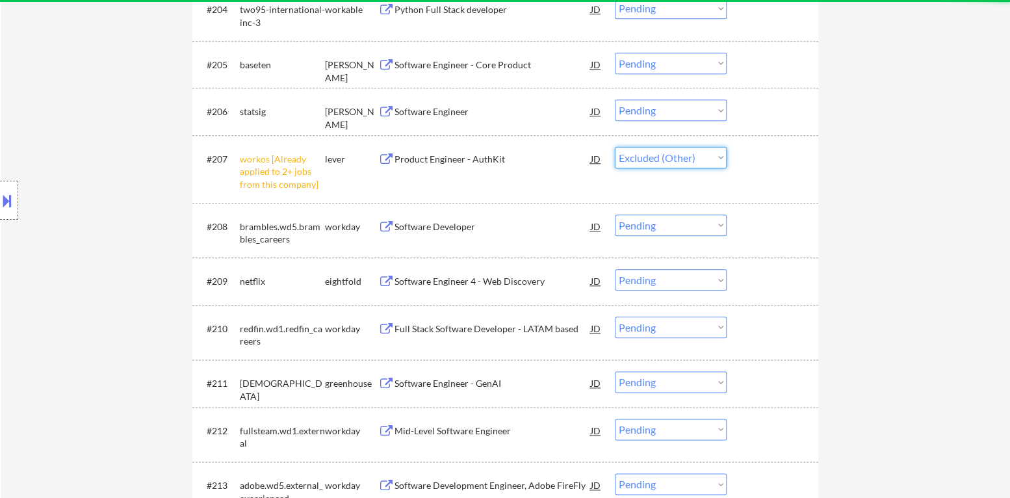
click at [615, 147] on select "Choose an option... Pending Applied Excluded (Questions) Excluded (Expired) Exc…" at bounding box center [671, 157] width 112 height 21
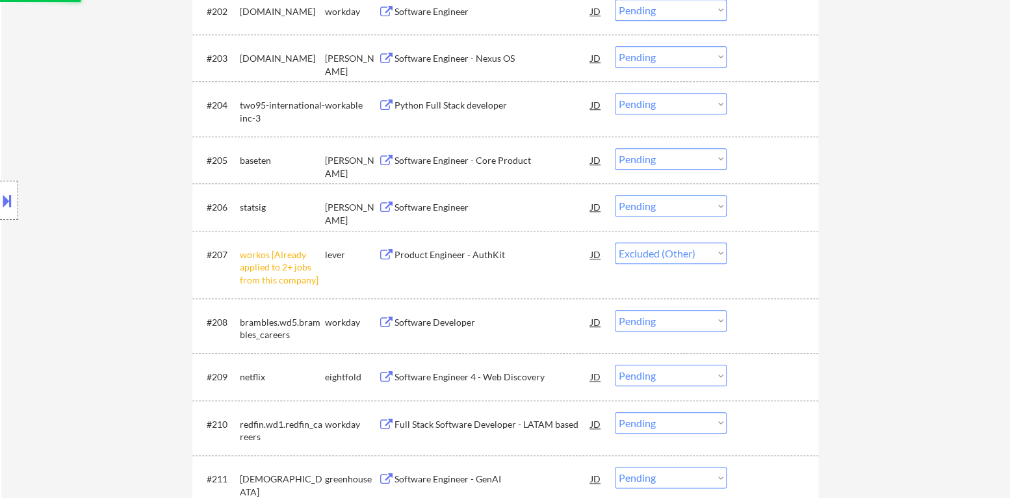
scroll to position [561, 0]
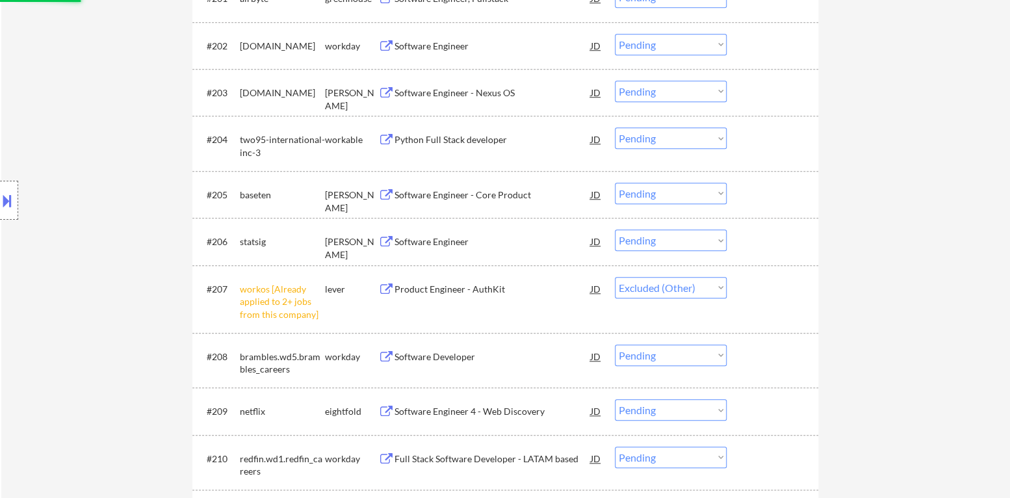
click at [465, 244] on div "Software Engineer" at bounding box center [493, 241] width 196 height 13
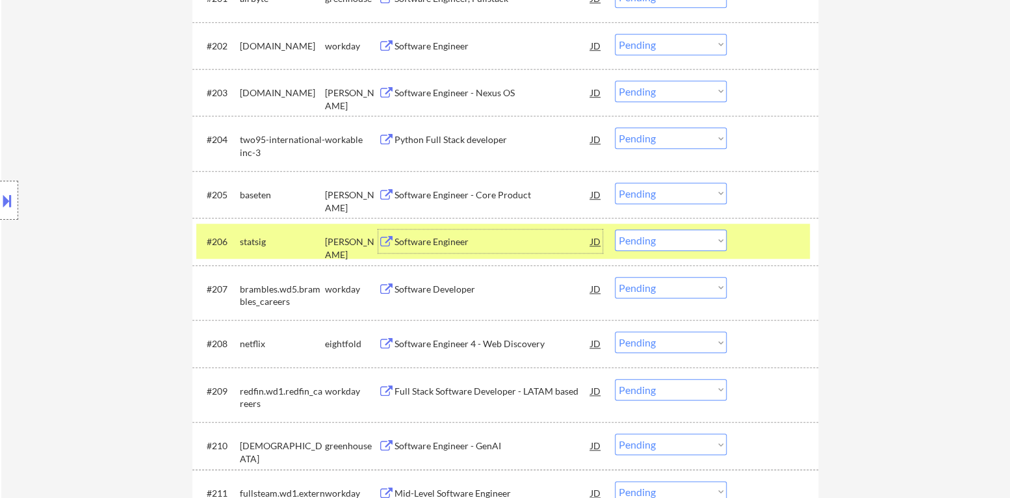
click at [0, 188] on div at bounding box center [9, 200] width 18 height 39
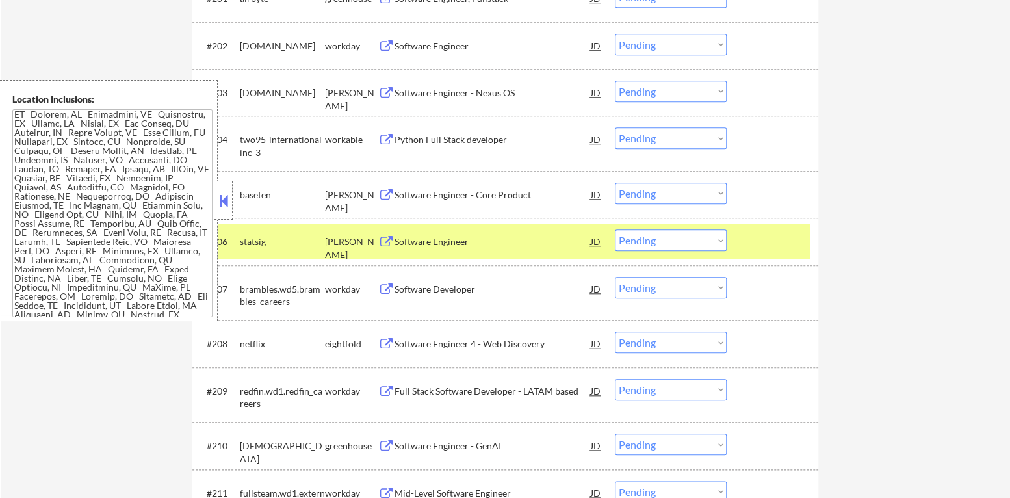
scroll to position [194, 0]
click at [660, 233] on select "Choose an option... Pending Applied Excluded (Questions) Excluded (Expired) Exc…" at bounding box center [671, 239] width 112 height 21
click at [615, 229] on select "Choose an option... Pending Applied Excluded (Questions) Excluded (Expired) Exc…" at bounding box center [671, 239] width 112 height 21
click at [764, 254] on div "#206 statsig [PERSON_NAME] Software Engineer JD Choose an option... Pending App…" at bounding box center [503, 241] width 614 height 35
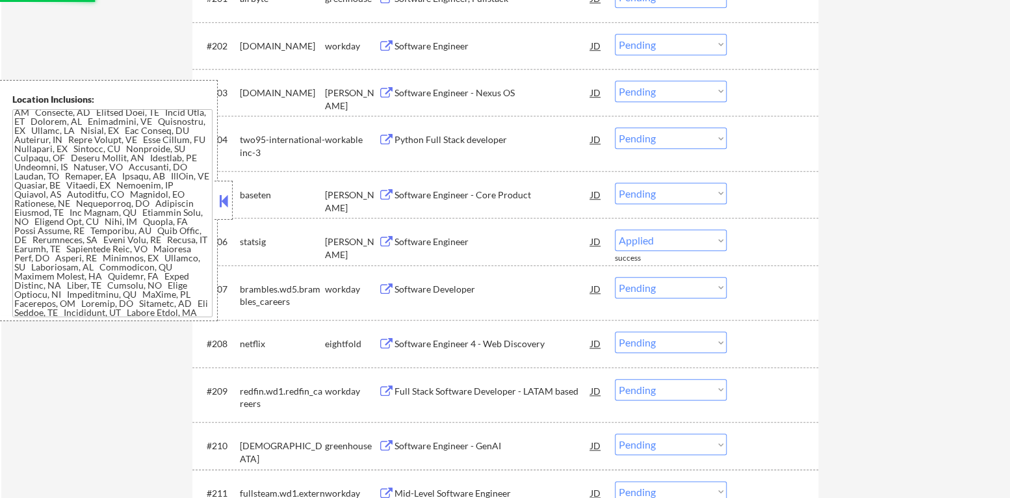
click at [227, 196] on button at bounding box center [223, 200] width 14 height 19
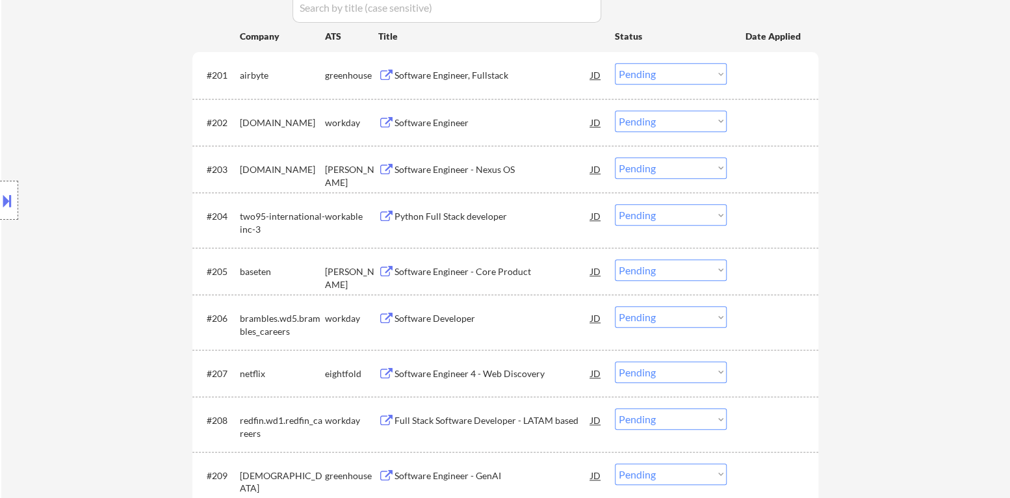
scroll to position [432, 0]
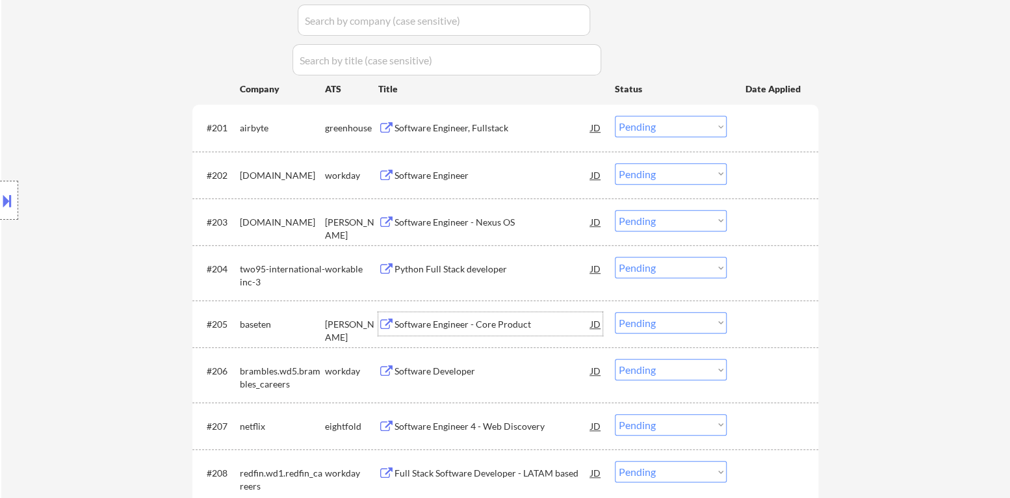
click at [496, 319] on div "Software Engineer - Core Product" at bounding box center [493, 324] width 196 height 13
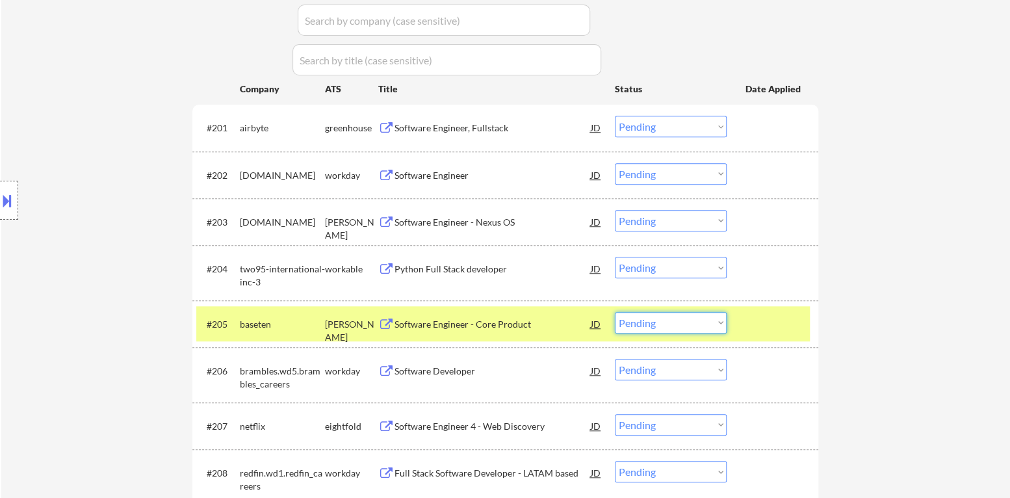
click at [694, 328] on select "Choose an option... Pending Applied Excluded (Questions) Excluded (Expired) Exc…" at bounding box center [671, 322] width 112 height 21
click at [615, 312] on select "Choose an option... Pending Applied Excluded (Questions) Excluded (Expired) Exc…" at bounding box center [671, 322] width 112 height 21
click at [746, 335] on div "#205 baseten [PERSON_NAME] Software Engineer - Core Product JD warning_amber Ch…" at bounding box center [503, 323] width 614 height 35
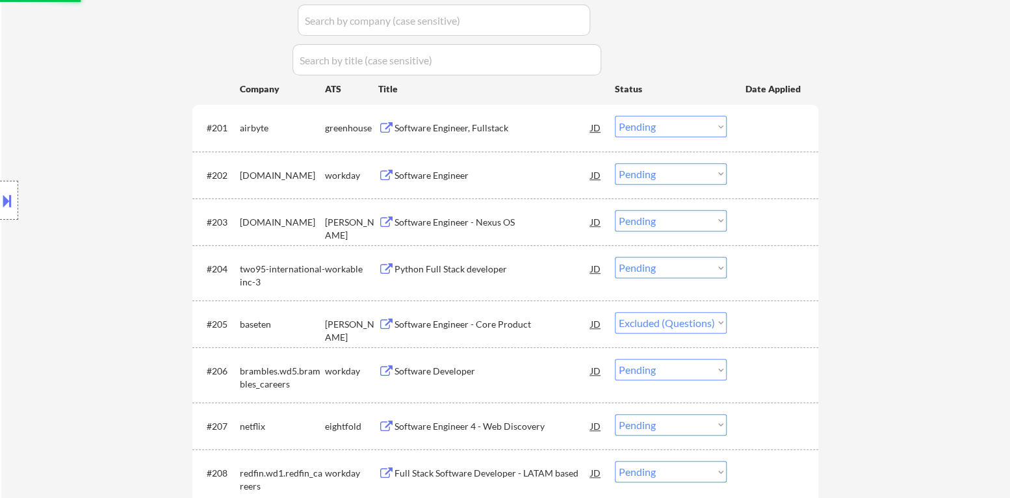
click at [482, 270] on div "Python Full Stack developer" at bounding box center [493, 269] width 196 height 13
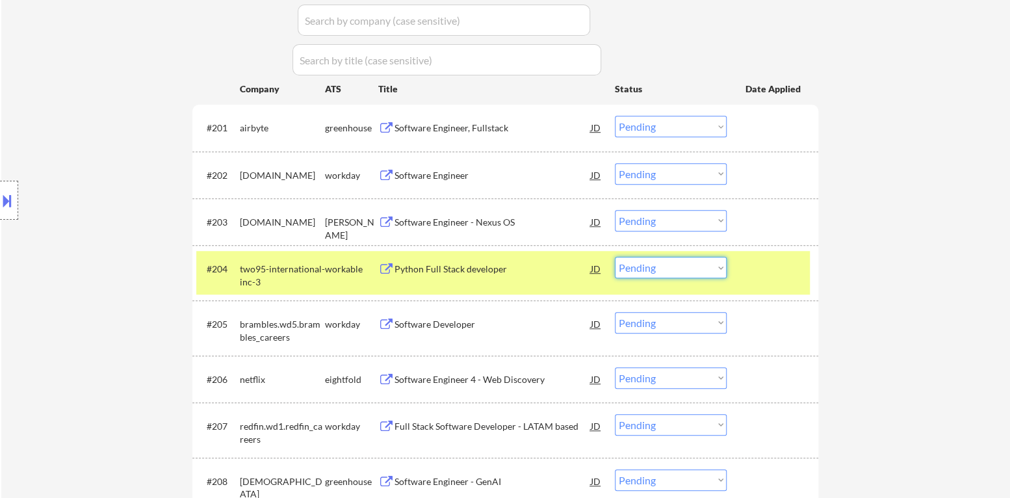
click at [663, 266] on select "Choose an option... Pending Applied Excluded (Questions) Excluded (Expired) Exc…" at bounding box center [671, 267] width 112 height 21
click at [615, 257] on select "Choose an option... Pending Applied Excluded (Questions) Excluded (Expired) Exc…" at bounding box center [671, 267] width 112 height 21
click at [476, 221] on div "Software Engineer - Nexus OS" at bounding box center [493, 222] width 196 height 13
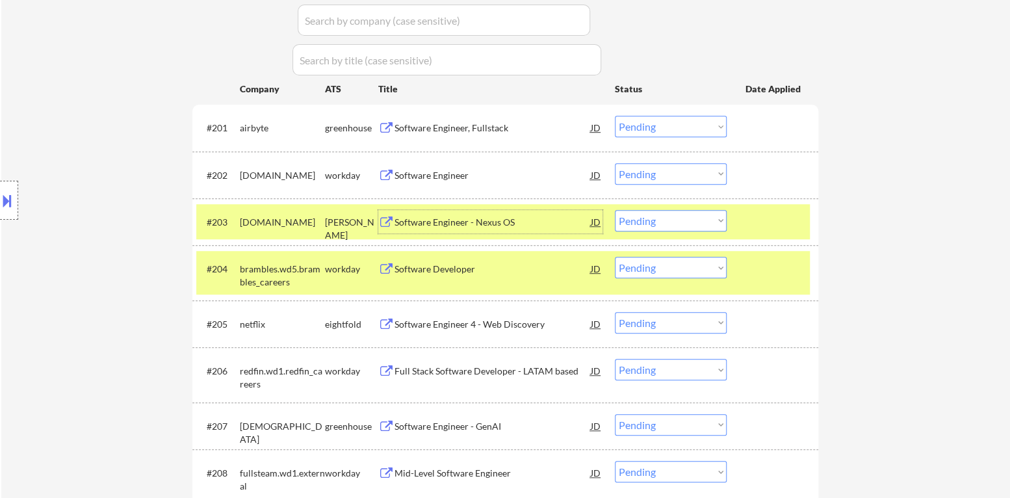
click at [772, 271] on div at bounding box center [774, 268] width 57 height 23
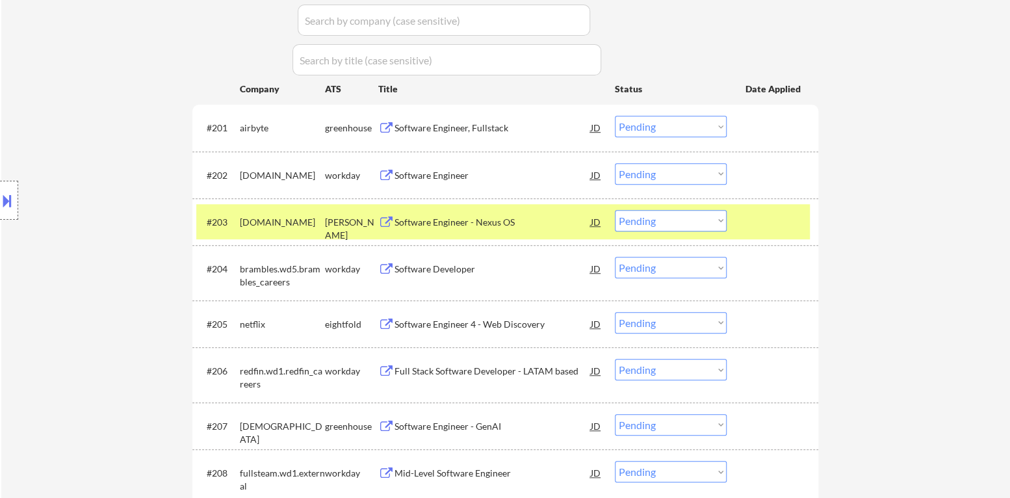
click at [684, 222] on select "Choose an option... Pending Applied Excluded (Questions) Excluded (Expired) Exc…" at bounding box center [671, 220] width 112 height 21
click at [615, 210] on select "Choose an option... Pending Applied Excluded (Questions) Excluded (Expired) Exc…" at bounding box center [671, 220] width 112 height 21
click at [753, 229] on div at bounding box center [774, 221] width 57 height 23
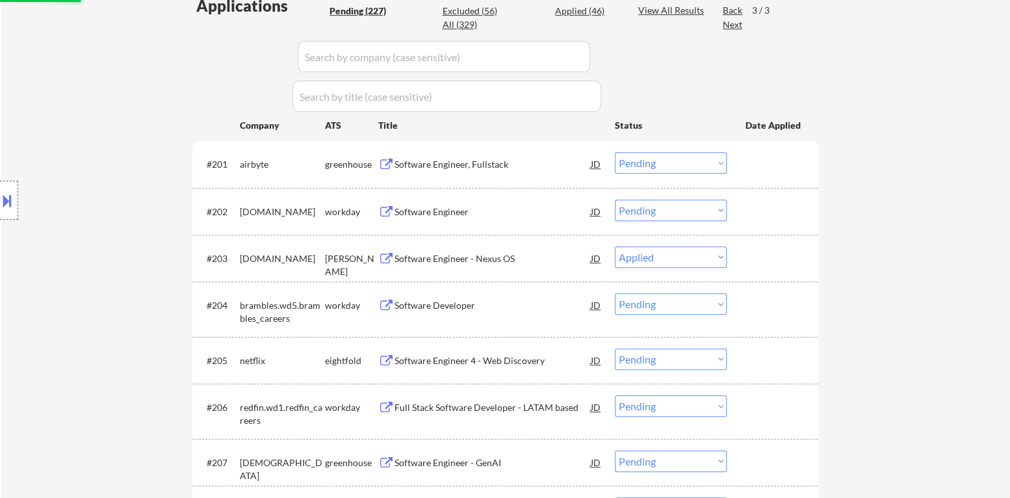
scroll to position [367, 0]
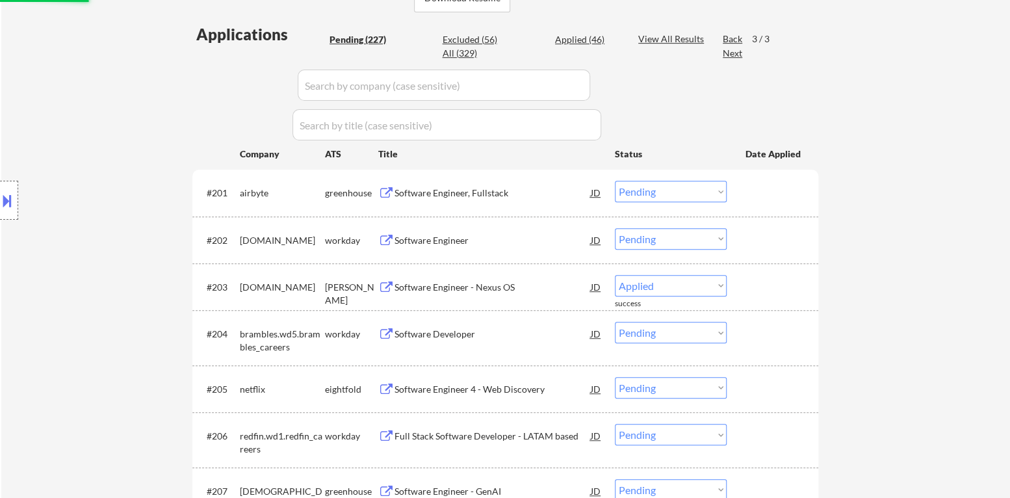
click at [464, 198] on div "Software Engineer, Fullstack" at bounding box center [493, 193] width 196 height 13
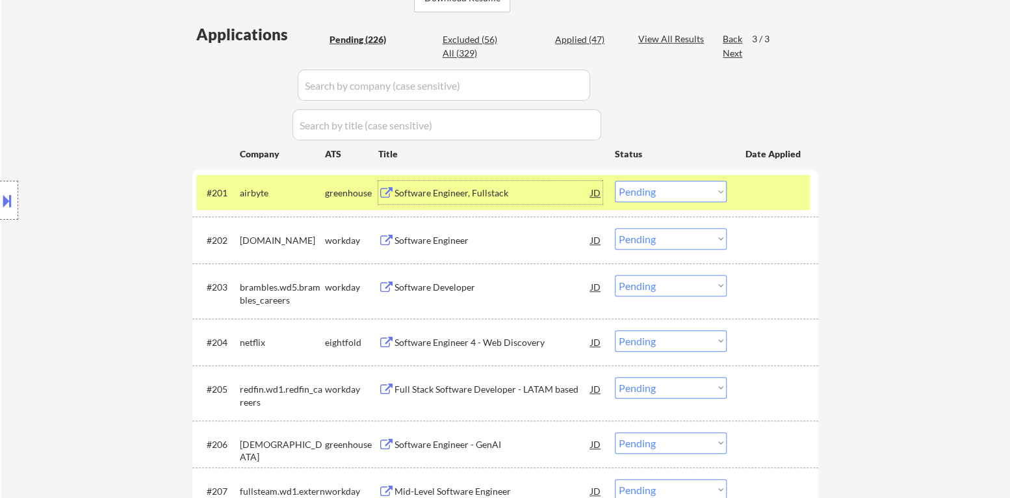
click at [672, 197] on select "Choose an option... Pending Applied Excluded (Questions) Excluded (Expired) Exc…" at bounding box center [671, 191] width 112 height 21
click at [615, 181] on select "Choose an option... Pending Applied Excluded (Questions) Excluded (Expired) Exc…" at bounding box center [671, 191] width 112 height 21
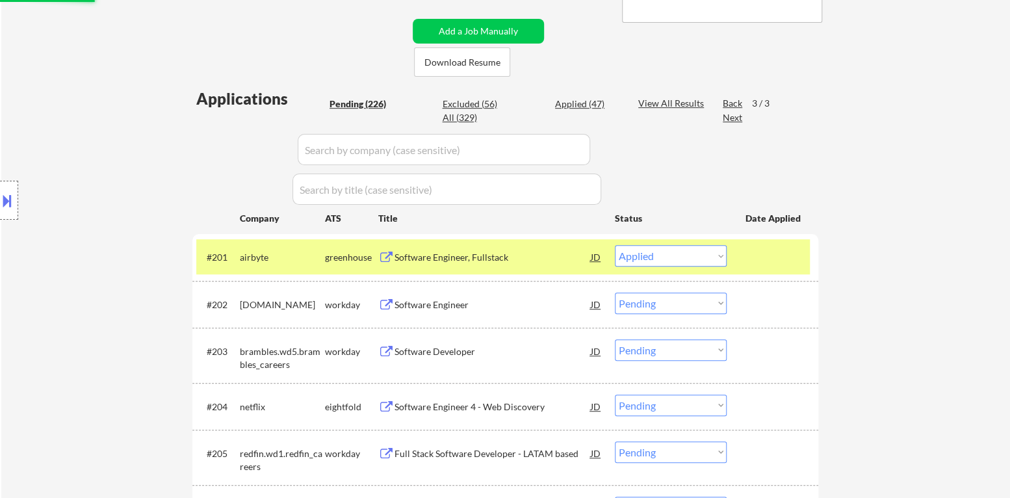
scroll to position [302, 0]
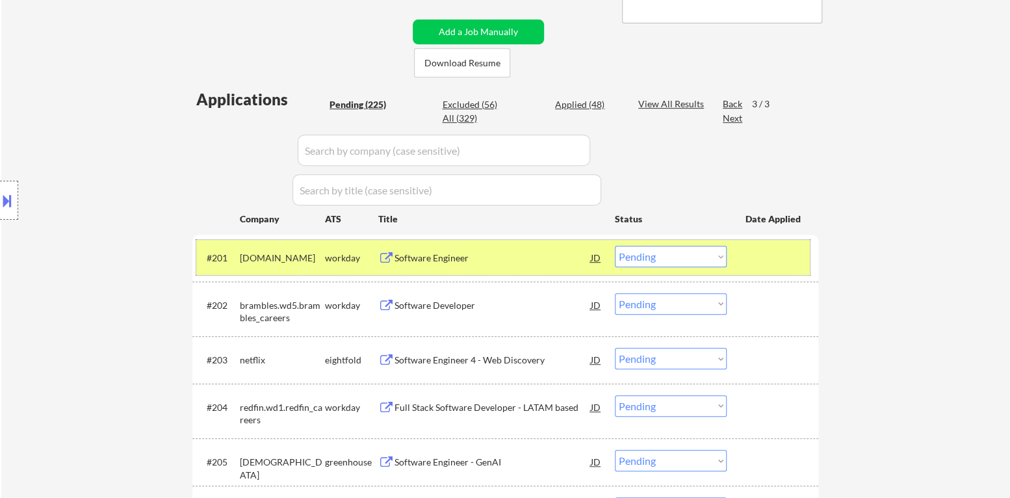
click at [775, 261] on div at bounding box center [774, 257] width 57 height 23
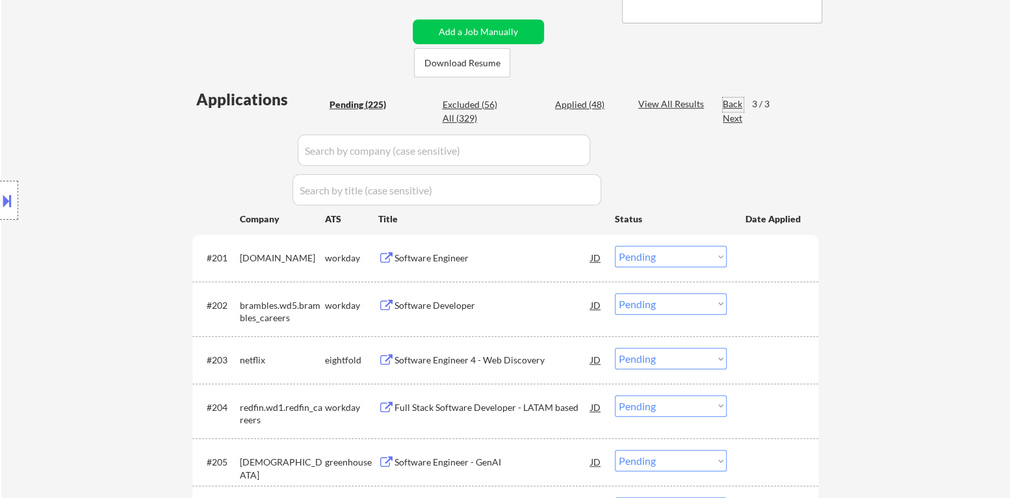
click at [730, 105] on div "Back" at bounding box center [733, 103] width 21 height 13
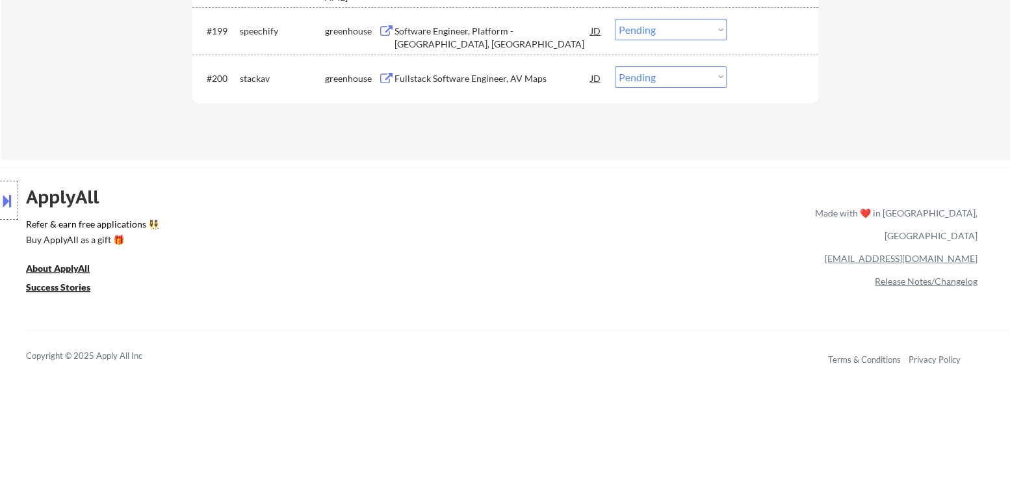
scroll to position [5025, 0]
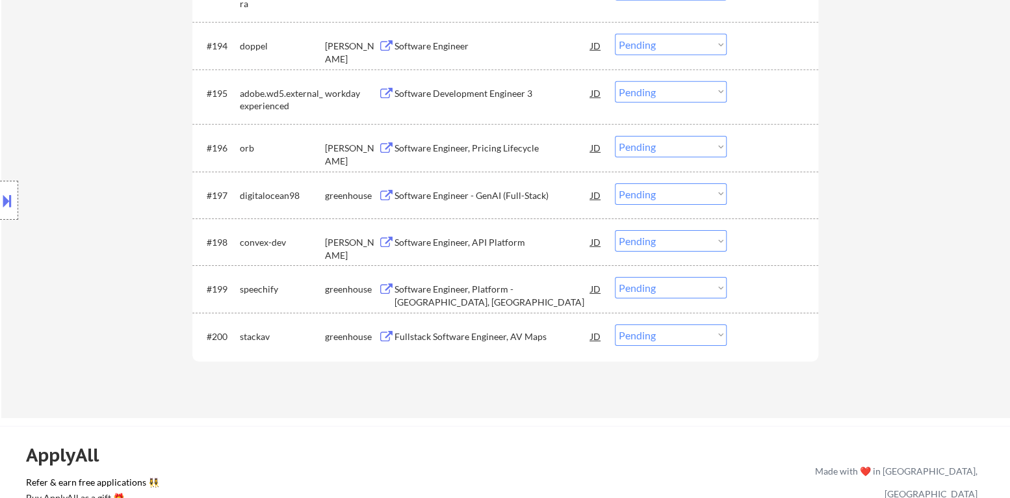
click at [487, 341] on div "Fullstack Software Engineer, AV Maps" at bounding box center [493, 336] width 196 height 13
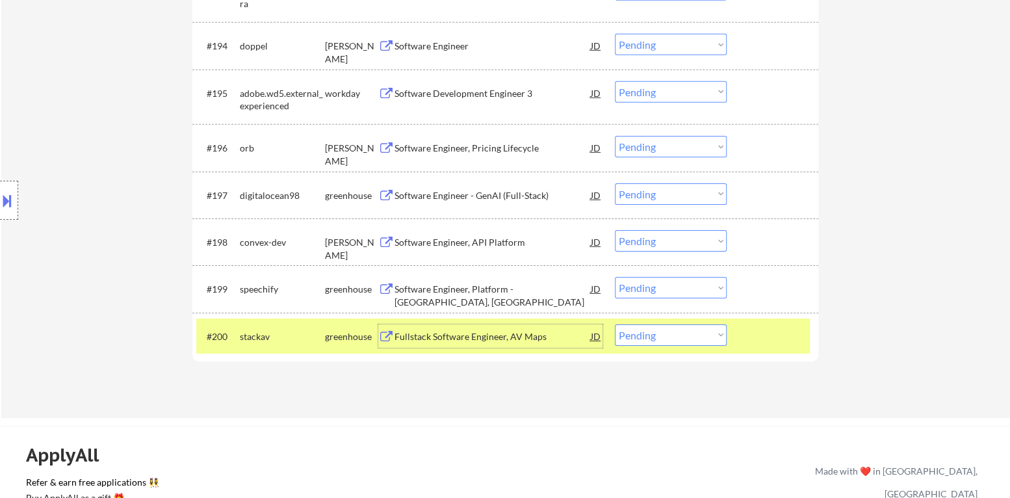
click at [668, 333] on select "Choose an option... Pending Applied Excluded (Questions) Excluded (Expired) Exc…" at bounding box center [671, 334] width 112 height 21
click at [615, 324] on select "Choose an option... Pending Applied Excluded (Questions) Excluded (Expired) Exc…" at bounding box center [671, 334] width 112 height 21
click at [766, 340] on div at bounding box center [774, 335] width 57 height 23
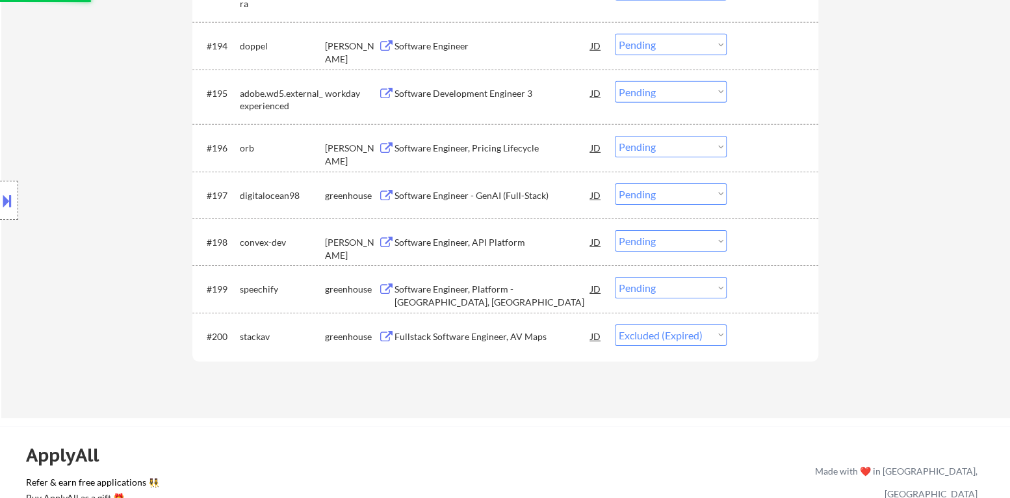
click at [490, 287] on div "Software Engineer, Platform - [GEOGRAPHIC_DATA], [GEOGRAPHIC_DATA]" at bounding box center [493, 295] width 196 height 25
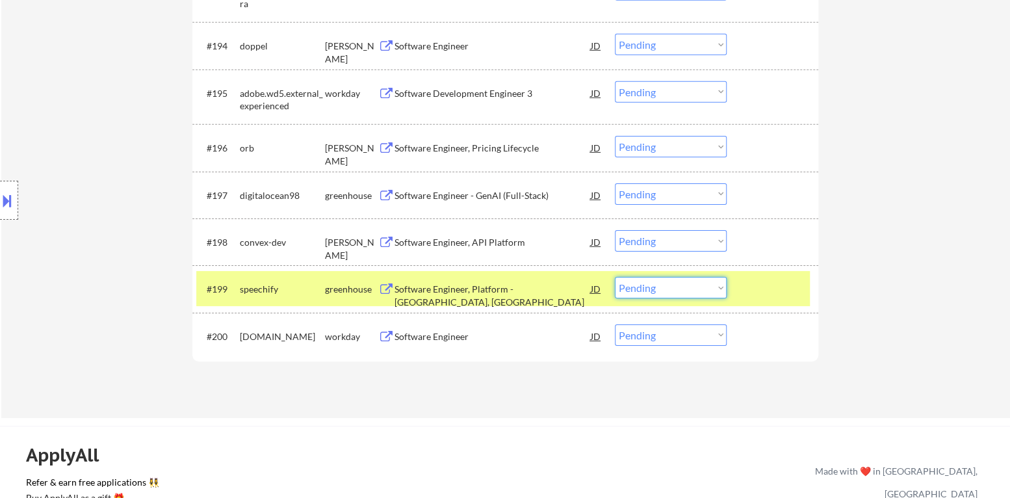
click at [677, 292] on select "Choose an option... Pending Applied Excluded (Questions) Excluded (Expired) Exc…" at bounding box center [671, 287] width 112 height 21
click at [615, 277] on select "Choose an option... Pending Applied Excluded (Questions) Excluded (Expired) Exc…" at bounding box center [671, 287] width 112 height 21
click at [758, 292] on div at bounding box center [774, 288] width 57 height 23
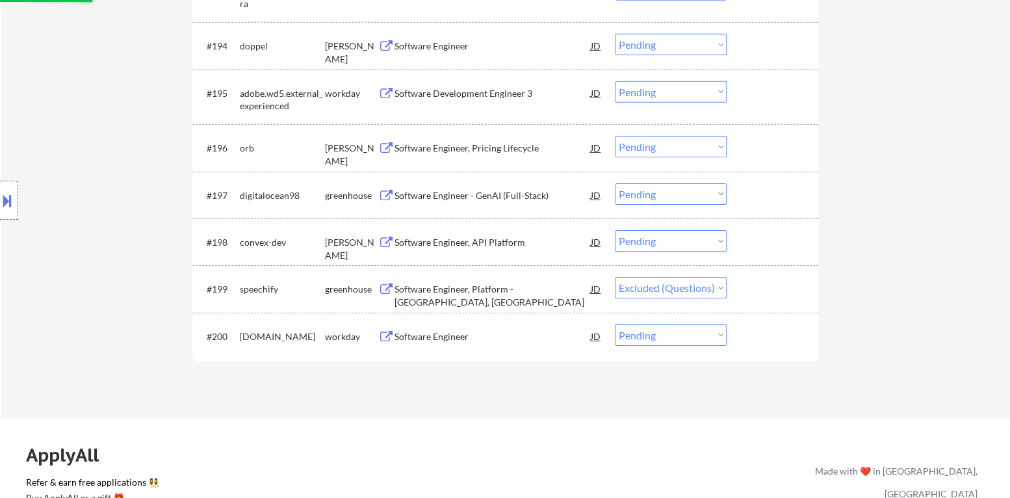
click at [485, 240] on div "Software Engineer, API Platform" at bounding box center [493, 242] width 196 height 13
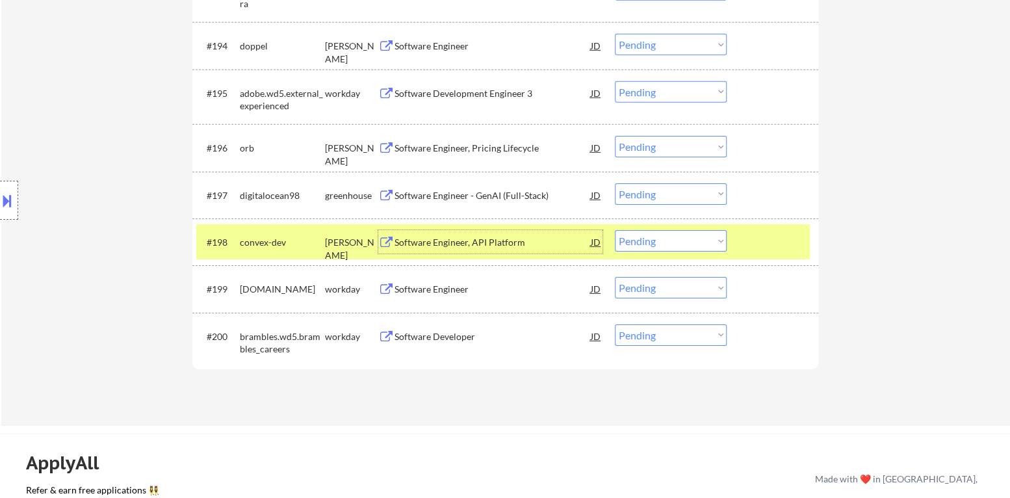
click at [651, 239] on select "Choose an option... Pending Applied Excluded (Questions) Excluded (Expired) Exc…" at bounding box center [671, 240] width 112 height 21
click at [615, 230] on select "Choose an option... Pending Applied Excluded (Questions) Excluded (Expired) Exc…" at bounding box center [671, 240] width 112 height 21
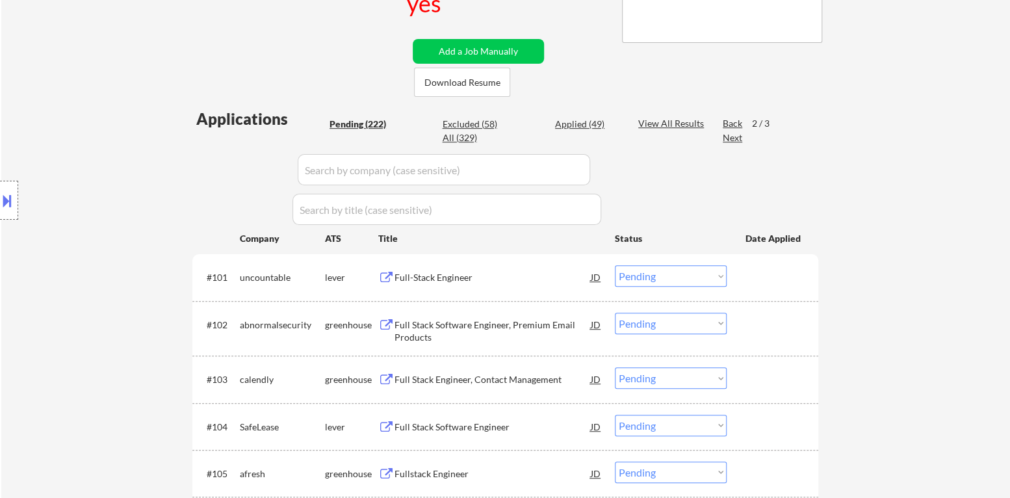
scroll to position [0, 0]
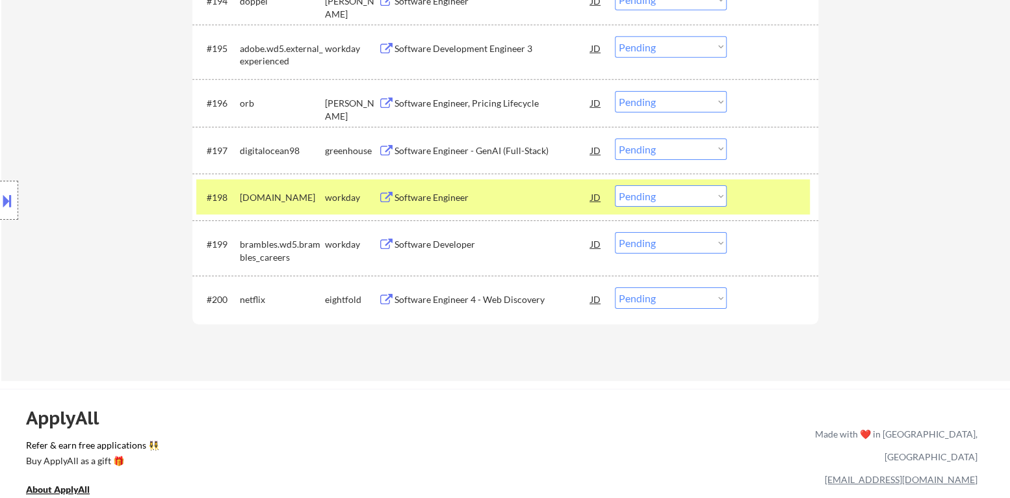
click at [776, 198] on div at bounding box center [774, 196] width 57 height 23
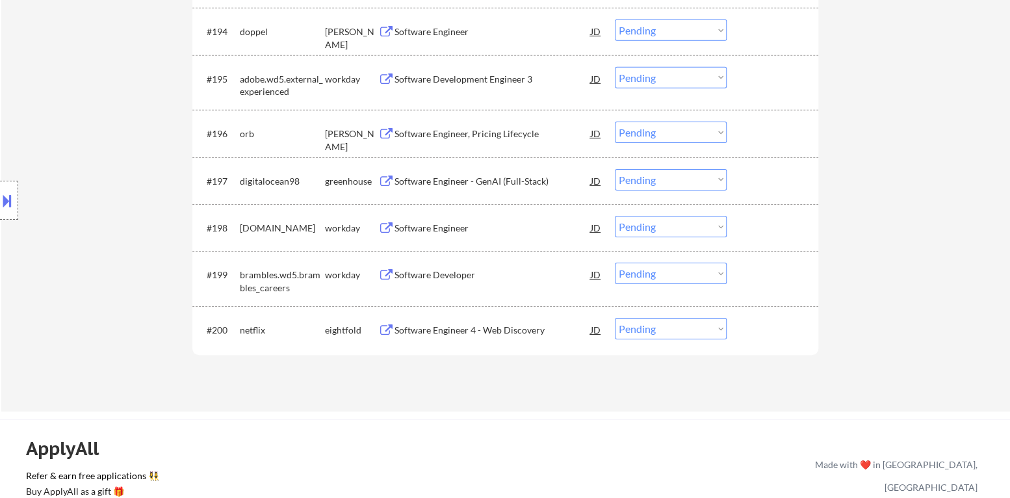
scroll to position [5005, 0]
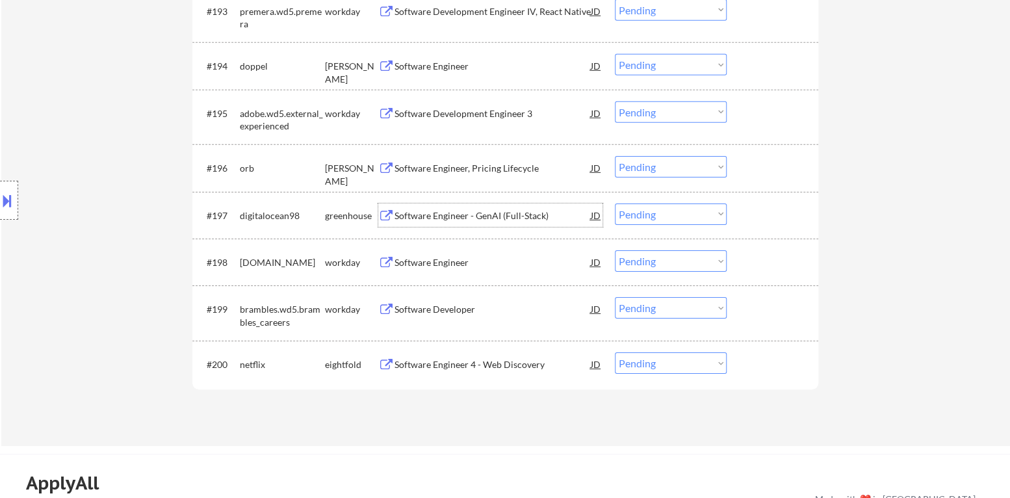
click at [455, 216] on div "Software Engineer - GenAI (Full-Stack)" at bounding box center [493, 215] width 196 height 13
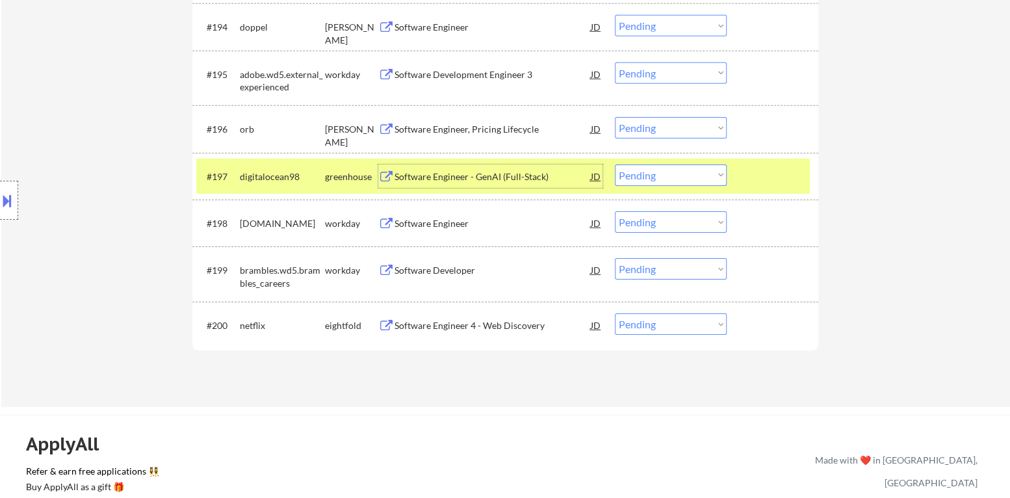
scroll to position [5037, 0]
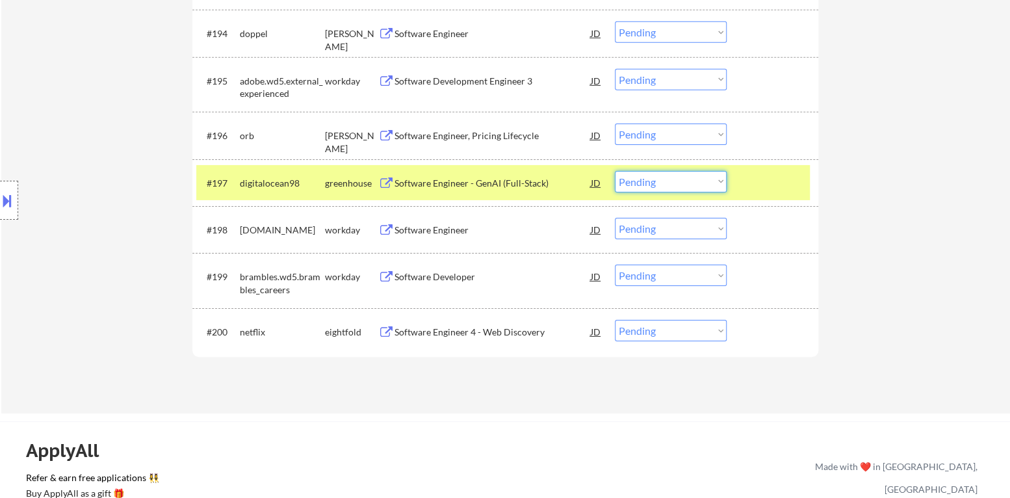
click at [662, 181] on select "Choose an option... Pending Applied Excluded (Questions) Excluded (Expired) Exc…" at bounding box center [671, 181] width 112 height 21
click at [615, 171] on select "Choose an option... Pending Applied Excluded (Questions) Excluded (Expired) Exc…" at bounding box center [671, 181] width 112 height 21
click at [765, 178] on div at bounding box center [774, 182] width 57 height 23
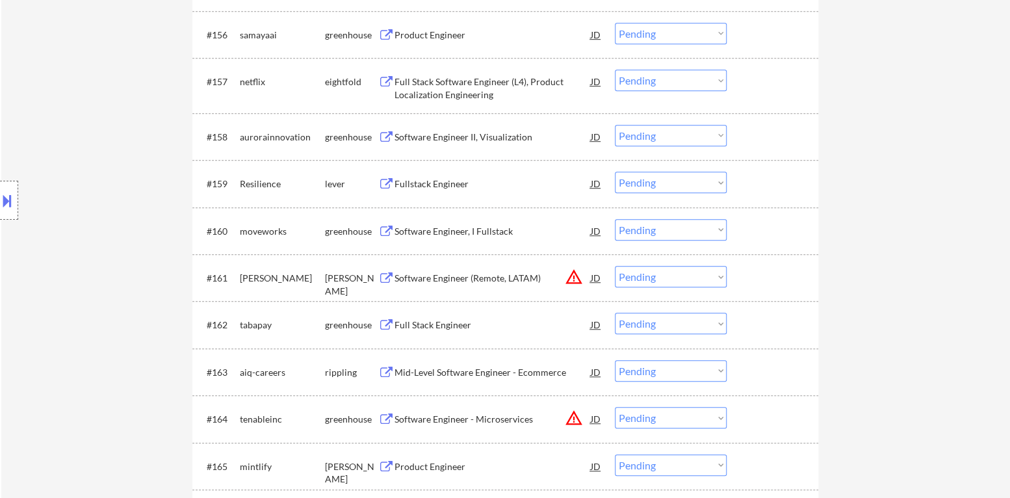
scroll to position [0, 0]
